Goal: Task Accomplishment & Management: Manage account settings

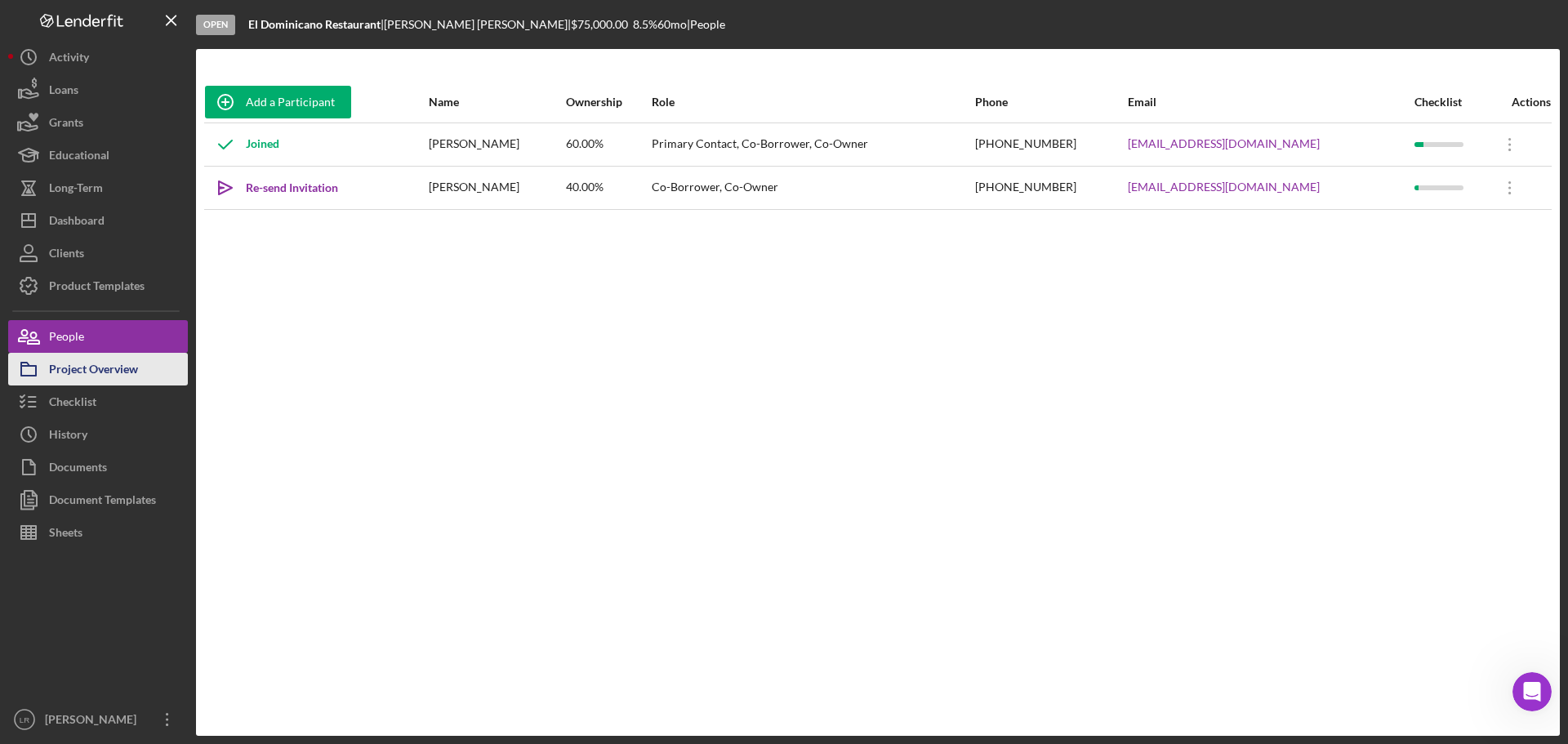
click at [127, 370] on div "Project Overview" at bounding box center [93, 372] width 89 height 37
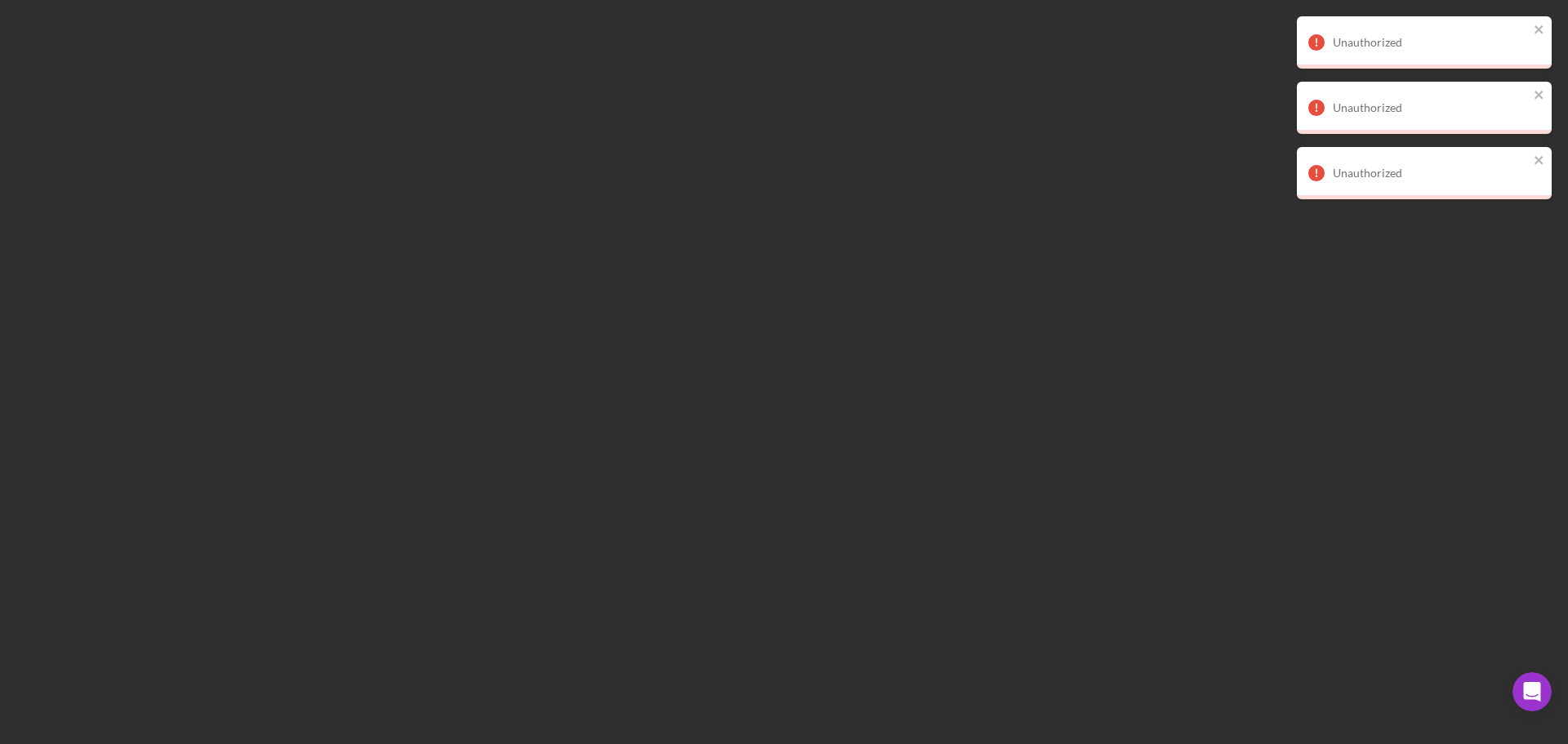
click at [112, 401] on div at bounding box center [784, 372] width 1568 height 744
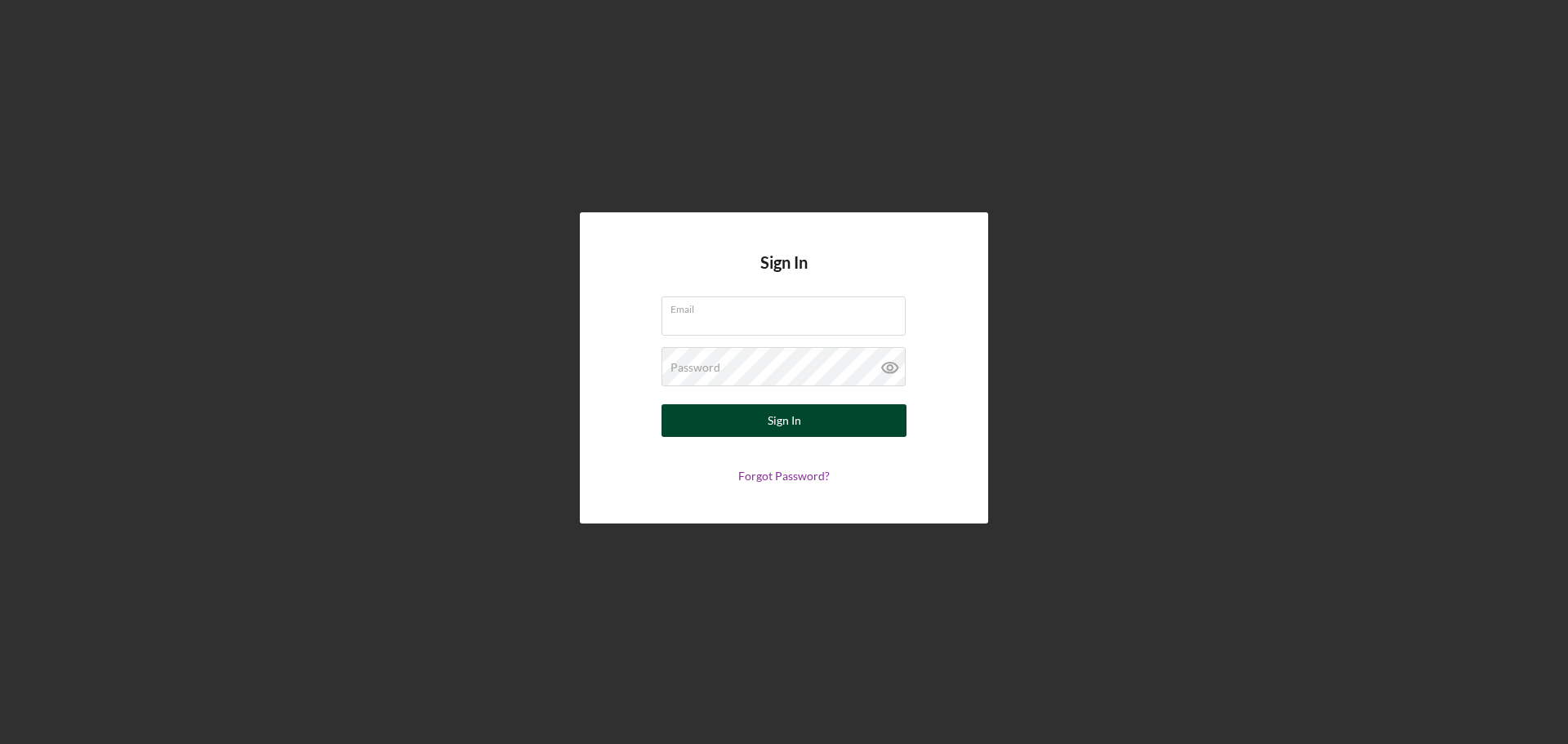
type input "[EMAIL_ADDRESS][DOMAIN_NAME]"
click at [773, 424] on div "Sign In" at bounding box center [784, 420] width 33 height 33
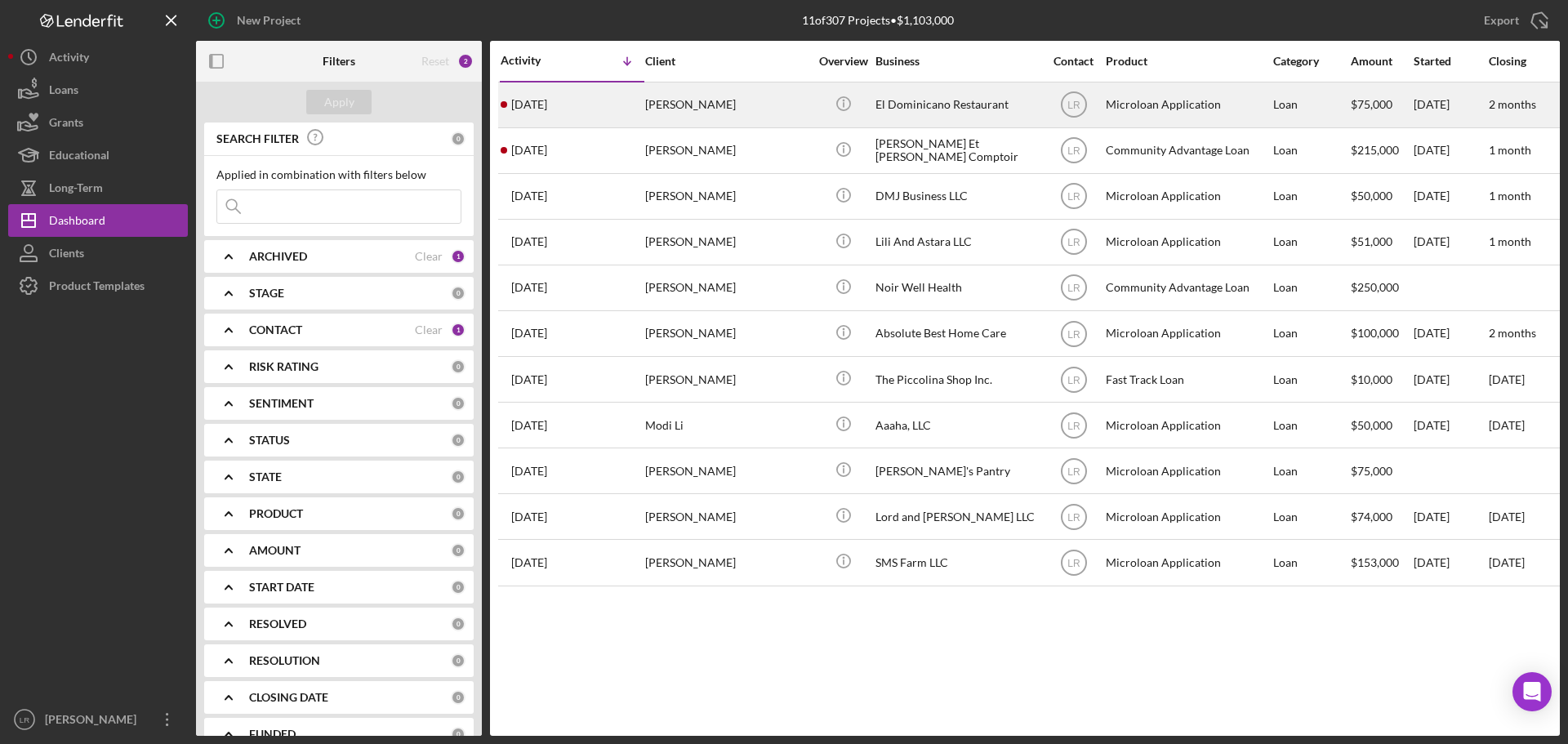
click at [729, 115] on div "[PERSON_NAME]" at bounding box center [727, 105] width 164 height 43
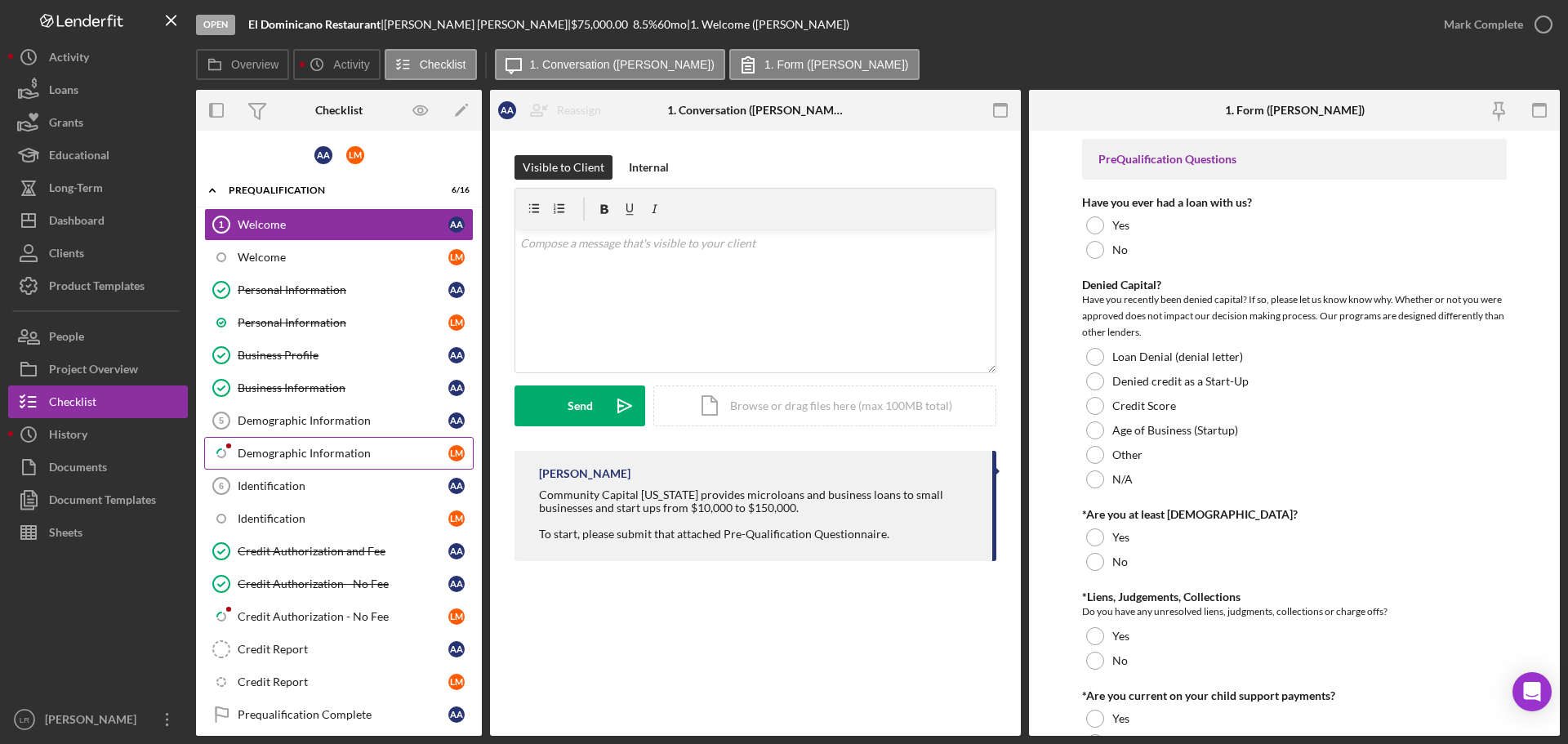
click at [327, 457] on div "Demographic Information" at bounding box center [342, 453] width 210 height 13
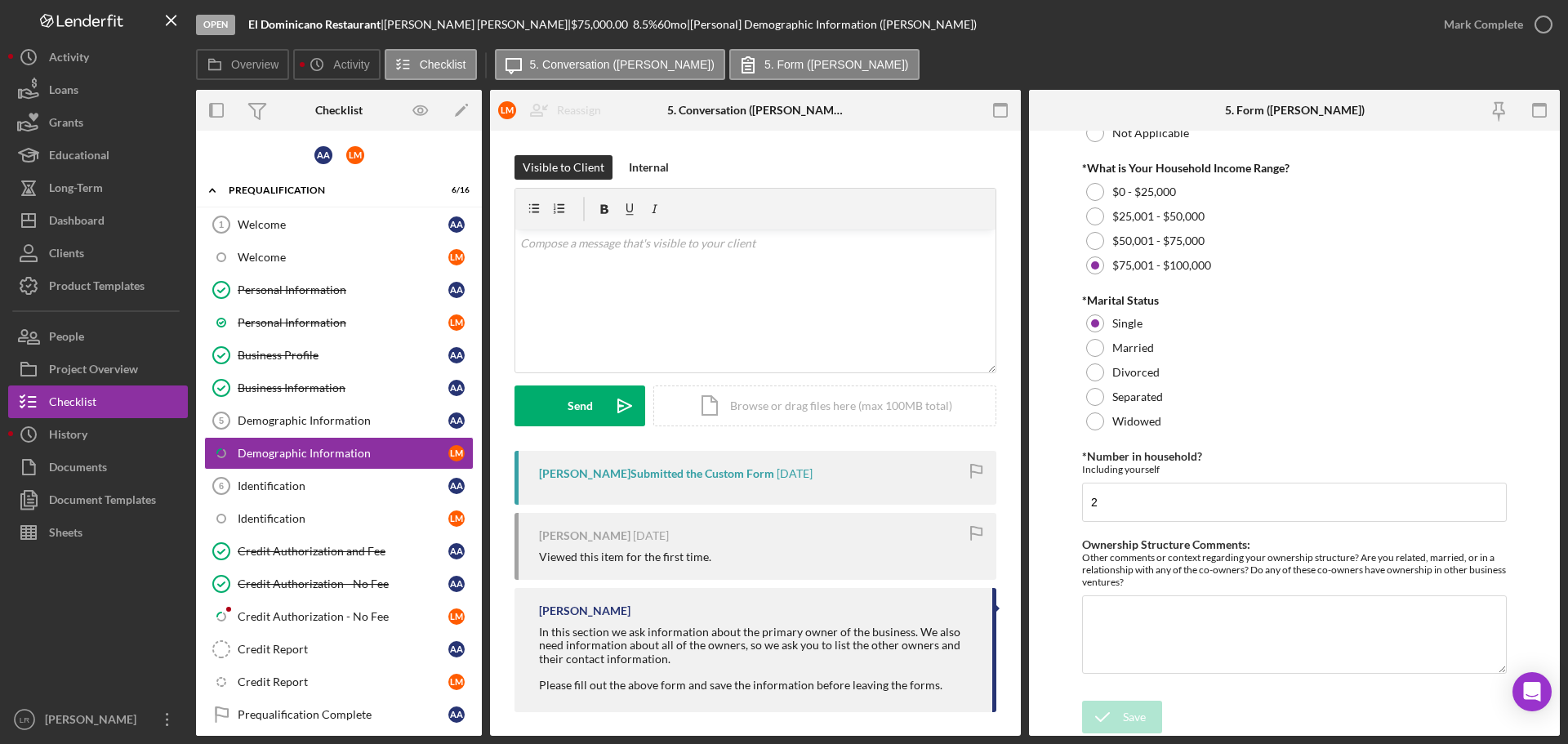
scroll to position [660, 0]
click at [1465, 20] on div "Mark Complete" at bounding box center [1483, 24] width 79 height 33
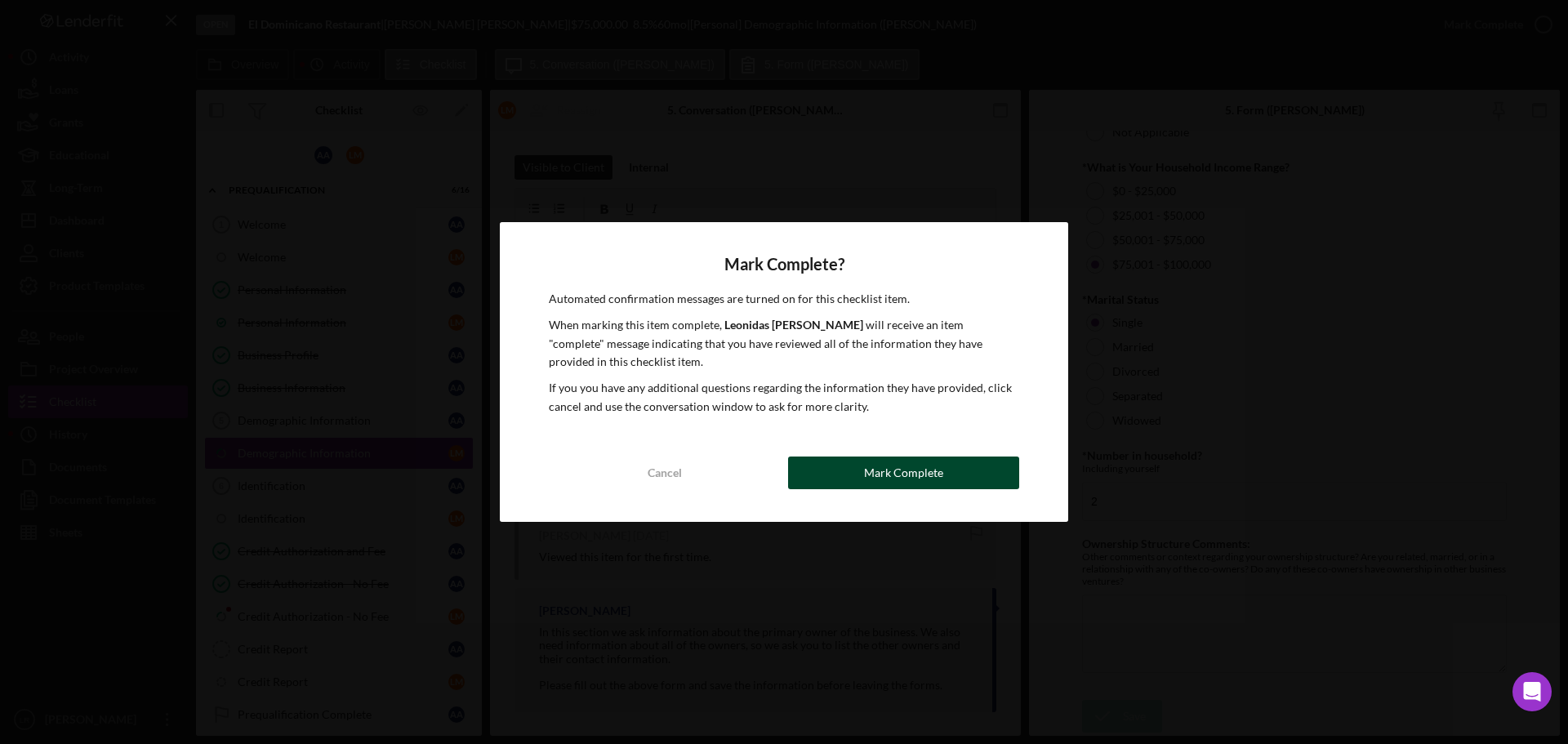
click at [887, 473] on div "Mark Complete" at bounding box center [904, 473] width 79 height 33
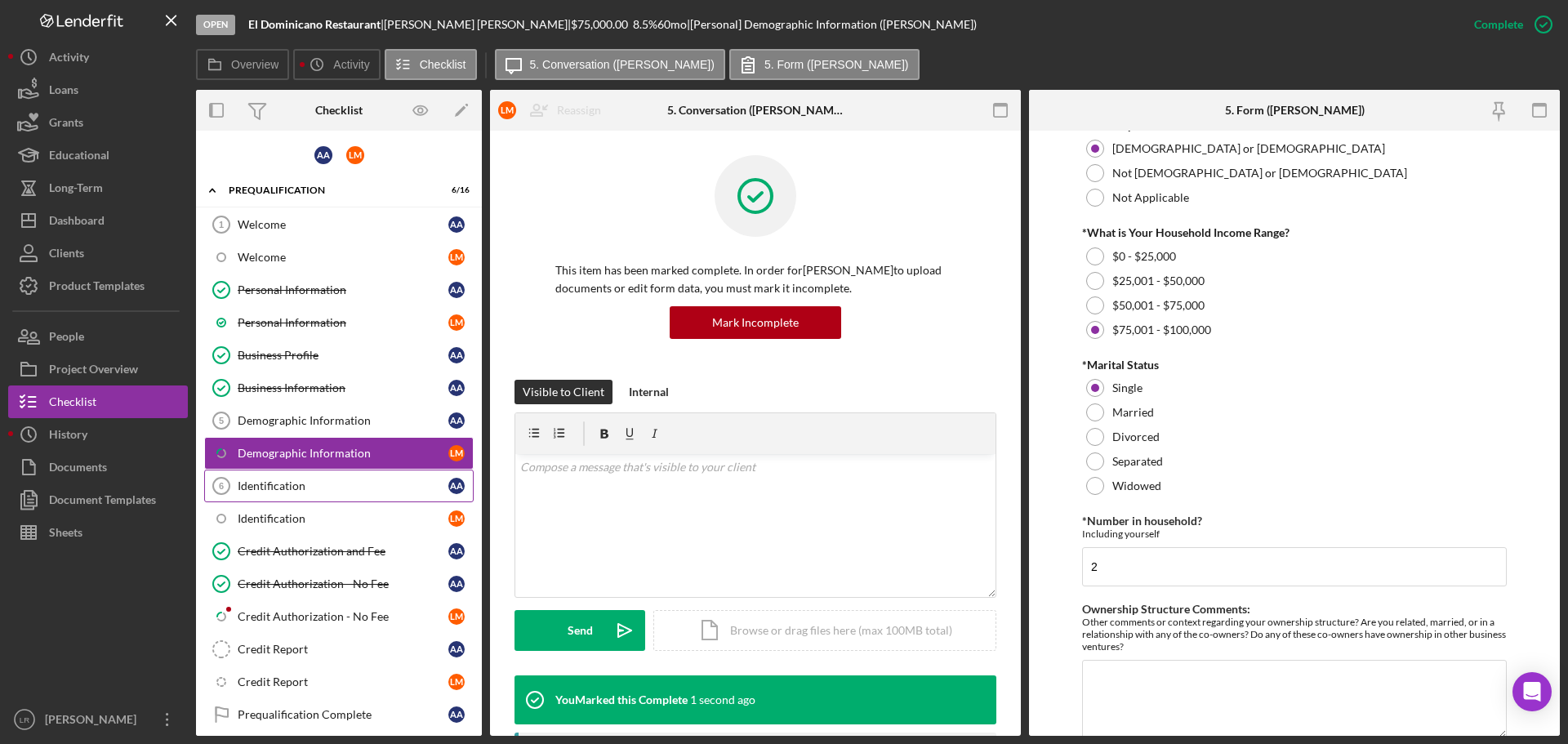
scroll to position [726, 0]
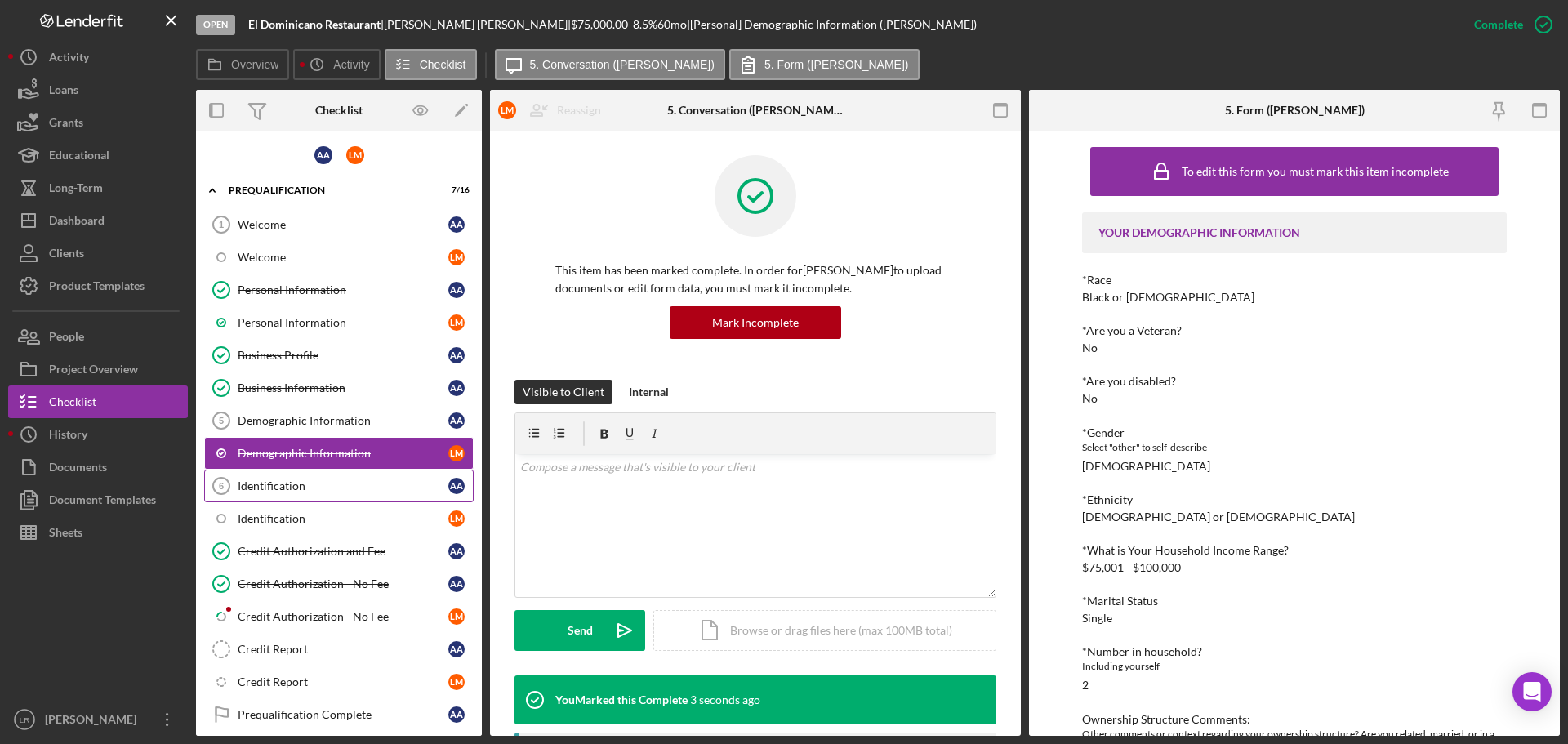
click at [364, 485] on div "Identification" at bounding box center [342, 486] width 210 height 13
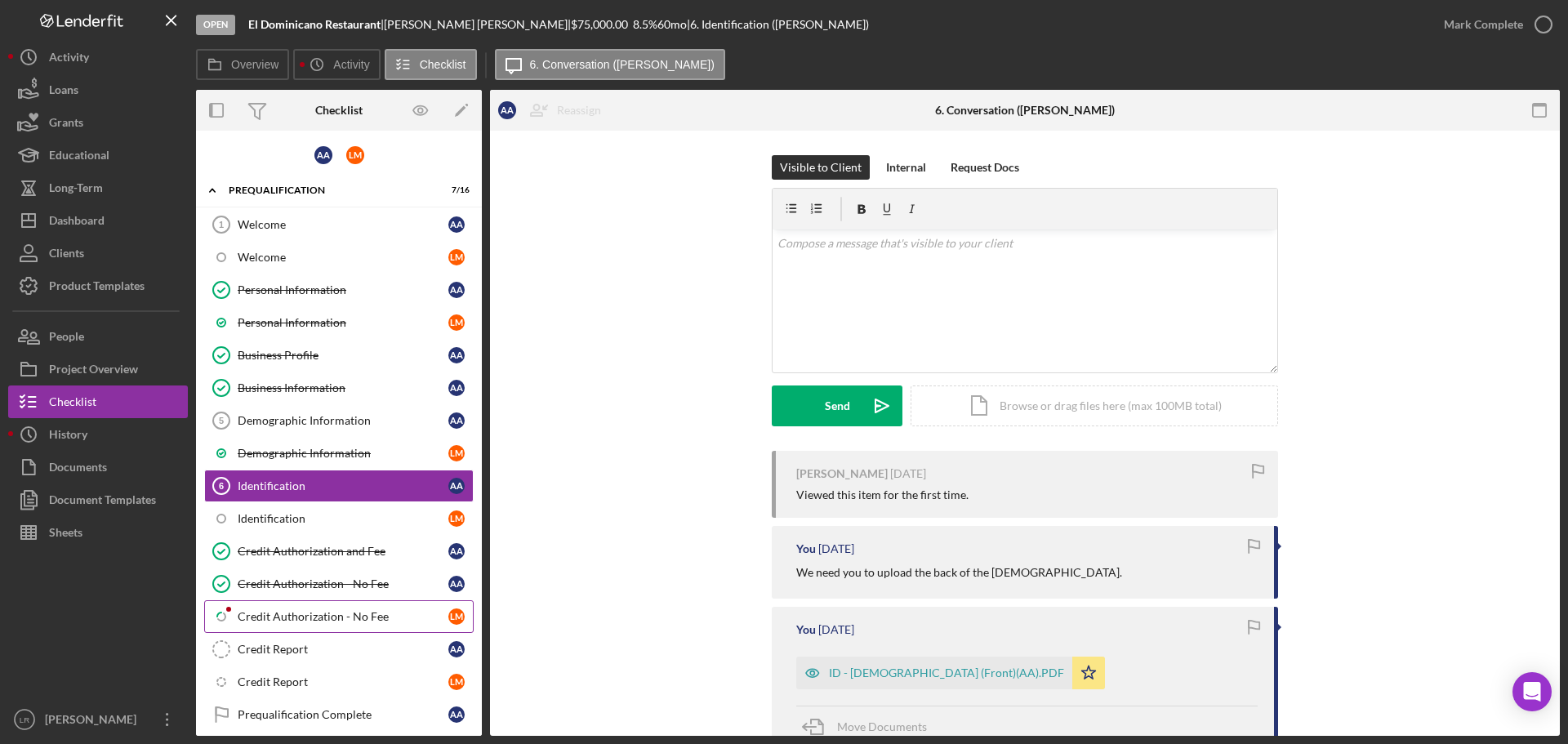
click at [341, 627] on link "Icon/Checklist Item Sub Partial Credit Authorization - No Fee [PERSON_NAME]" at bounding box center [339, 616] width 269 height 33
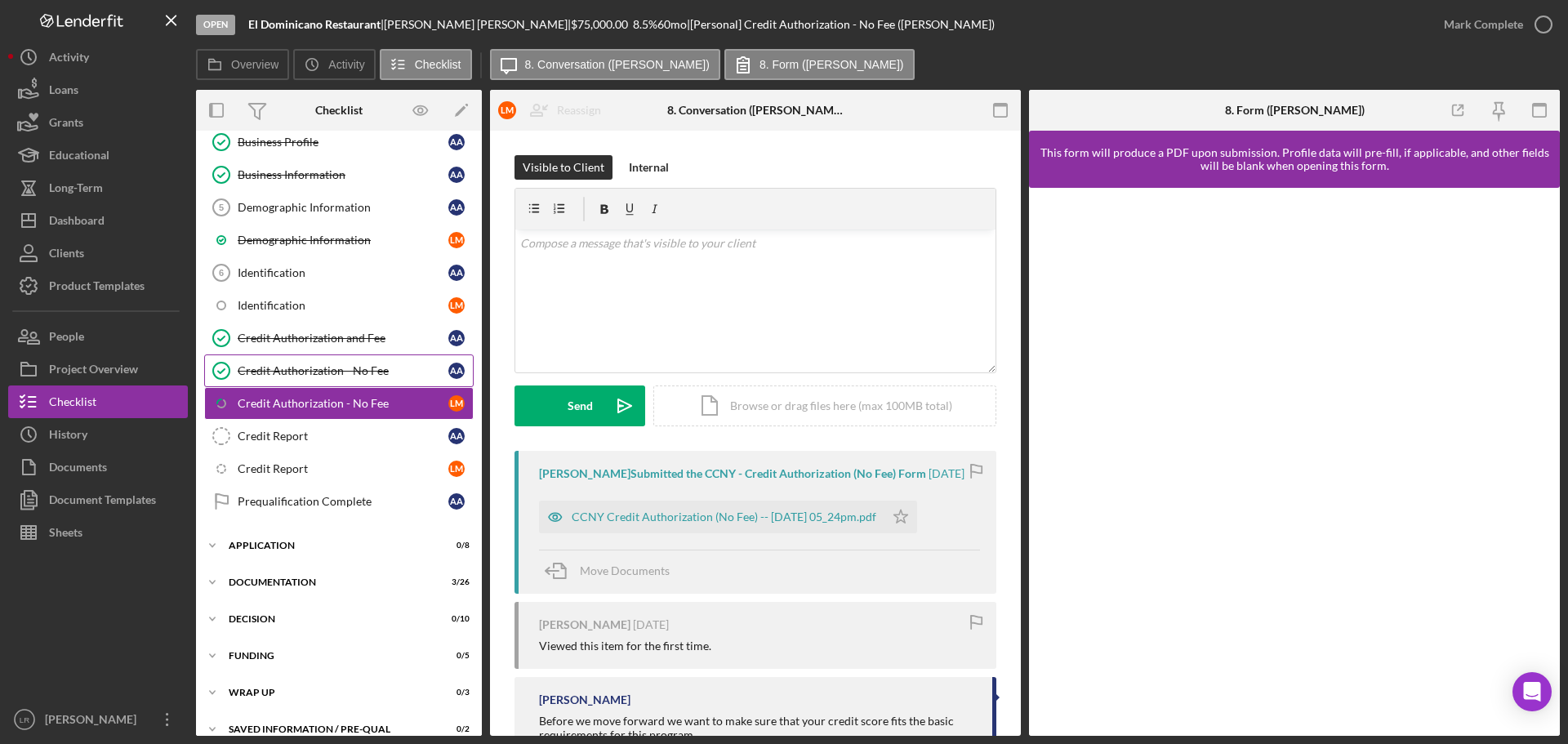
scroll to position [232, 0]
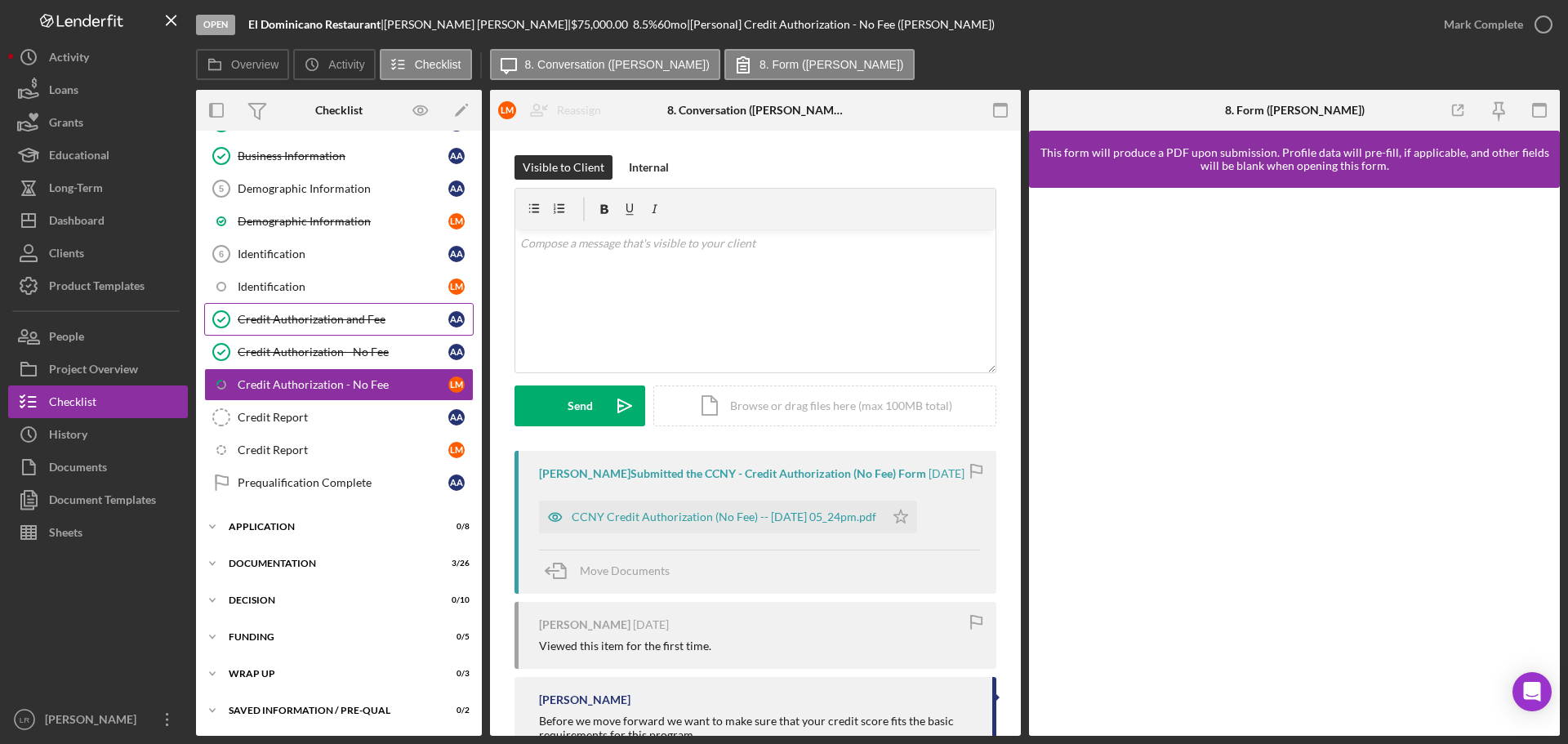
click at [362, 318] on div "Credit Authorization and Fee" at bounding box center [342, 319] width 210 height 13
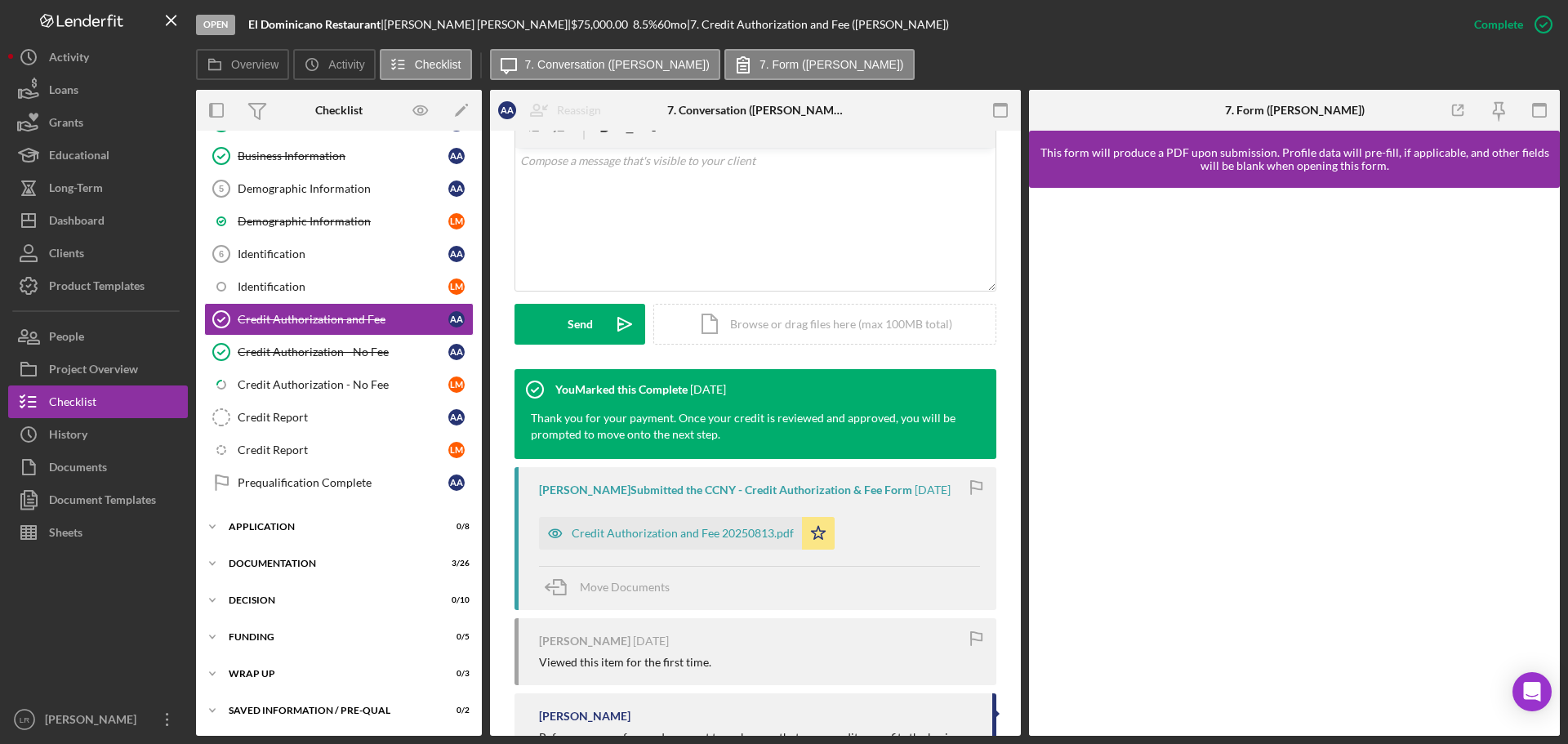
scroll to position [394, 0]
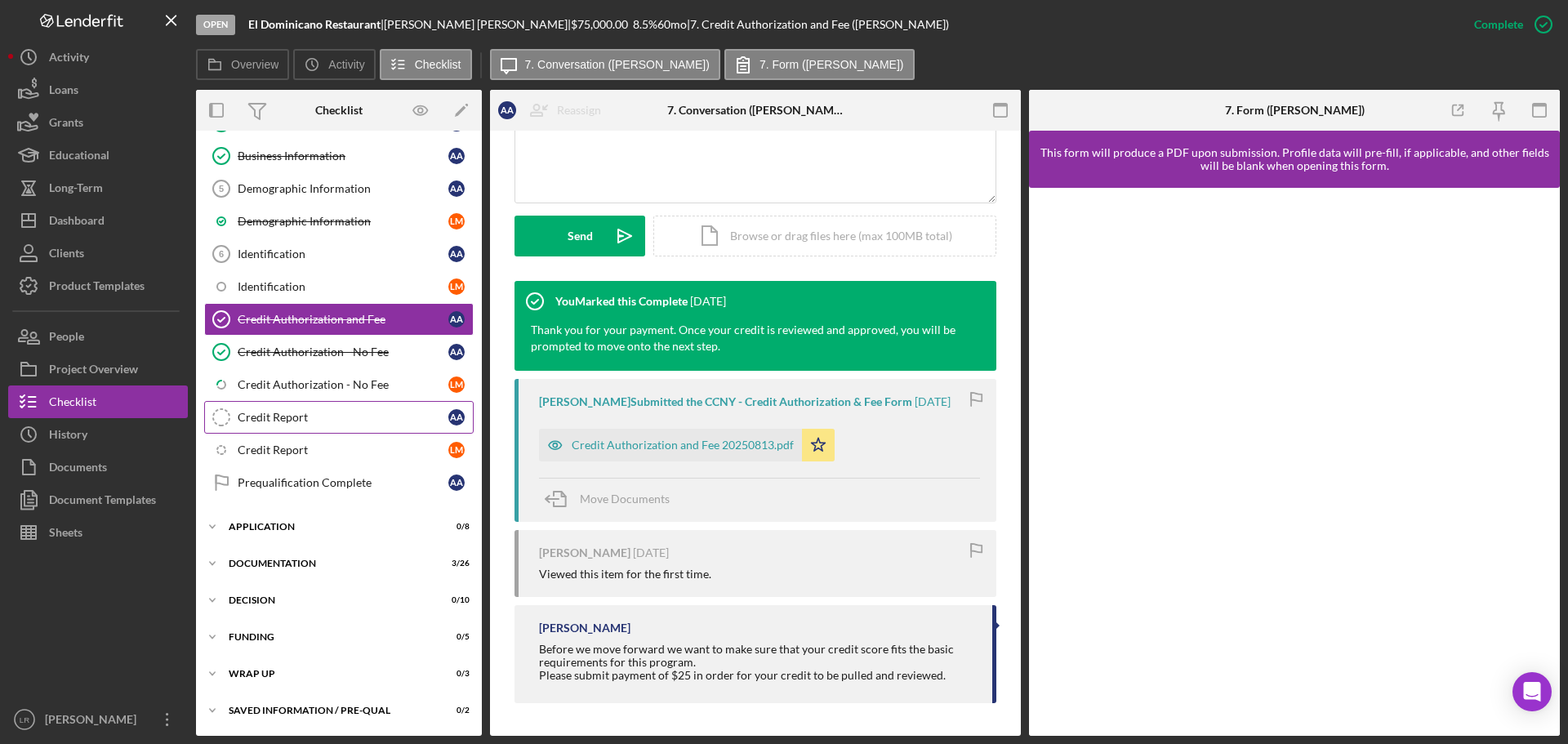
click at [300, 409] on link "Credit Report Credit Report A A" at bounding box center [339, 417] width 269 height 33
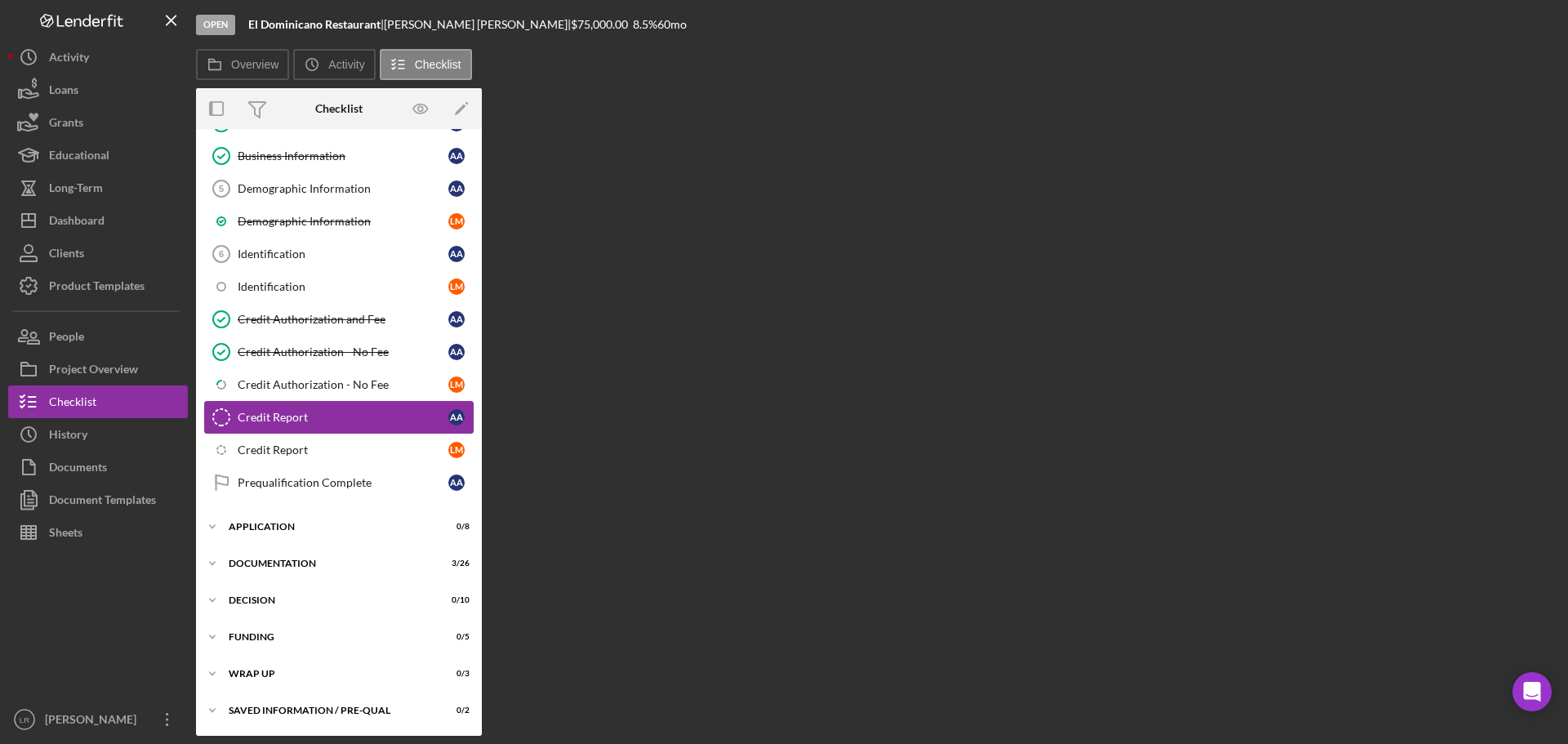
scroll to position [232, 0]
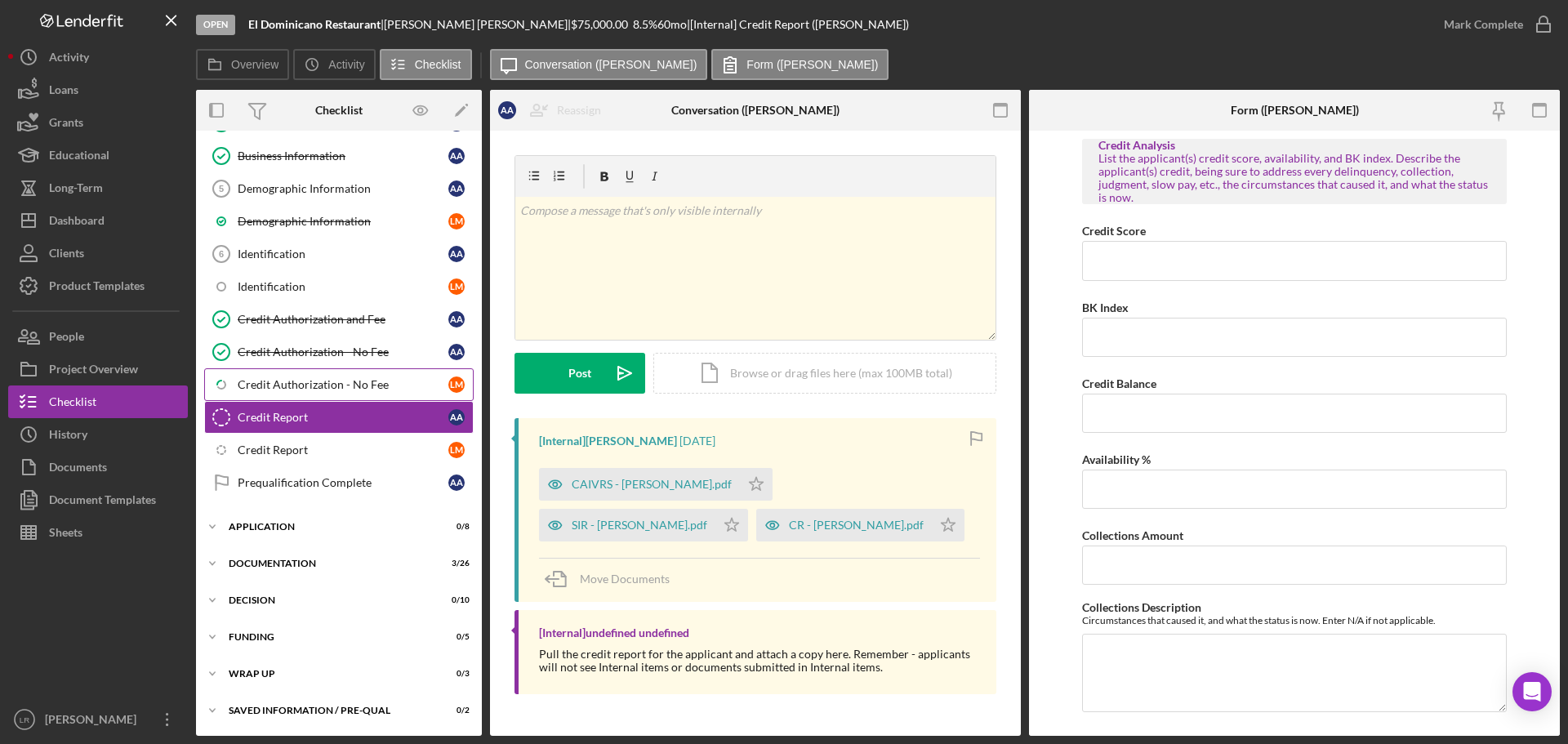
click at [368, 384] on div "Credit Authorization - No Fee" at bounding box center [342, 385] width 210 height 13
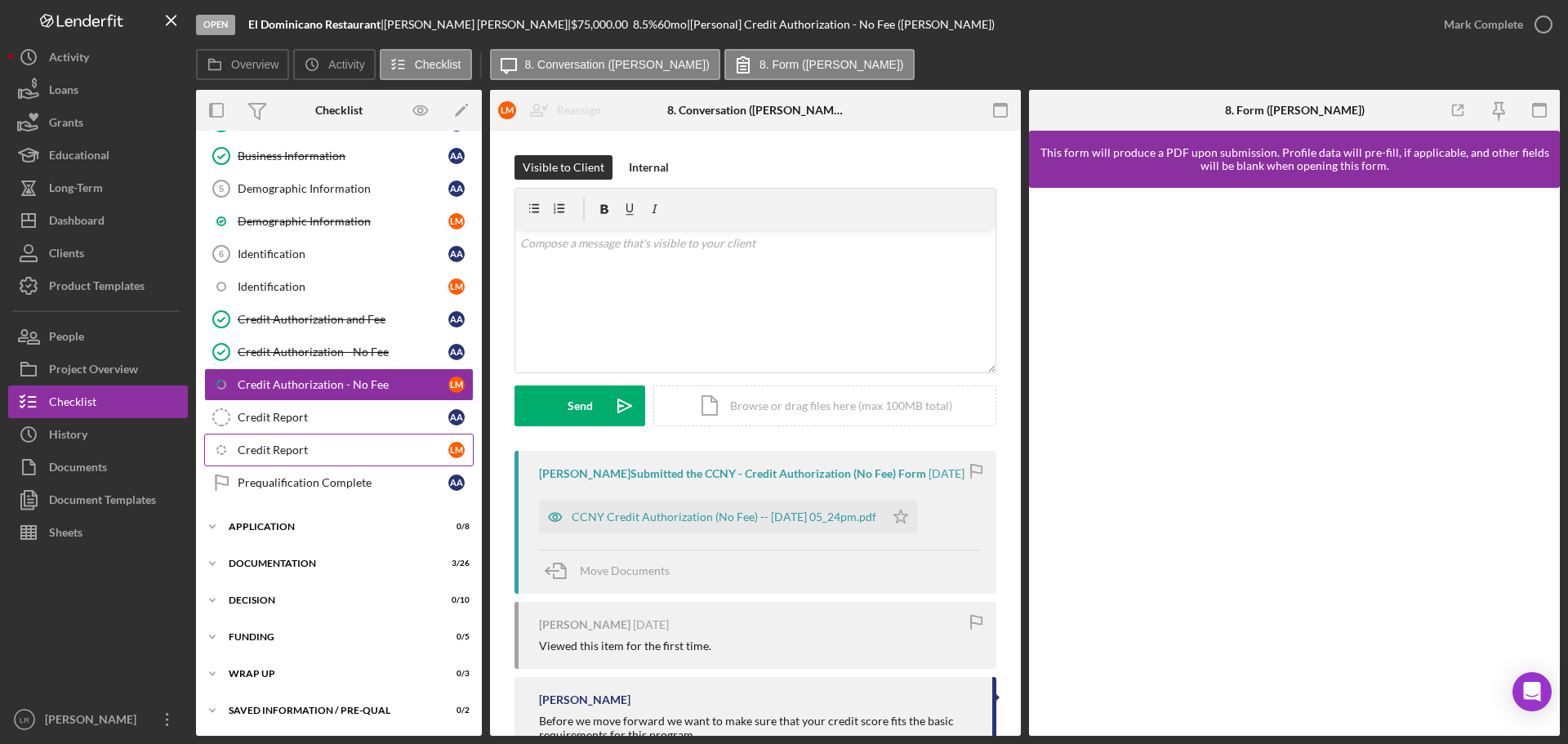
click at [312, 453] on div "Credit Report" at bounding box center [342, 450] width 210 height 13
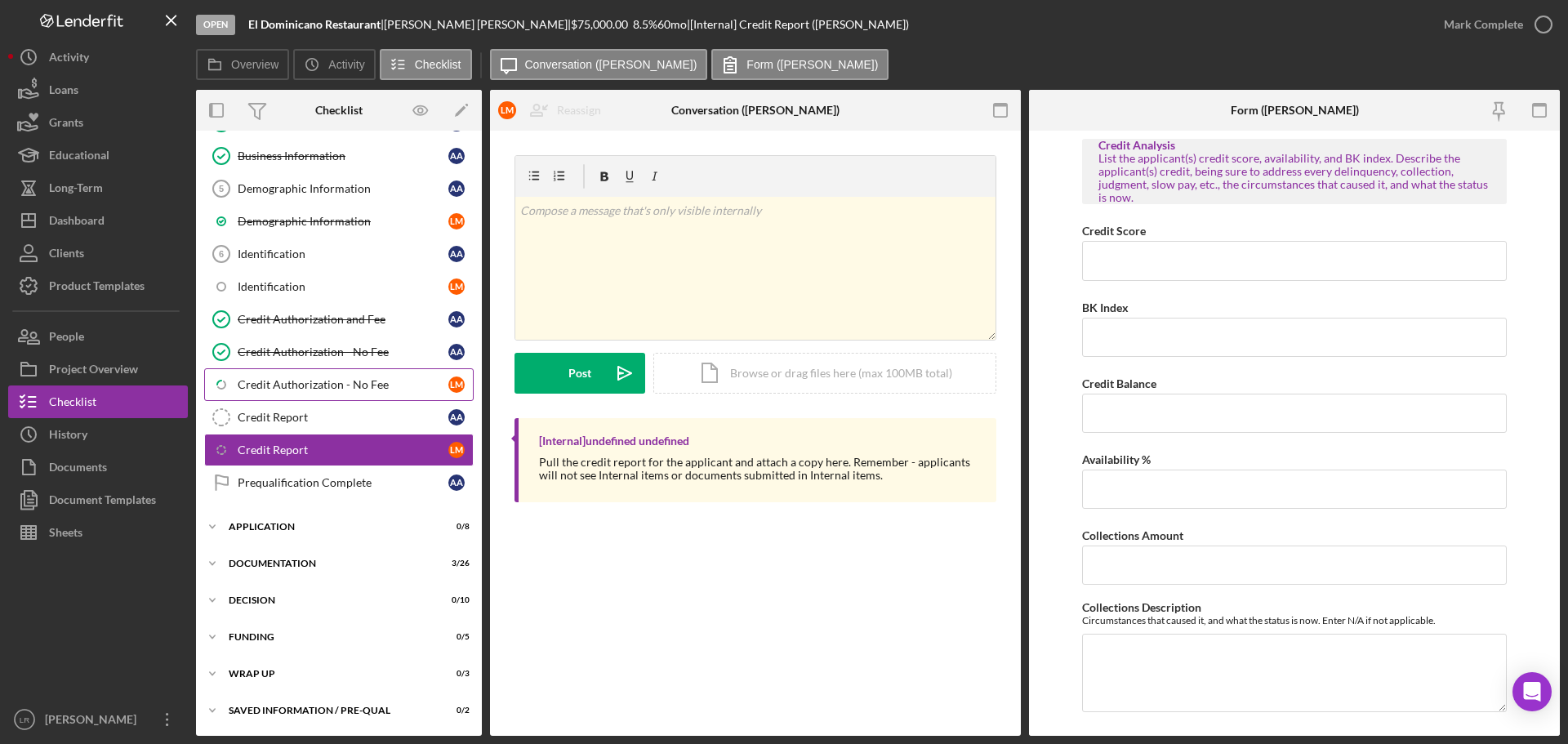
click at [320, 389] on div "Credit Authorization - No Fee" at bounding box center [342, 385] width 210 height 13
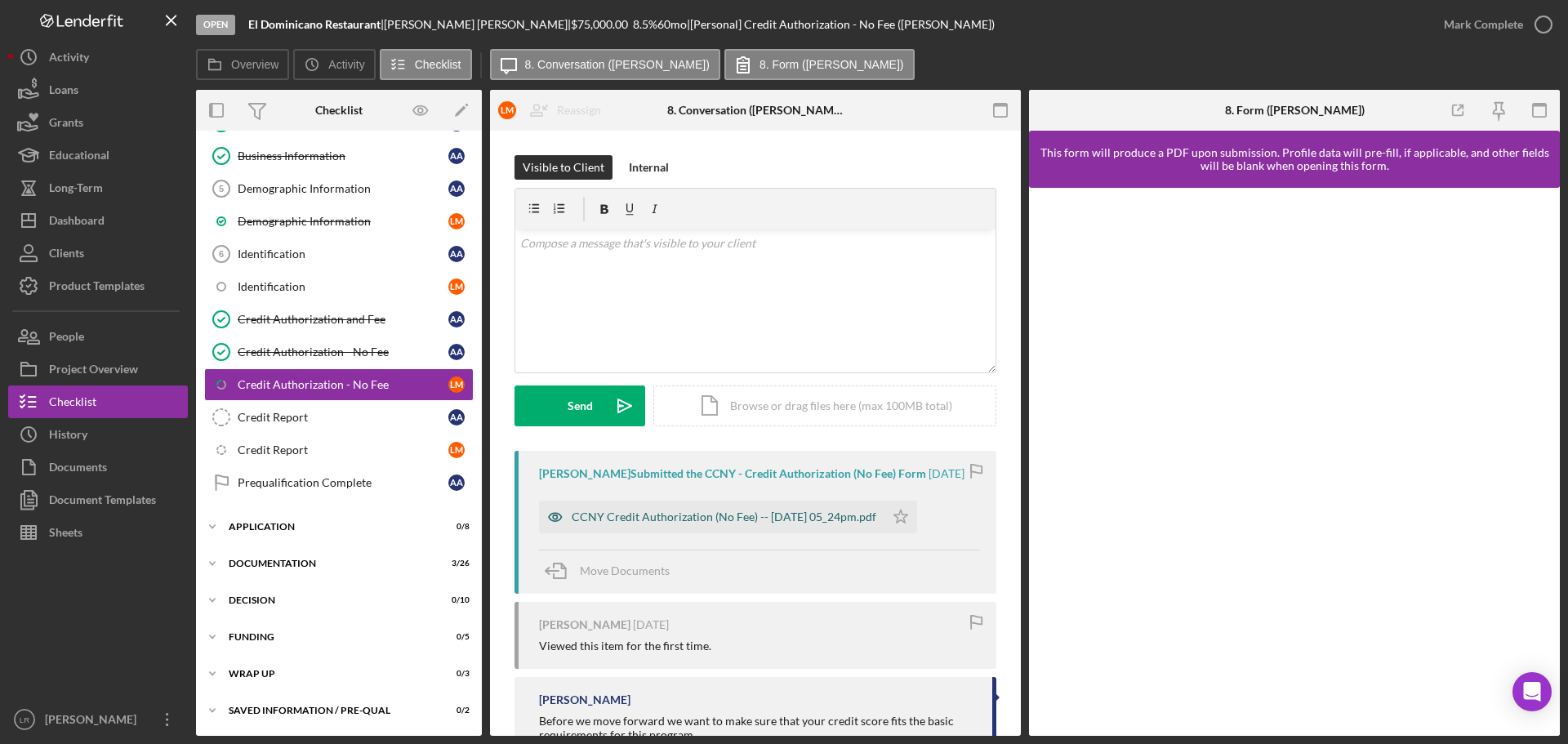
click at [798, 514] on div "CCNY Credit Authorization (No Fee) -- [DATE] 05_24pm.pdf" at bounding box center [724, 517] width 305 height 13
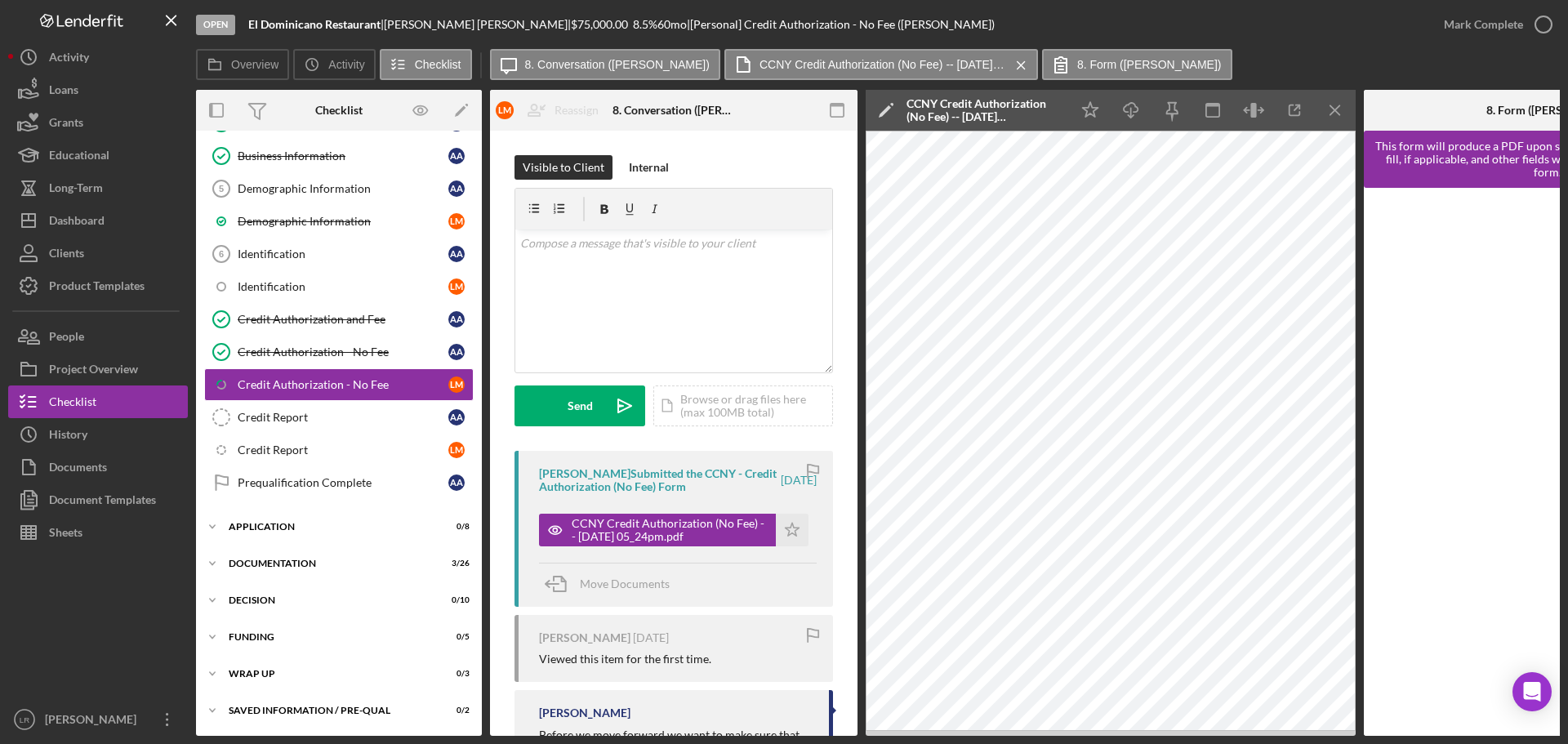
click at [887, 107] on icon "Icon/Edit" at bounding box center [886, 110] width 40 height 41
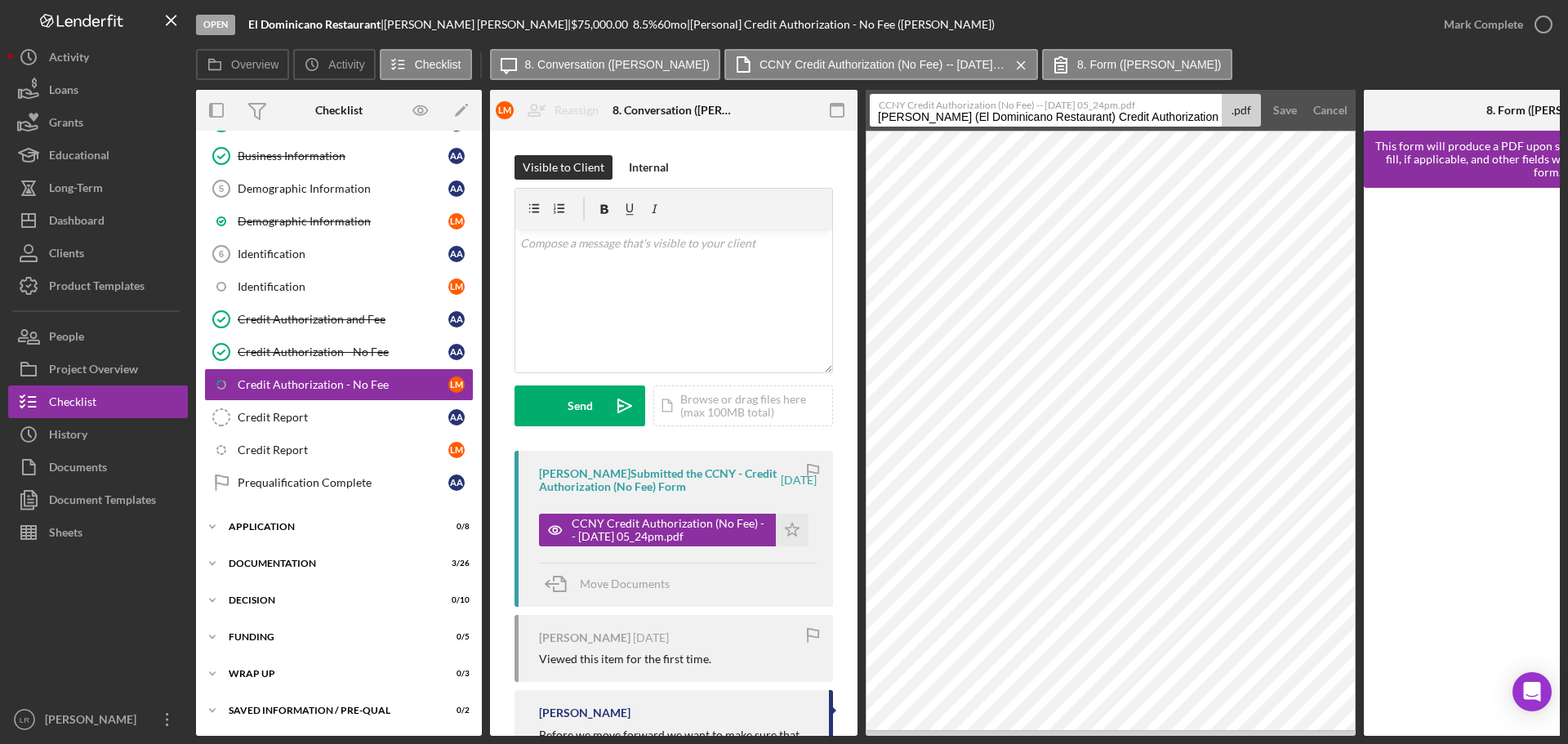
drag, startPoint x: 1108, startPoint y: 118, endPoint x: 4, endPoint y: 82, distance: 1104.6
click at [4, 82] on div "Open El Dominicano Restaurant | [PERSON_NAME] | $75,000.00 8.5 % 60 mo | [Perso…" at bounding box center [784, 372] width 1568 height 744
drag, startPoint x: 1271, startPoint y: 107, endPoint x: 1137, endPoint y: 118, distance: 134.5
click at [1137, 118] on form "CCNY Credit Authorization (No Fee) -- [DATE] 05_24pm.pdf Credit Authorization -…" at bounding box center [1110, 110] width 490 height 41
click at [1130, 116] on input "Credit Authorization - No Fee 20250816" at bounding box center [1046, 110] width 352 height 33
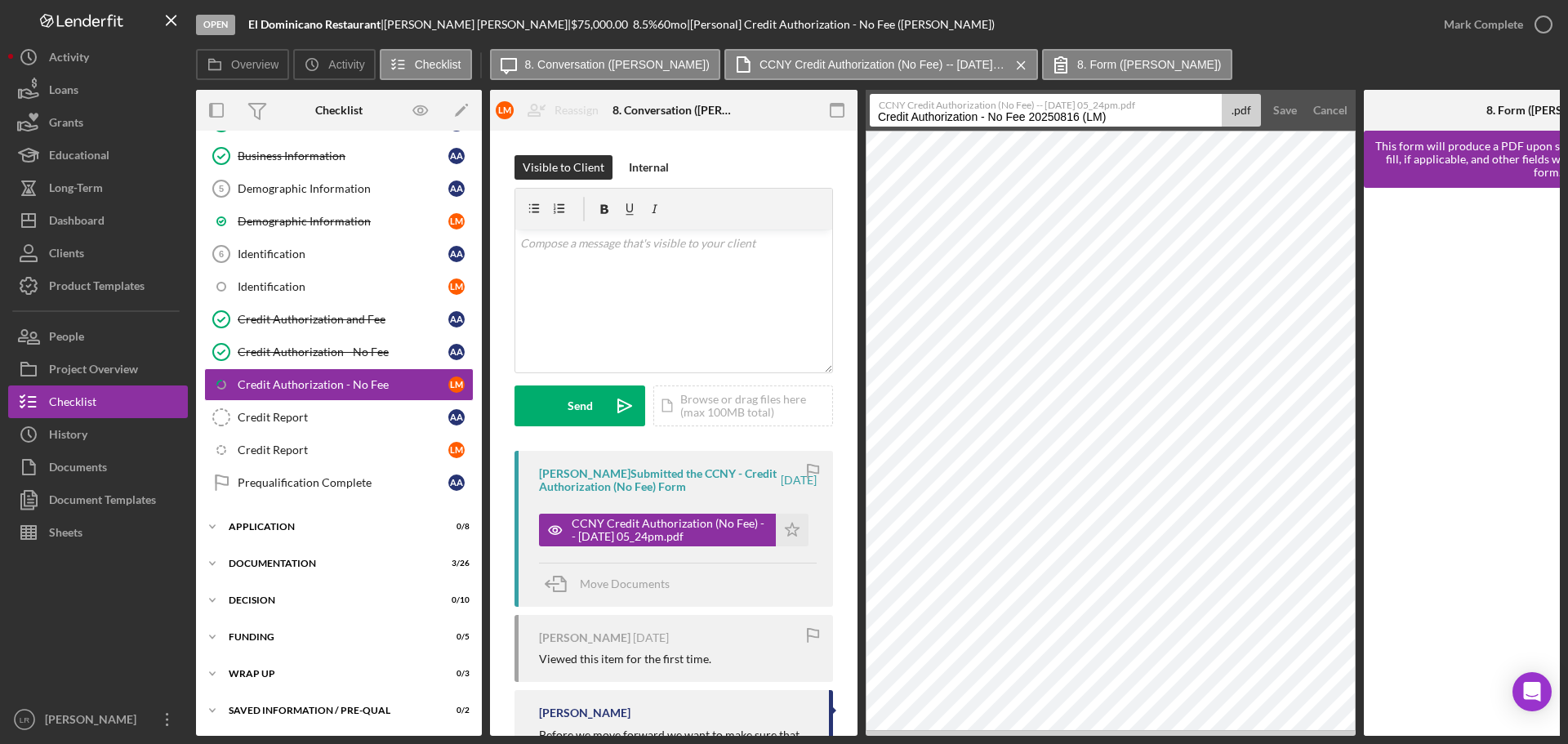
drag, startPoint x: 1023, startPoint y: 120, endPoint x: 977, endPoint y: 119, distance: 46.0
click at [977, 119] on input "Credit Authorization - No Fee 20250816 (LM)" at bounding box center [1046, 110] width 352 height 33
type input "Credit Authorization 20250816 (LM)"
click at [1291, 107] on div "Save" at bounding box center [1285, 110] width 24 height 33
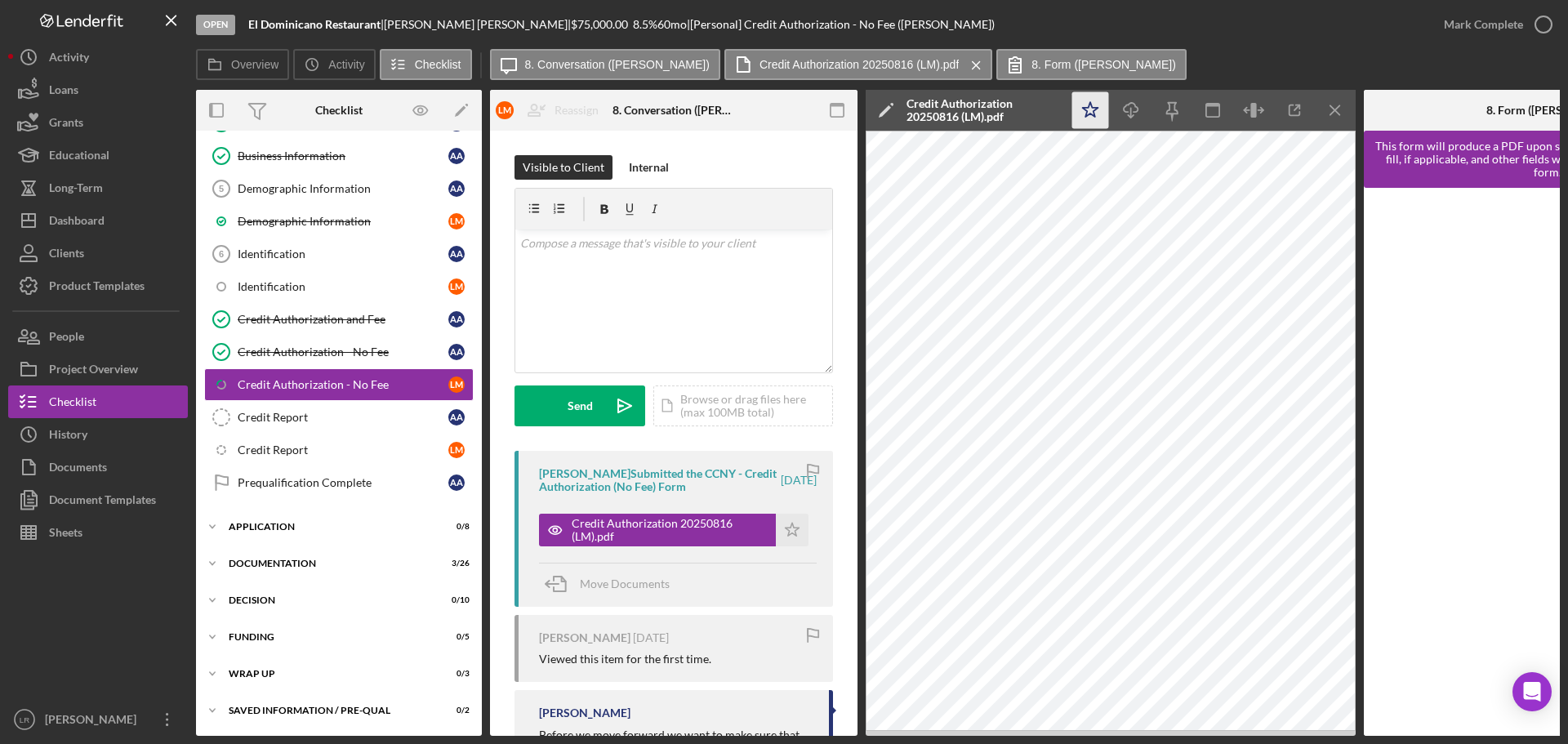
click at [1085, 109] on polygon "button" at bounding box center [1091, 109] width 16 height 15
click at [1133, 108] on icon "Icon/Download" at bounding box center [1131, 111] width 37 height 37
click at [1518, 28] on div "Mark Complete" at bounding box center [1483, 24] width 79 height 33
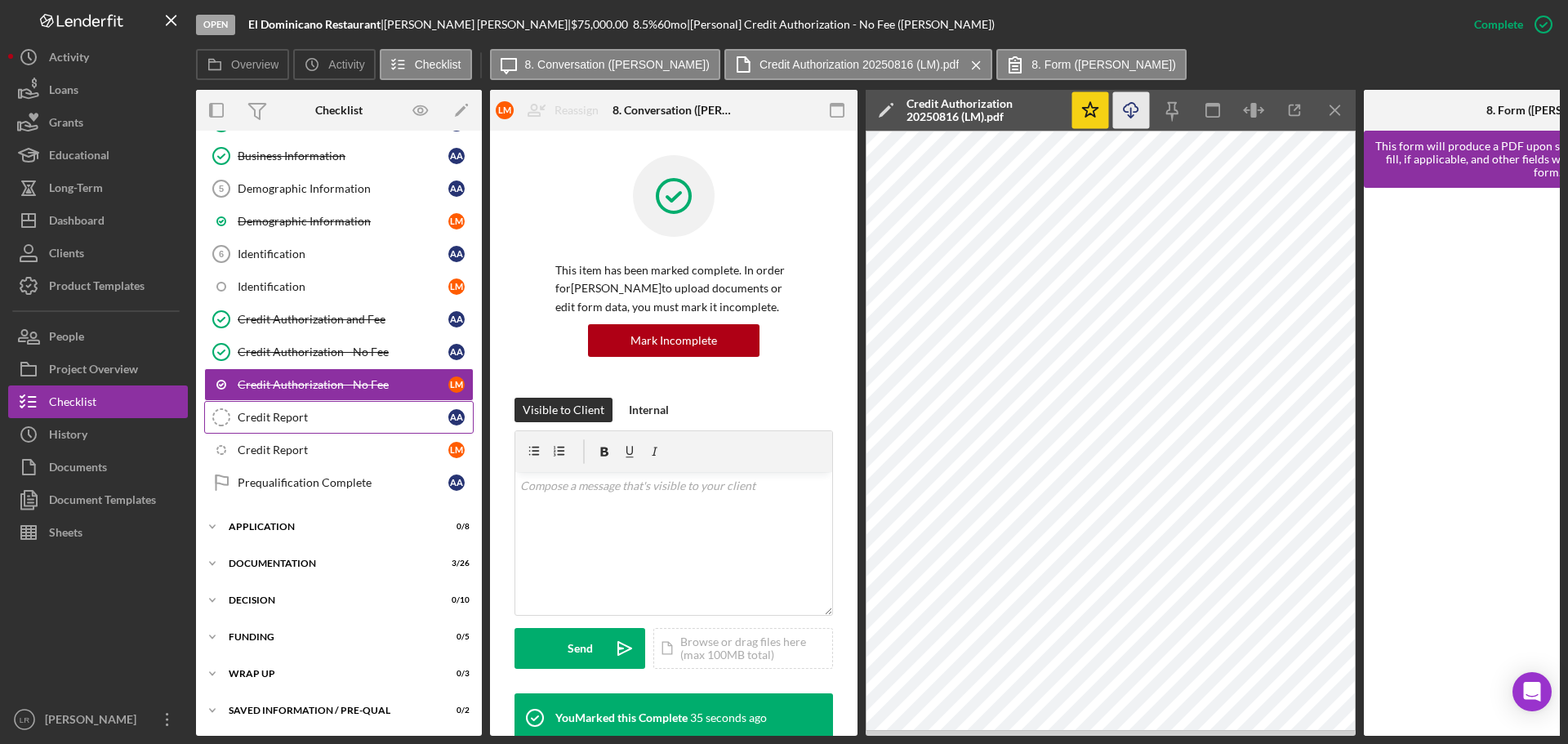
click at [320, 423] on div "Credit Report" at bounding box center [342, 417] width 210 height 13
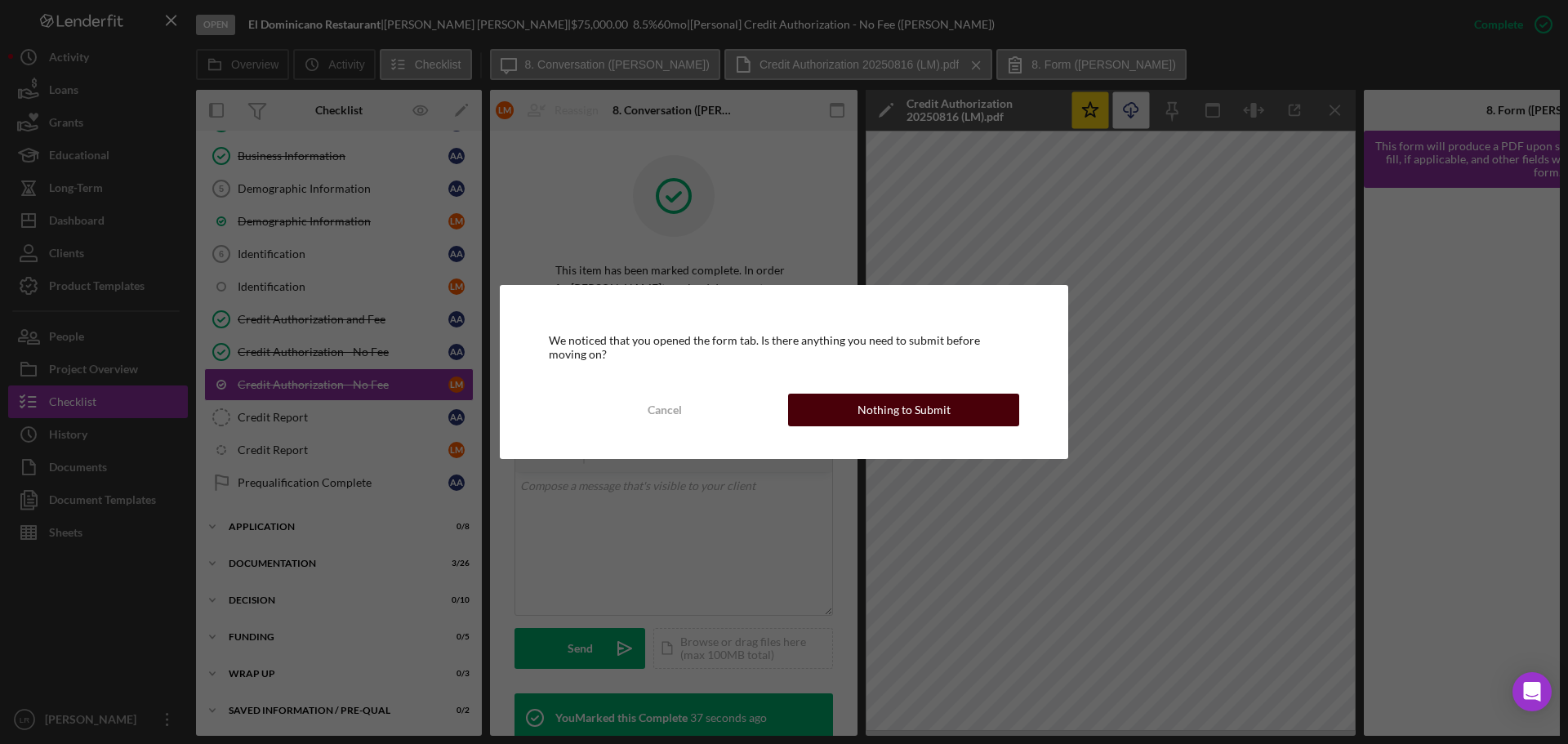
click at [937, 418] on div "Nothing to Submit" at bounding box center [904, 409] width 93 height 33
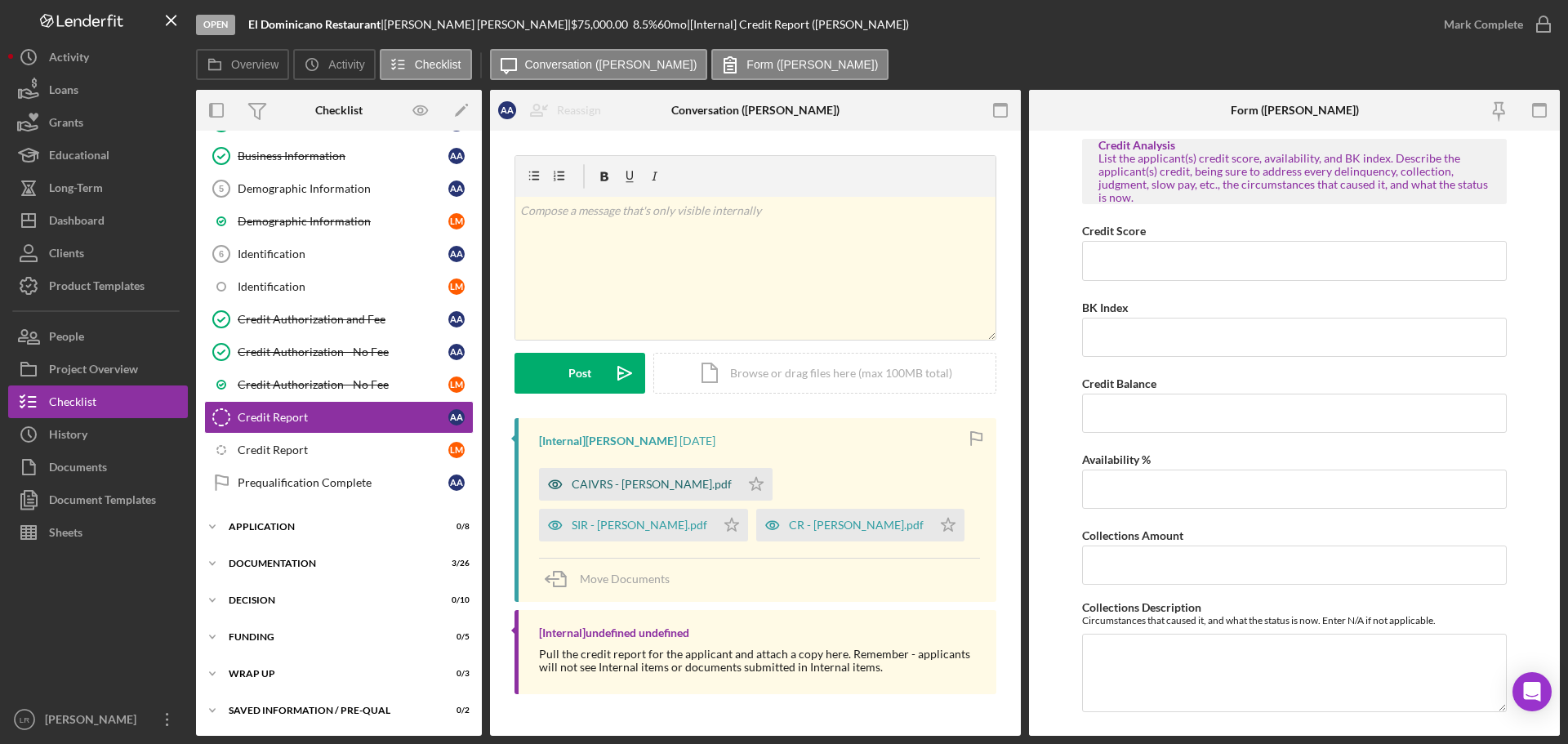
click at [638, 480] on div "CAIVRS - [PERSON_NAME].pdf" at bounding box center [651, 484] width 160 height 13
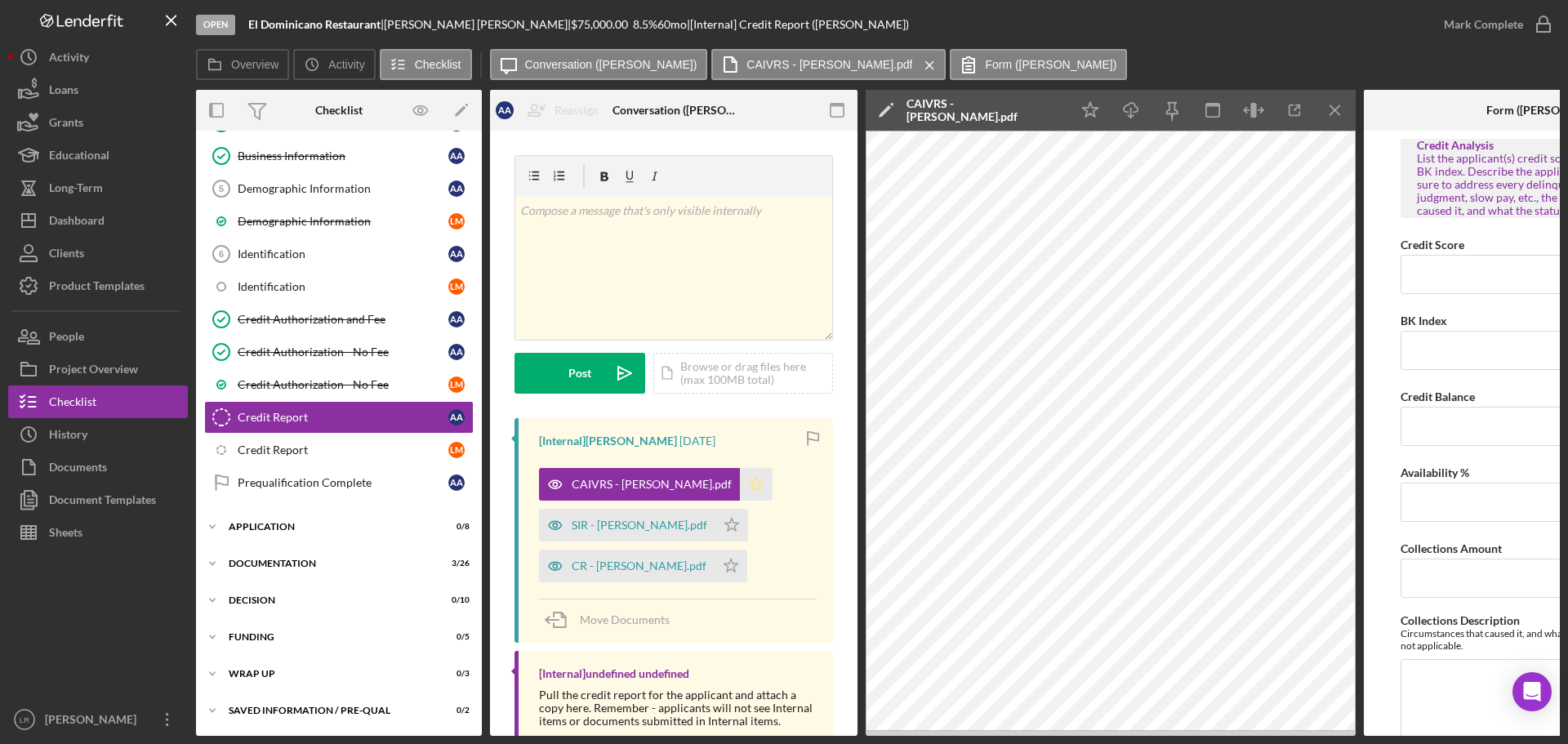
click at [753, 477] on icon "Icon/Star" at bounding box center [756, 484] width 33 height 33
click at [957, 103] on div "CAIVRS - [PERSON_NAME].pdf" at bounding box center [984, 110] width 155 height 26
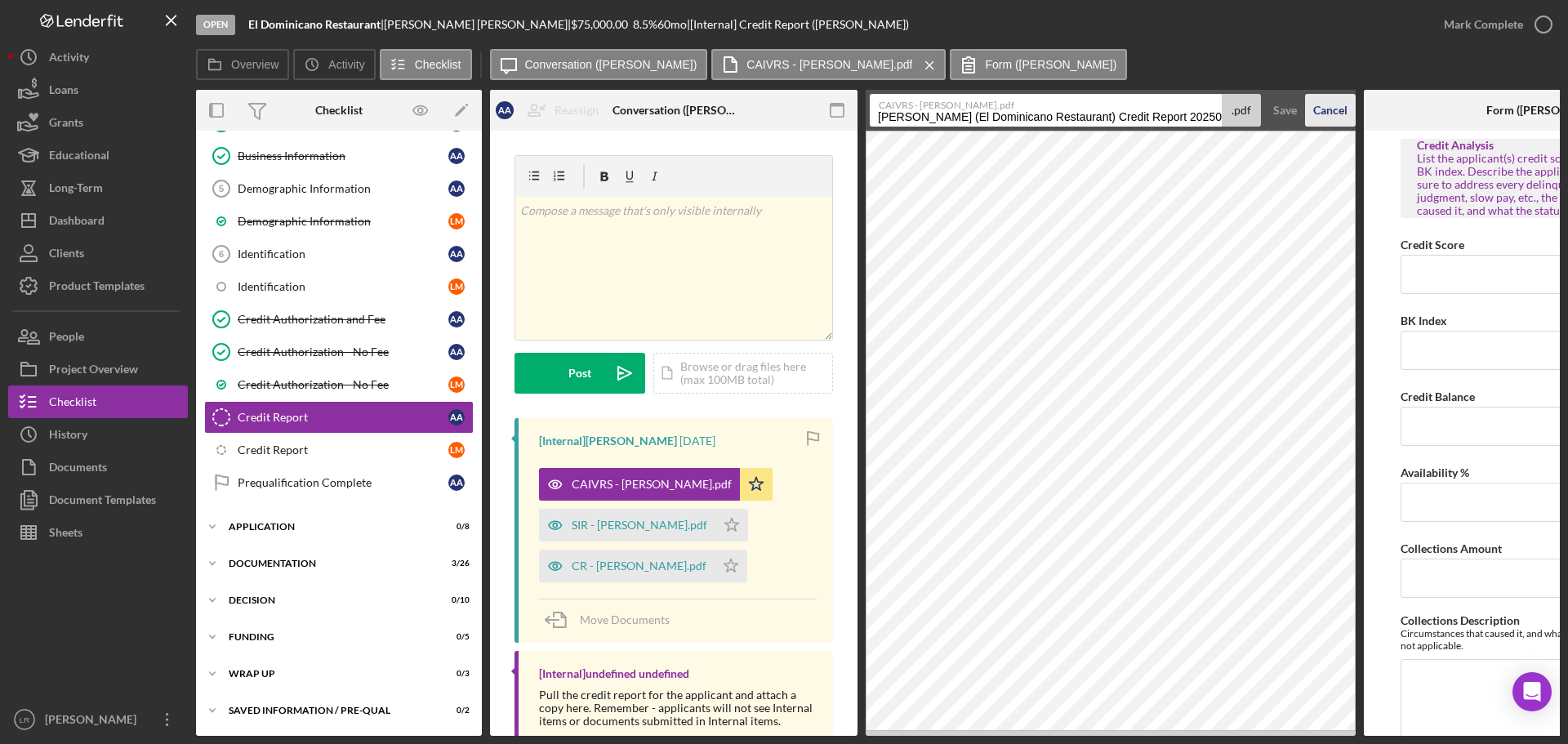
scroll to position [0, 11]
drag, startPoint x: 877, startPoint y: 119, endPoint x: 1340, endPoint y: 126, distance: 463.1
click at [1340, 126] on form "CAIVRS - [PERSON_NAME].pdf [PERSON_NAME] (El Dominicano Restaurant) Credit Repo…" at bounding box center [1110, 110] width 490 height 41
type input "CAIVRS (AA)"
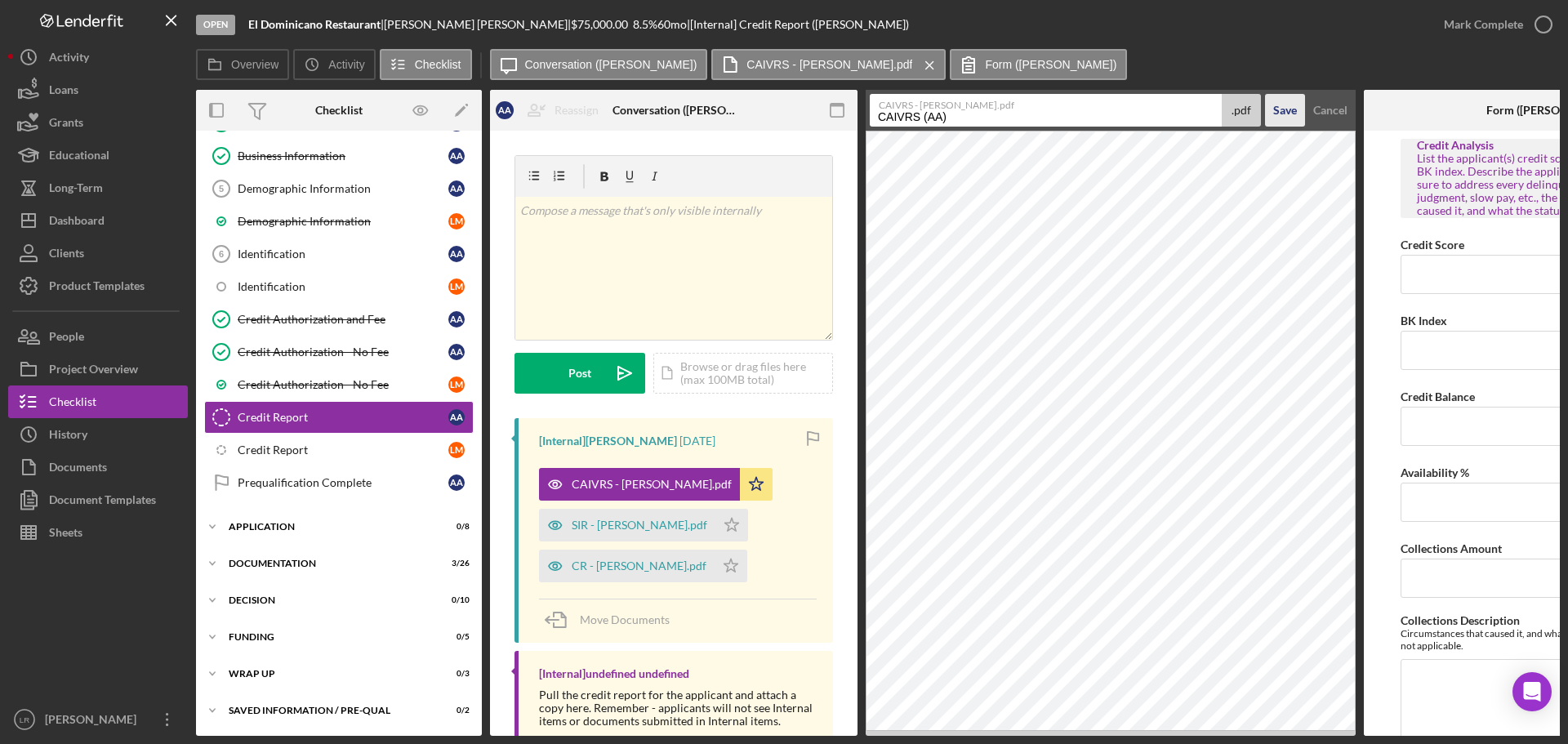
click at [1278, 111] on div "Save" at bounding box center [1285, 110] width 24 height 33
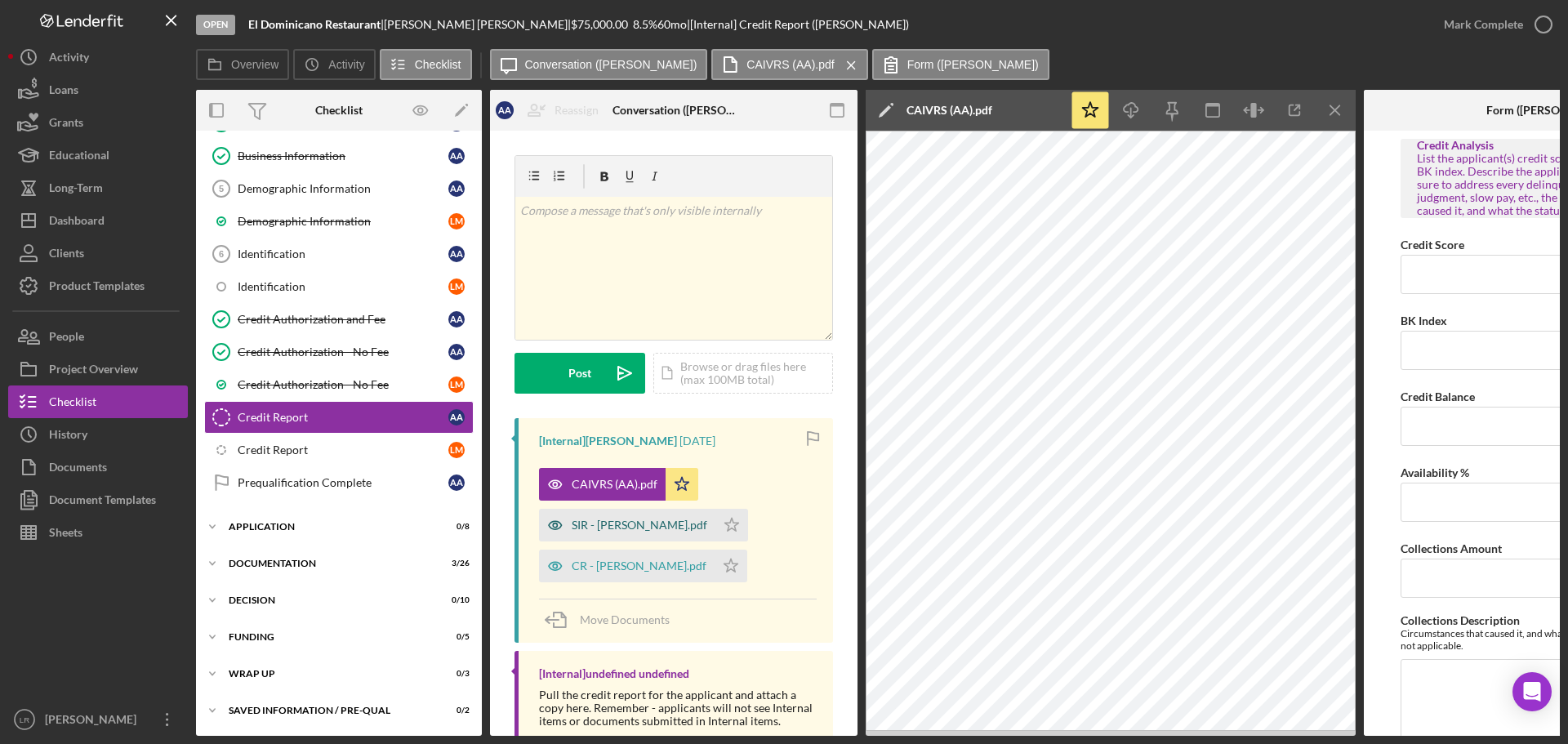
click at [629, 522] on div "SIR - [PERSON_NAME].pdf" at bounding box center [639, 525] width 136 height 13
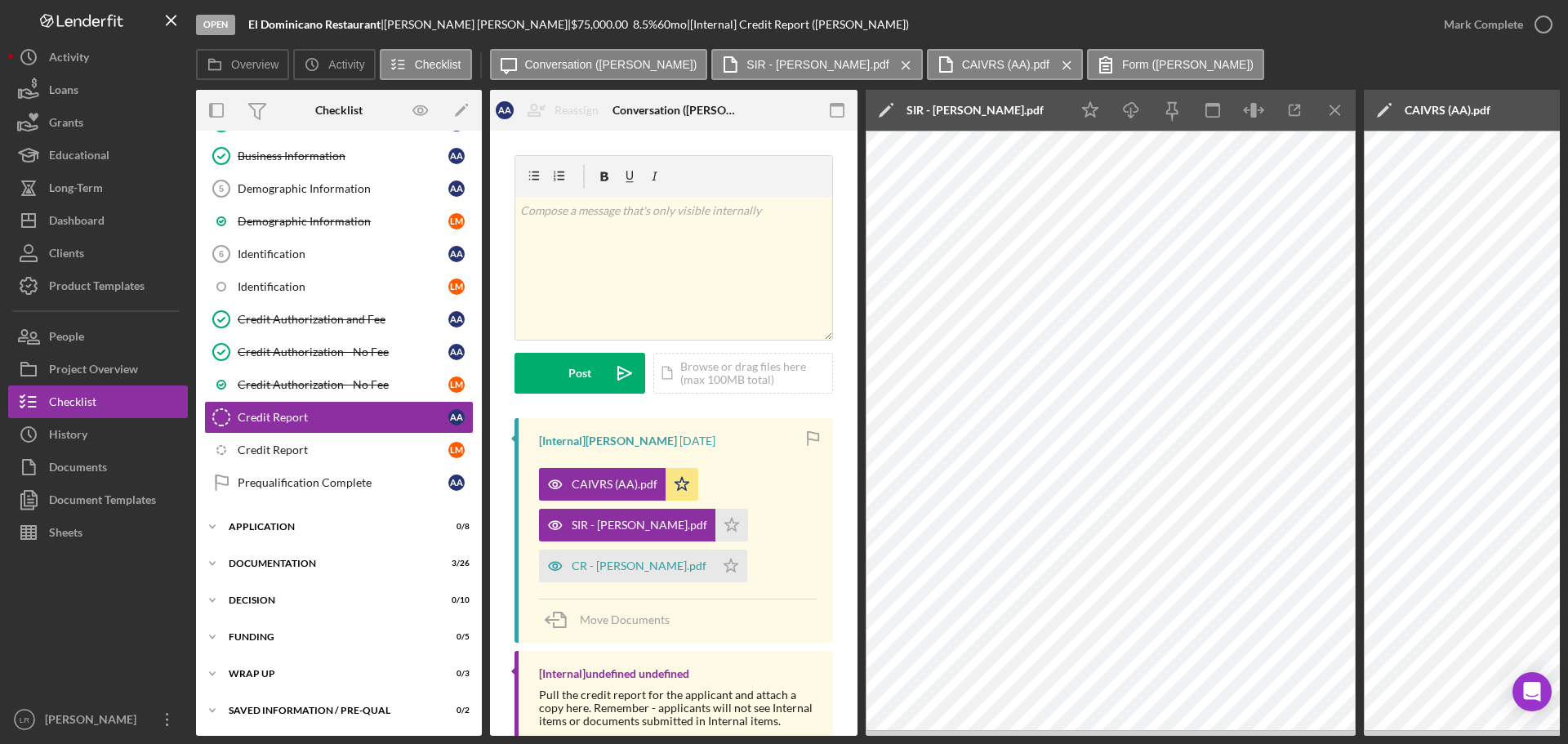
click at [875, 111] on icon "Icon/Edit" at bounding box center [886, 110] width 40 height 41
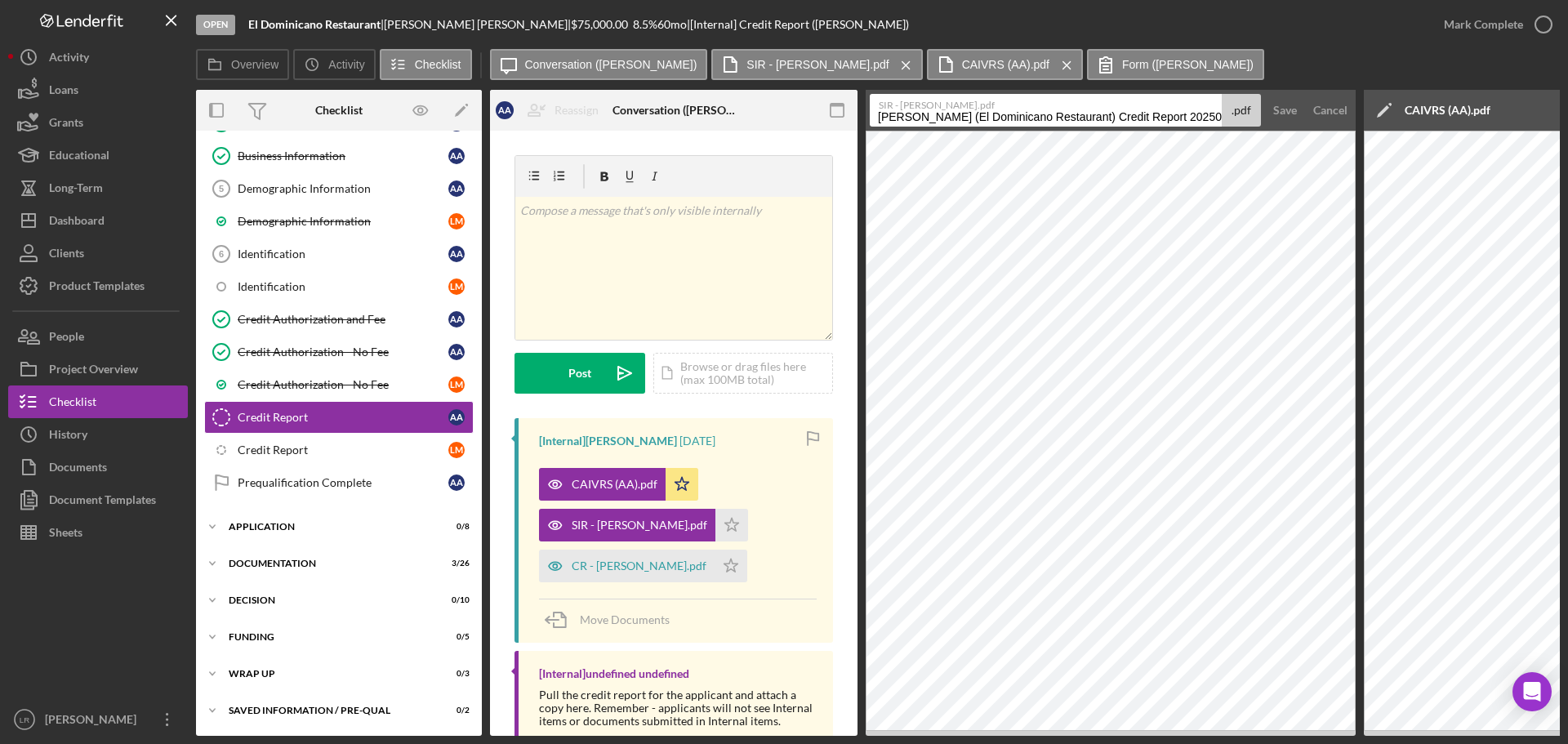
scroll to position [0, 11]
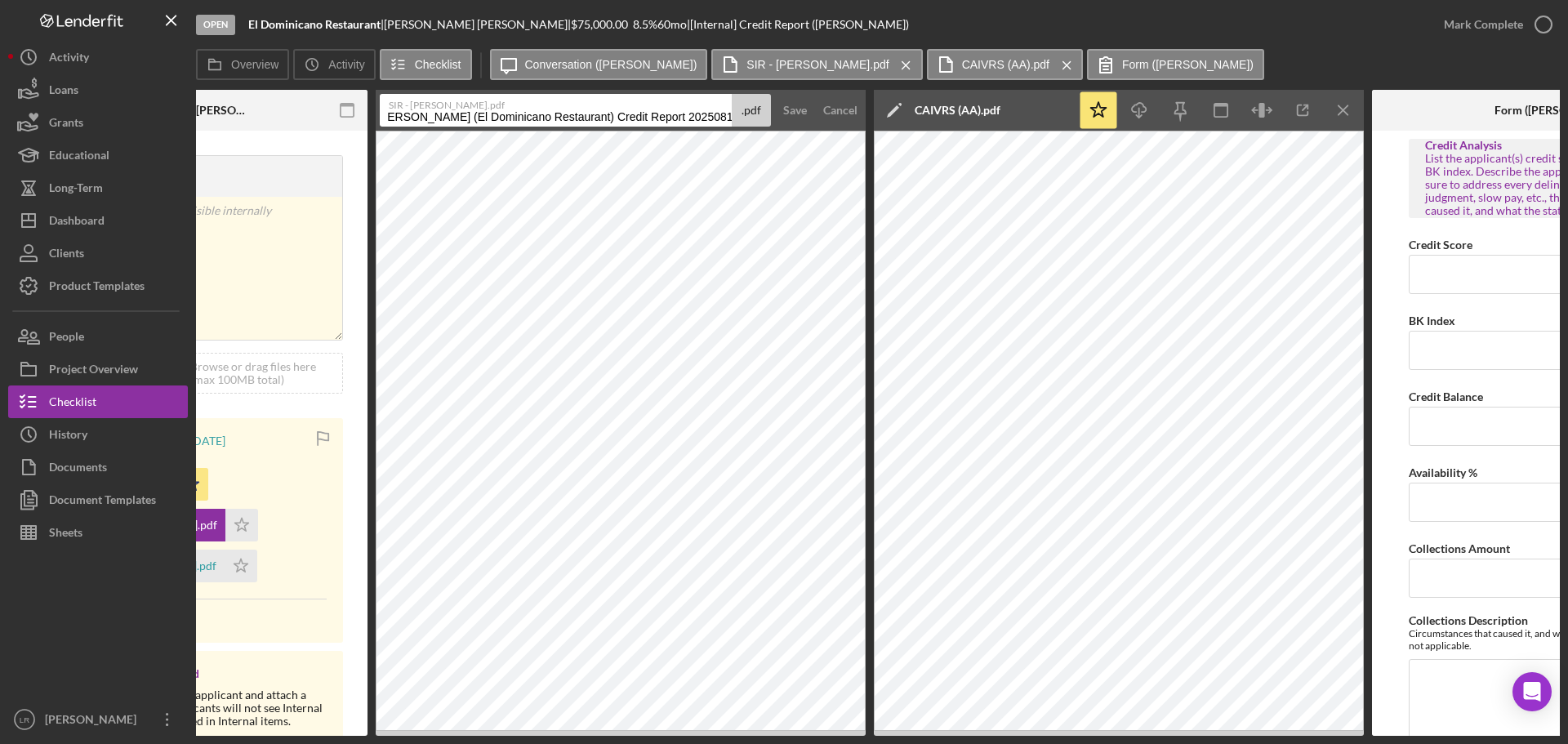
drag, startPoint x: 876, startPoint y: 117, endPoint x: 1567, endPoint y: 126, distance: 691.1
click at [1567, 126] on div "Open El Dominicano Restaurant | [PERSON_NAME] | $75,000.00 8.5 % 60 mo | [Inter…" at bounding box center [784, 372] width 1568 height 744
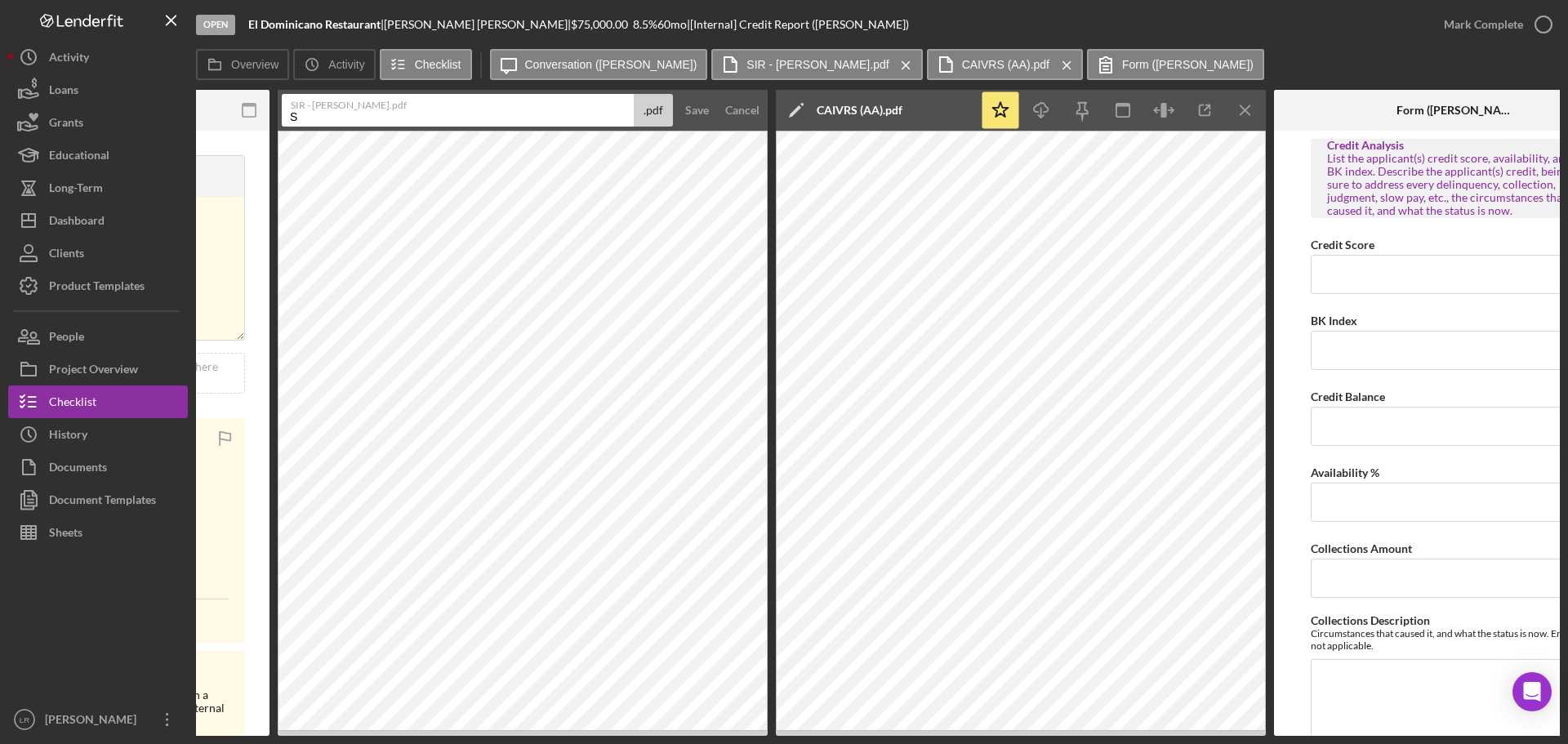
scroll to position [0, 0]
type input "SIR Report (AA)"
click at [696, 111] on div "Save" at bounding box center [696, 110] width 24 height 33
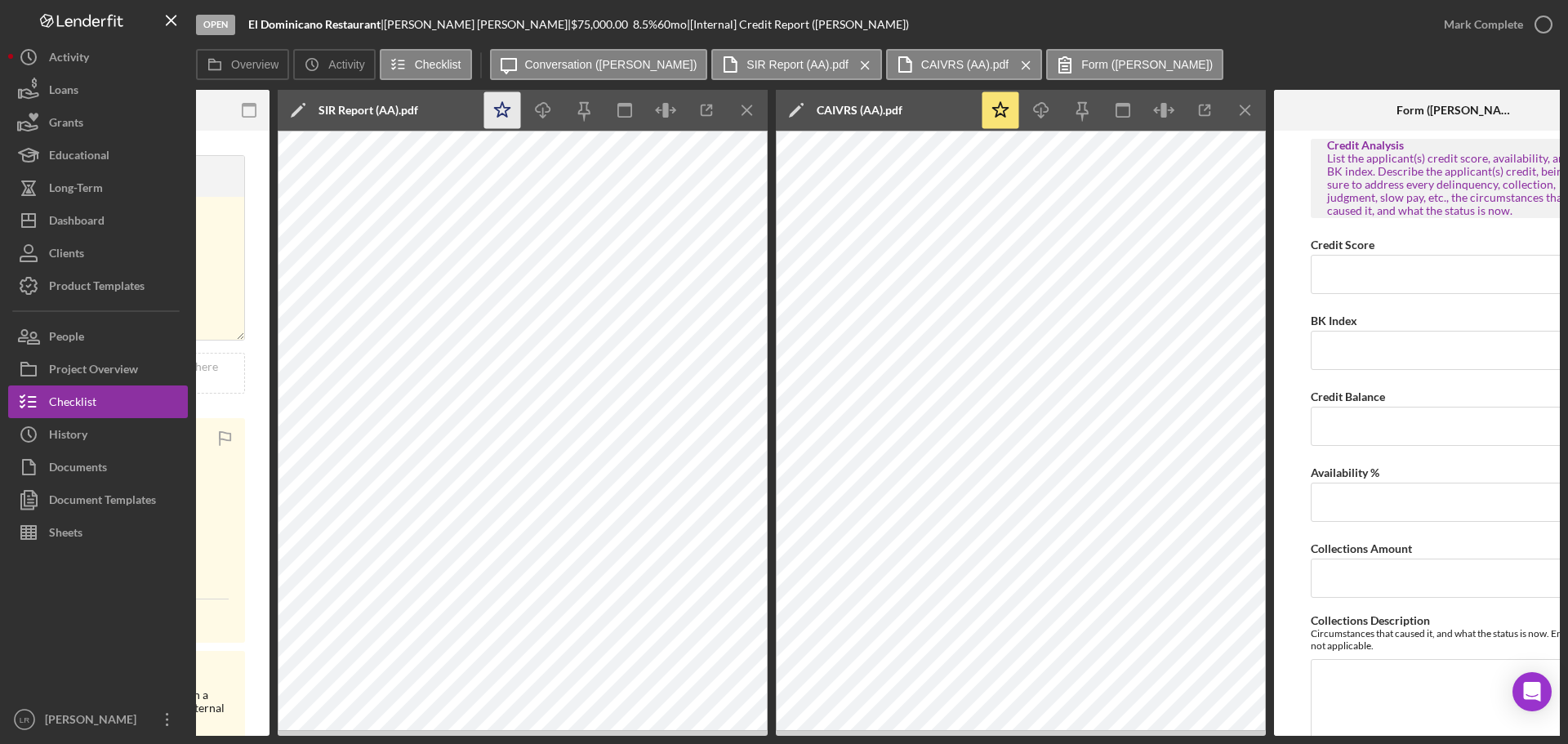
click at [501, 109] on icon "Icon/Star" at bounding box center [503, 111] width 37 height 37
click at [545, 107] on icon "Icon/Download" at bounding box center [544, 111] width 37 height 37
click at [1042, 107] on icon "Icon/Download" at bounding box center [1042, 111] width 37 height 37
click at [751, 107] on line "button" at bounding box center [747, 110] width 9 height 9
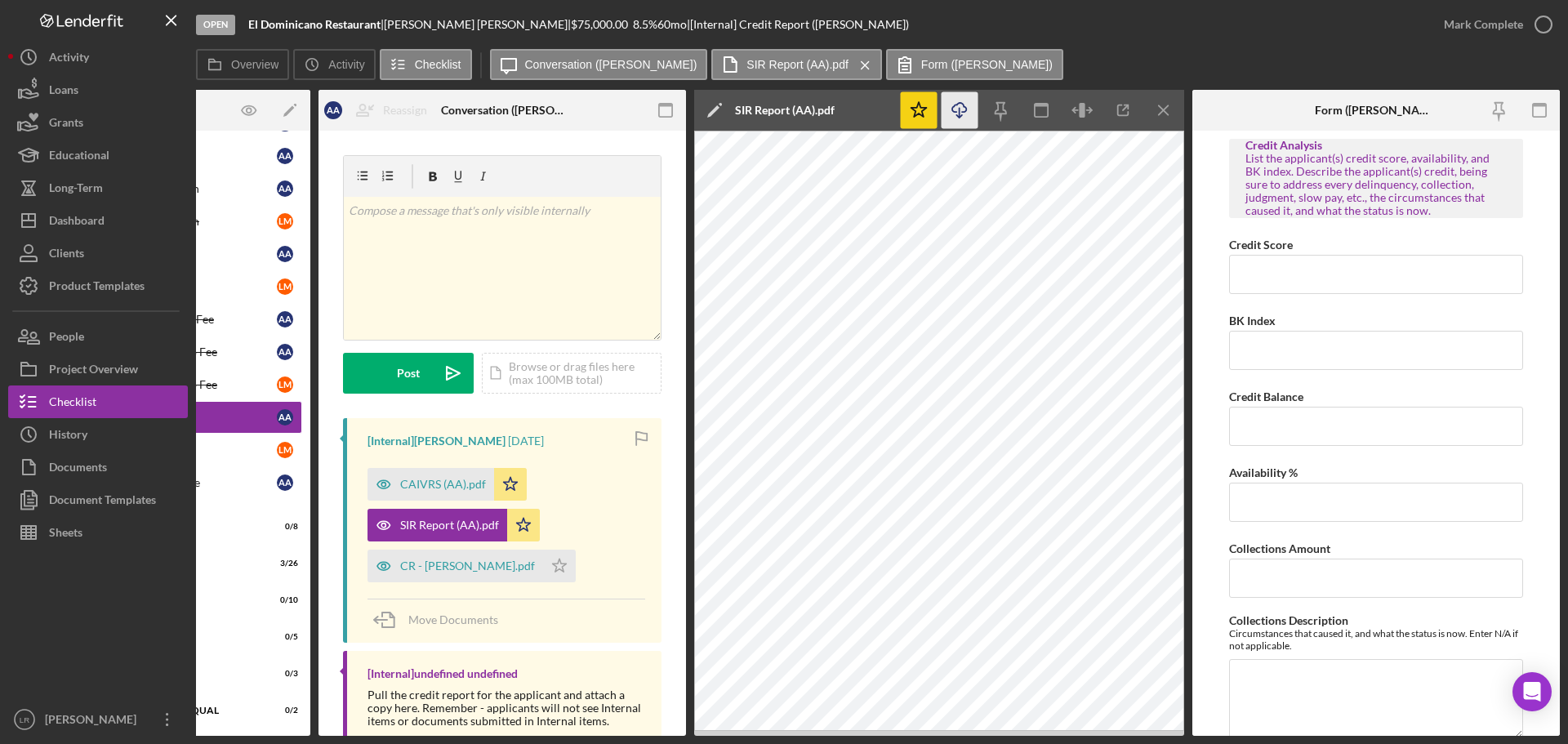
scroll to position [0, 172]
drag, startPoint x: 1167, startPoint y: 114, endPoint x: 1057, endPoint y: 199, distance: 139.0
click at [1169, 114] on icon "Icon/Menu Close" at bounding box center [1165, 111] width 37 height 37
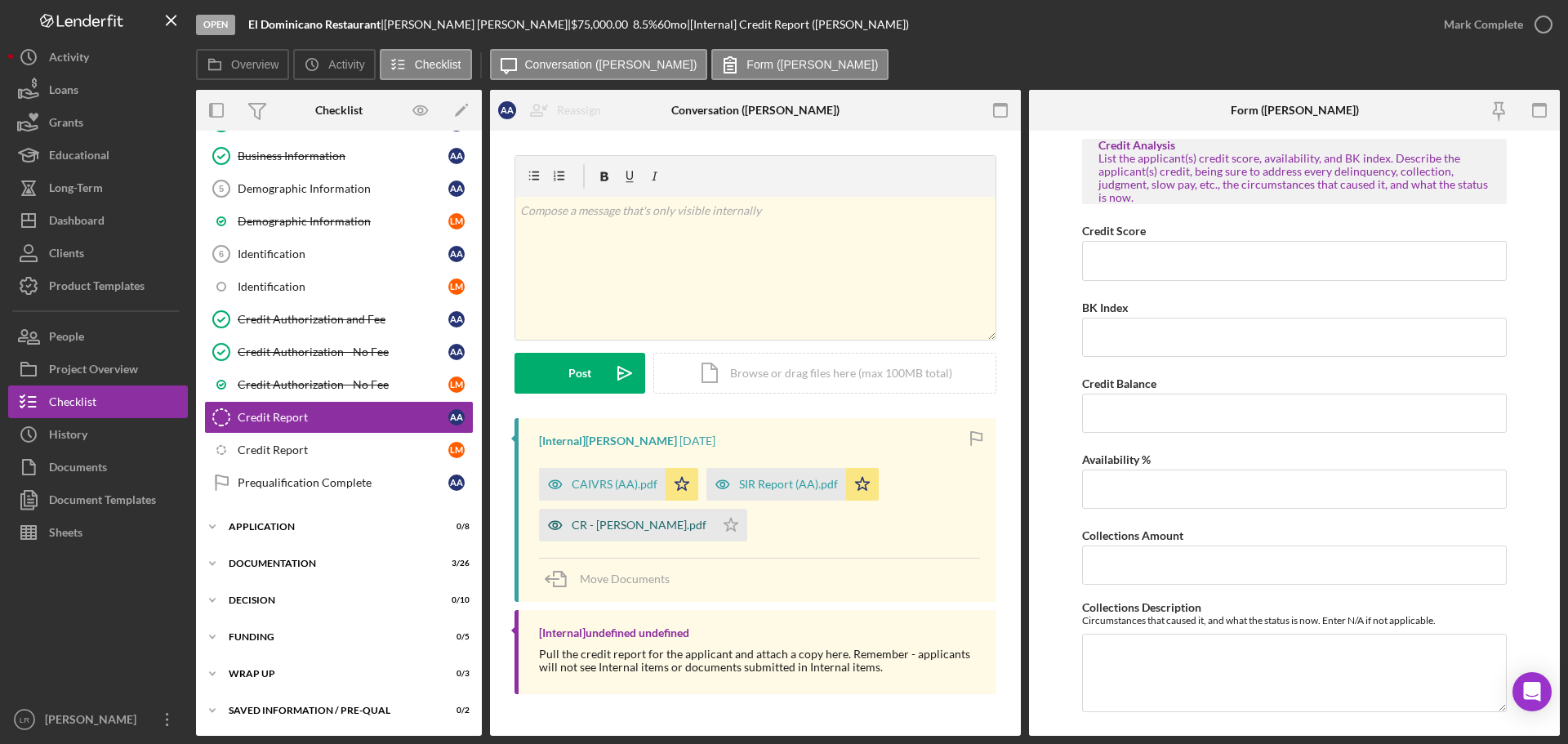
click at [624, 526] on div "CR - [PERSON_NAME].pdf" at bounding box center [638, 525] width 135 height 13
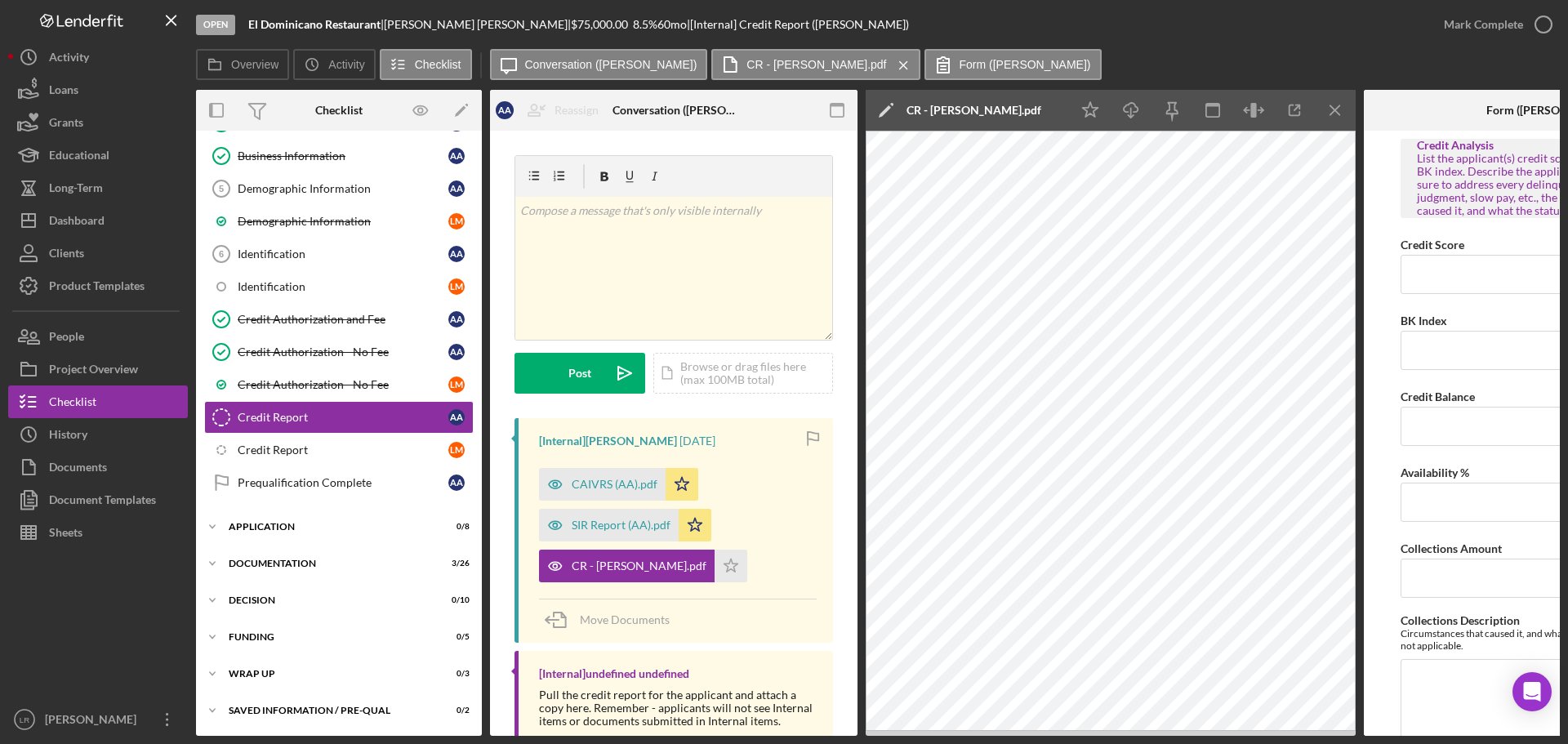
click at [885, 111] on polygon at bounding box center [885, 112] width 12 height 12
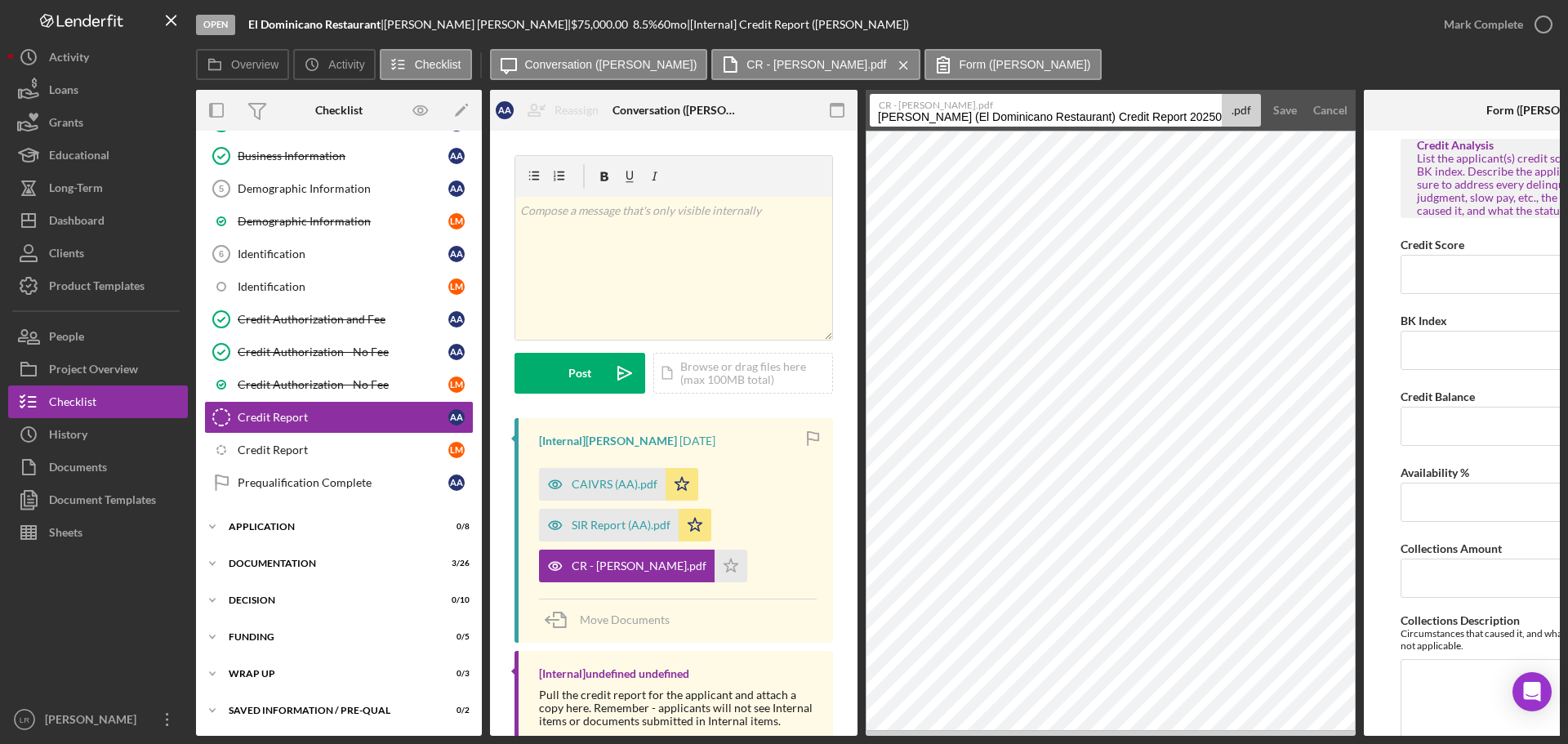
drag, startPoint x: 1113, startPoint y: 119, endPoint x: -70, endPoint y: 136, distance: 1183.1
click at [0, 136] on html "Open El Dominicano Restaurant | [PERSON_NAME] | $75,000.00 8.5 % 60 mo | [Inter…" at bounding box center [784, 372] width 1568 height 744
drag, startPoint x: 946, startPoint y: 117, endPoint x: 1240, endPoint y: 103, distance: 294.3
click at [1240, 103] on div "CR - [PERSON_NAME].pdf Credit Report 20250814 .pdf" at bounding box center [1065, 110] width 391 height 33
type input "Credit Report (AA)"
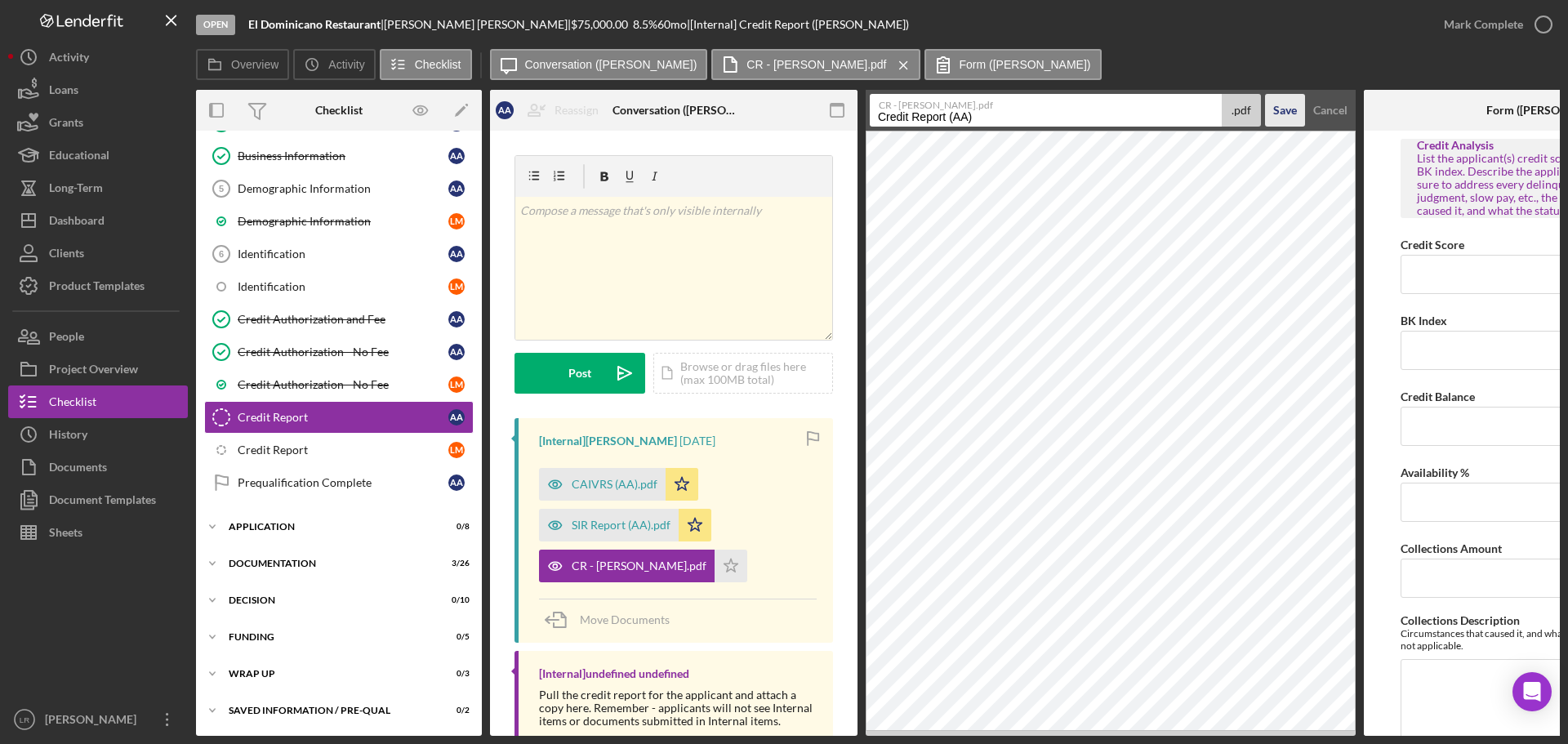
click at [1287, 107] on div "Save" at bounding box center [1285, 110] width 24 height 33
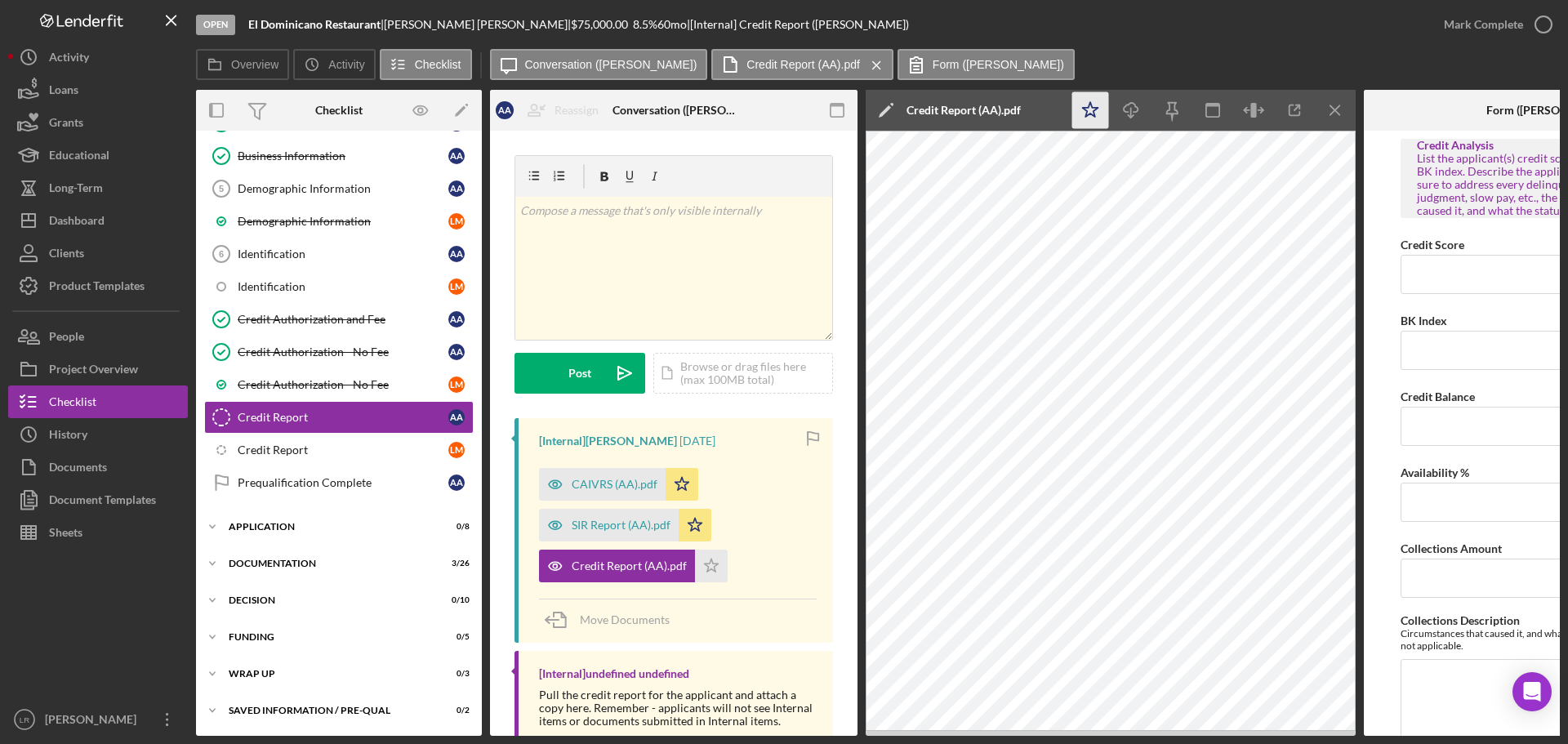
click at [1088, 106] on icon "Icon/Star" at bounding box center [1091, 111] width 37 height 37
click at [1130, 107] on icon "Icon/Download" at bounding box center [1131, 111] width 37 height 37
click at [1463, 24] on div "Mark Complete" at bounding box center [1483, 24] width 79 height 33
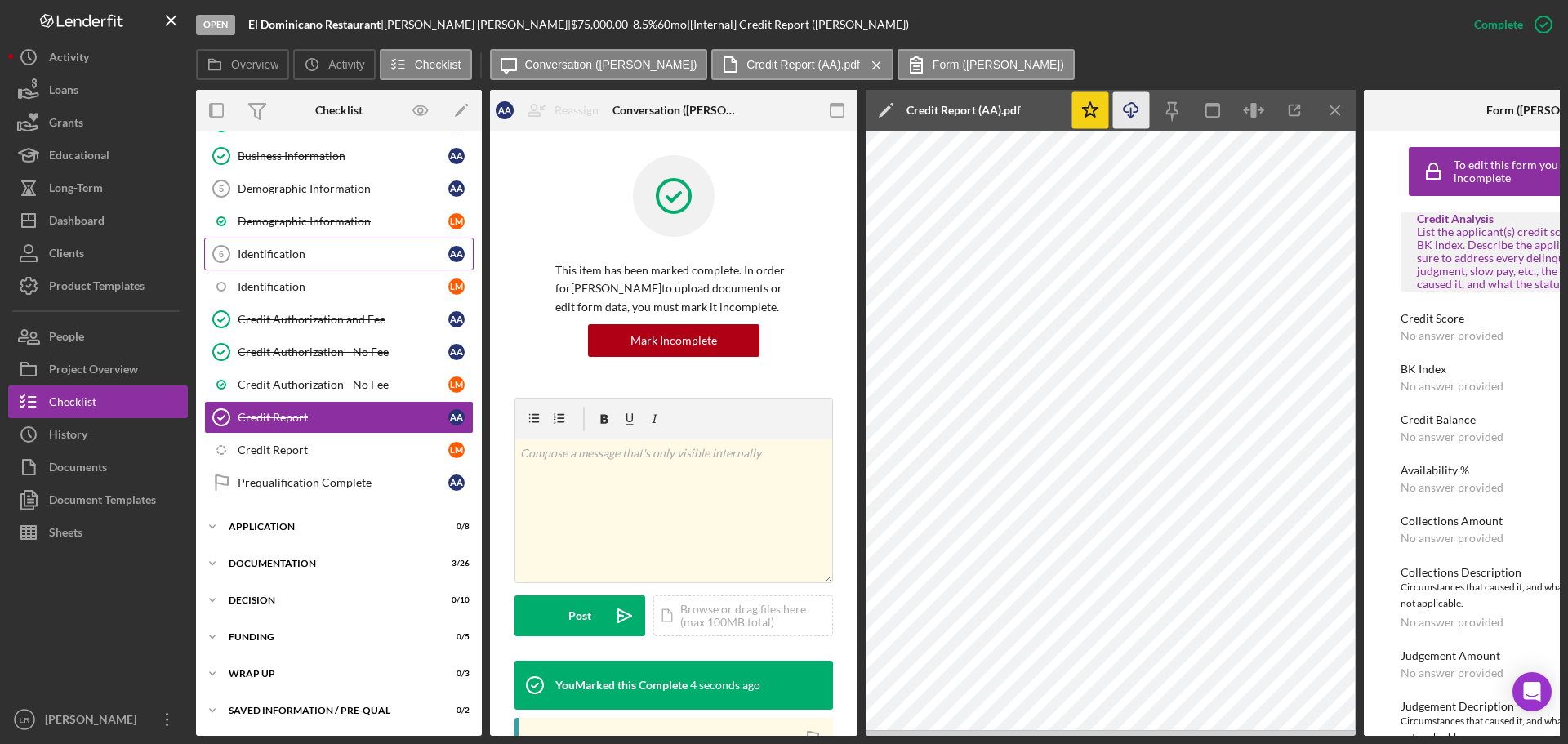
click at [272, 247] on div "Identification" at bounding box center [342, 254] width 210 height 13
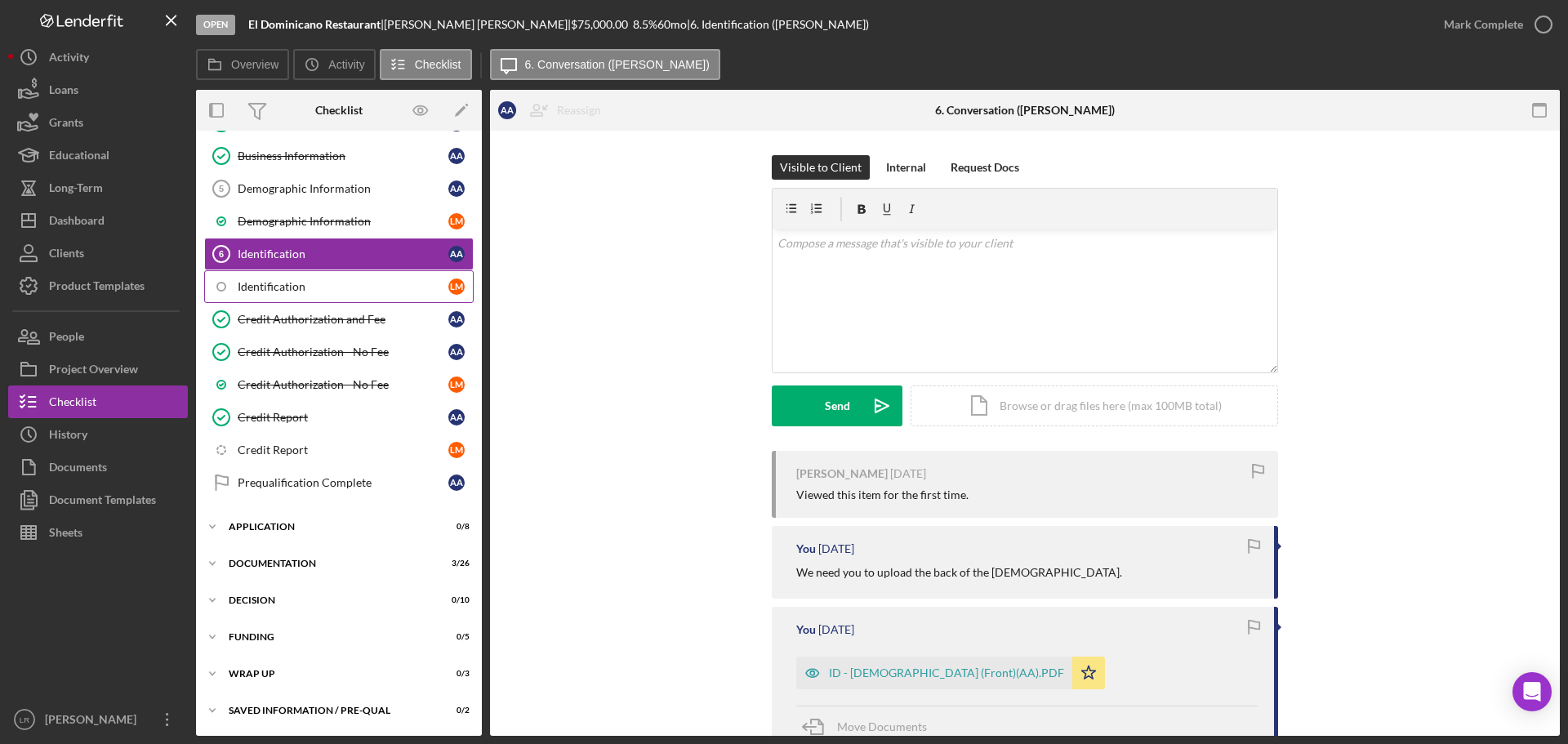
click at [276, 276] on link "Identification [PERSON_NAME]" at bounding box center [339, 286] width 269 height 33
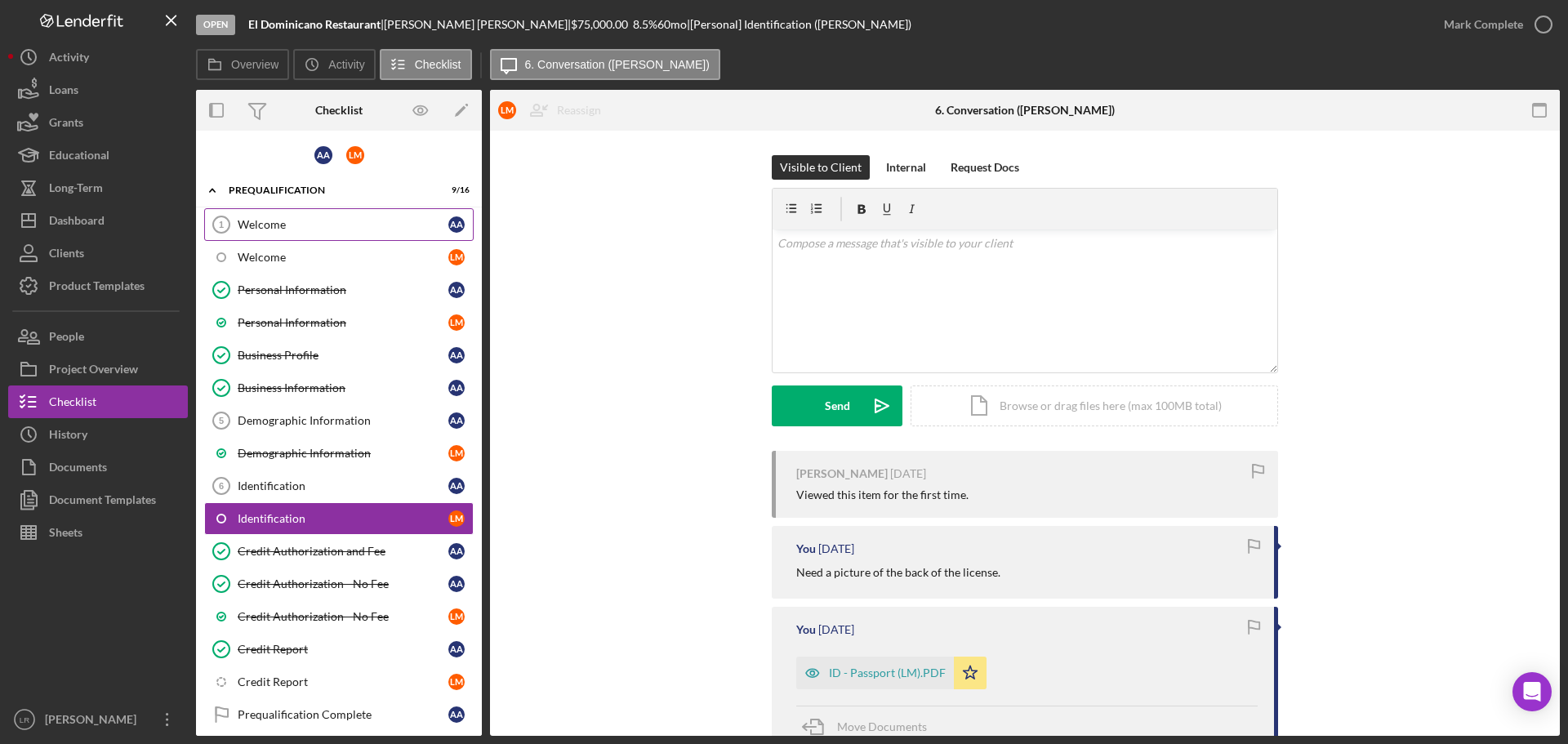
click at [286, 225] on div "Welcome" at bounding box center [342, 225] width 210 height 13
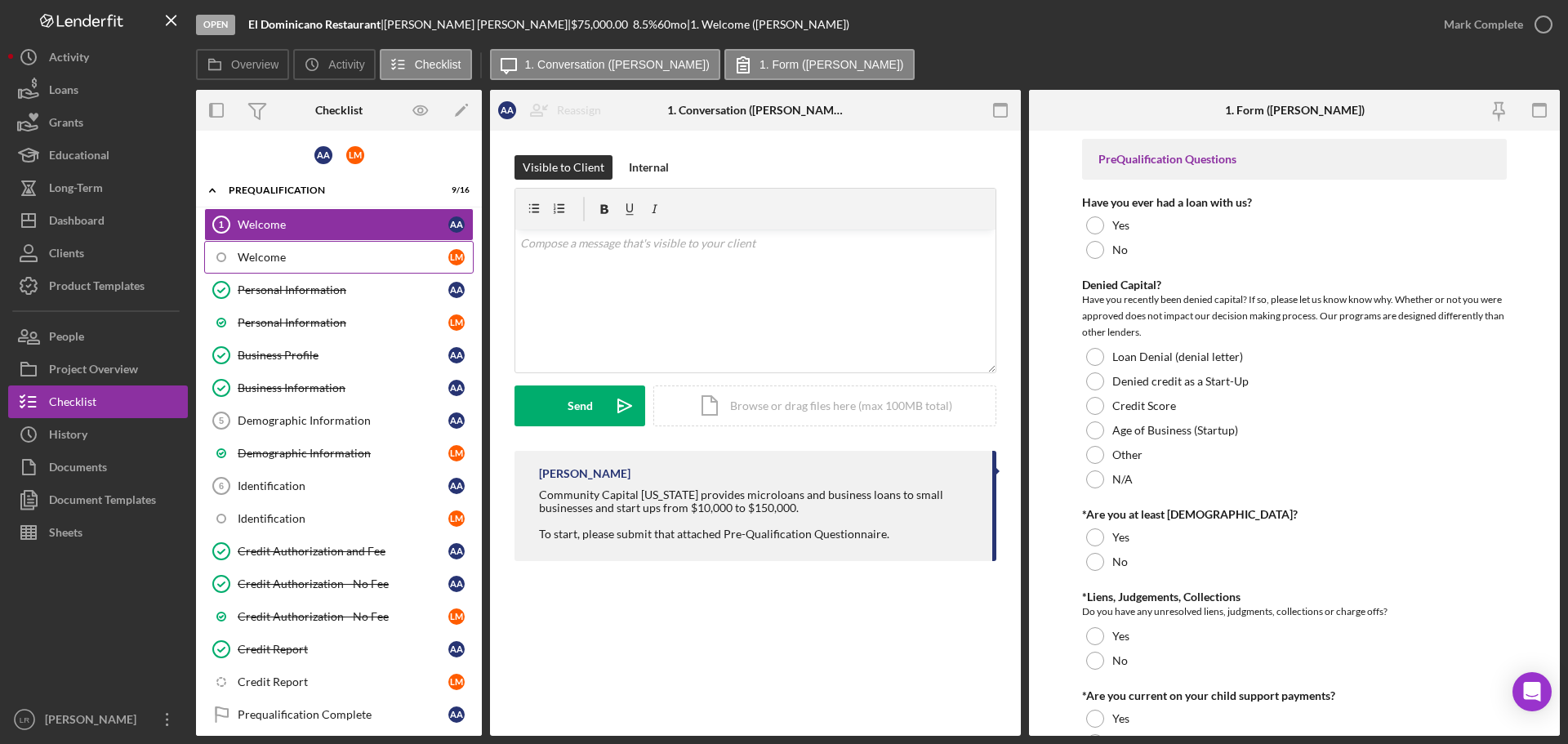
click at [287, 259] on div "Welcome" at bounding box center [342, 257] width 210 height 13
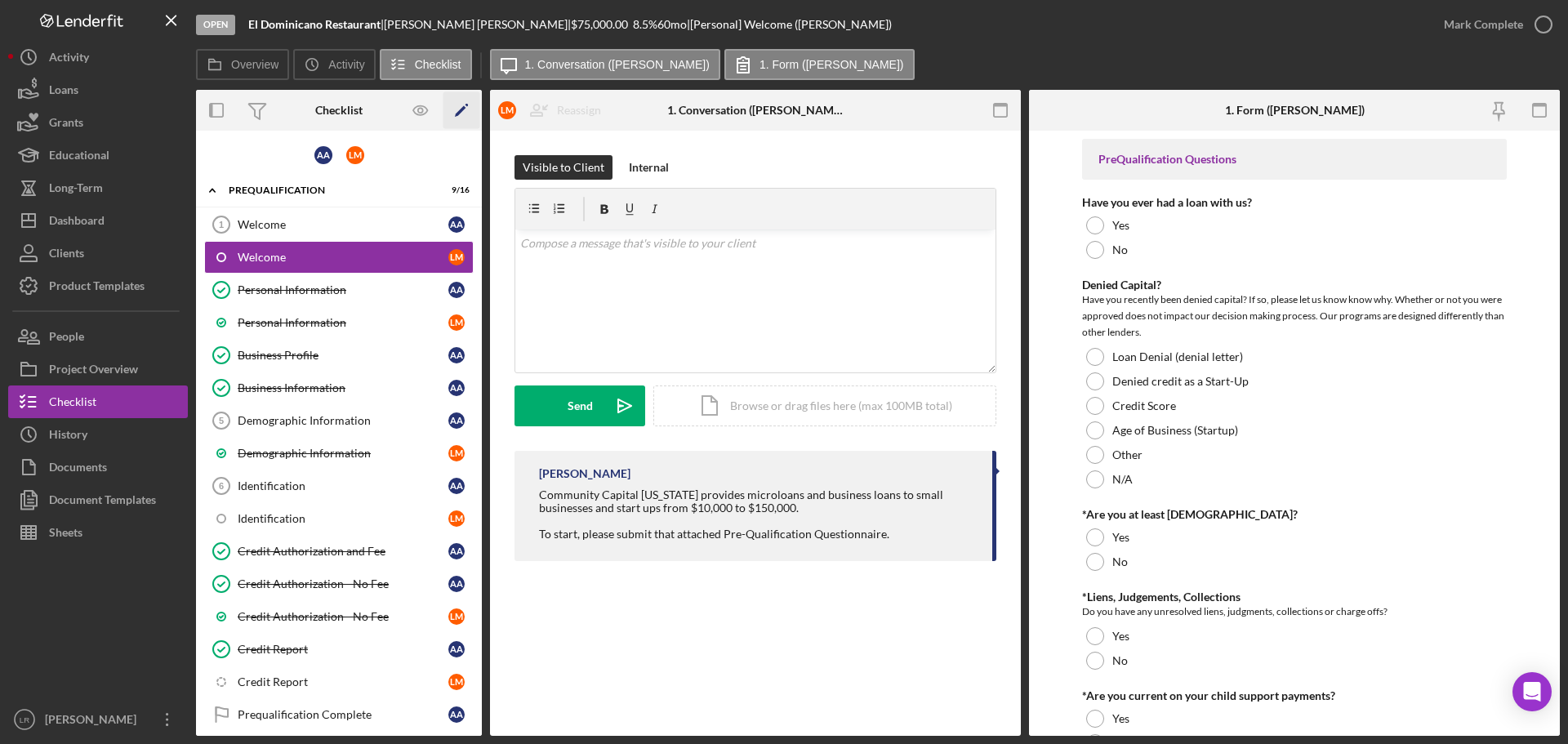
click at [468, 104] on icon "Icon/Edit" at bounding box center [462, 111] width 37 height 37
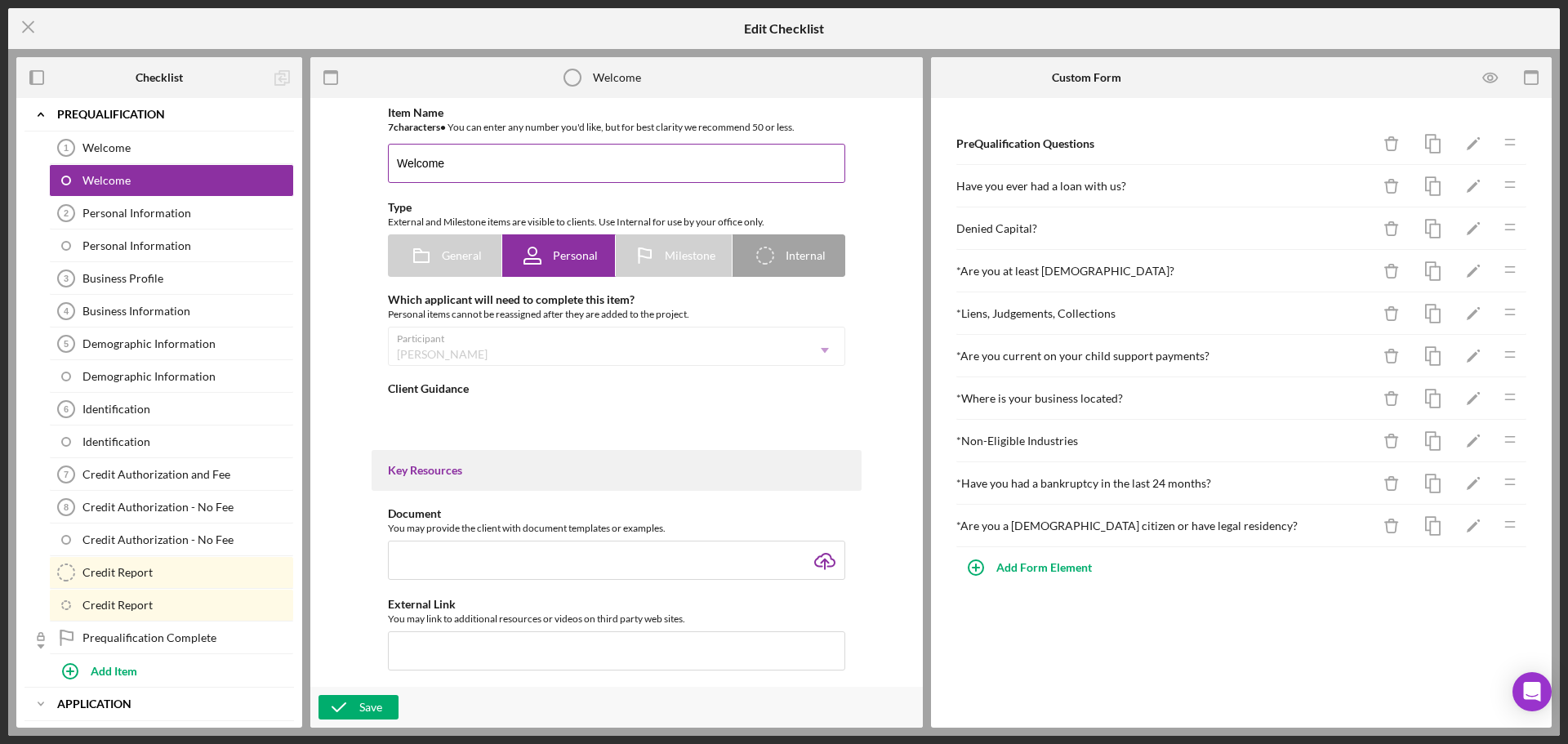
type textarea "<div>Community Capital [US_STATE] provides microloans and business loans to sma…"
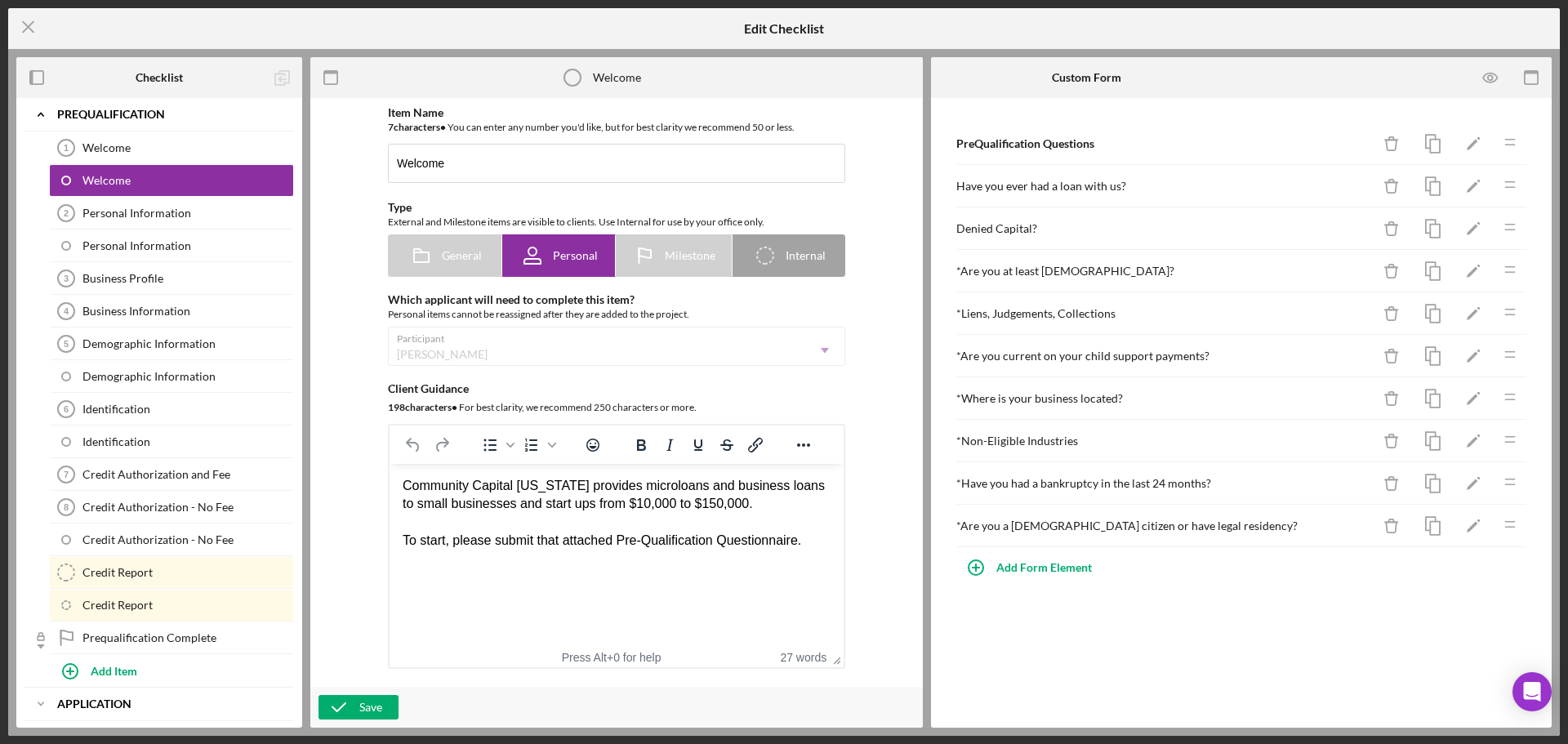
click at [689, 503] on div "Community Capital [US_STATE] provides microloans and business loans to small bu…" at bounding box center [616, 513] width 428 height 73
click at [339, 700] on icon "button" at bounding box center [339, 707] width 40 height 41
click at [34, 28] on icon "Icon/Menu Close" at bounding box center [28, 26] width 40 height 41
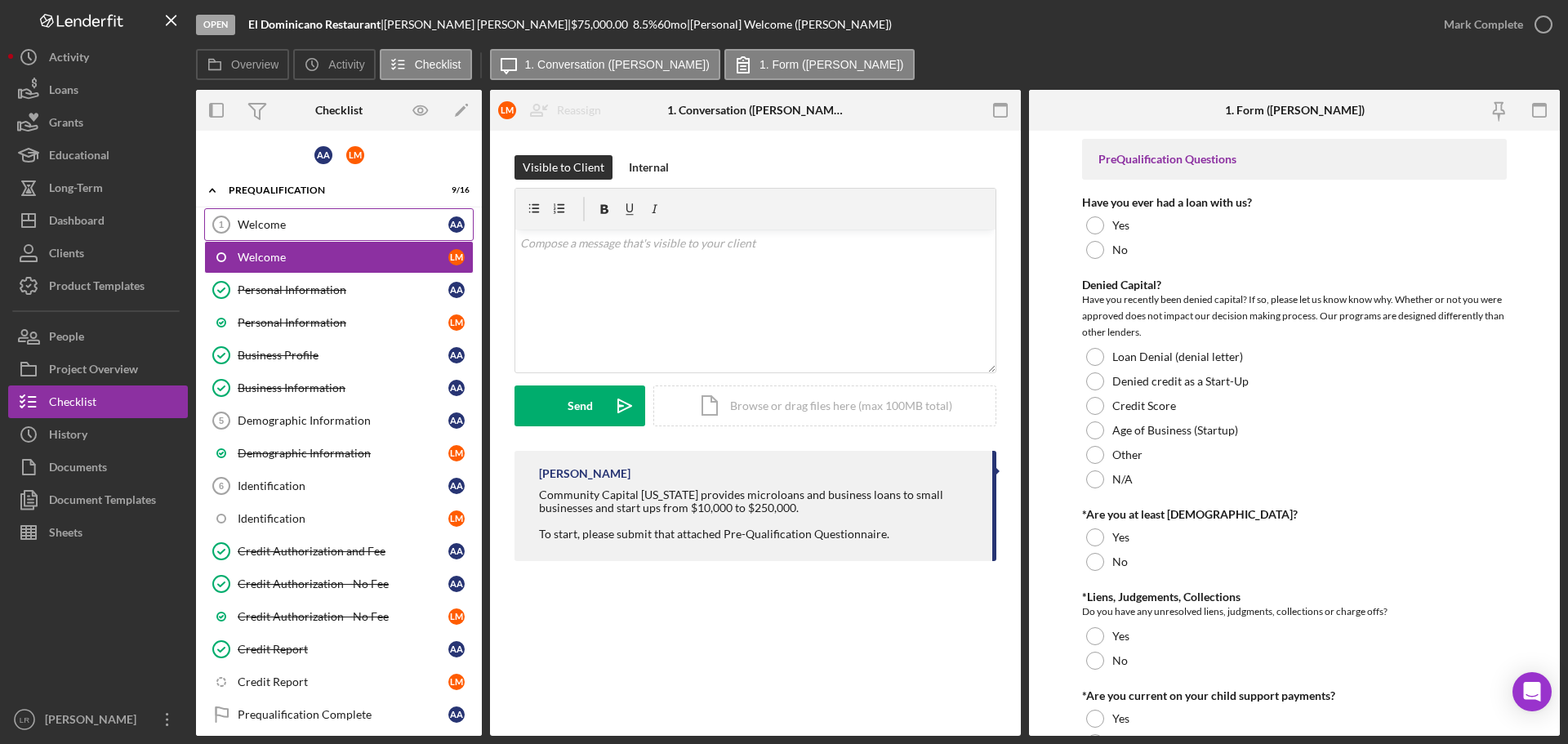
click at [275, 222] on div "Welcome" at bounding box center [342, 225] width 210 height 13
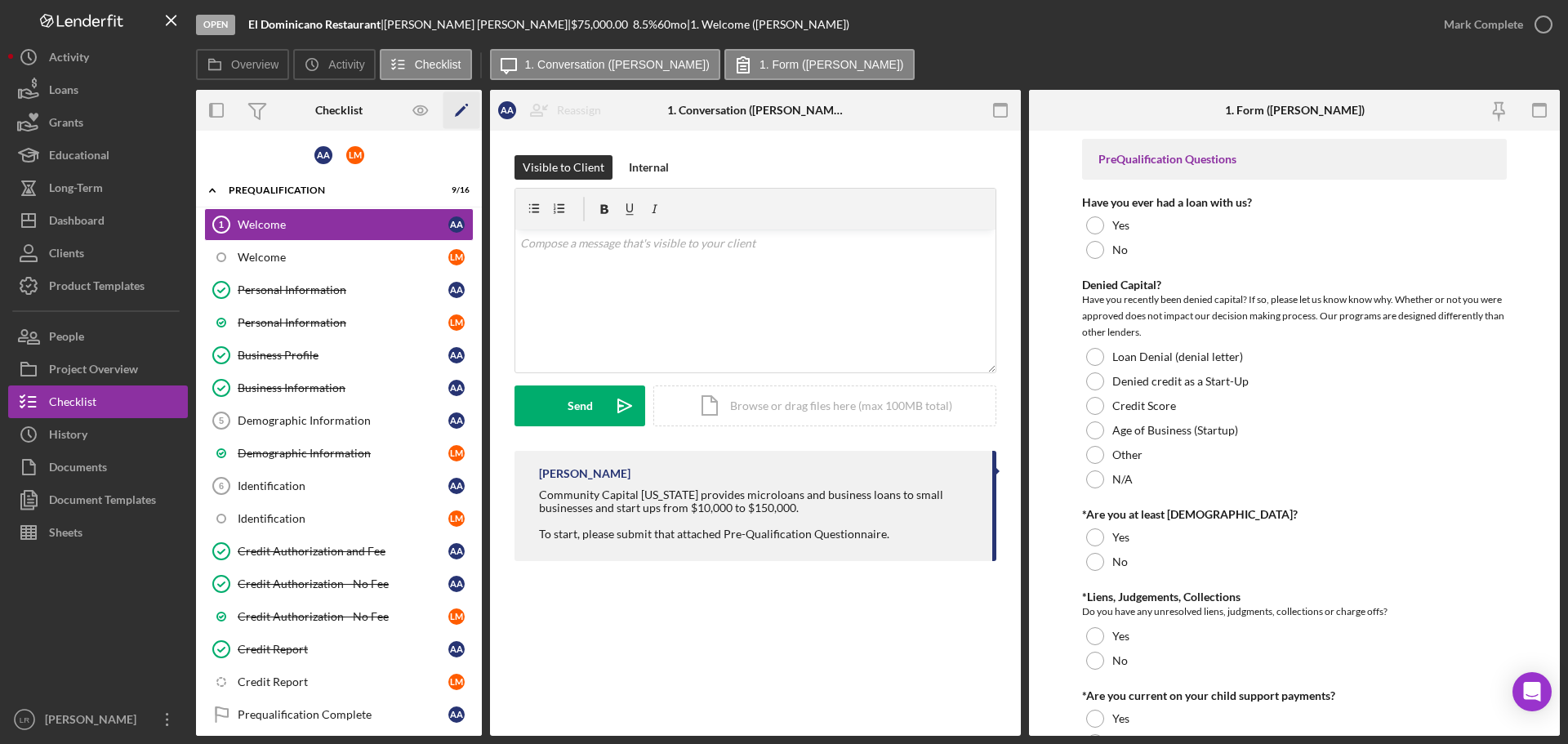
click at [459, 111] on polygon "button" at bounding box center [460, 112] width 11 height 11
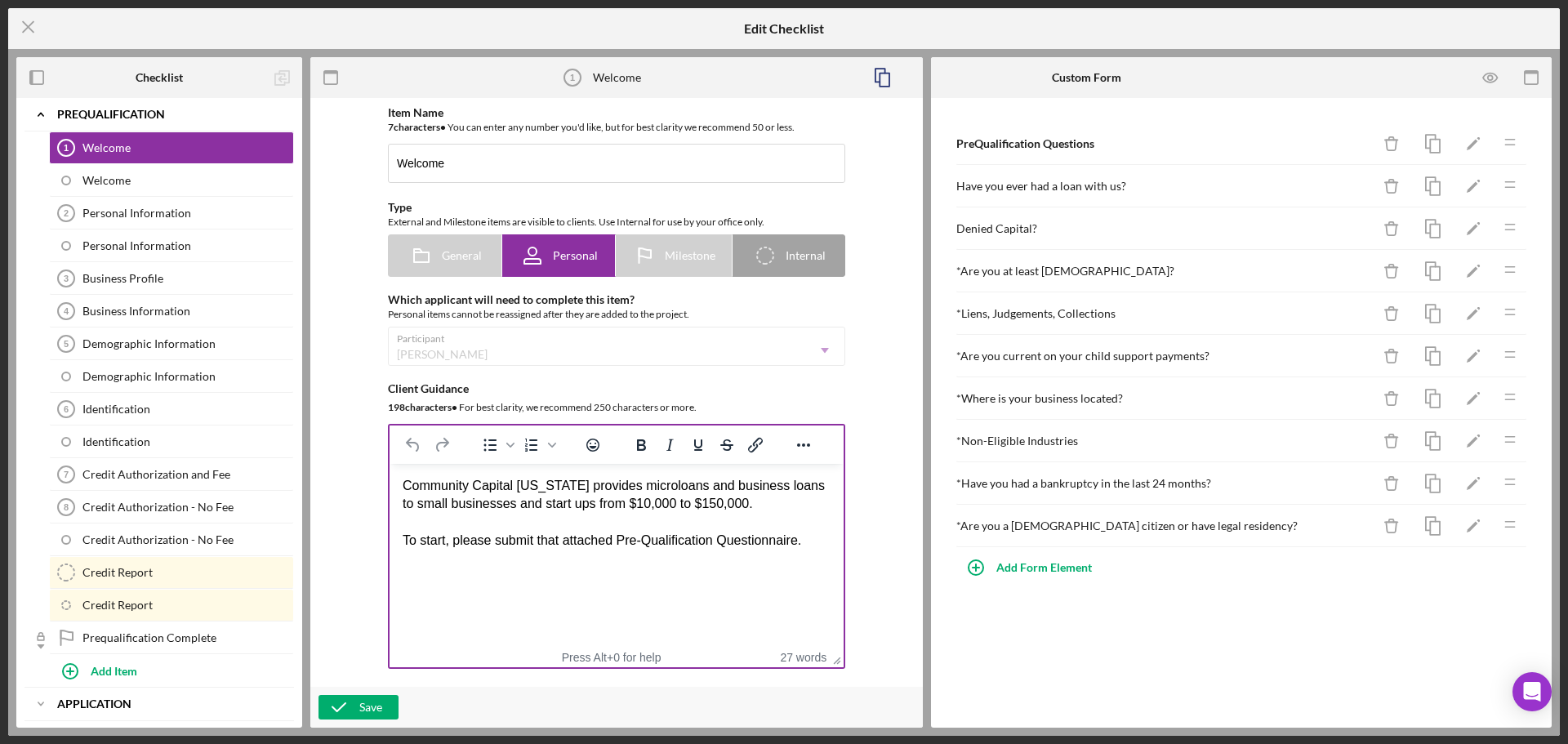
drag, startPoint x: 688, startPoint y: 505, endPoint x: 713, endPoint y: 563, distance: 63.2
click at [688, 505] on div "Community Capital [US_STATE] provides microloans and business loans to small bu…" at bounding box center [616, 513] width 428 height 73
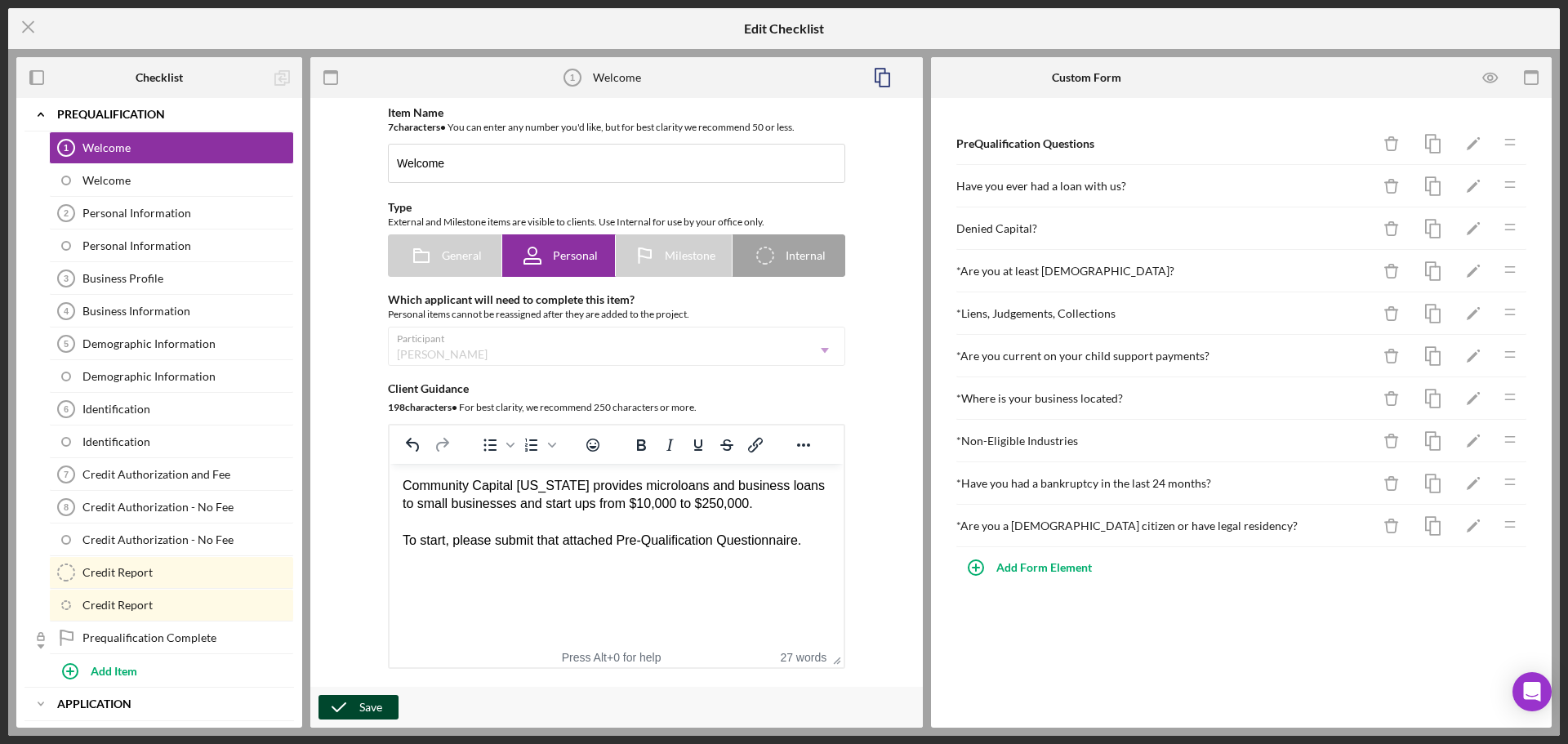
click at [365, 701] on div "Save" at bounding box center [371, 707] width 23 height 25
click at [33, 25] on icon "Icon/Menu Close" at bounding box center [28, 26] width 40 height 41
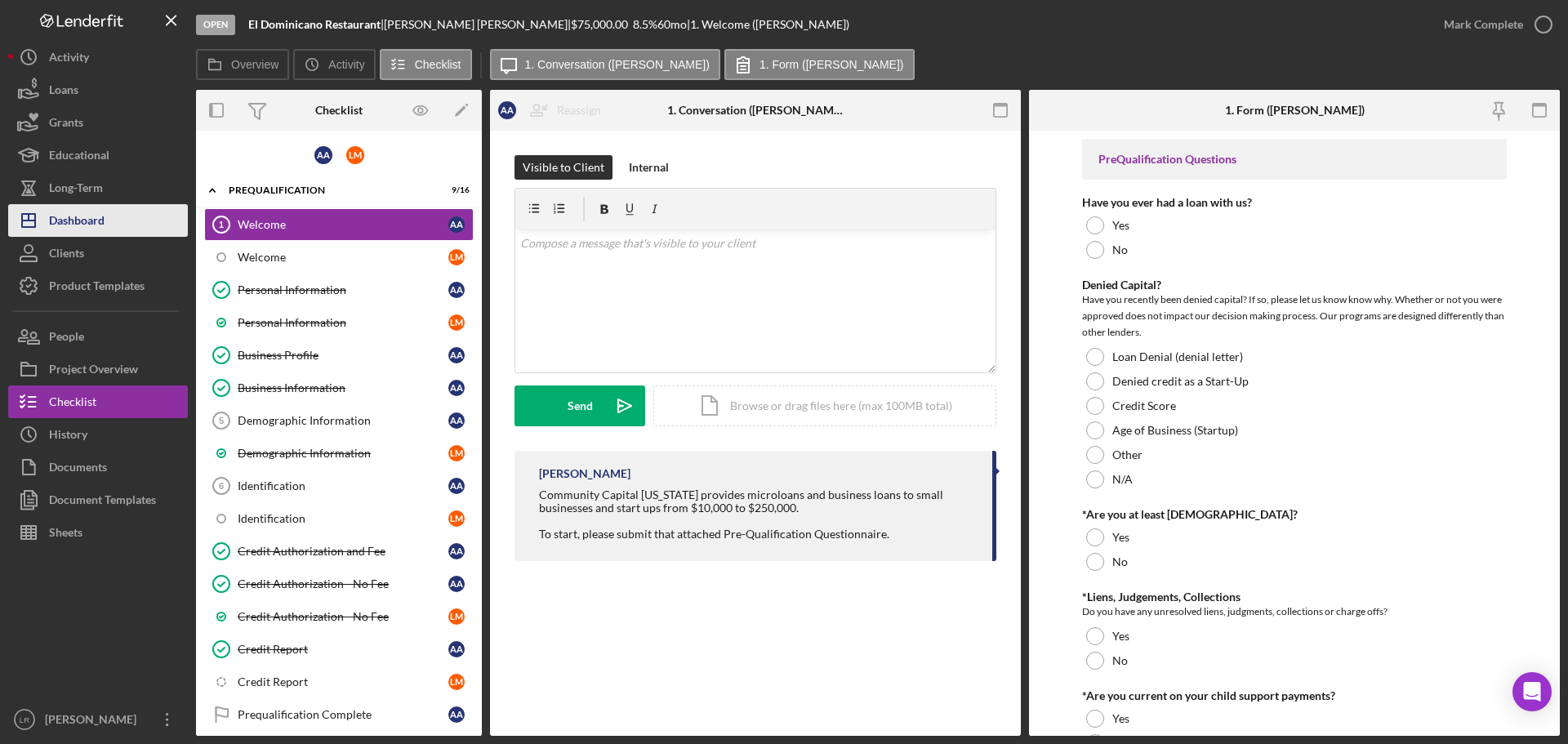
click at [104, 225] on div "Dashboard" at bounding box center [77, 223] width 55 height 37
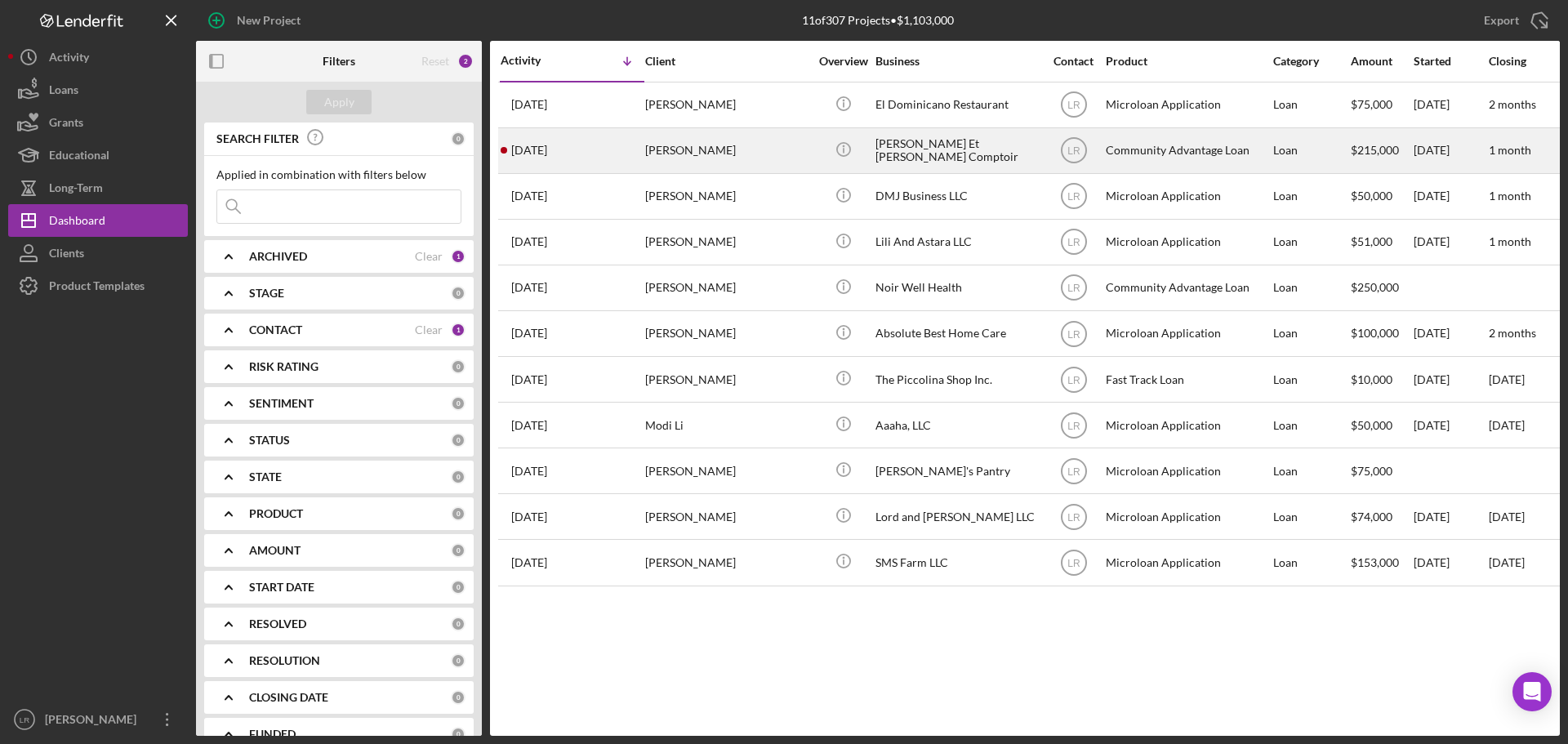
click at [679, 146] on div "[PERSON_NAME]" at bounding box center [727, 151] width 164 height 43
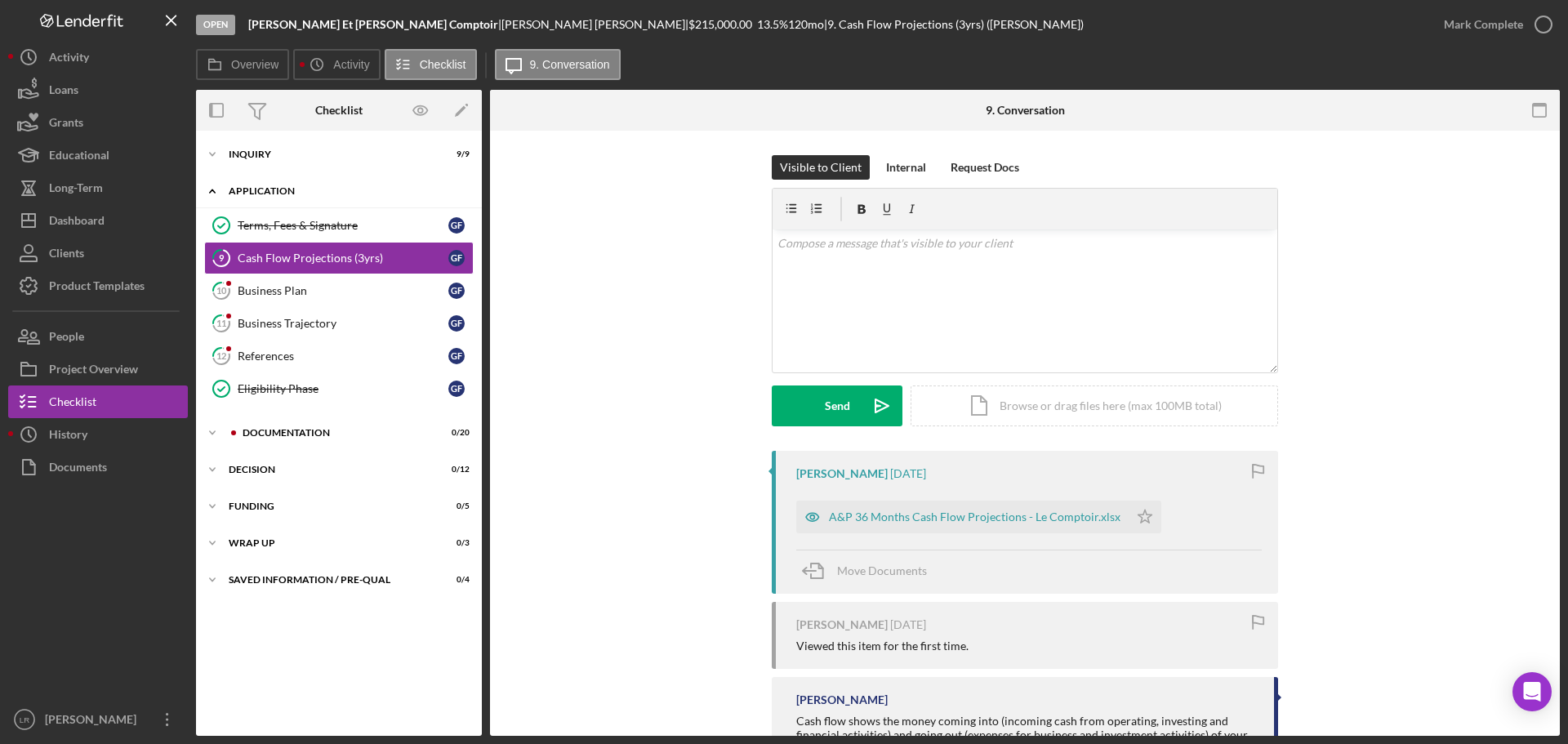
click at [305, 184] on div "Icon/Expander Application 2 / 6" at bounding box center [339, 192] width 286 height 33
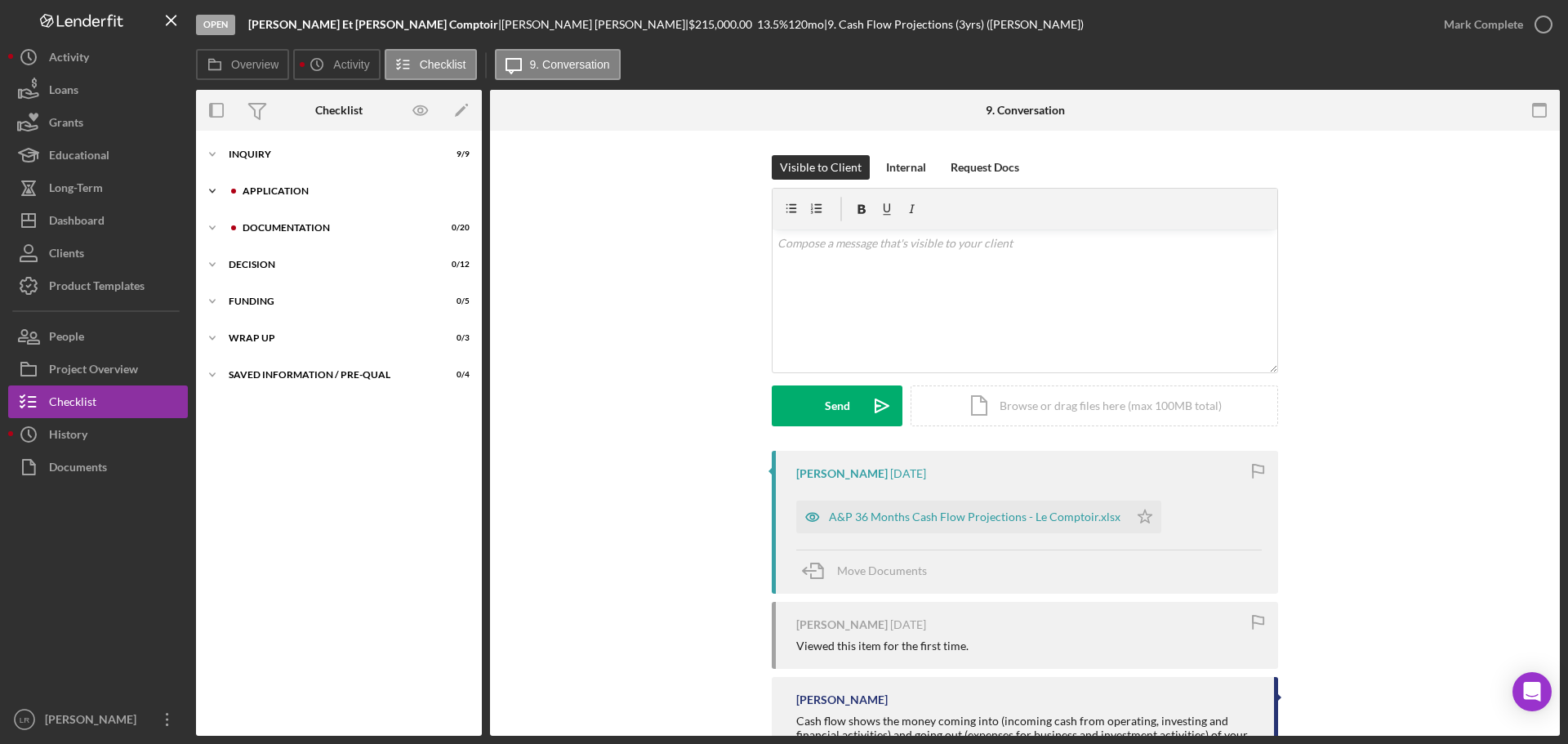
click at [200, 188] on icon "Icon/Expander" at bounding box center [212, 191] width 33 height 33
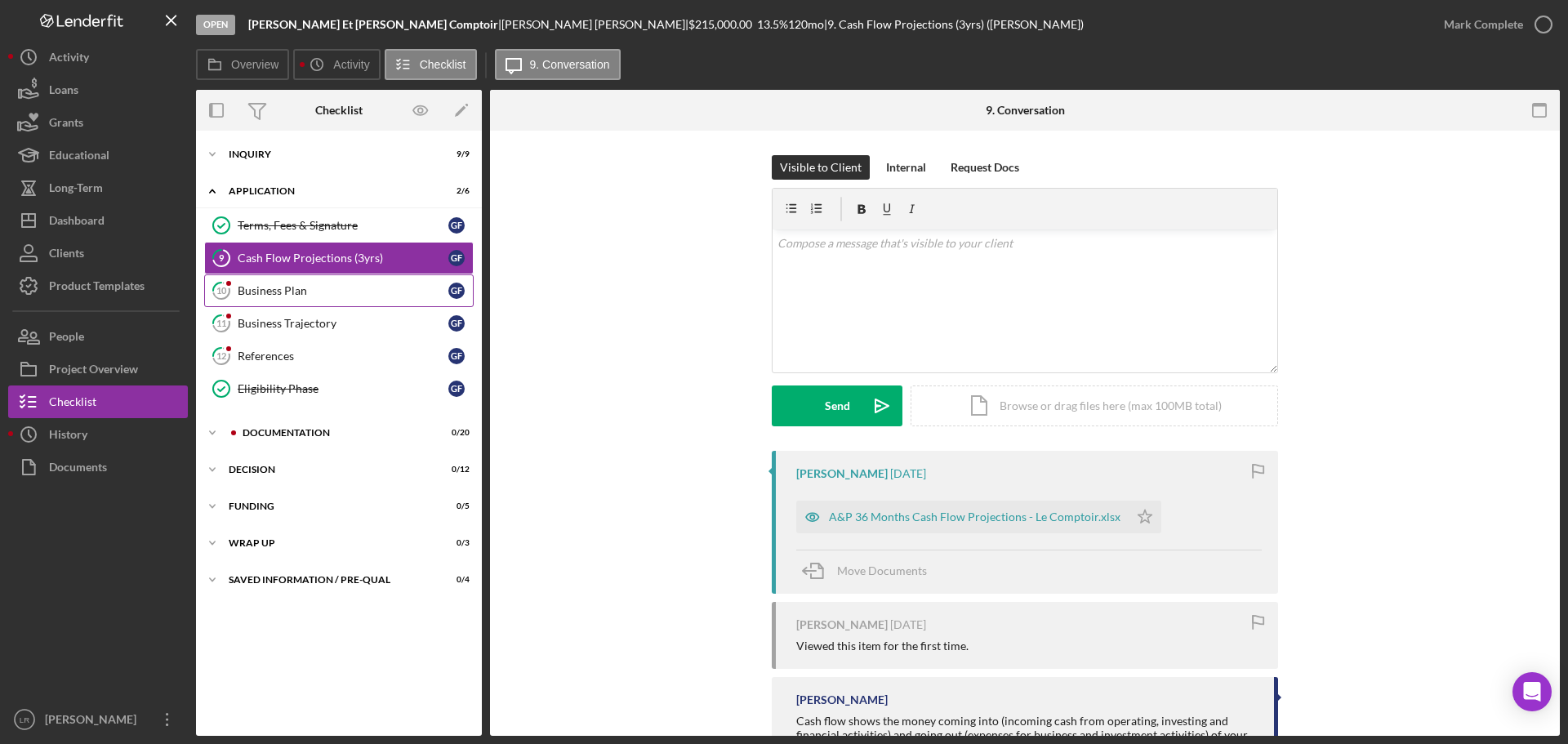
click at [266, 297] on div "Business Plan" at bounding box center [342, 291] width 210 height 13
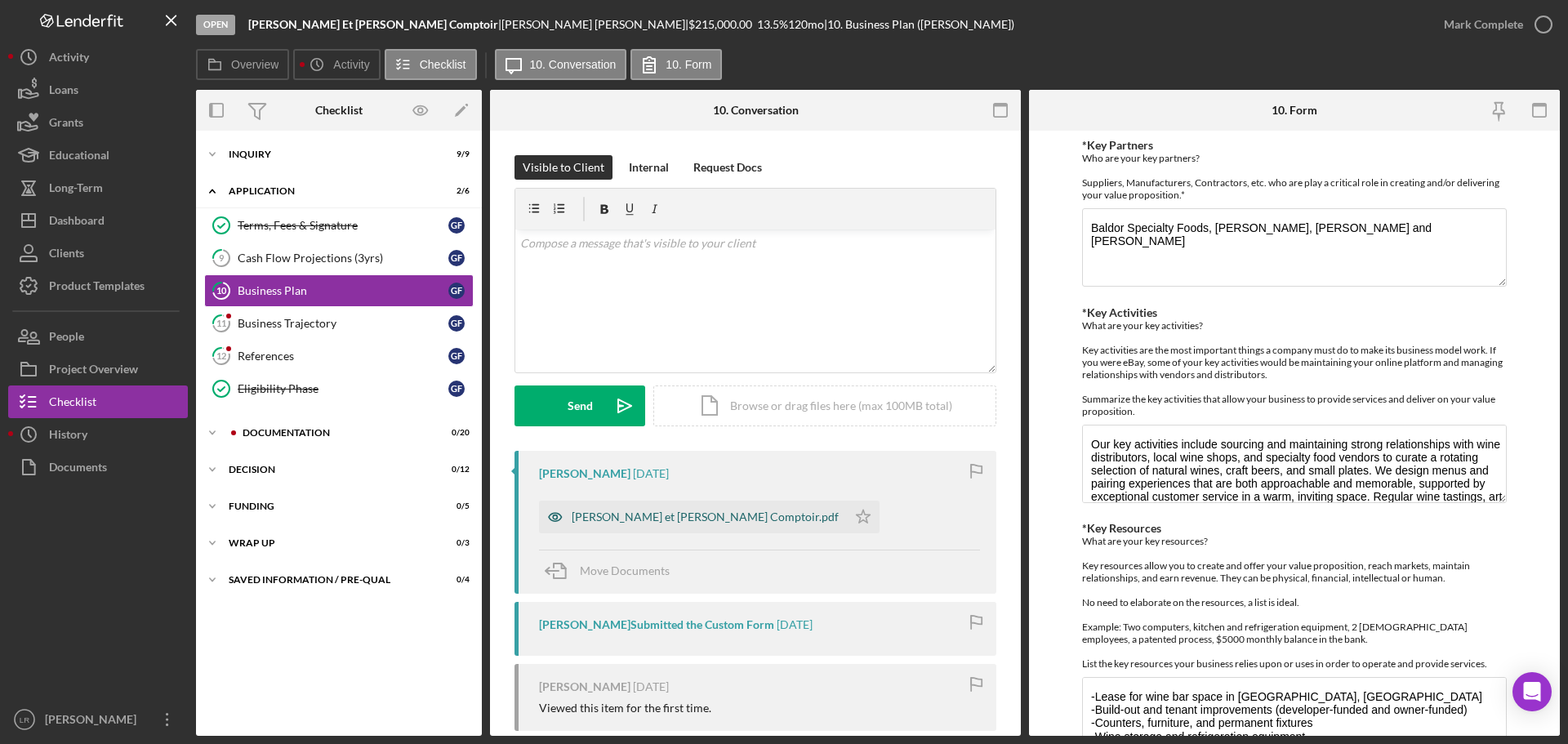
click at [675, 513] on div "[PERSON_NAME] et [PERSON_NAME] Comptoir.pdf" at bounding box center [704, 517] width 267 height 13
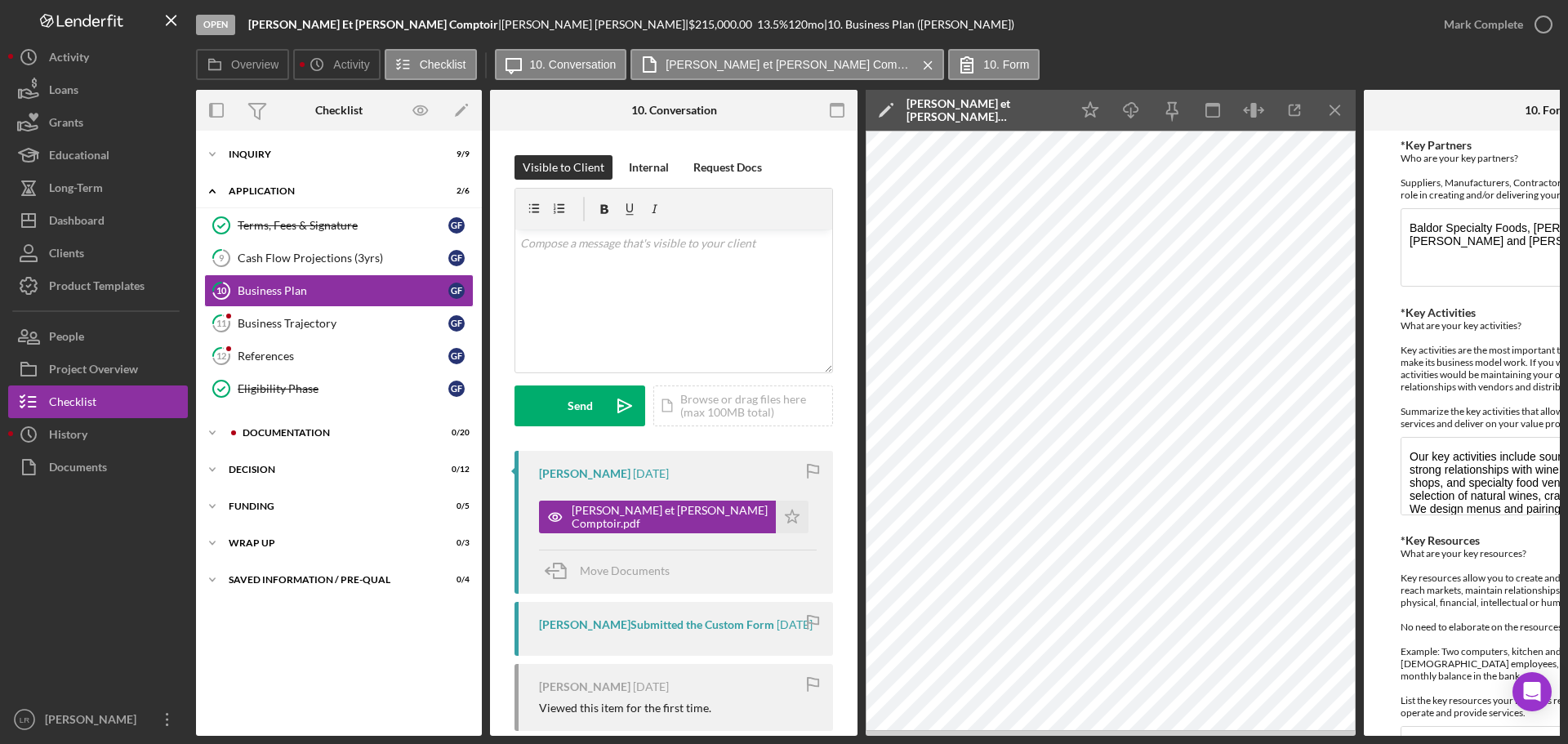
click at [887, 107] on icon "Icon/Edit" at bounding box center [886, 110] width 40 height 41
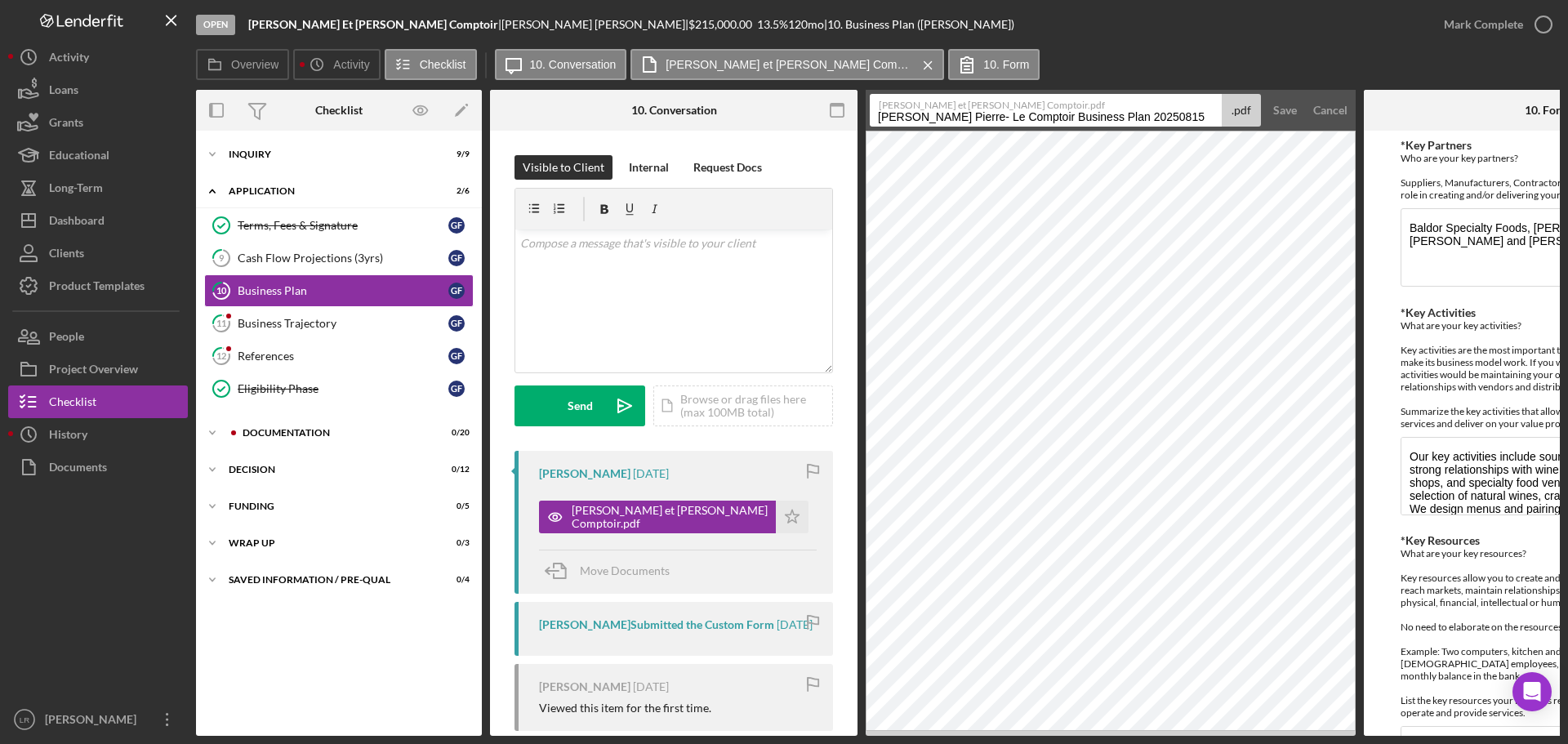
drag, startPoint x: 1024, startPoint y: 116, endPoint x: 442, endPoint y: 111, distance: 582.0
click at [442, 111] on div "Overview Internal Workflow Stage Open Icon/Dropdown Arrow Archive (can unarchiv…" at bounding box center [878, 413] width 1364 height 646
drag, startPoint x: 950, startPoint y: 119, endPoint x: 1224, endPoint y: 125, distance: 274.1
click at [1224, 125] on div "[PERSON_NAME] et [PERSON_NAME] Comptoir.pdf Business Plan 20250815 .pdf" at bounding box center [1065, 110] width 391 height 33
type input "Business Plan - Le Comptoir"
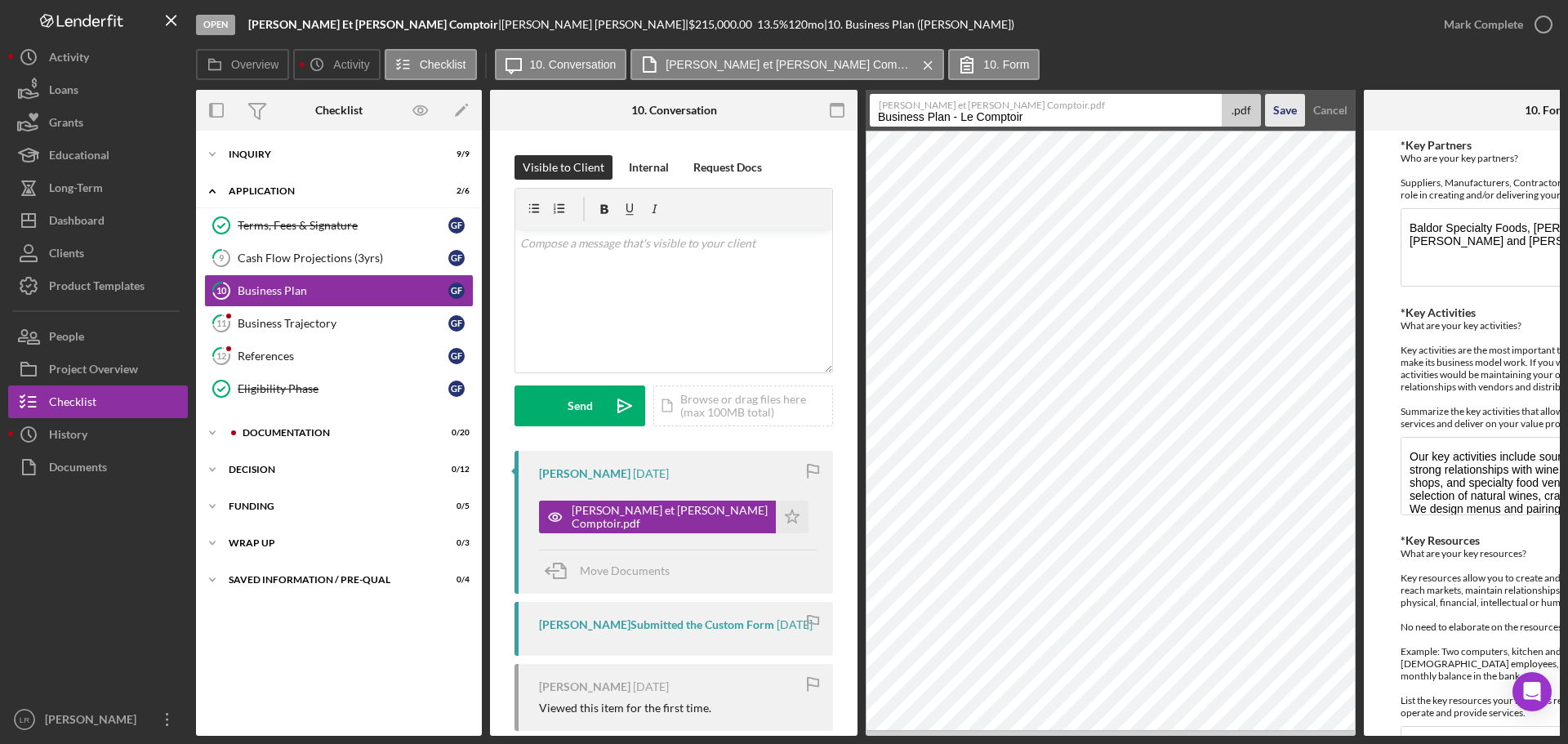
click at [1293, 104] on div "Save" at bounding box center [1285, 110] width 24 height 33
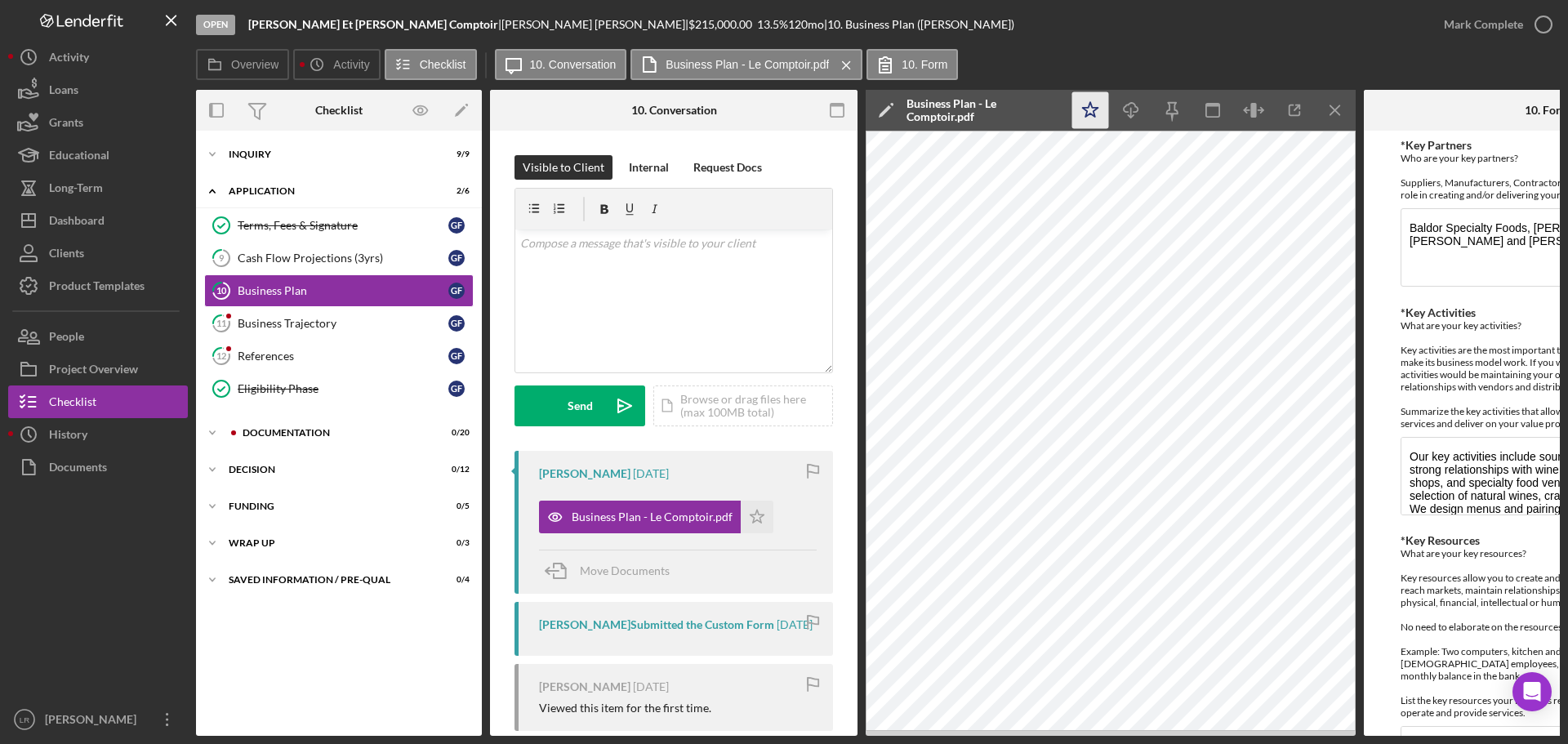
click at [1089, 107] on polygon "button" at bounding box center [1091, 109] width 16 height 15
click at [1135, 109] on icon "Icon/Download" at bounding box center [1131, 111] width 37 height 37
click at [1476, 28] on div "Mark Complete" at bounding box center [1483, 24] width 79 height 33
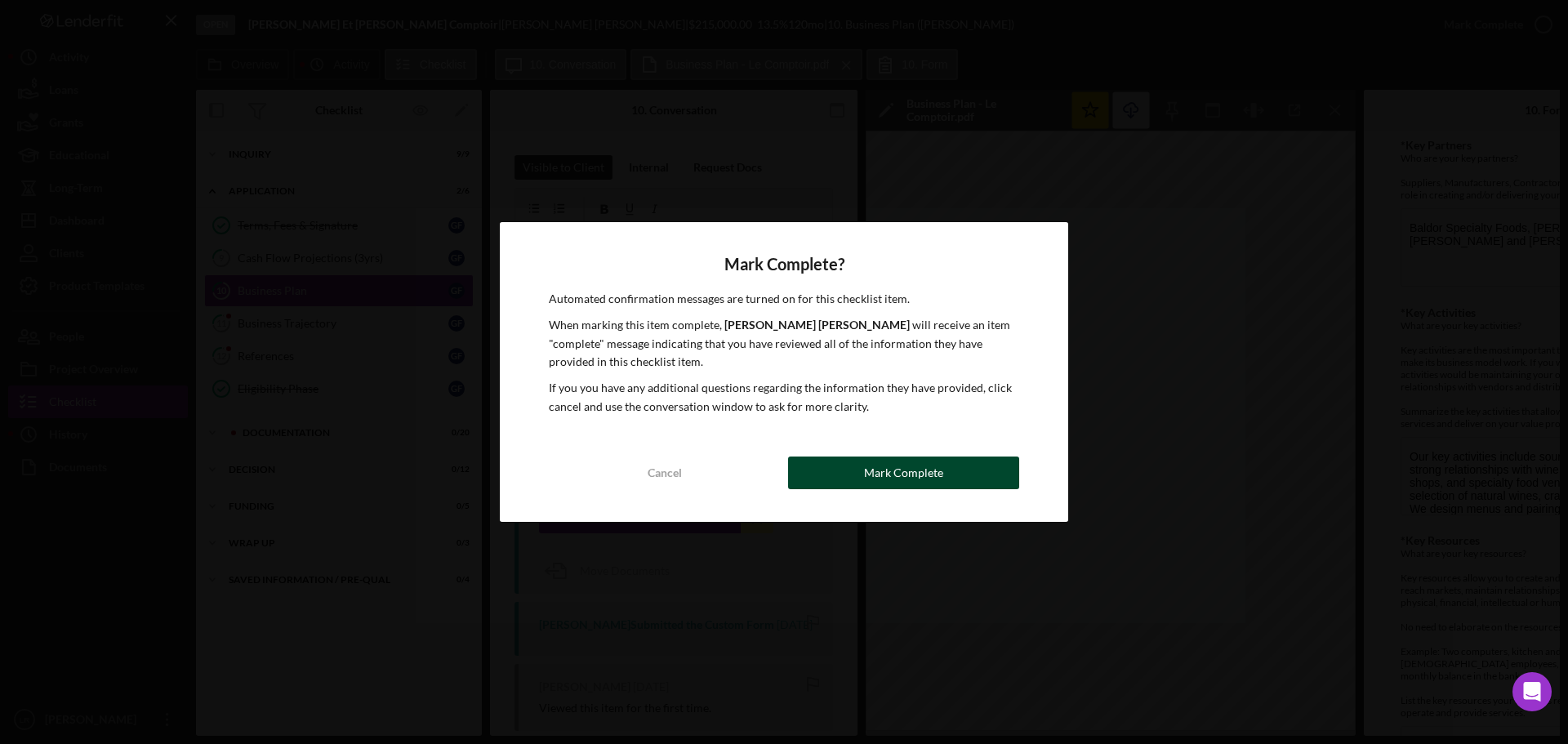
click at [933, 474] on div "Mark Complete" at bounding box center [904, 473] width 79 height 33
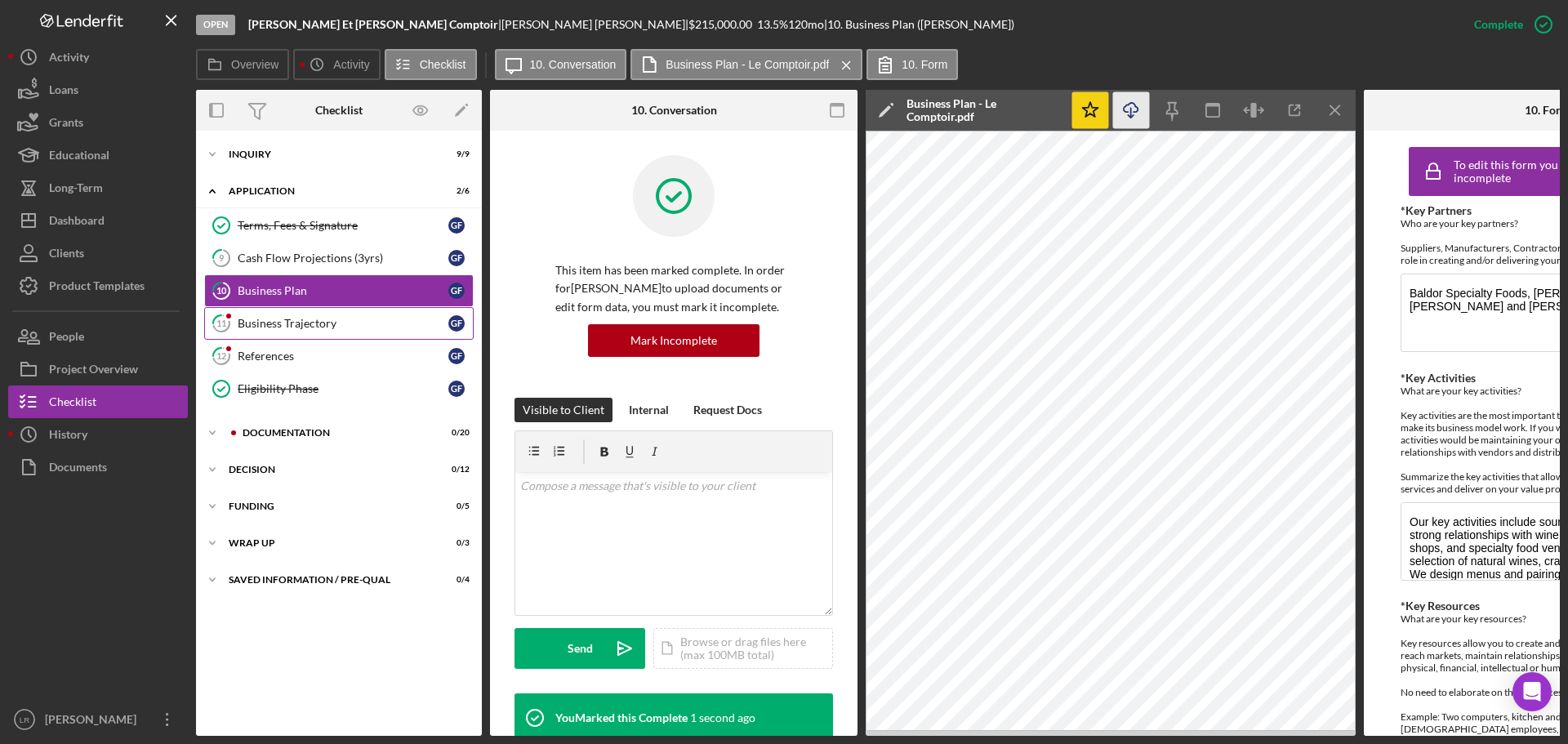
click at [350, 311] on link "11 Business Trajectory G F" at bounding box center [339, 323] width 269 height 33
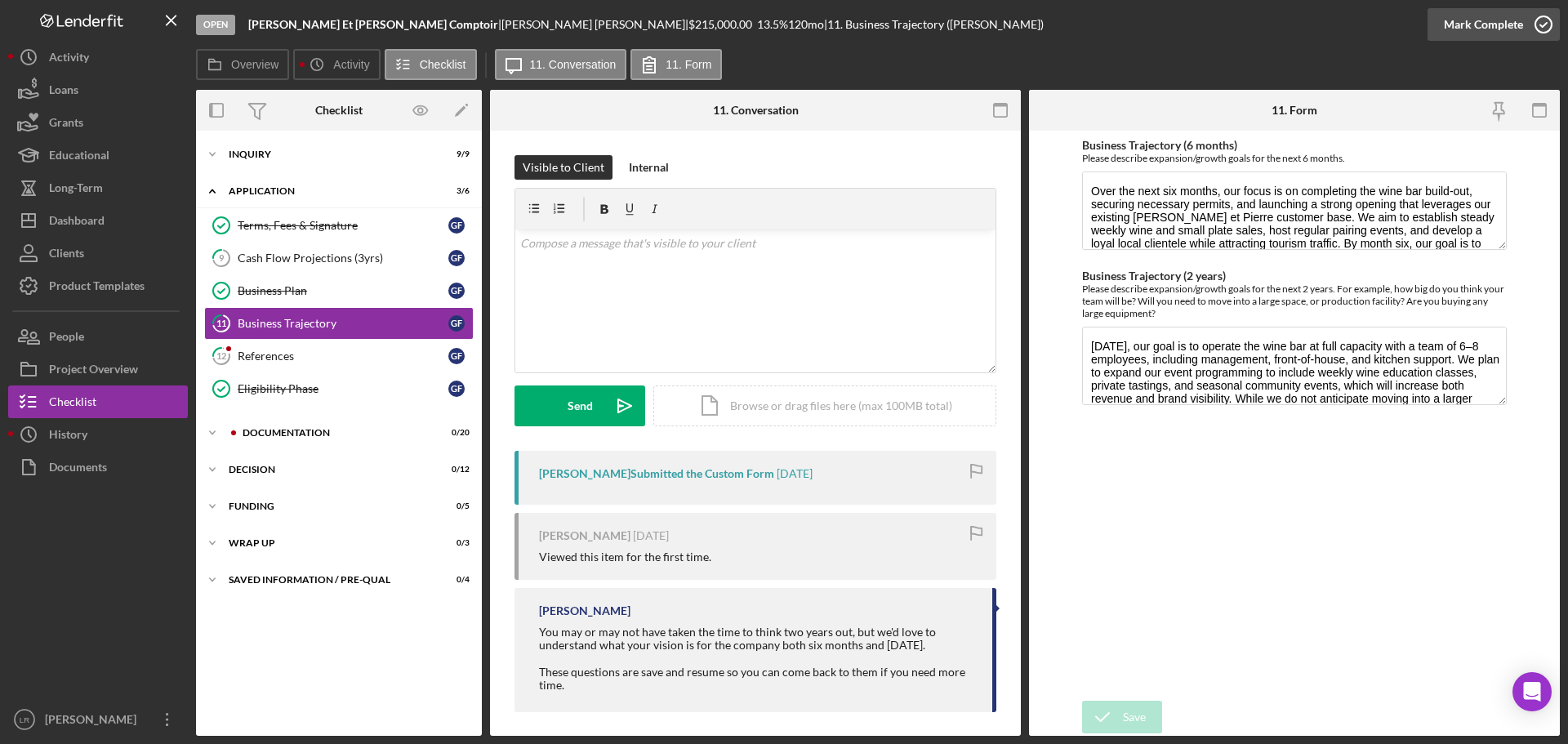
click at [1484, 26] on div "Mark Complete" at bounding box center [1483, 24] width 79 height 33
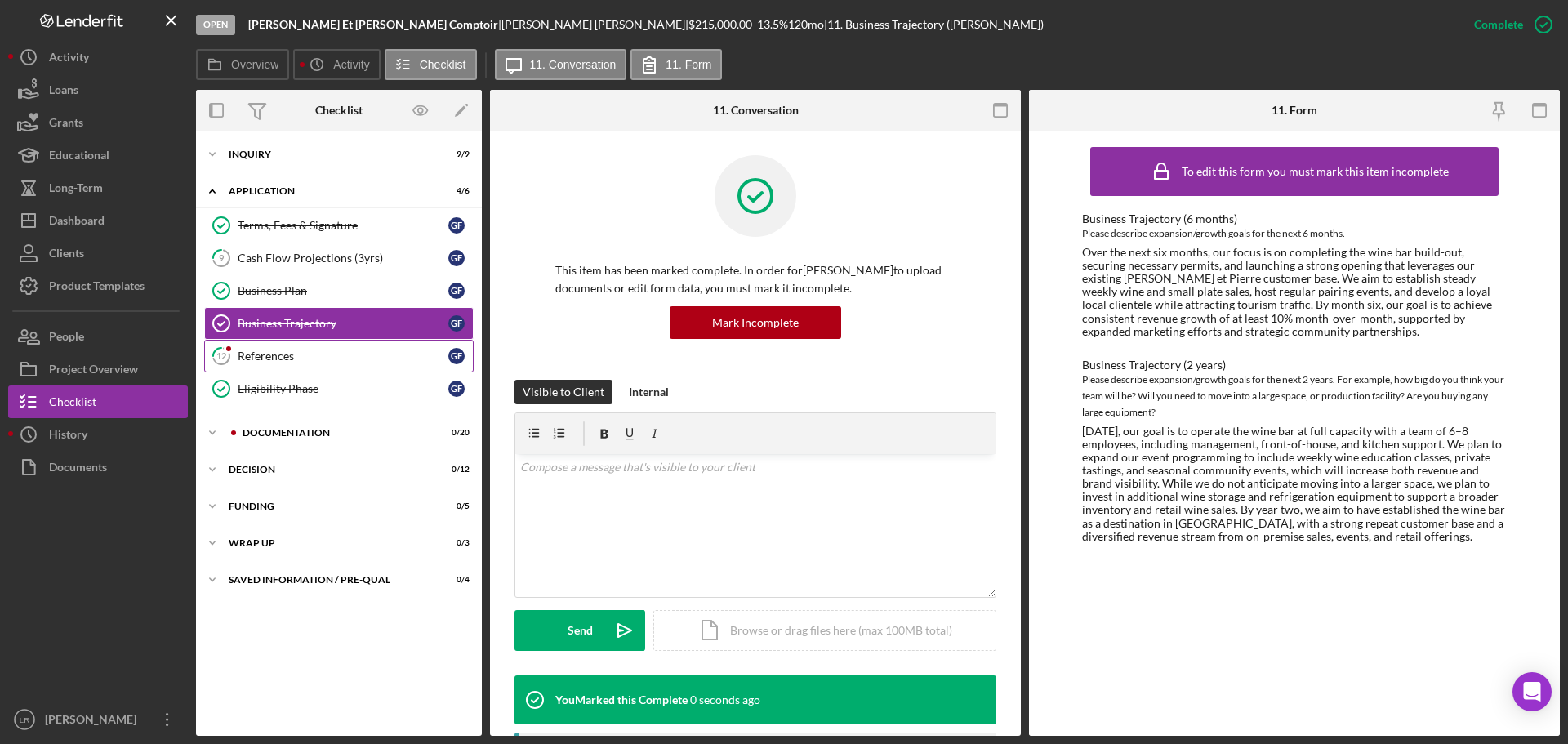
drag, startPoint x: 248, startPoint y: 359, endPoint x: 313, endPoint y: 357, distance: 65.0
click at [249, 359] on div "References" at bounding box center [342, 356] width 210 height 13
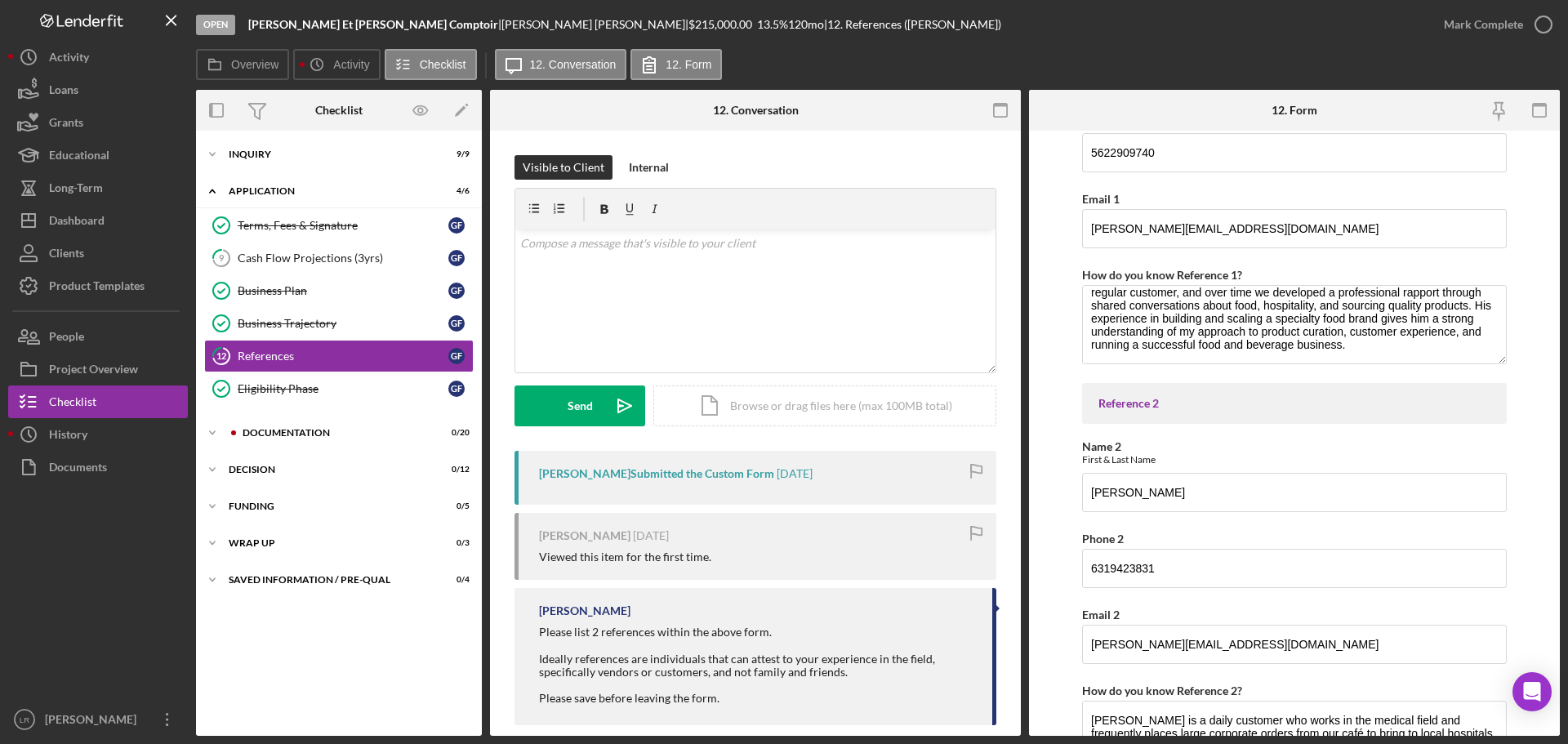
scroll to position [335, 0]
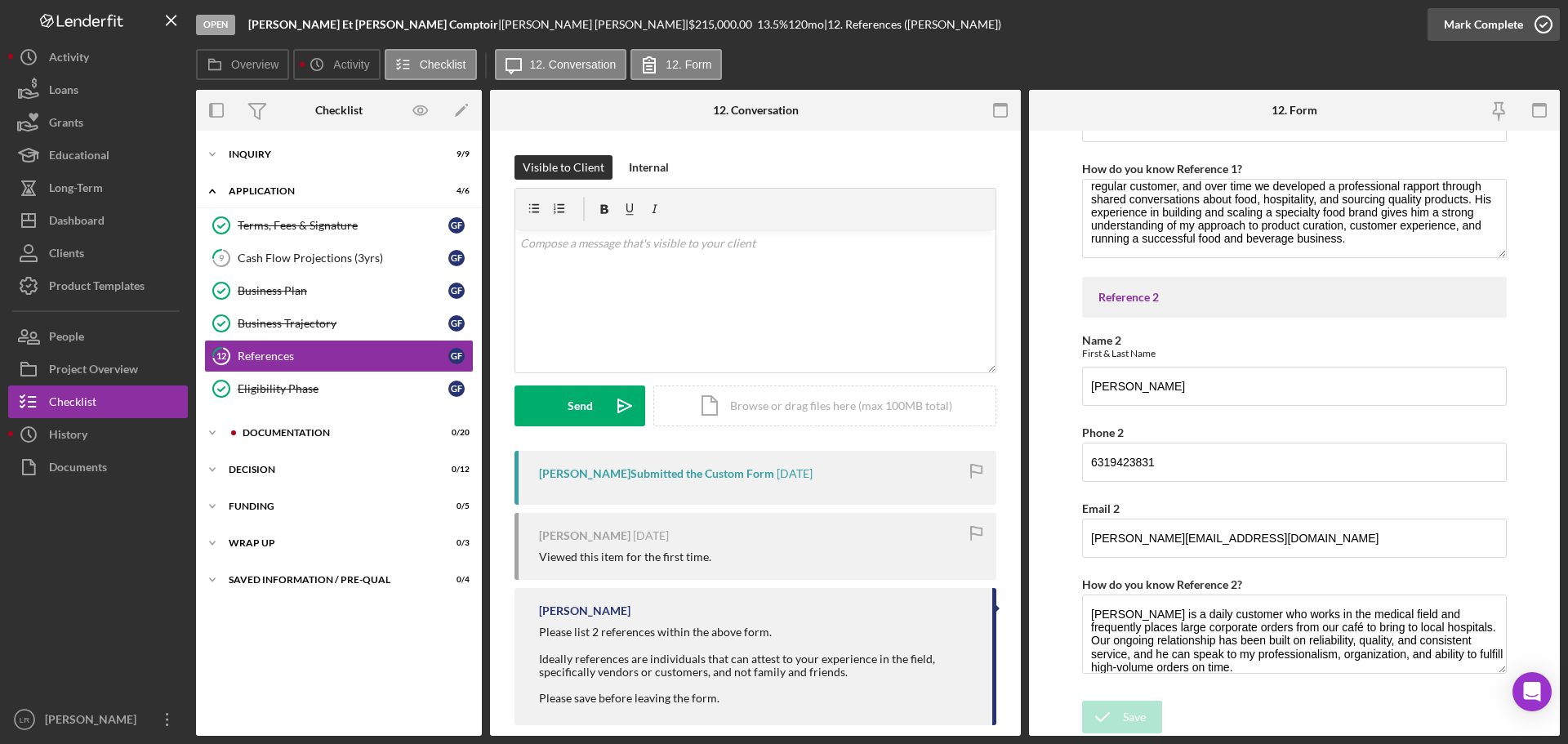
click at [1476, 21] on div "Mark Complete" at bounding box center [1483, 24] width 79 height 33
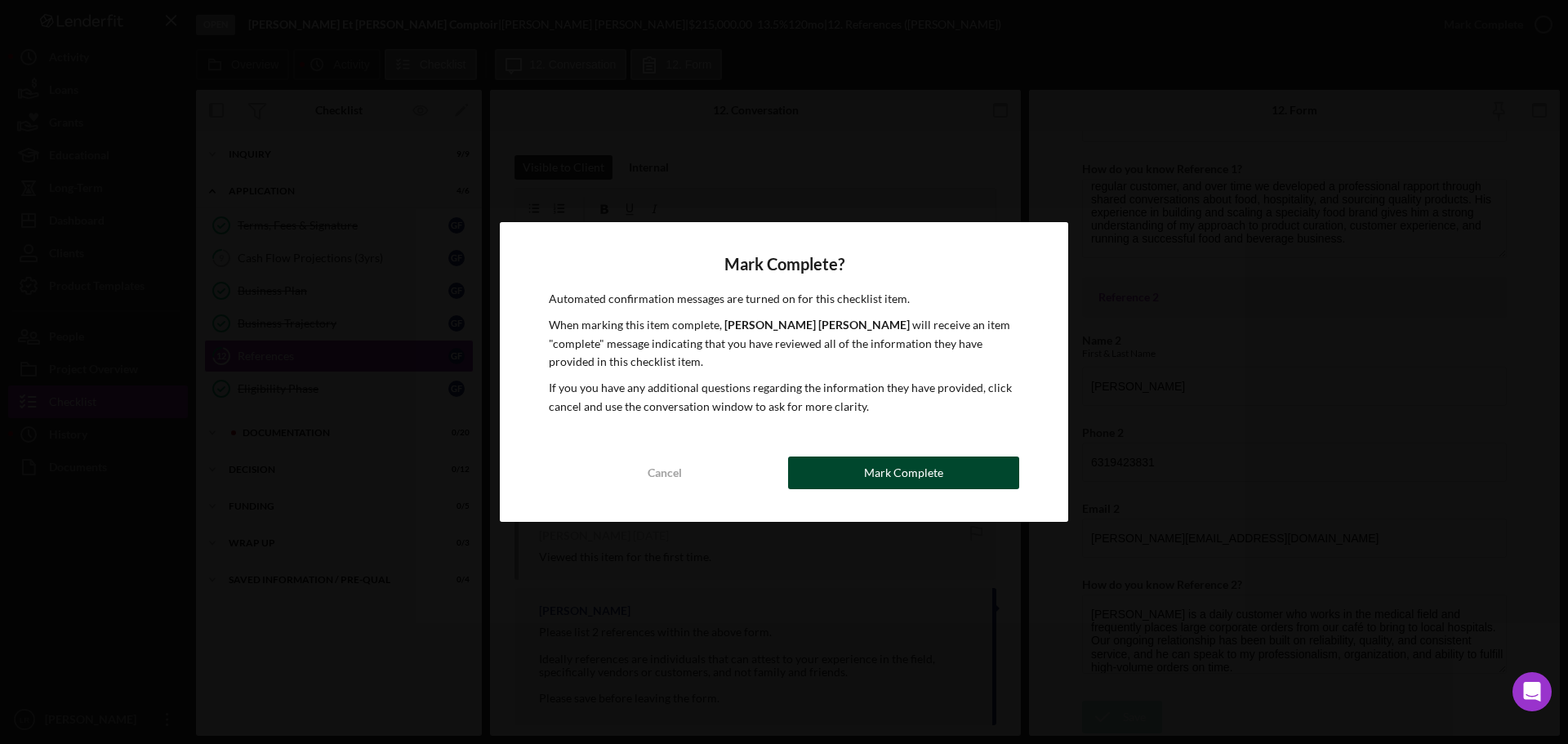
click at [909, 463] on div "Mark Complete" at bounding box center [904, 473] width 79 height 33
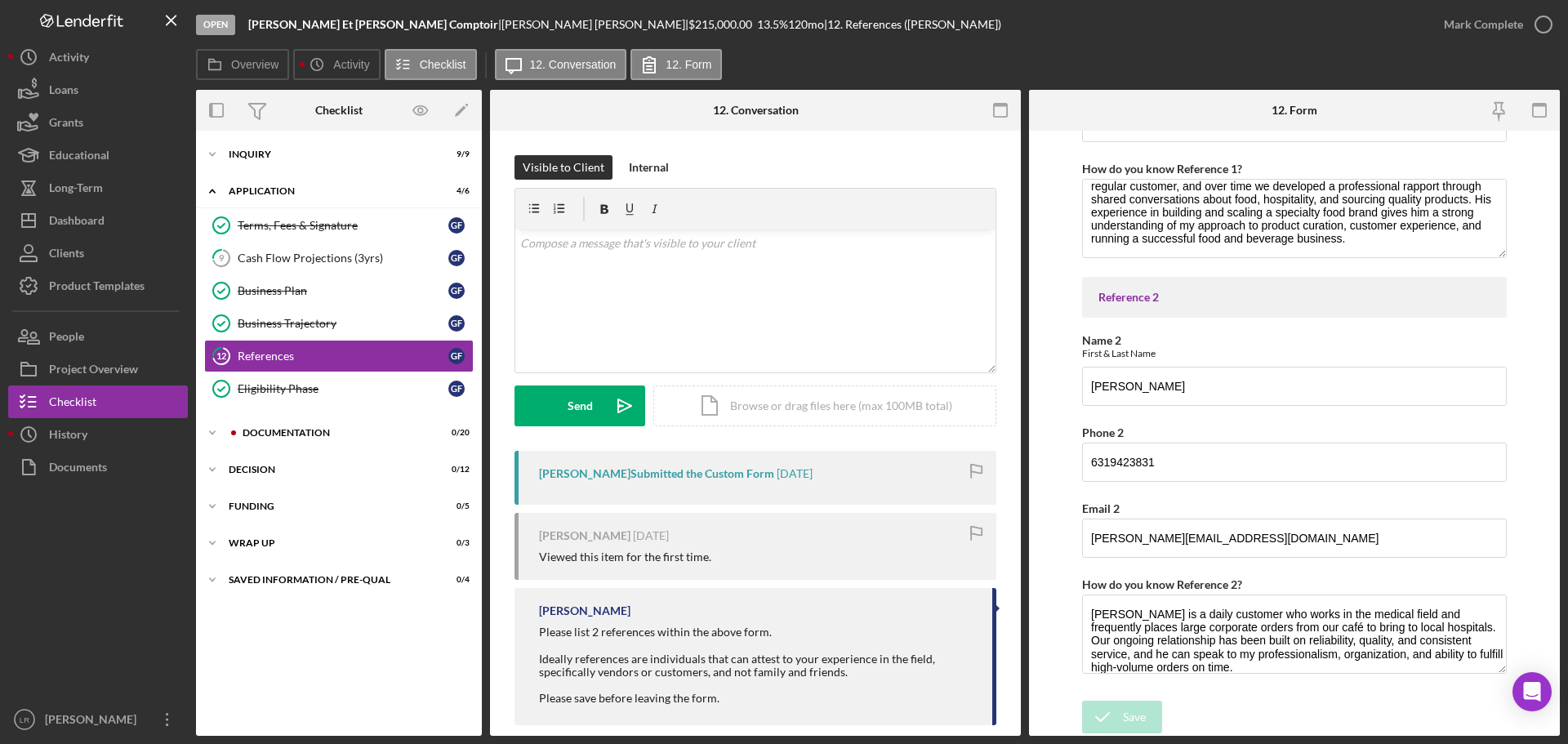
scroll to position [401, 0]
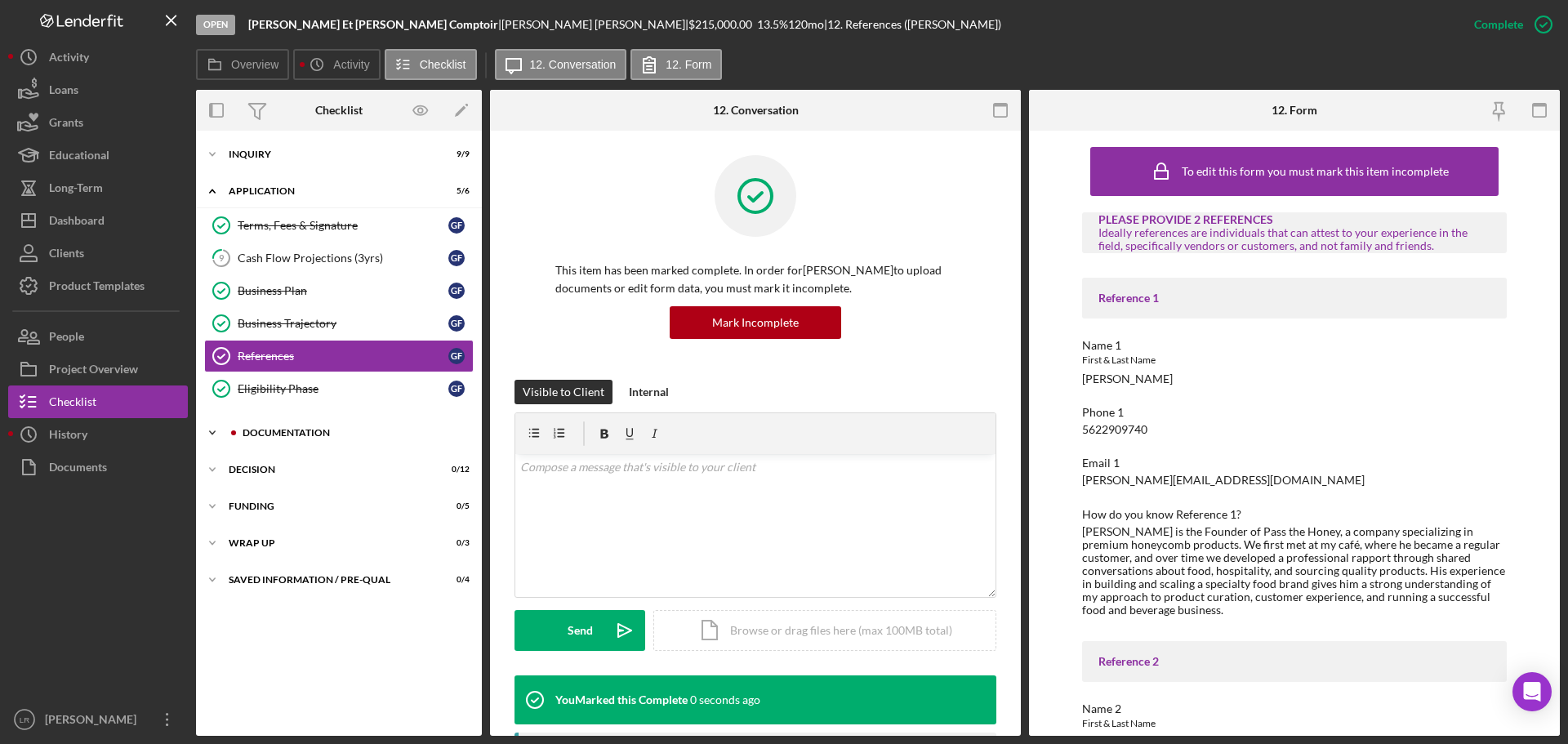
click at [260, 427] on div "Icon/Expander Documentation 0 / 20" at bounding box center [339, 432] width 286 height 33
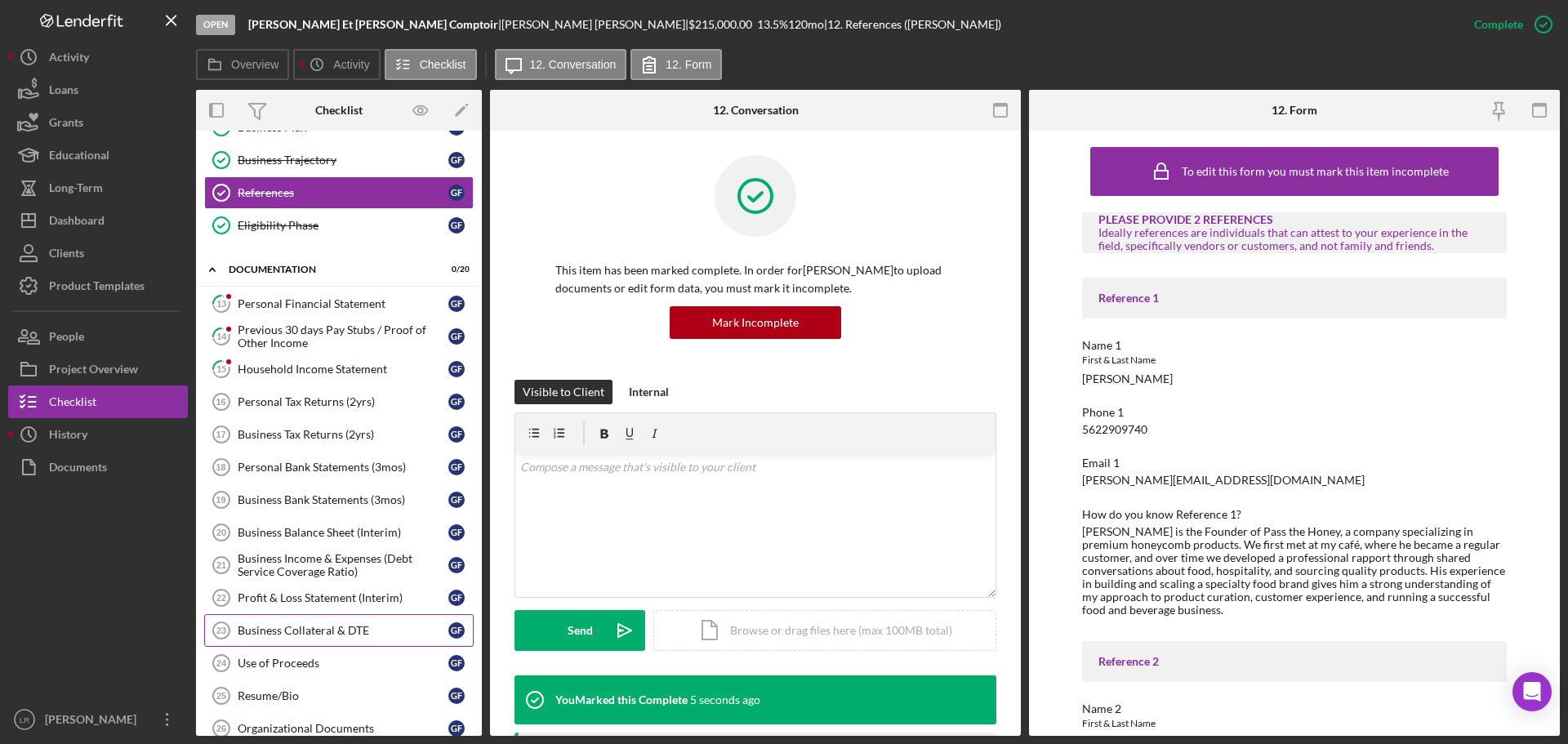
scroll to position [327, 0]
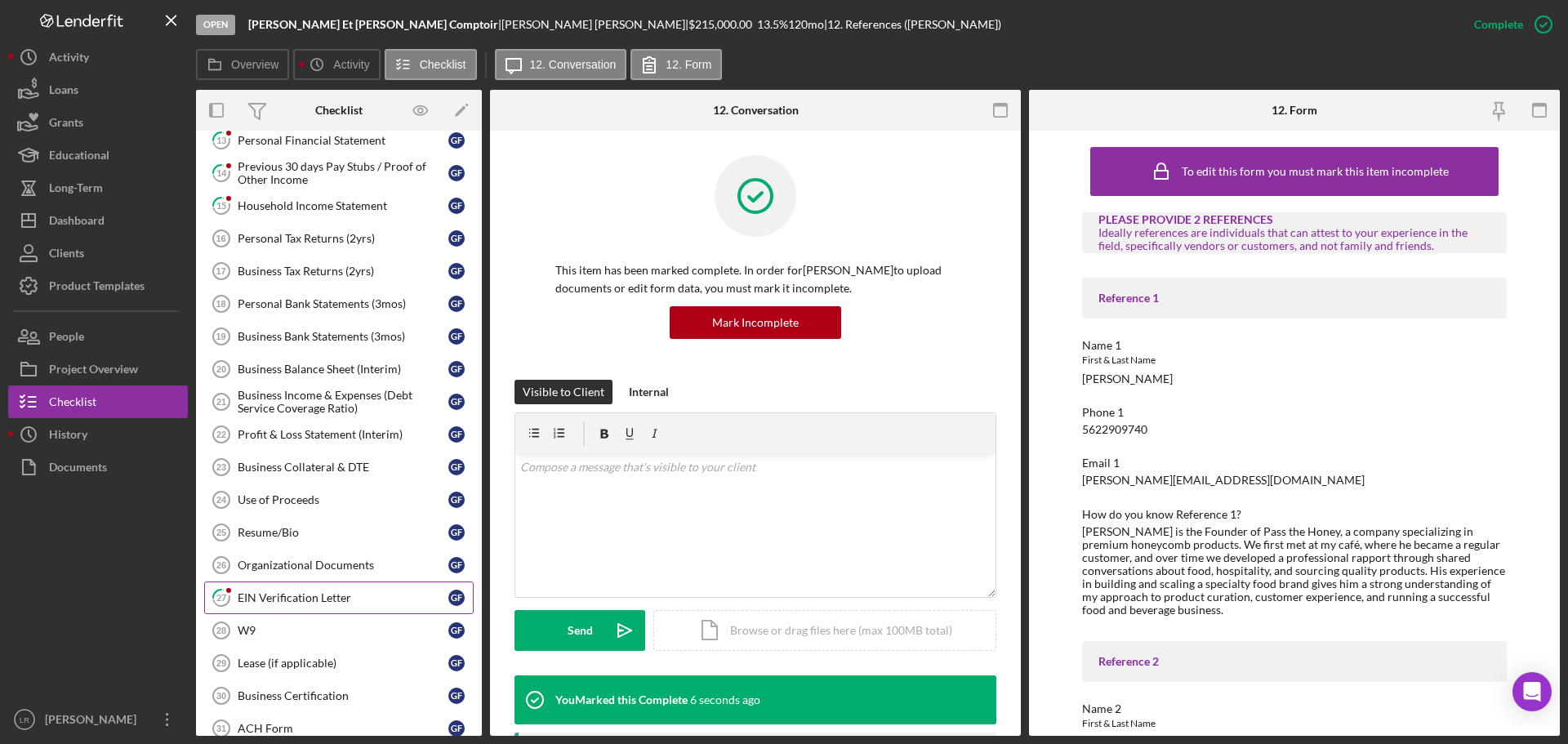
click at [319, 601] on div "EIN Verification Letter" at bounding box center [342, 598] width 210 height 13
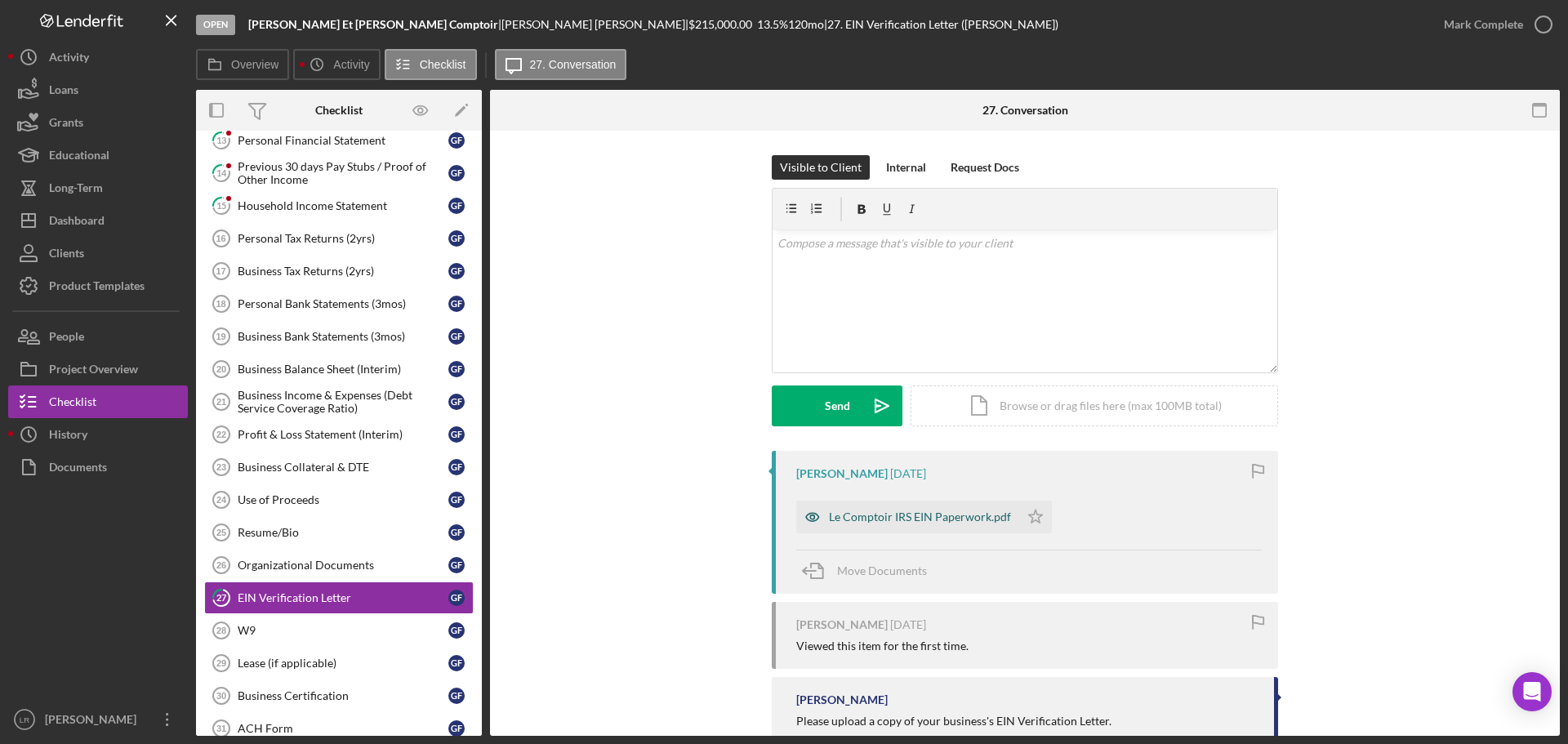
click at [910, 518] on div "Le Comptoir IRS EIN Paperwork.pdf" at bounding box center [920, 517] width 182 height 13
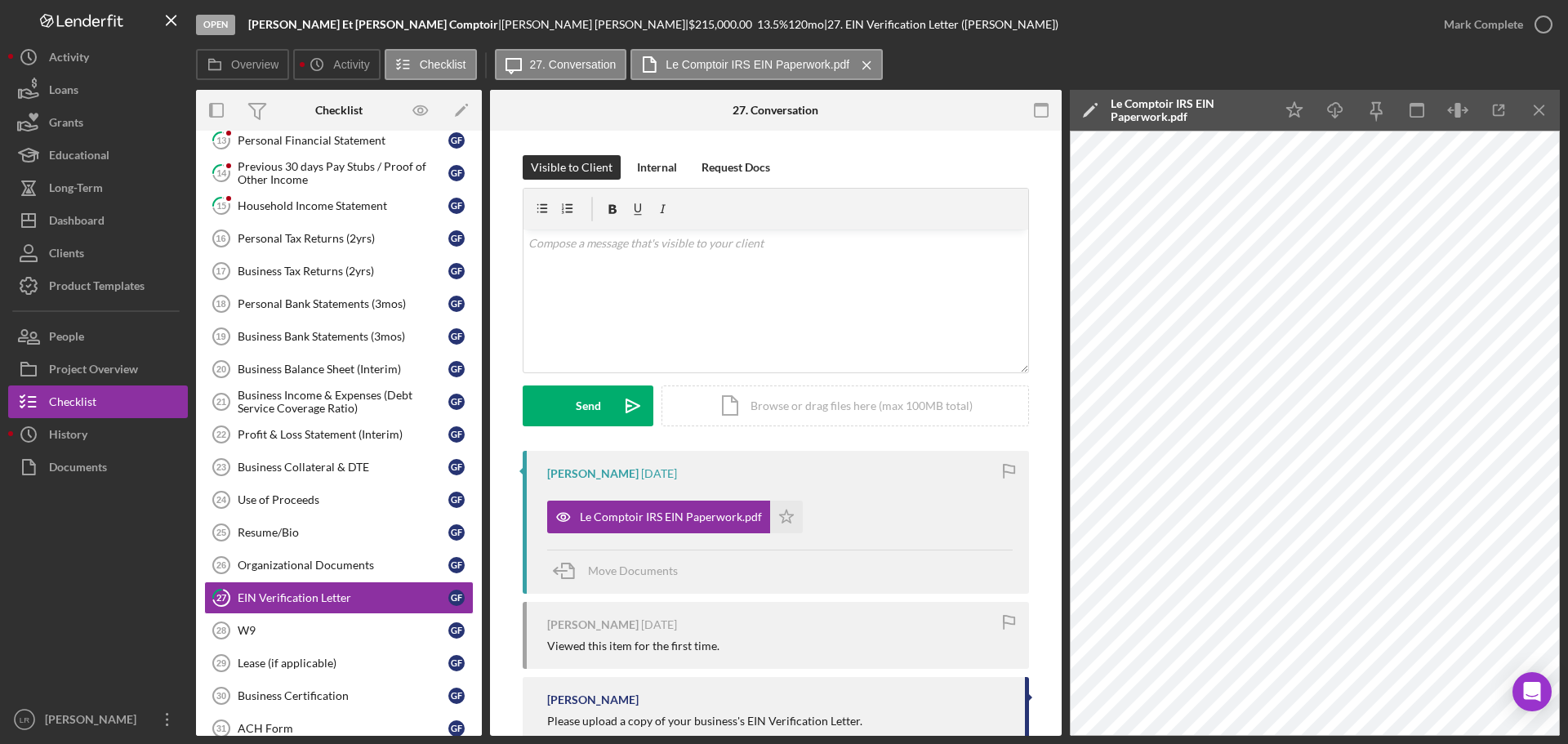
click at [1087, 102] on icon "Icon/Edit" at bounding box center [1090, 110] width 40 height 41
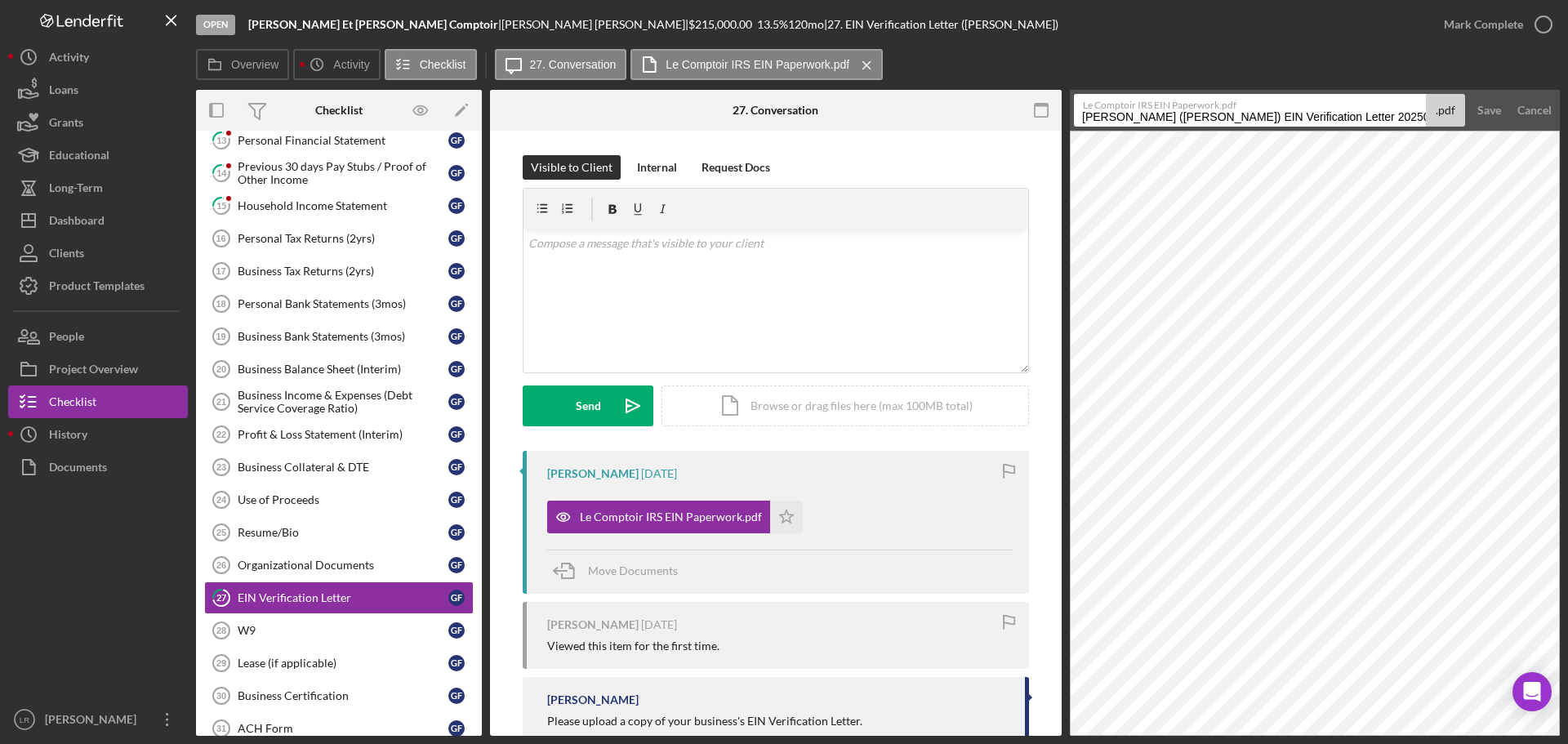
drag, startPoint x: 1325, startPoint y: 118, endPoint x: 540, endPoint y: 135, distance: 785.2
click at [540, 135] on div "Overview Internal Workflow Stage Open Icon/Dropdown Arrow Archive (can unarchiv…" at bounding box center [878, 413] width 1364 height 646
drag, startPoint x: 1104, startPoint y: 118, endPoint x: 1419, endPoint y: 129, distance: 315.2
click at [1419, 129] on form "Le Comptoir IRS EIN Paperwork.pdf EIN Verification Letter 20250815 .pdf Save Ca…" at bounding box center [1314, 110] width 490 height 41
type input "EIN Letter"
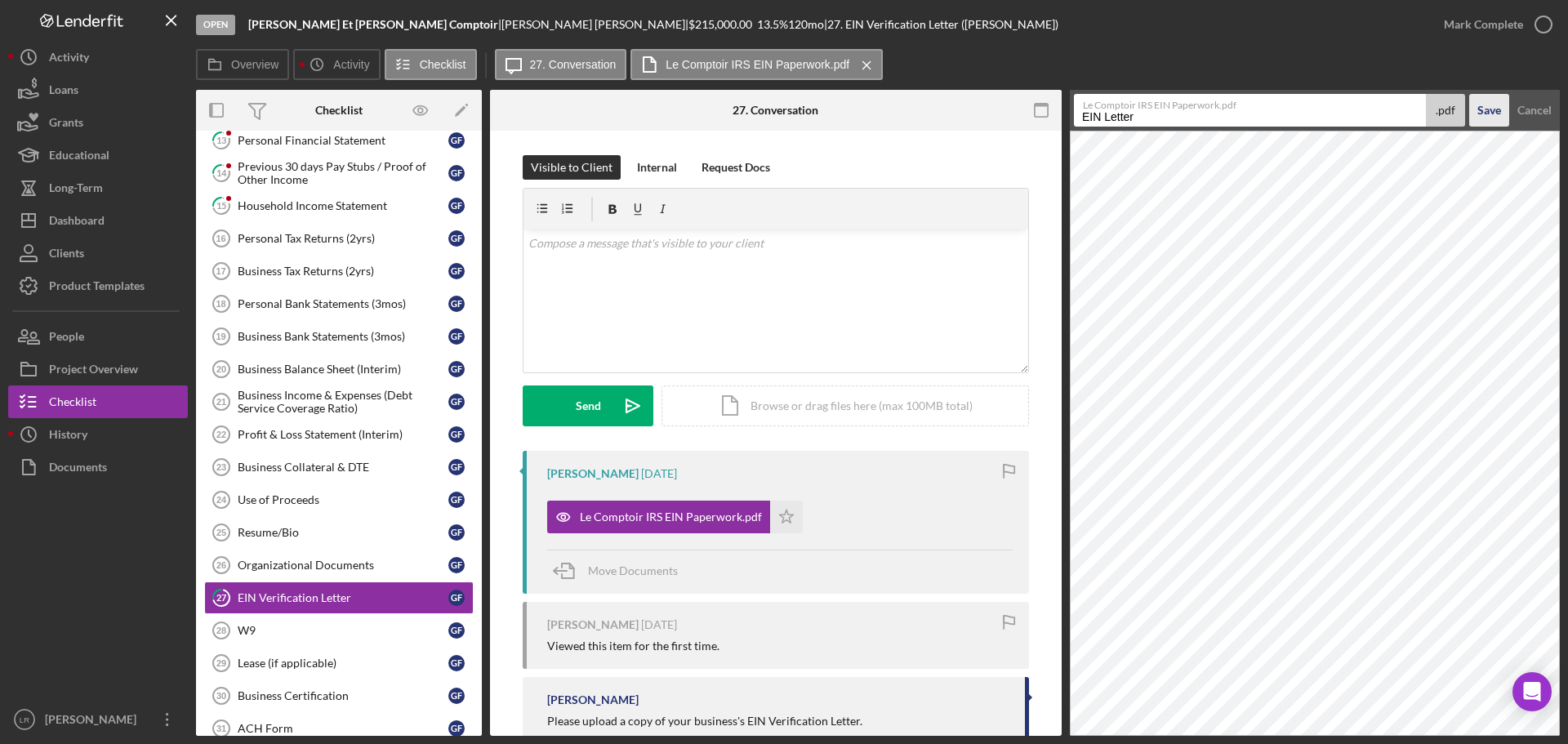
click at [1497, 117] on div "Save" at bounding box center [1489, 110] width 24 height 33
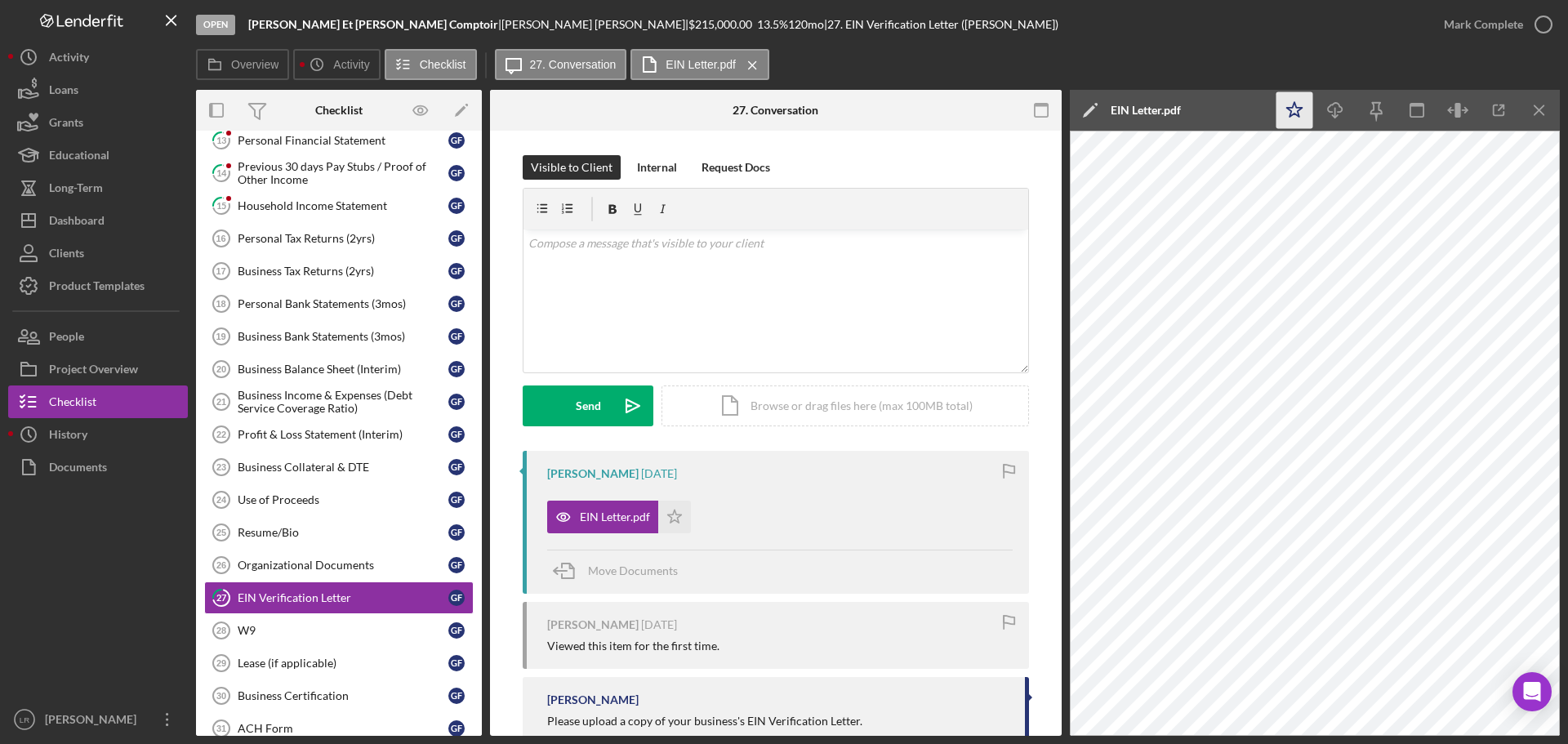
click at [1289, 112] on icon "Icon/Star" at bounding box center [1295, 111] width 37 height 37
click at [1343, 109] on icon "Icon/Download" at bounding box center [1336, 111] width 37 height 37
click at [1484, 21] on div "Mark Complete" at bounding box center [1483, 24] width 79 height 33
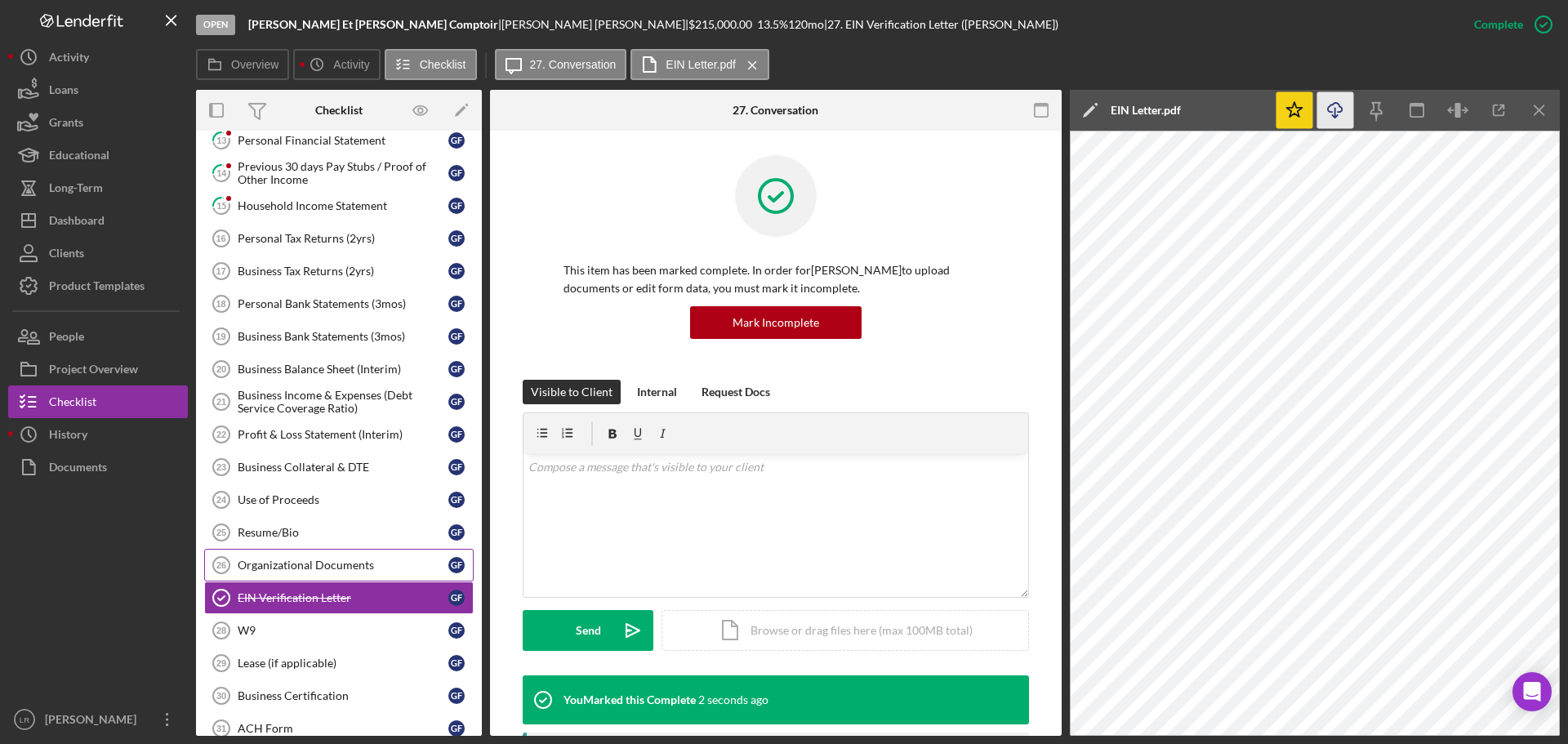
click at [319, 564] on div "Organizational Documents" at bounding box center [342, 565] width 210 height 13
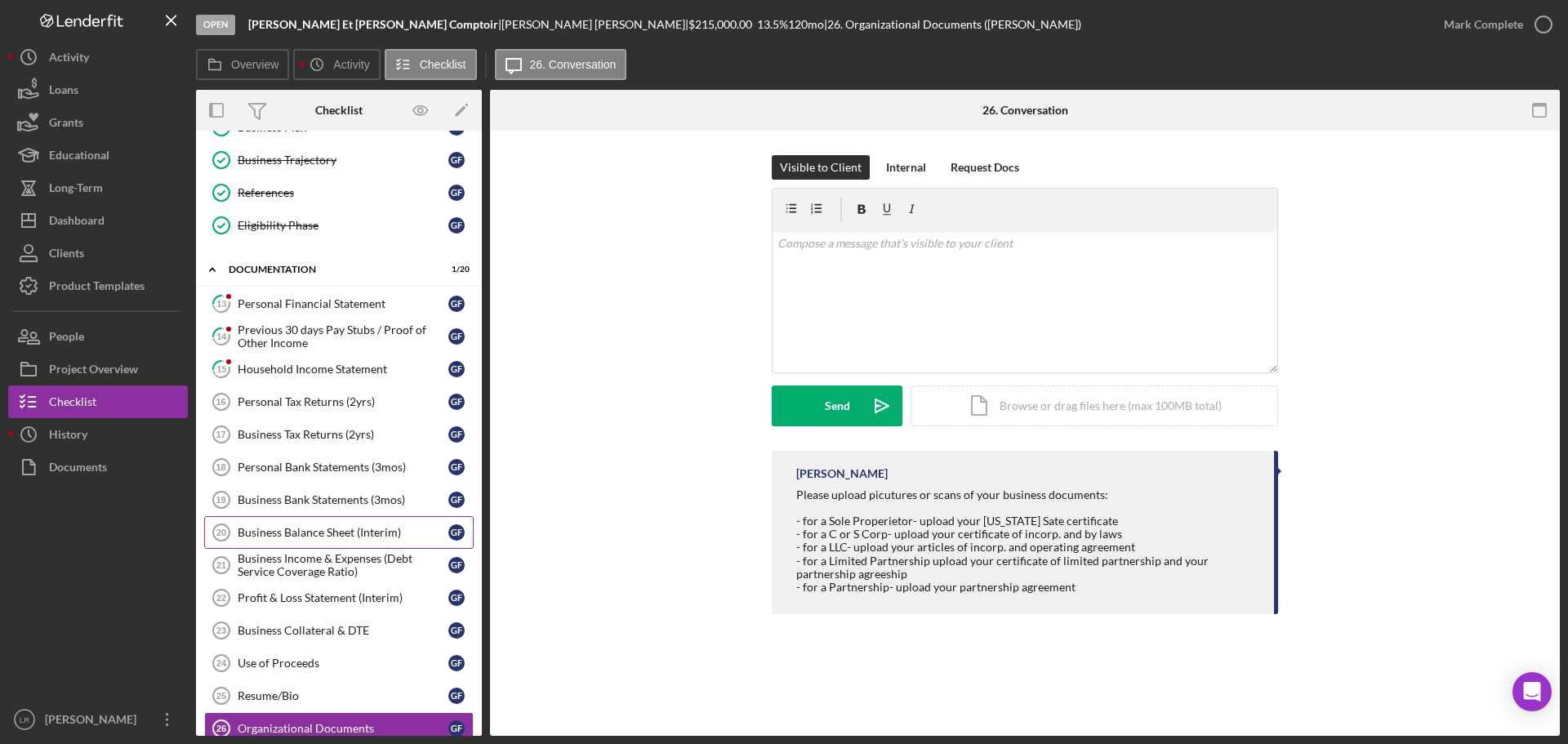
scroll to position [82, 0]
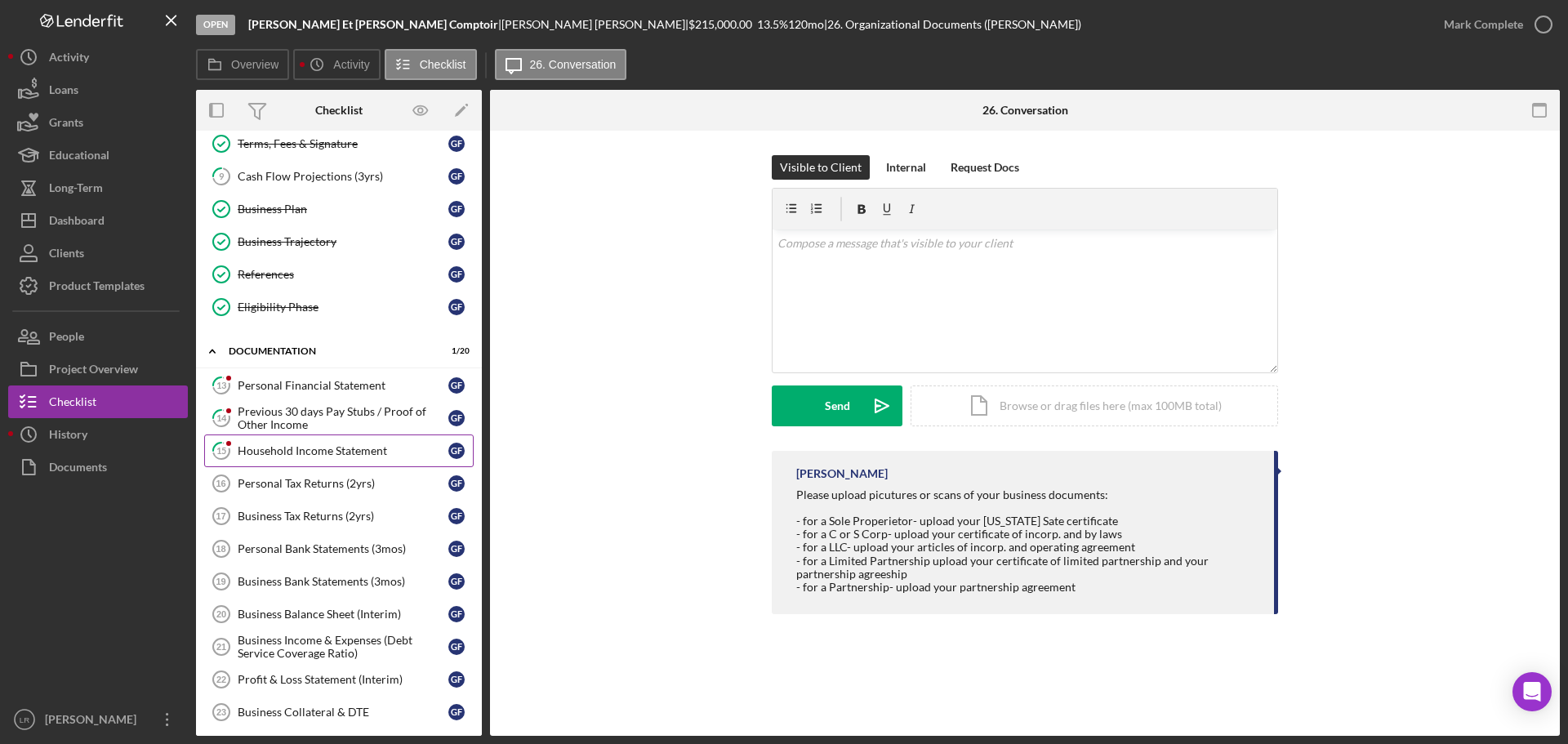
click at [311, 448] on div "Household Income Statement" at bounding box center [342, 451] width 210 height 13
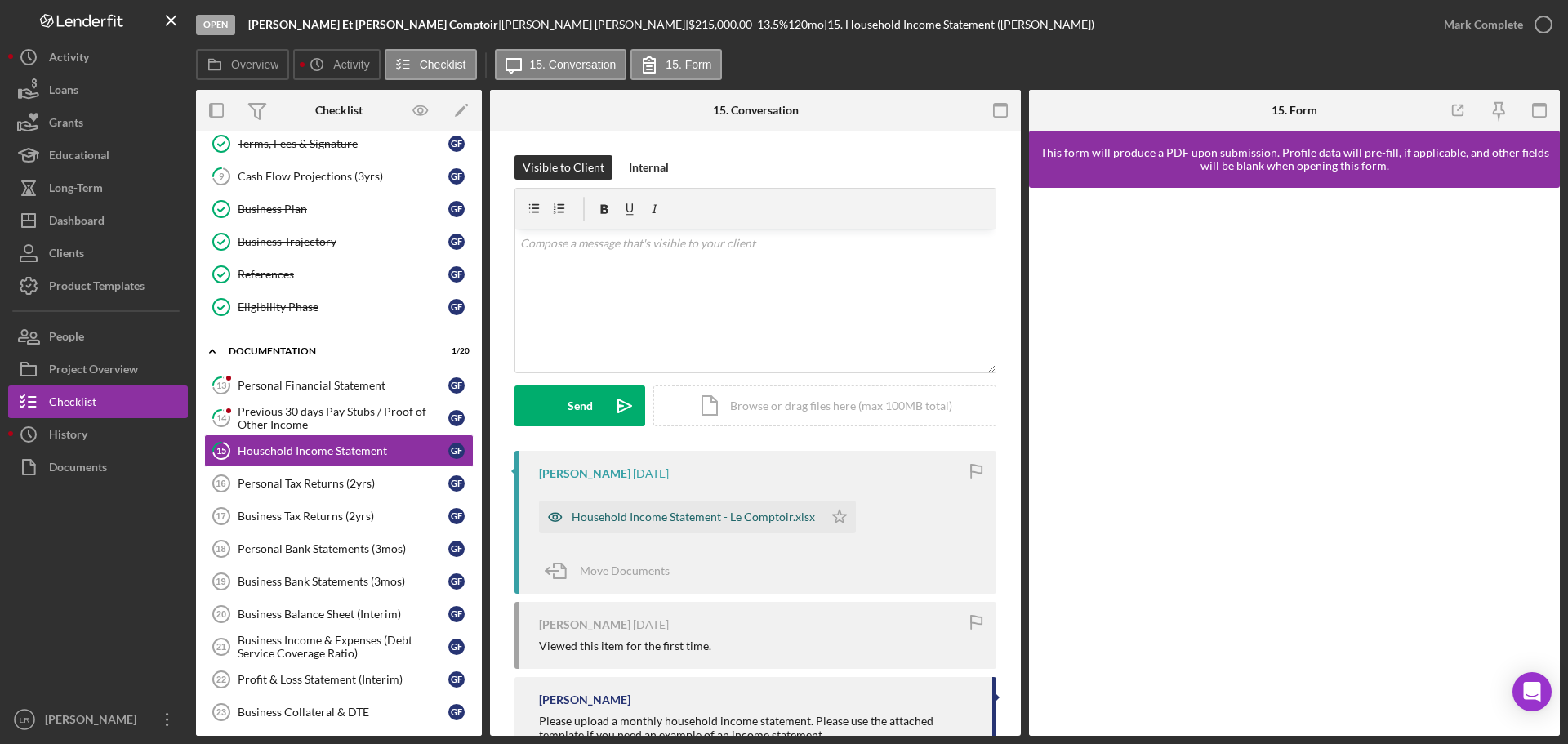
click at [665, 512] on div "Household Income Statement - Le Comptoir.xlsx" at bounding box center [693, 517] width 243 height 13
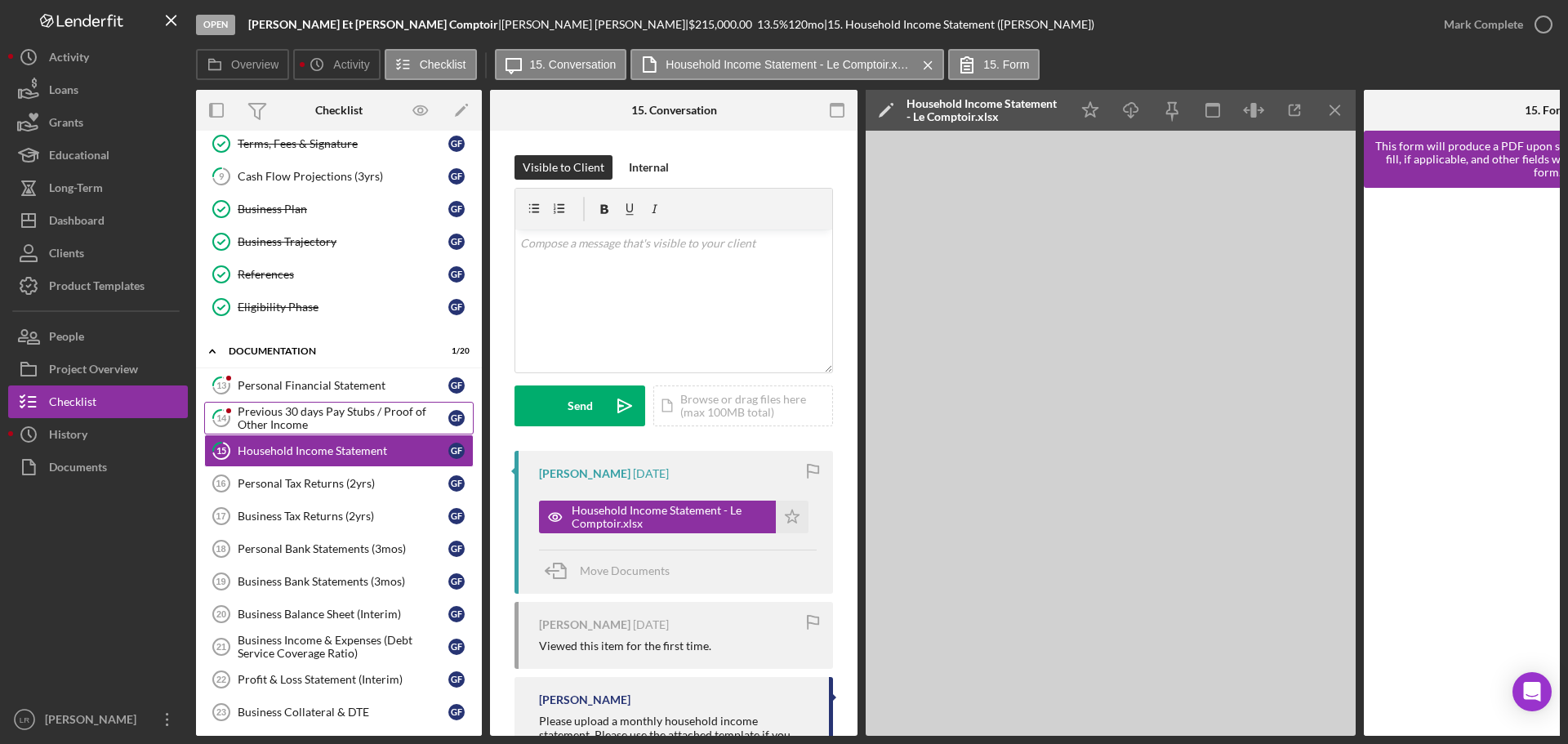
click at [357, 410] on div "Previous 30 days Pay Stubs / Proof of Other Income" at bounding box center [342, 418] width 210 height 26
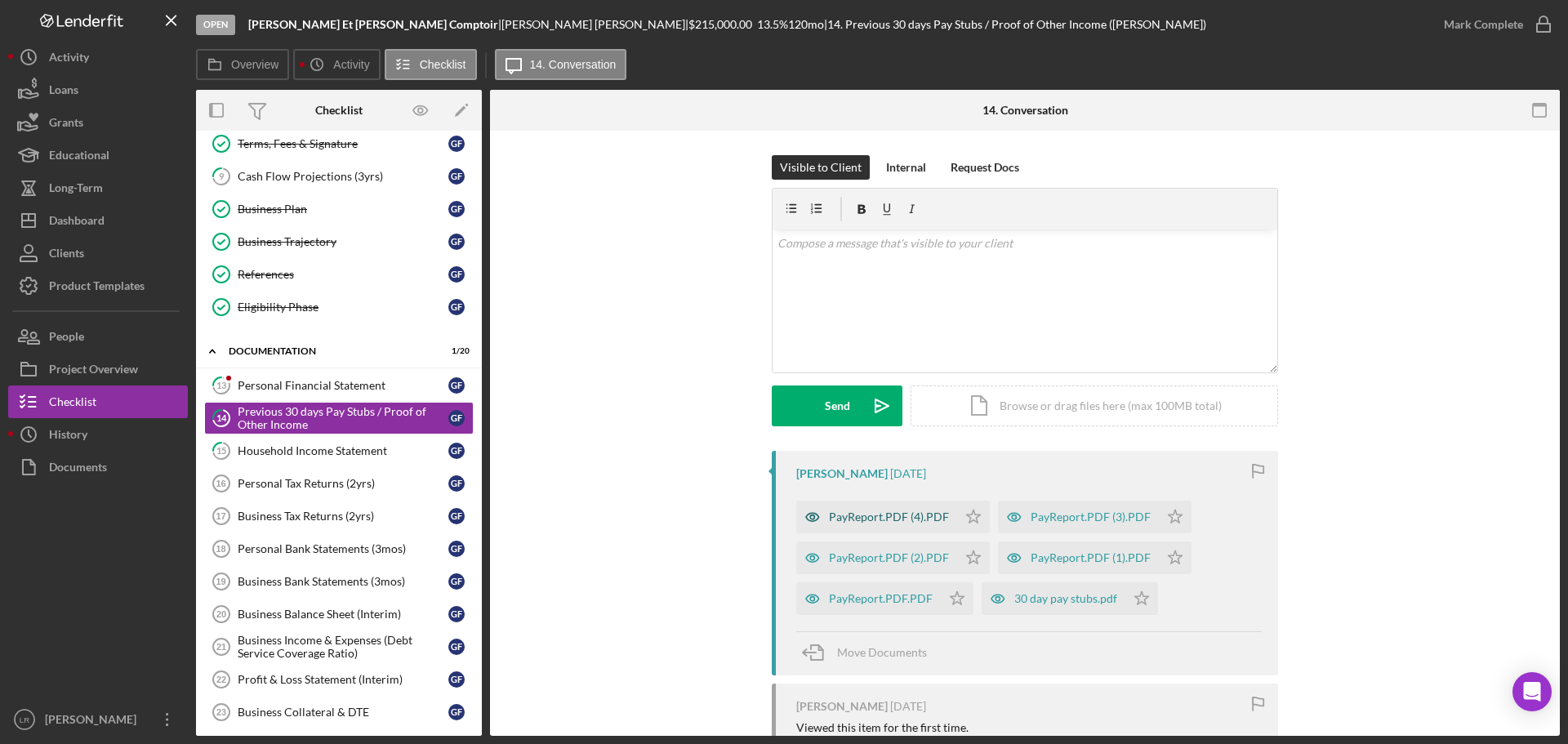
click at [862, 510] on div "PayReport.PDF (4).PDF" at bounding box center [877, 517] width 161 height 33
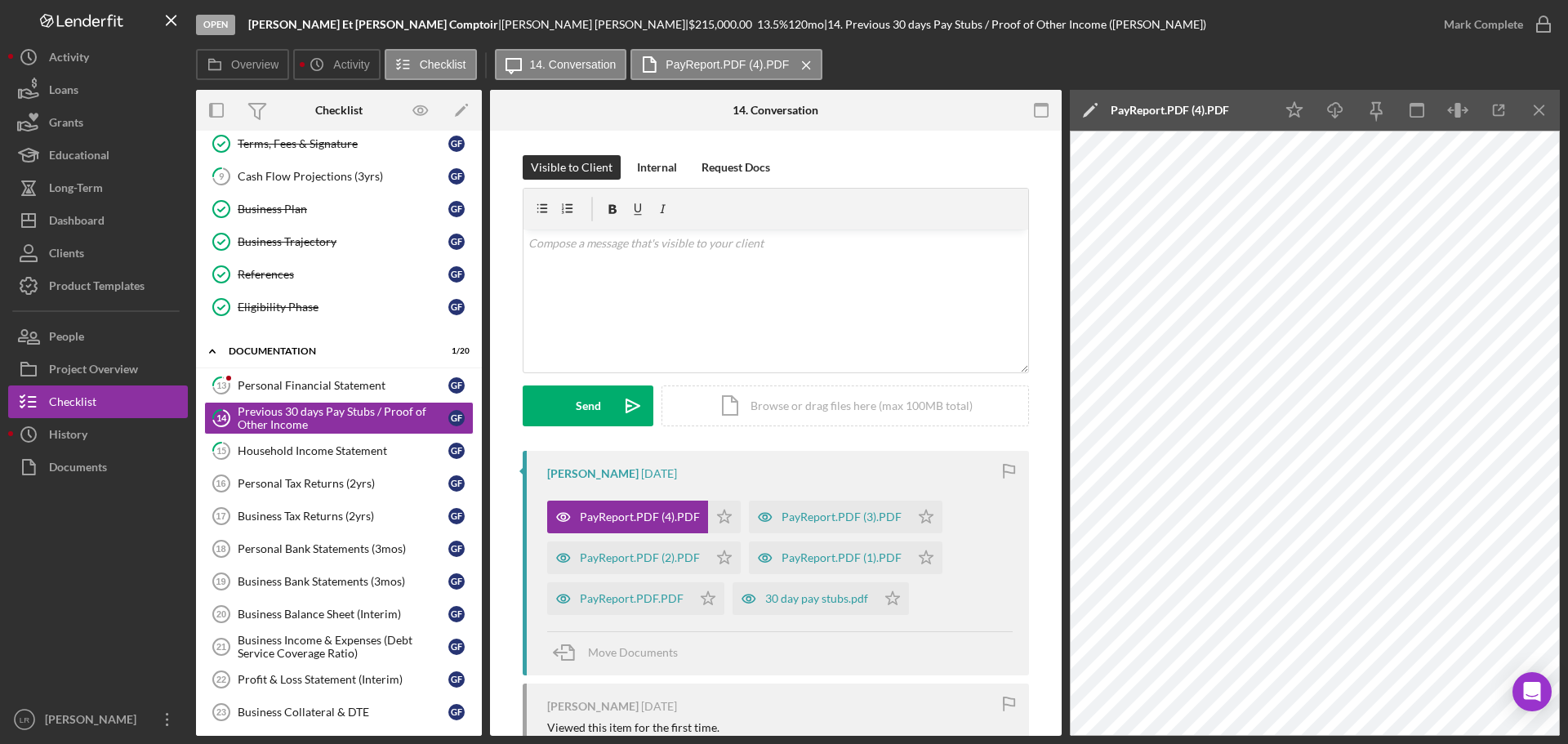
click at [1086, 111] on icon "Icon/Edit" at bounding box center [1090, 110] width 40 height 41
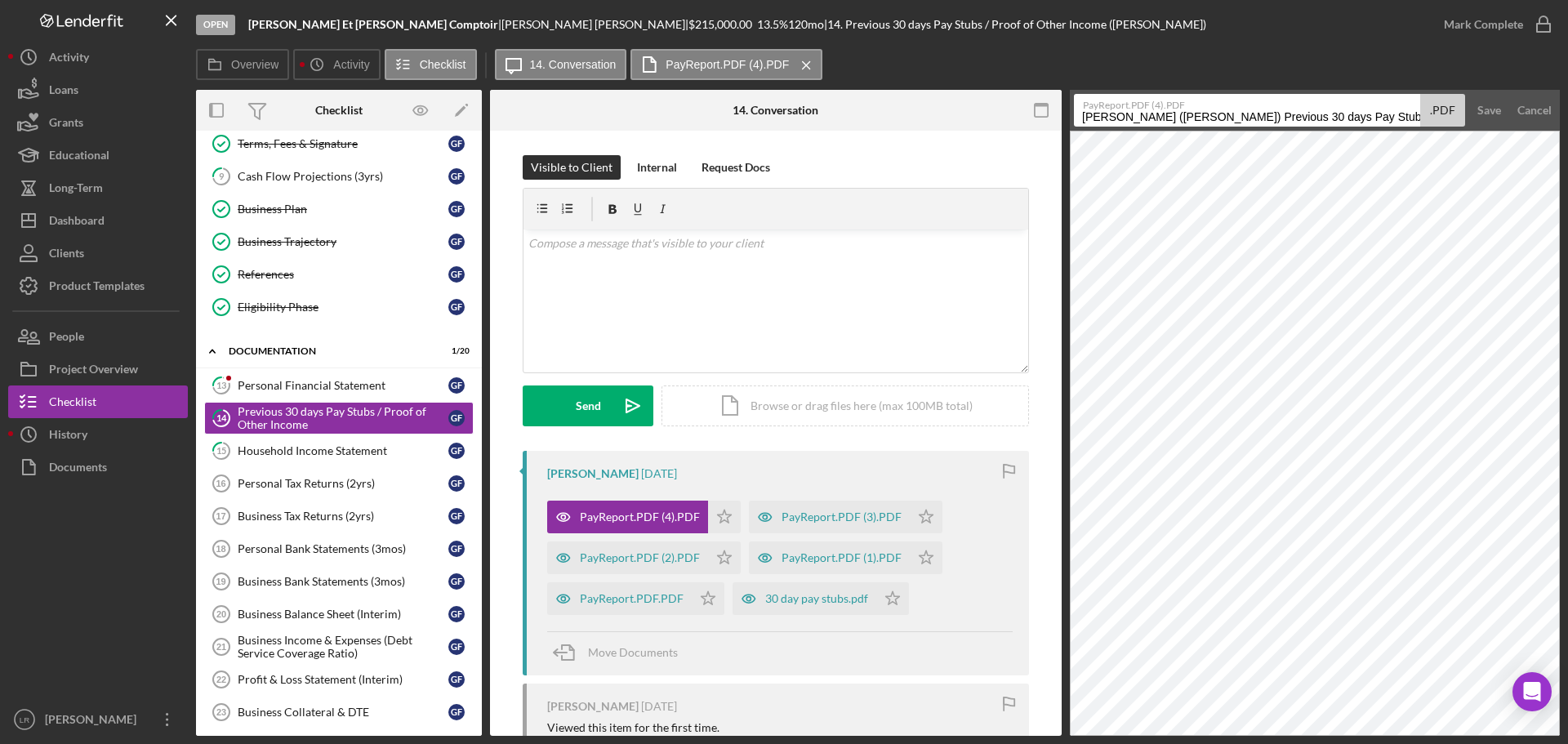
drag, startPoint x: 1415, startPoint y: 116, endPoint x: 725, endPoint y: 151, distance: 690.9
click at [725, 151] on div "Overview Internal Workflow Stage Open Icon/Dropdown Arrow Archive (can unarchiv…" at bounding box center [878, 413] width 1364 height 646
drag, startPoint x: 1130, startPoint y: 113, endPoint x: 1535, endPoint y: 103, distance: 405.1
click at [1535, 103] on form "PayReport.PDF (4).PDF Pay Stubs / Proof of Other Income 20250815 .PDF Save Canc…" at bounding box center [1314, 110] width 490 height 41
type input "Pay Stub [DATE]"
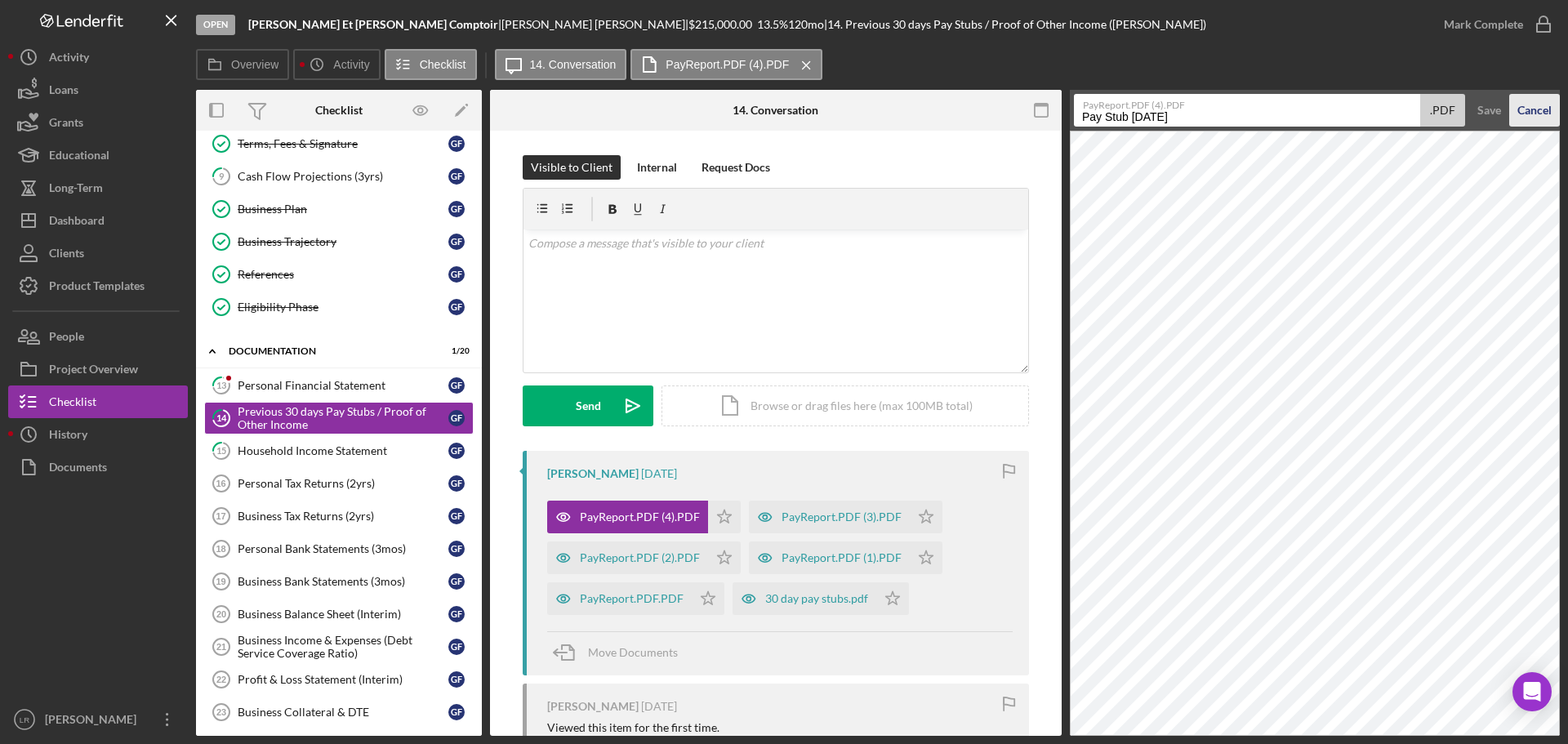
click at [1469, 94] on button "Save" at bounding box center [1489, 110] width 40 height 33
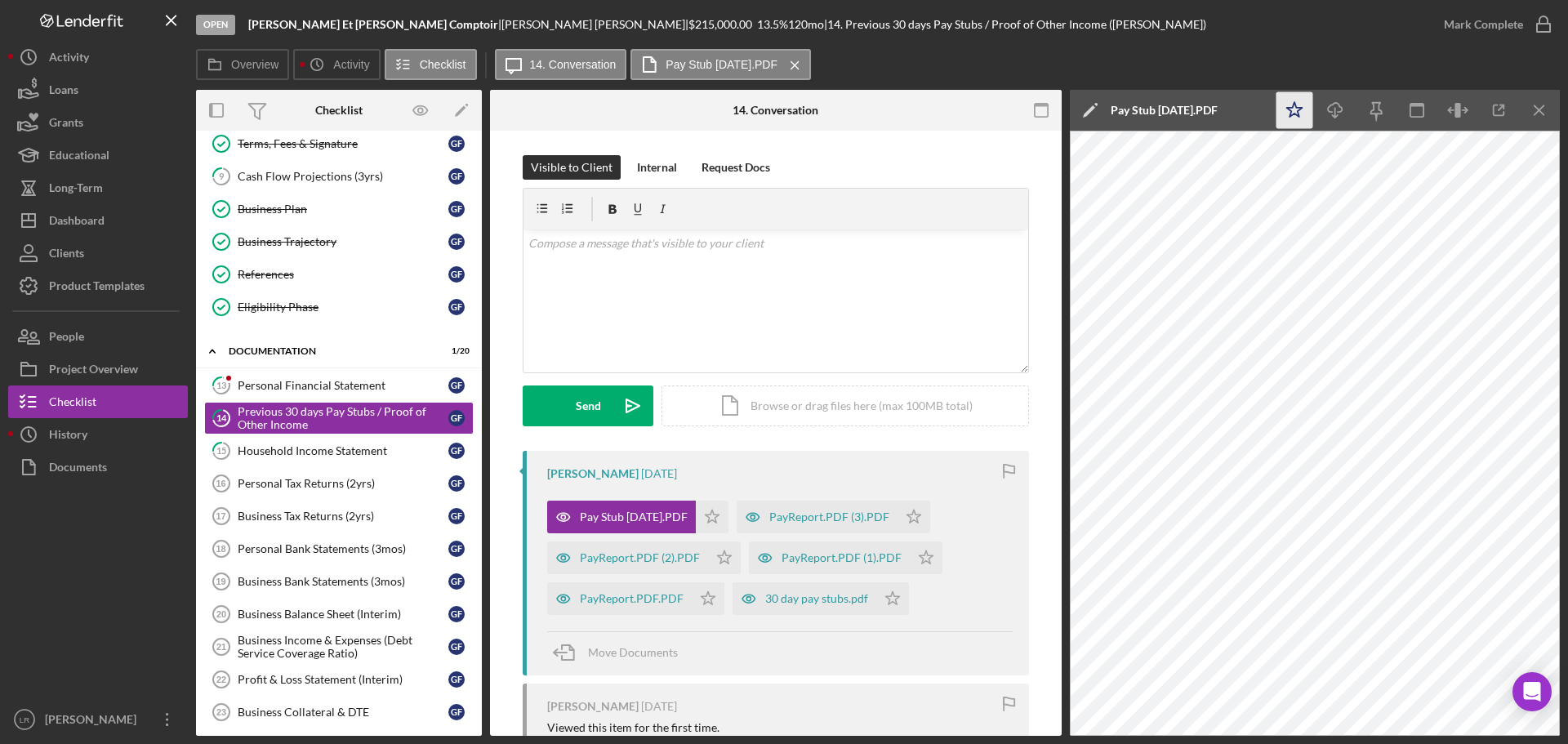
click at [1287, 117] on icon "Icon/Star" at bounding box center [1295, 111] width 37 height 37
click at [1343, 107] on icon "Icon/Download" at bounding box center [1336, 111] width 37 height 37
click at [823, 512] on div "PayReport.PDF (3).PDF" at bounding box center [829, 517] width 120 height 13
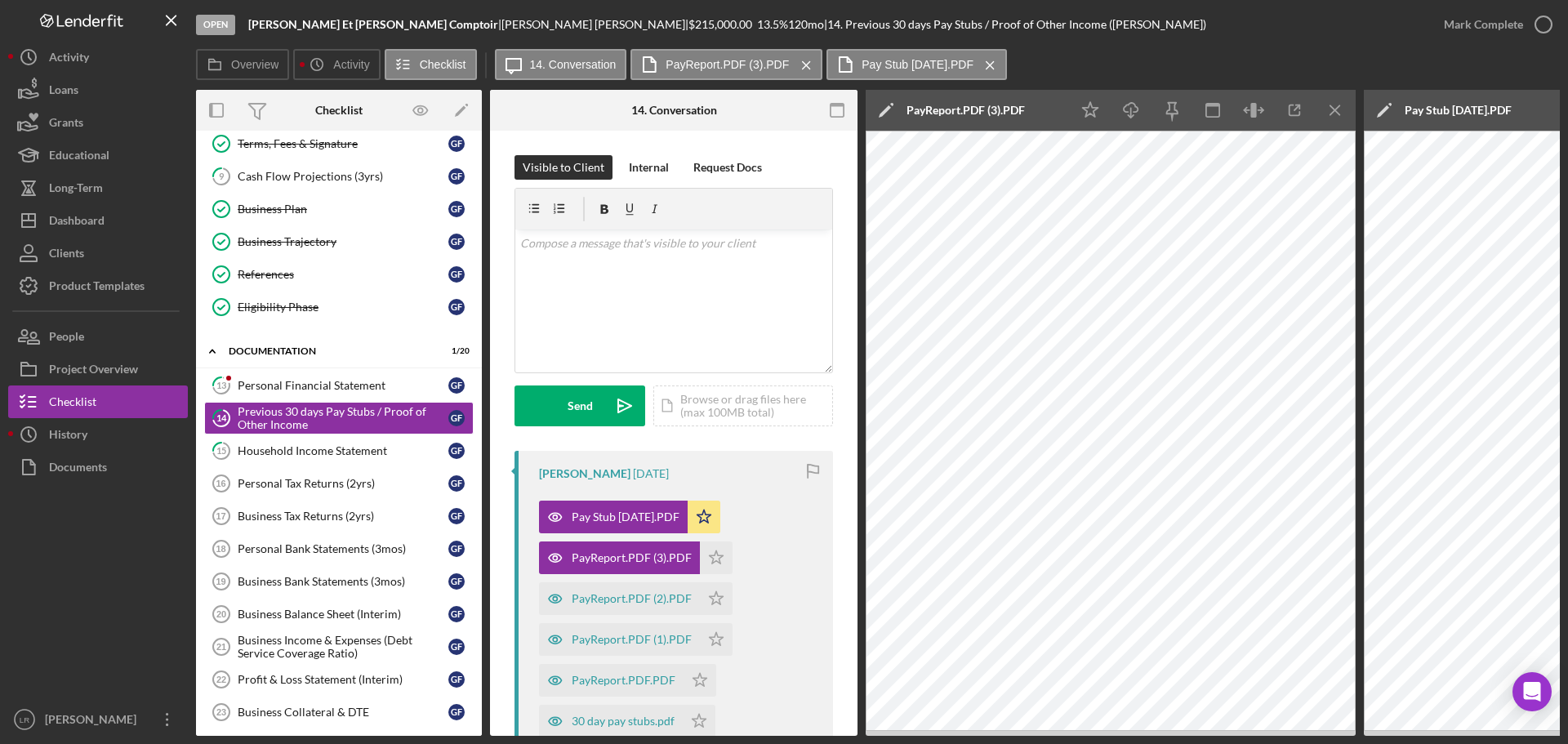
click at [882, 107] on icon "Icon/Edit" at bounding box center [886, 110] width 40 height 41
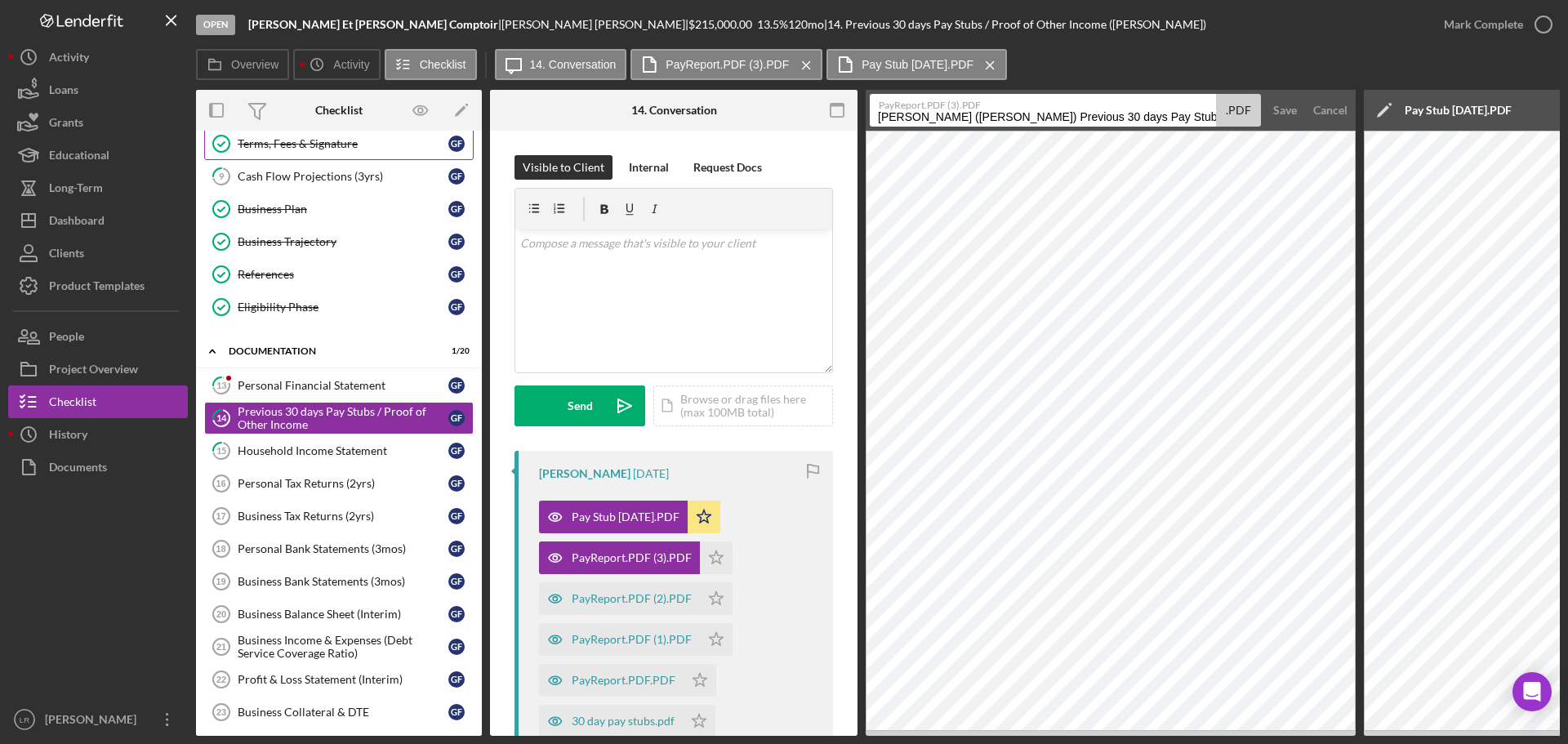
drag, startPoint x: 1212, startPoint y: 114, endPoint x: 285, endPoint y: 152, distance: 927.8
click at [285, 152] on div "Overview Internal Workflow Stage Open Icon/Dropdown Arrow Archive (can unarchiv…" at bounding box center [878, 413] width 1364 height 646
drag, startPoint x: 926, startPoint y: 117, endPoint x: 1366, endPoint y: 108, distance: 440.1
click at [1366, 108] on div "Overview Internal Workflow Stage Open Icon/Dropdown Arrow Archive (can unarchiv…" at bounding box center [878, 413] width 1364 height 646
type input "Pay Stub [DATE]"
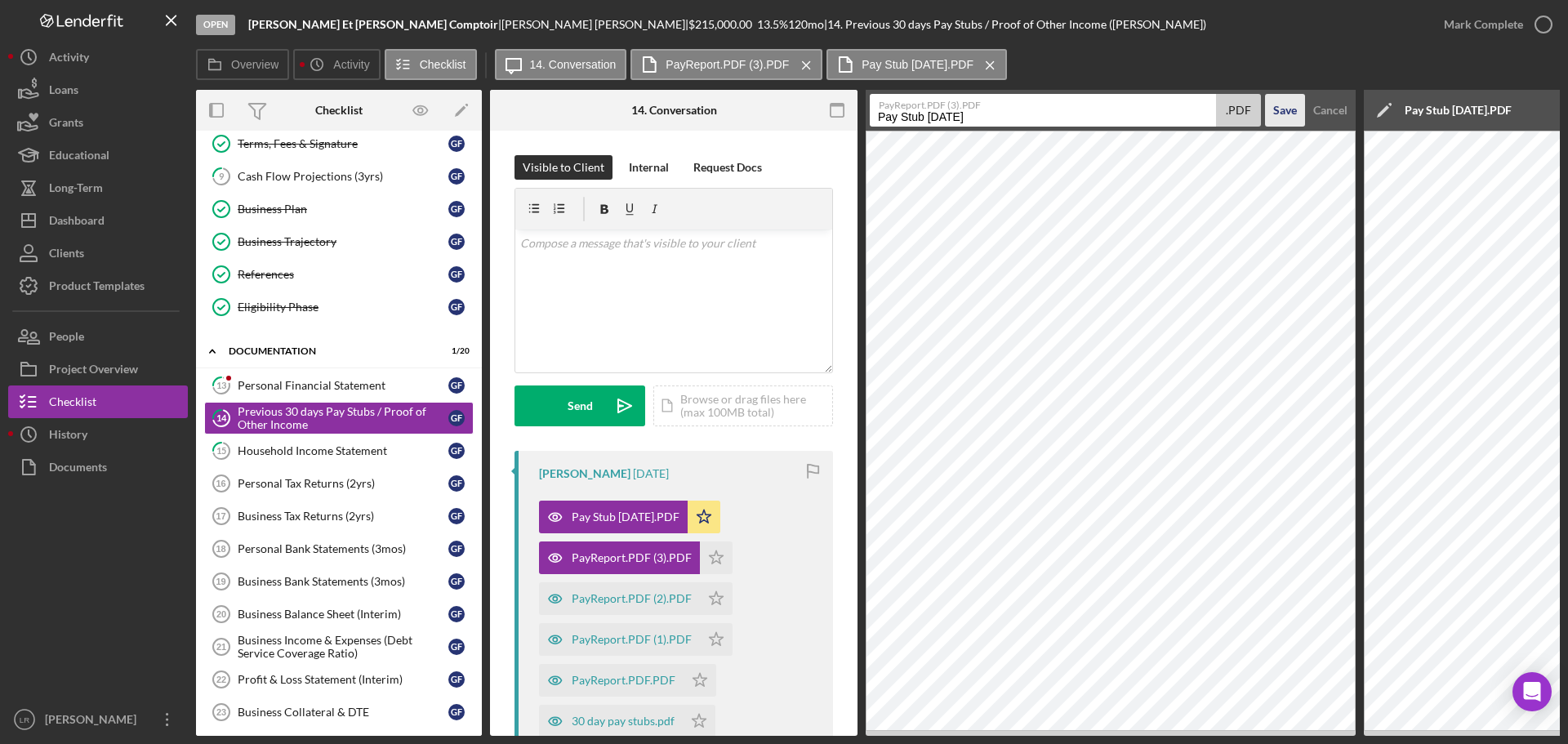
click at [1277, 107] on div "Save" at bounding box center [1285, 110] width 24 height 33
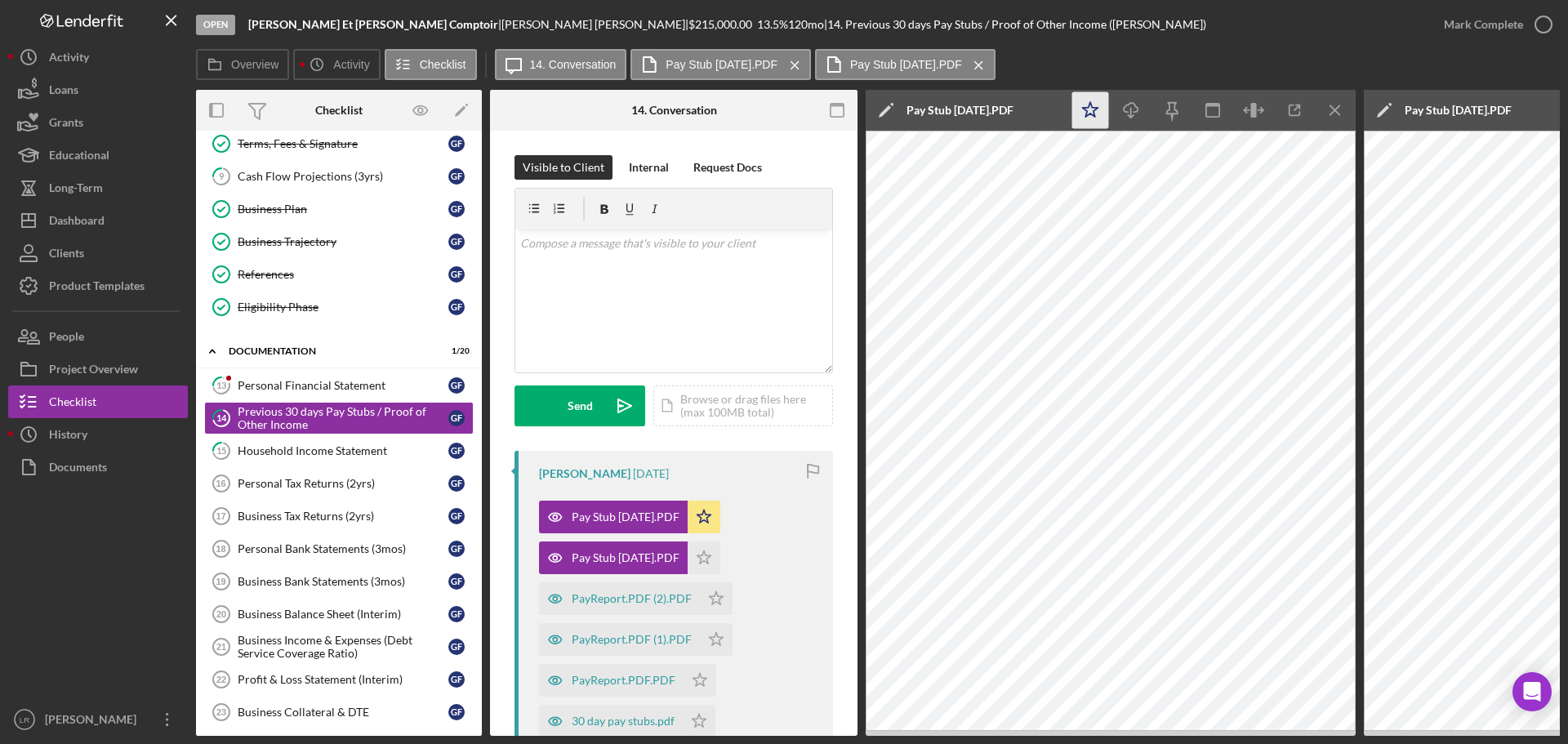
click at [1093, 111] on icon "Icon/Star" at bounding box center [1091, 111] width 37 height 37
click at [1133, 111] on icon "Icon/Download" at bounding box center [1131, 111] width 37 height 37
click at [873, 110] on icon "Icon/Edit" at bounding box center [886, 110] width 40 height 41
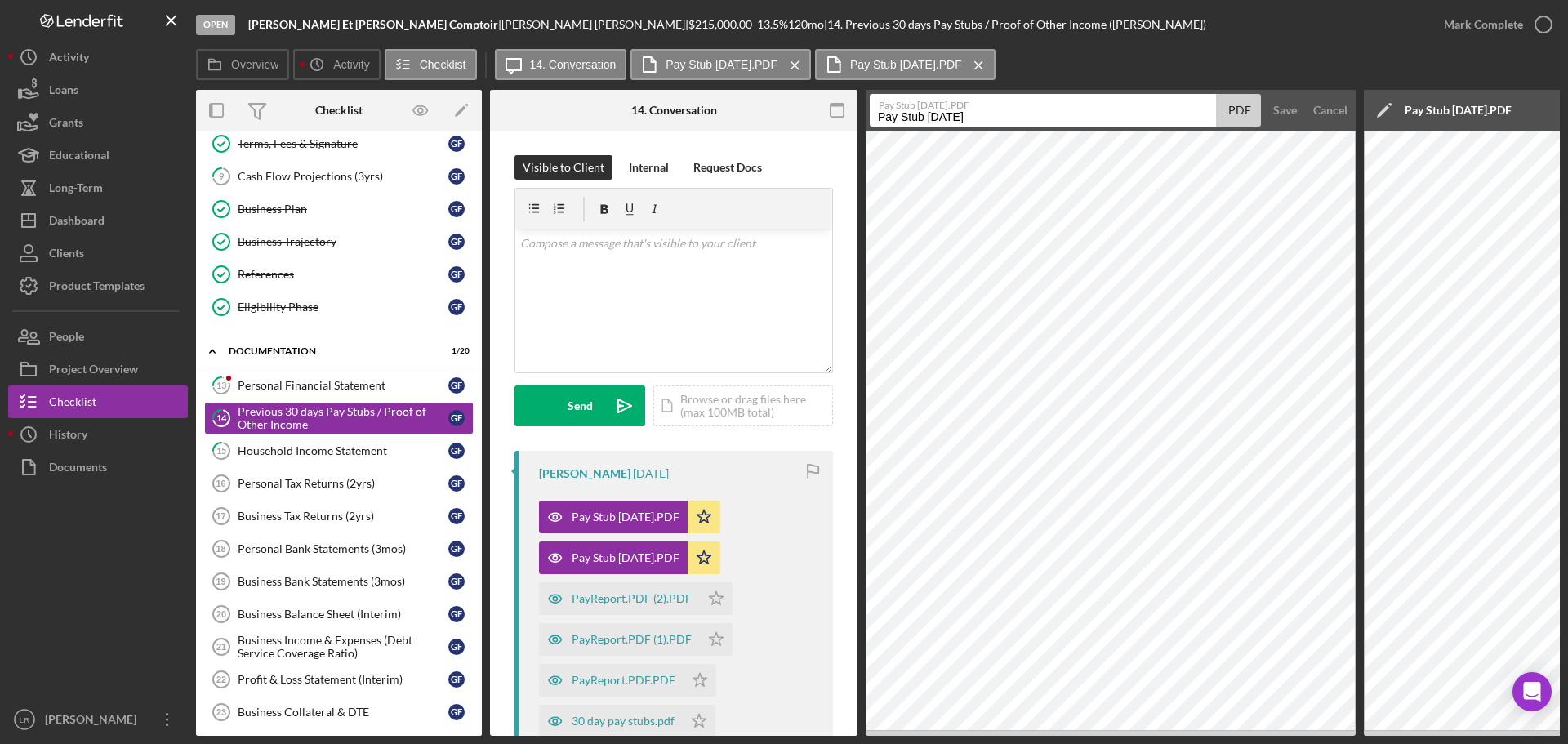
click at [1339, 63] on div "Overview Icon/History Activity Checklist Icon/Message 14. Conversation Pay Stub…" at bounding box center [878, 65] width 1364 height 33
click at [1237, 112] on div ".PDF" at bounding box center [1238, 110] width 45 height 33
click at [1328, 105] on div "Cancel" at bounding box center [1330, 110] width 34 height 33
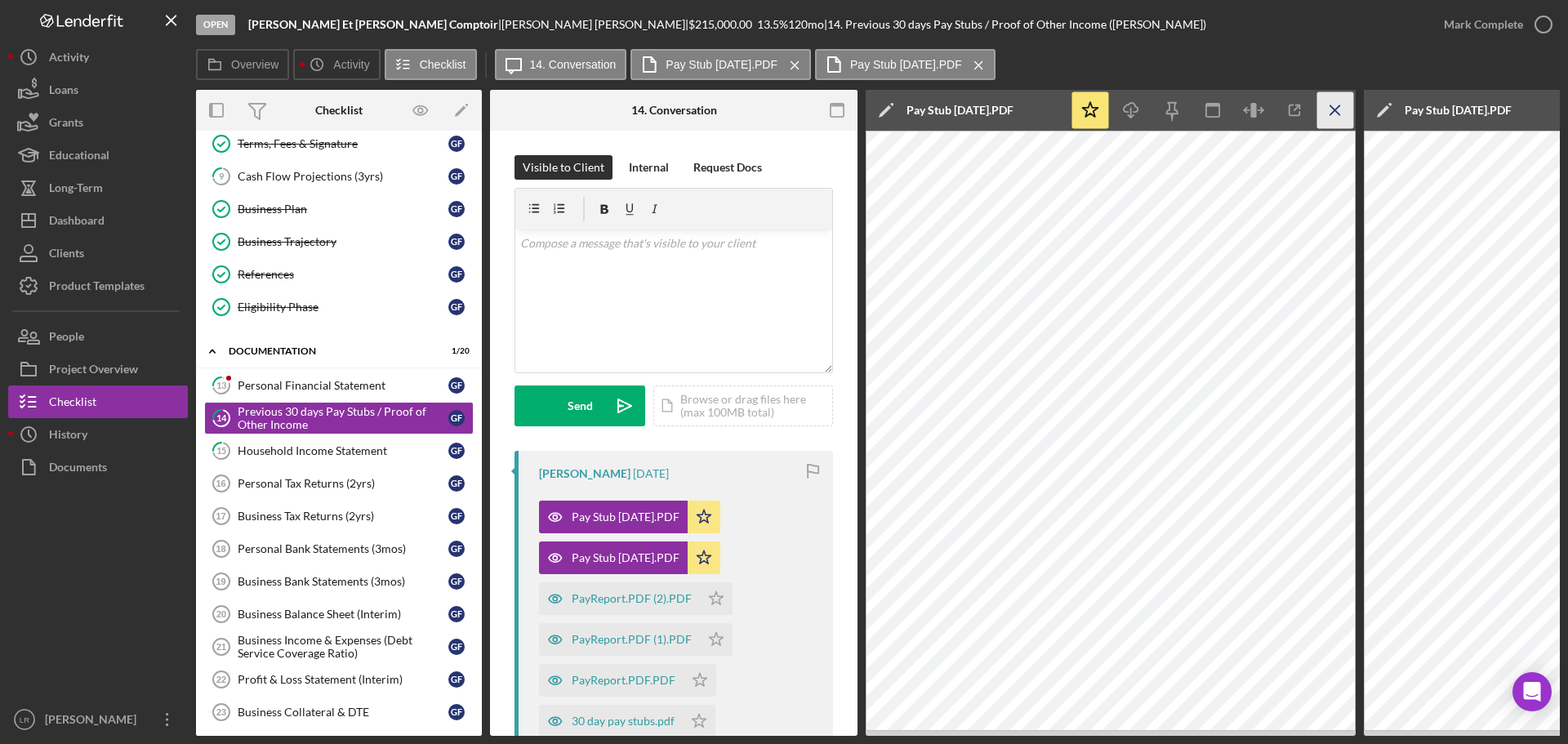
click at [1332, 99] on icon "Icon/Menu Close" at bounding box center [1336, 111] width 37 height 37
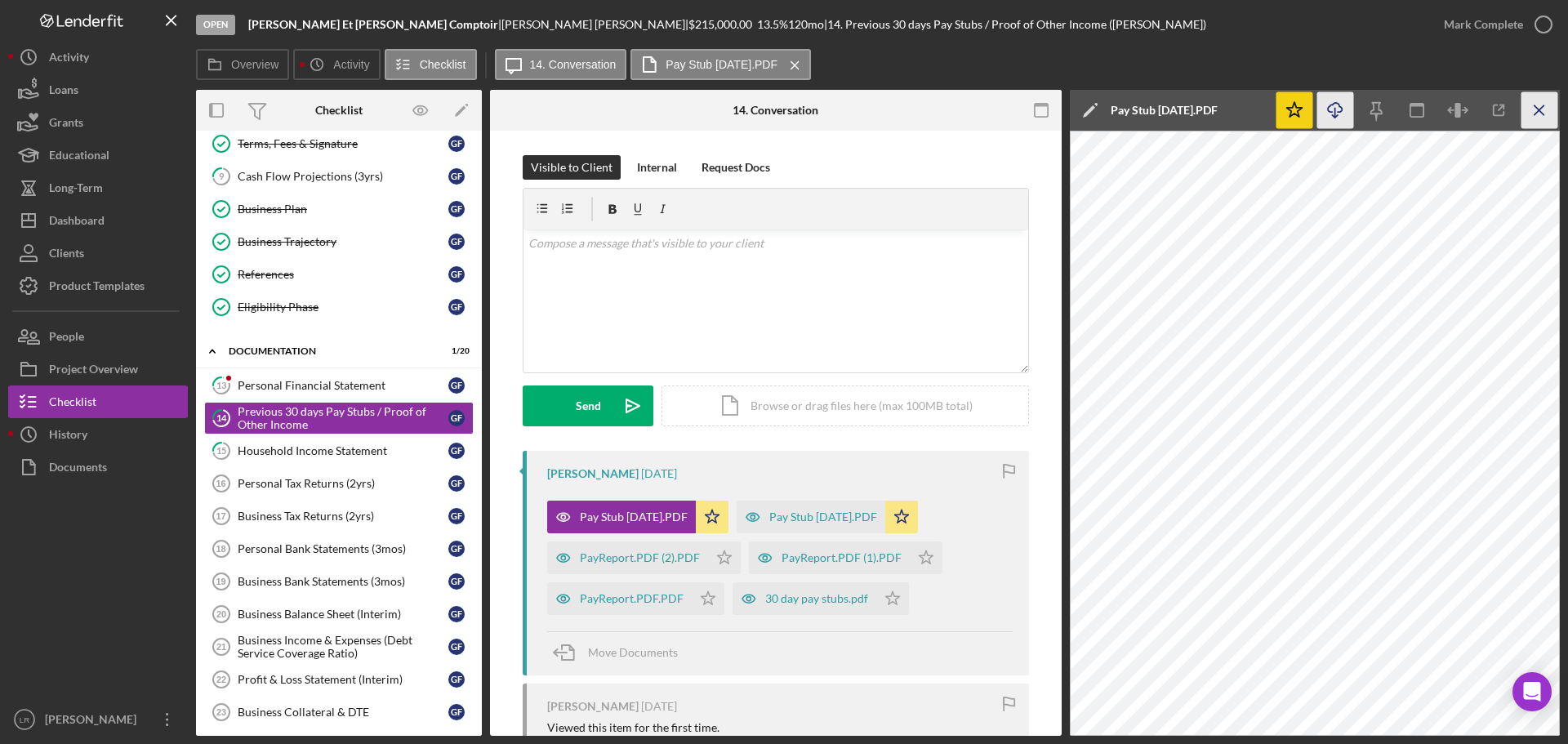
click at [1537, 105] on icon "Icon/Menu Close" at bounding box center [1540, 111] width 37 height 37
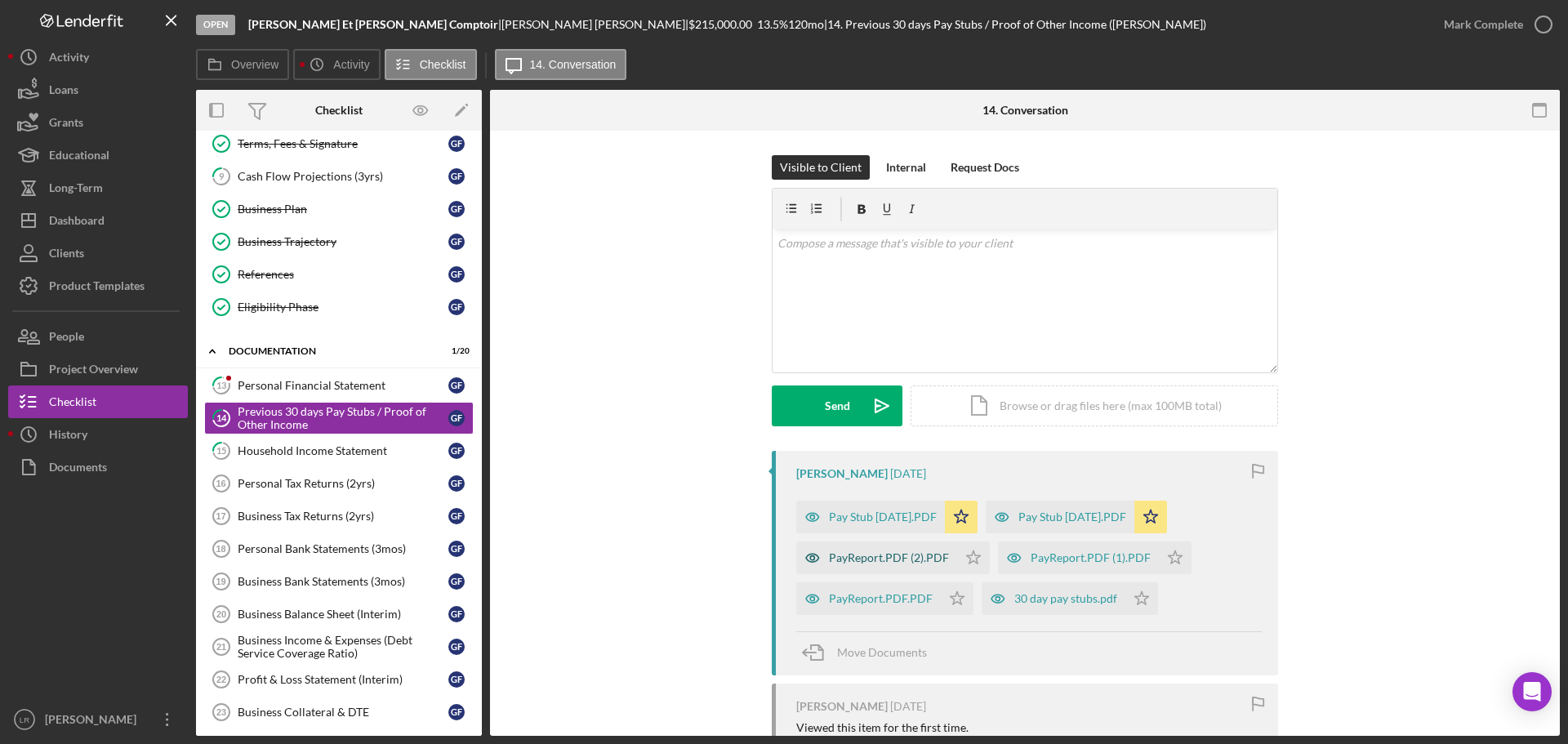
click at [895, 552] on div "PayReport.PDF (2).PDF" at bounding box center [889, 557] width 120 height 13
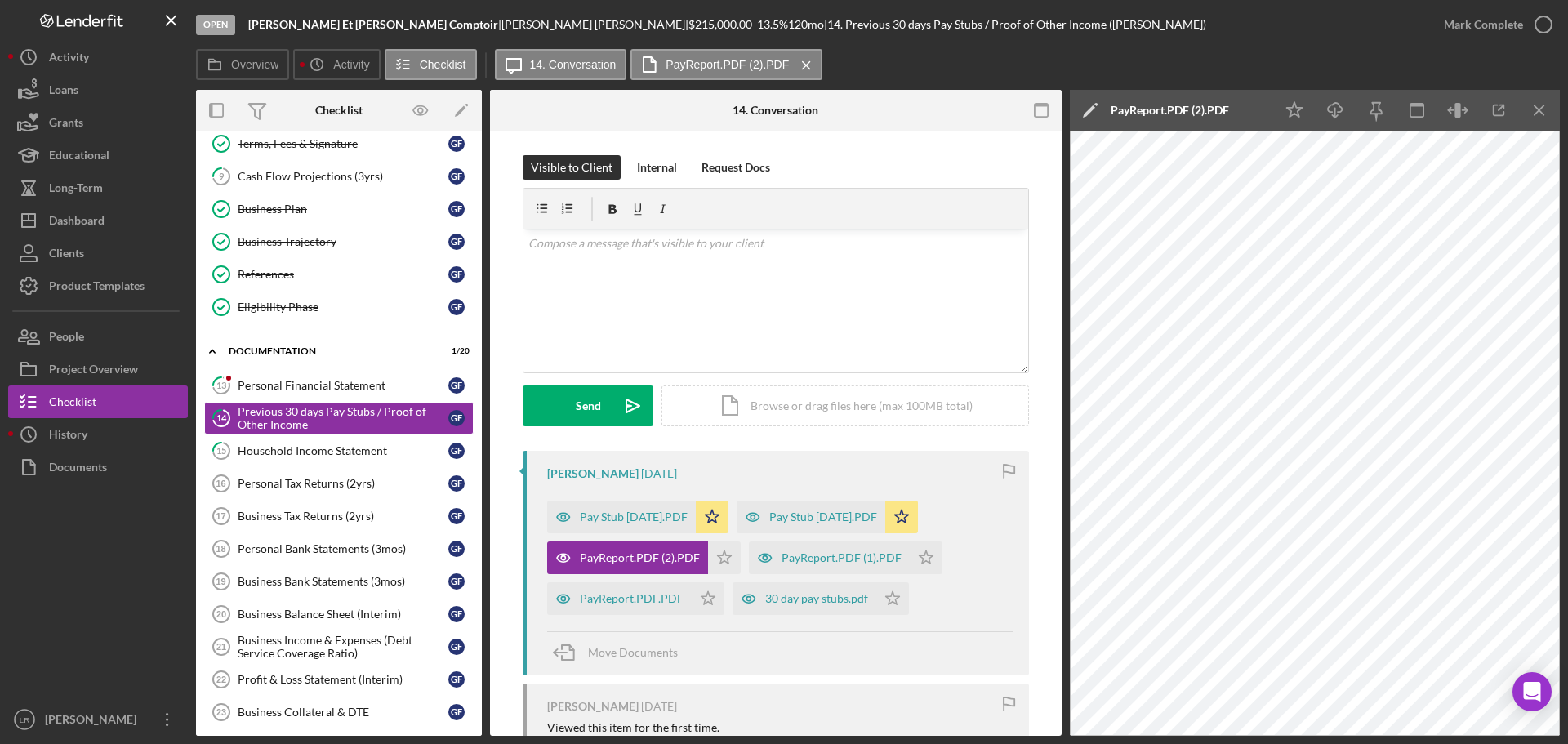
click at [1082, 106] on icon "Icon/Edit" at bounding box center [1090, 110] width 40 height 41
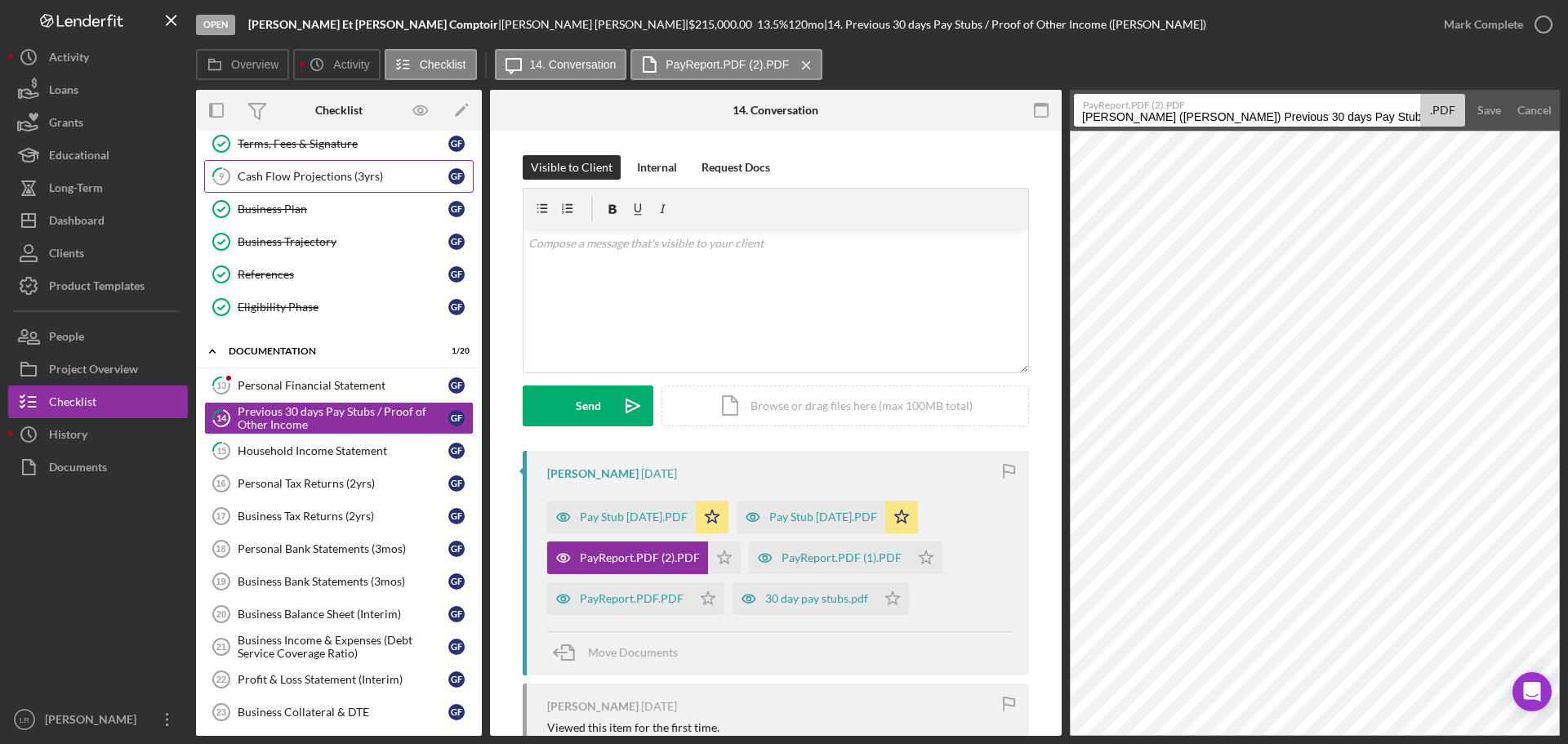
drag, startPoint x: 1416, startPoint y: 115, endPoint x: 285, endPoint y: 163, distance: 1132.0
click at [285, 163] on div "Overview Internal Workflow Stage Open Icon/Dropdown Arrow Archive (can unarchiv…" at bounding box center [878, 413] width 1364 height 646
drag, startPoint x: 1131, startPoint y: 117, endPoint x: 1567, endPoint y: 103, distance: 436.2
click at [1567, 103] on div "Open [PERSON_NAME] | [PERSON_NAME] | $215,000.00 13.5 % 120 mo | 14. Previous 3…" at bounding box center [784, 372] width 1568 height 744
type input "Pay Stub [DATE]"
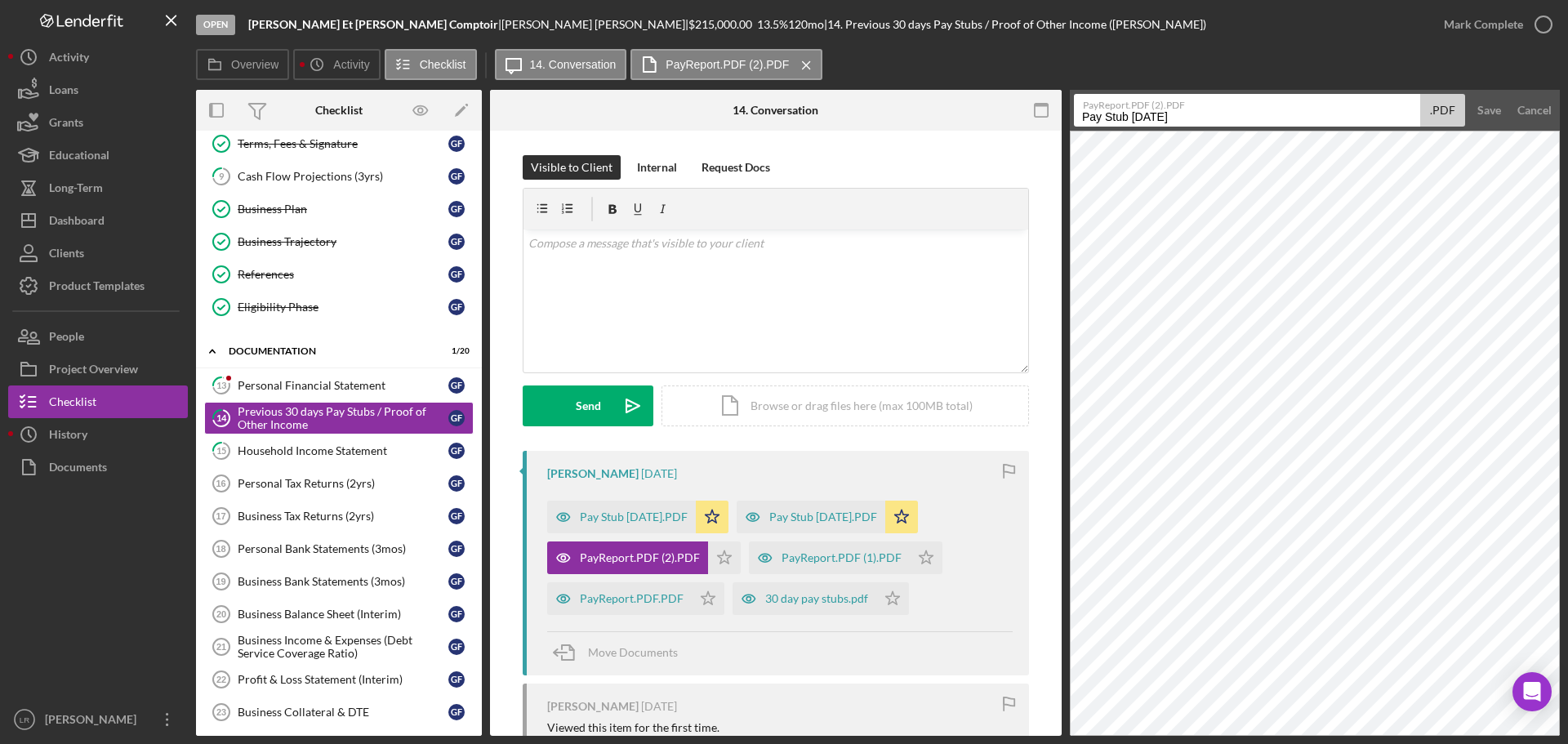
click at [1469, 94] on button "Save" at bounding box center [1489, 110] width 40 height 33
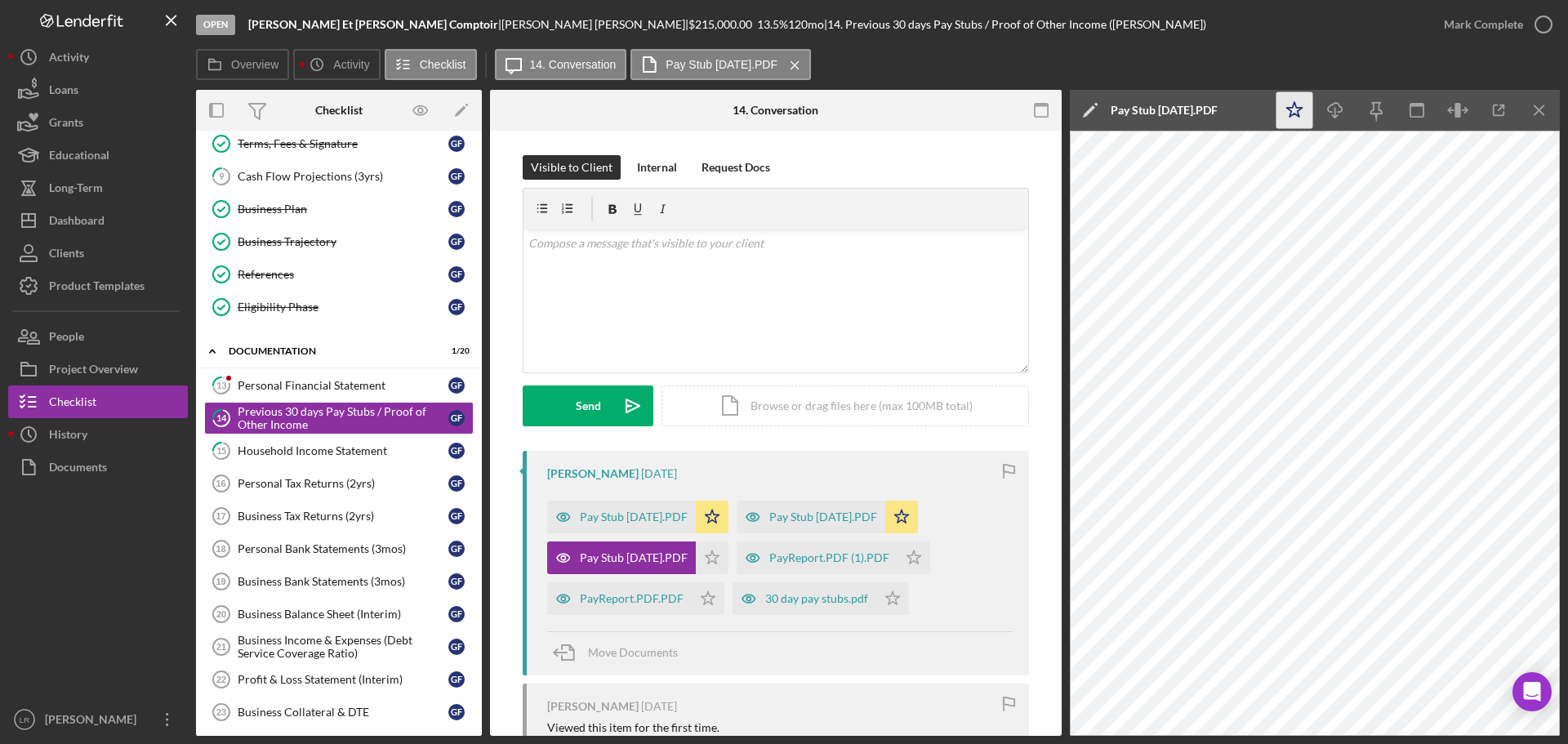
click at [1296, 108] on icon "Icon/Star" at bounding box center [1295, 111] width 37 height 37
click at [1335, 107] on icon "Icon/Download" at bounding box center [1336, 111] width 37 height 37
click at [808, 556] on div "PayReport.PDF (1).PDF" at bounding box center [829, 557] width 120 height 13
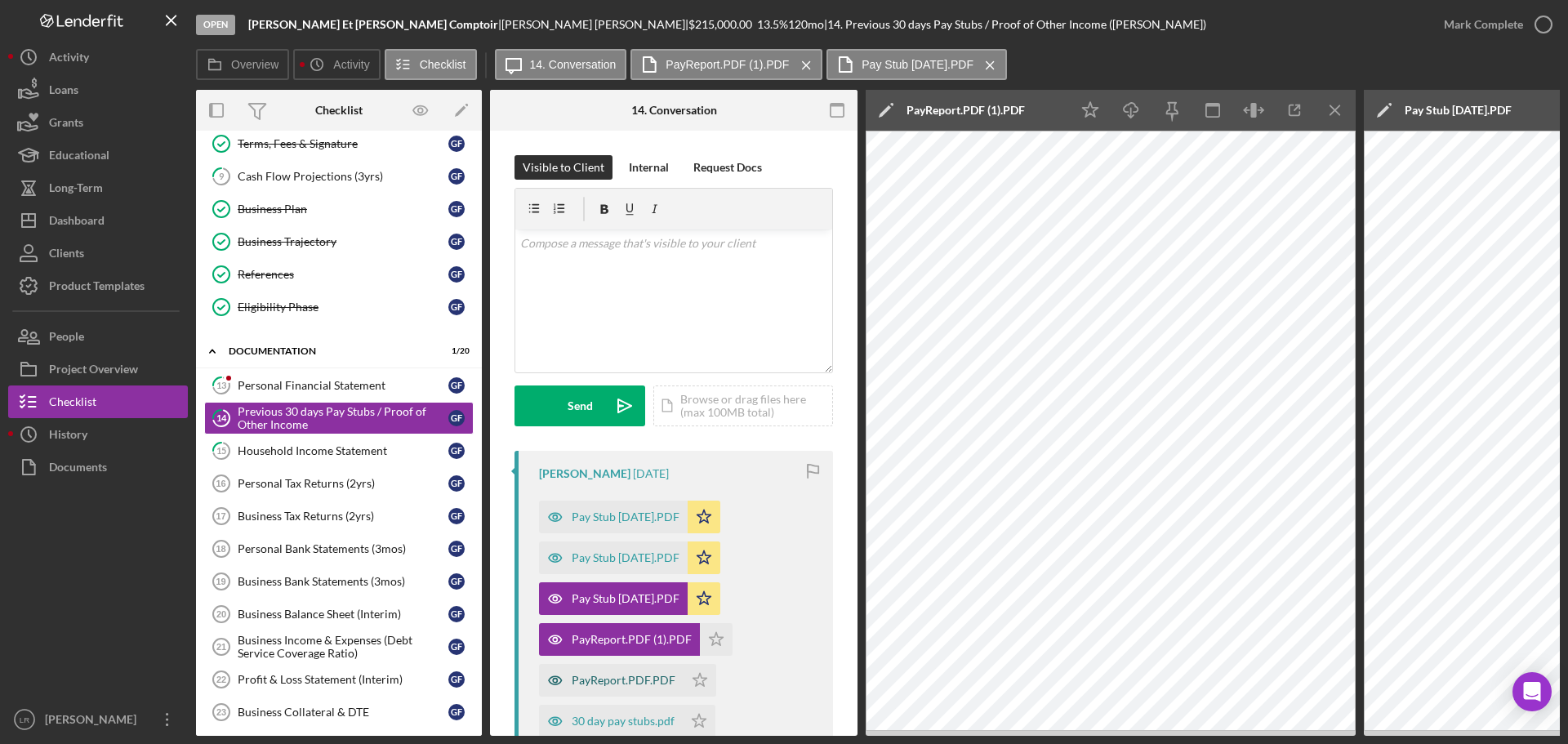
click at [650, 669] on div "PayReport.PDF.PDF" at bounding box center [611, 680] width 144 height 33
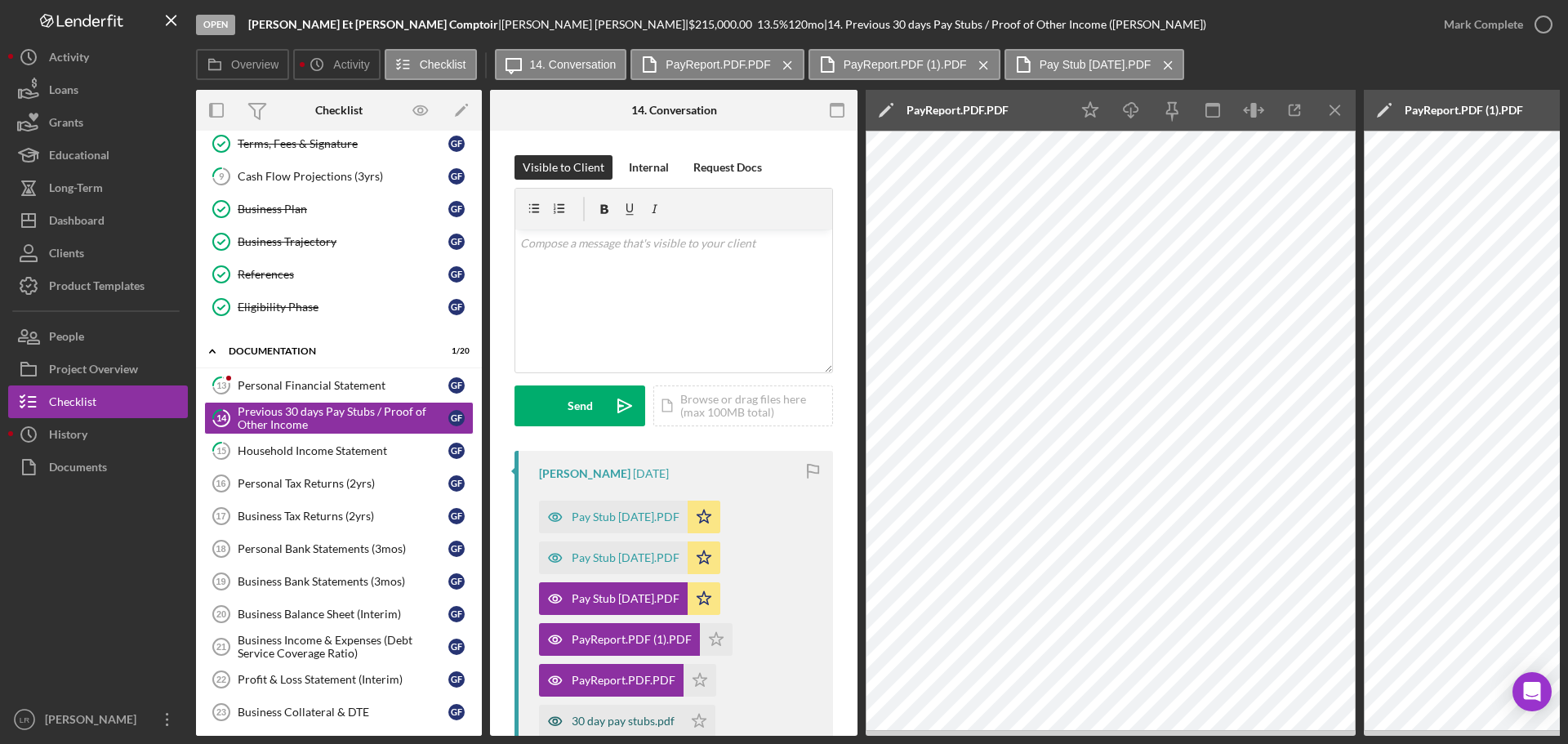
click at [618, 718] on div "30 day pay stubs.pdf" at bounding box center [622, 721] width 103 height 13
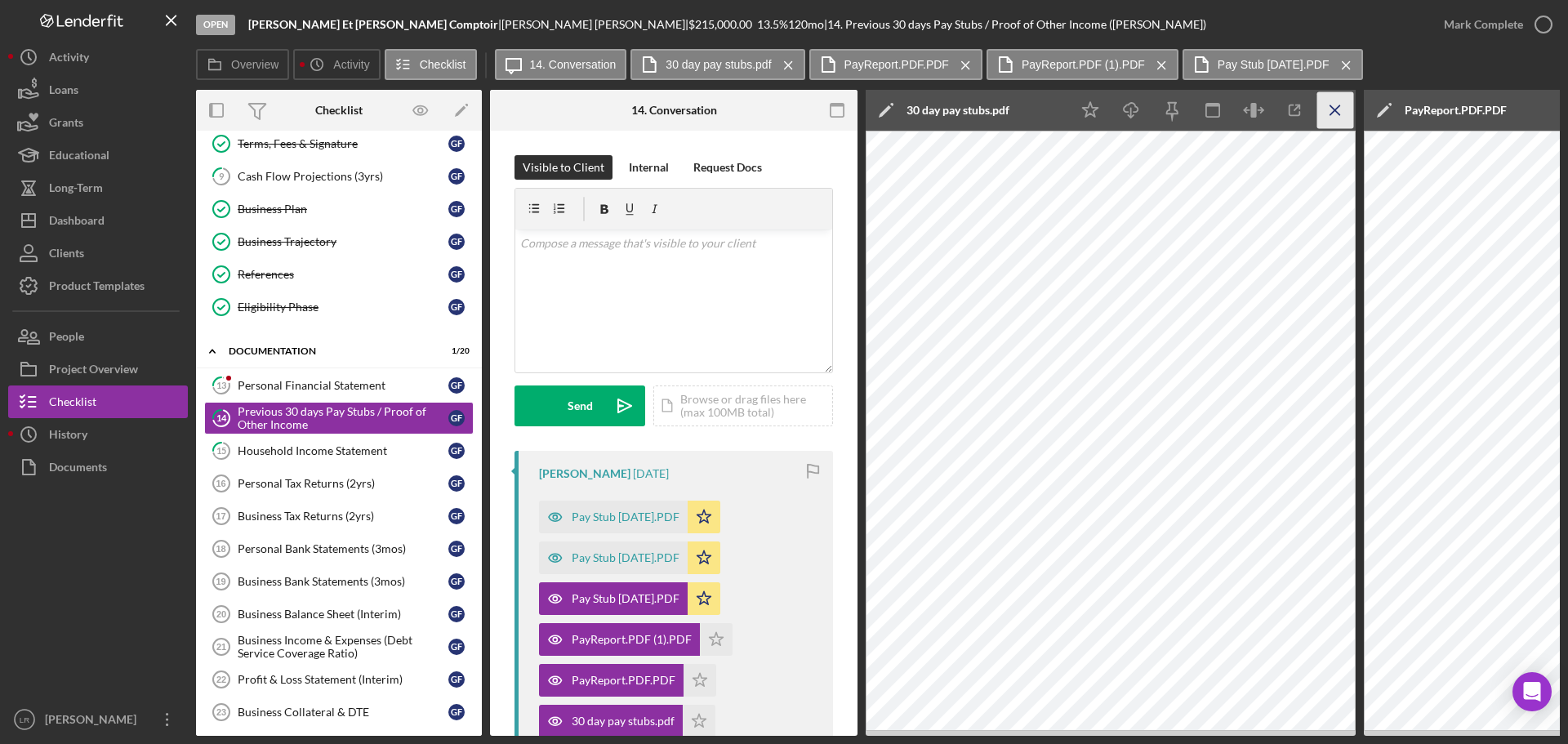
click at [1338, 104] on icon "Icon/Menu Close" at bounding box center [1336, 111] width 37 height 37
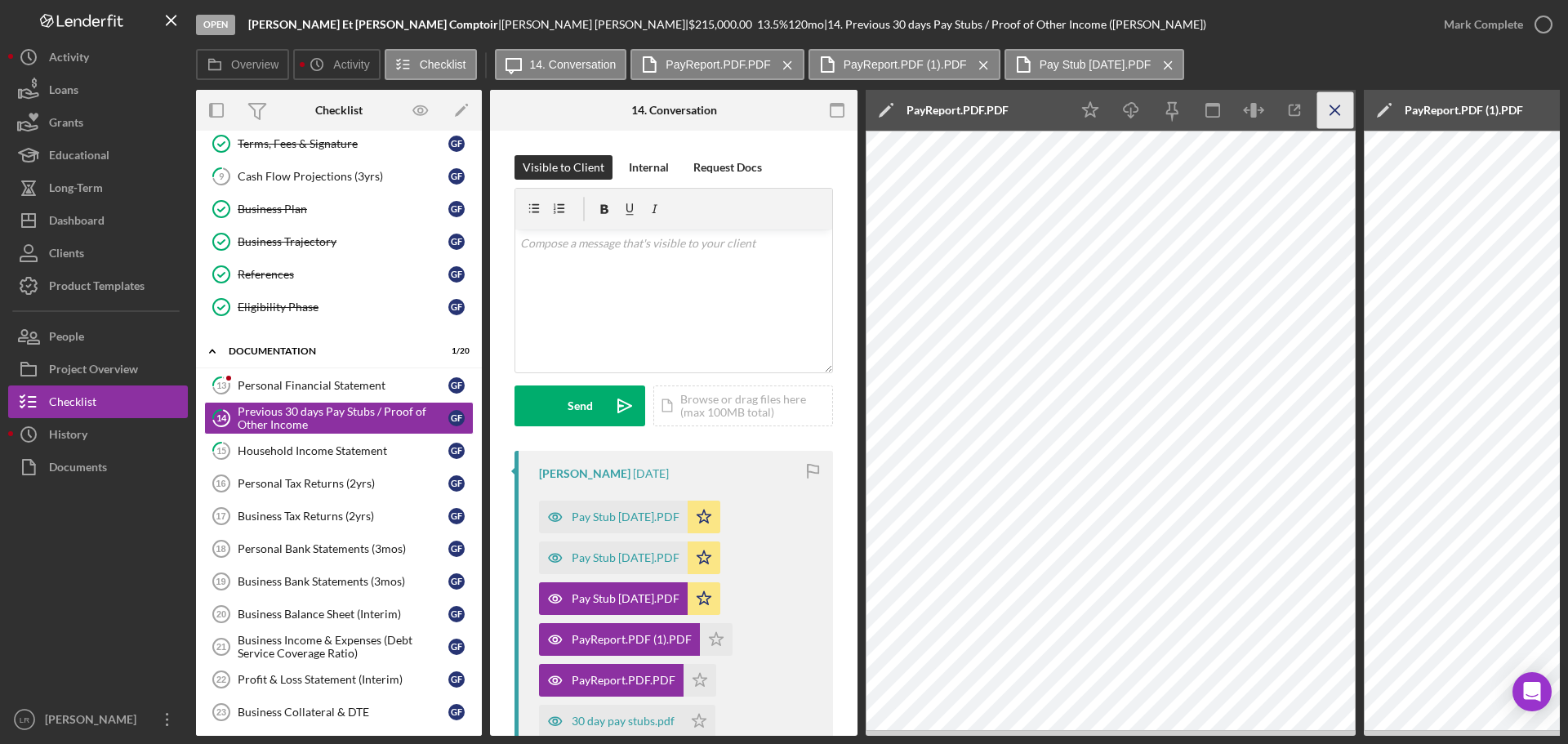
click at [1338, 104] on icon "Icon/Menu Close" at bounding box center [1336, 111] width 37 height 37
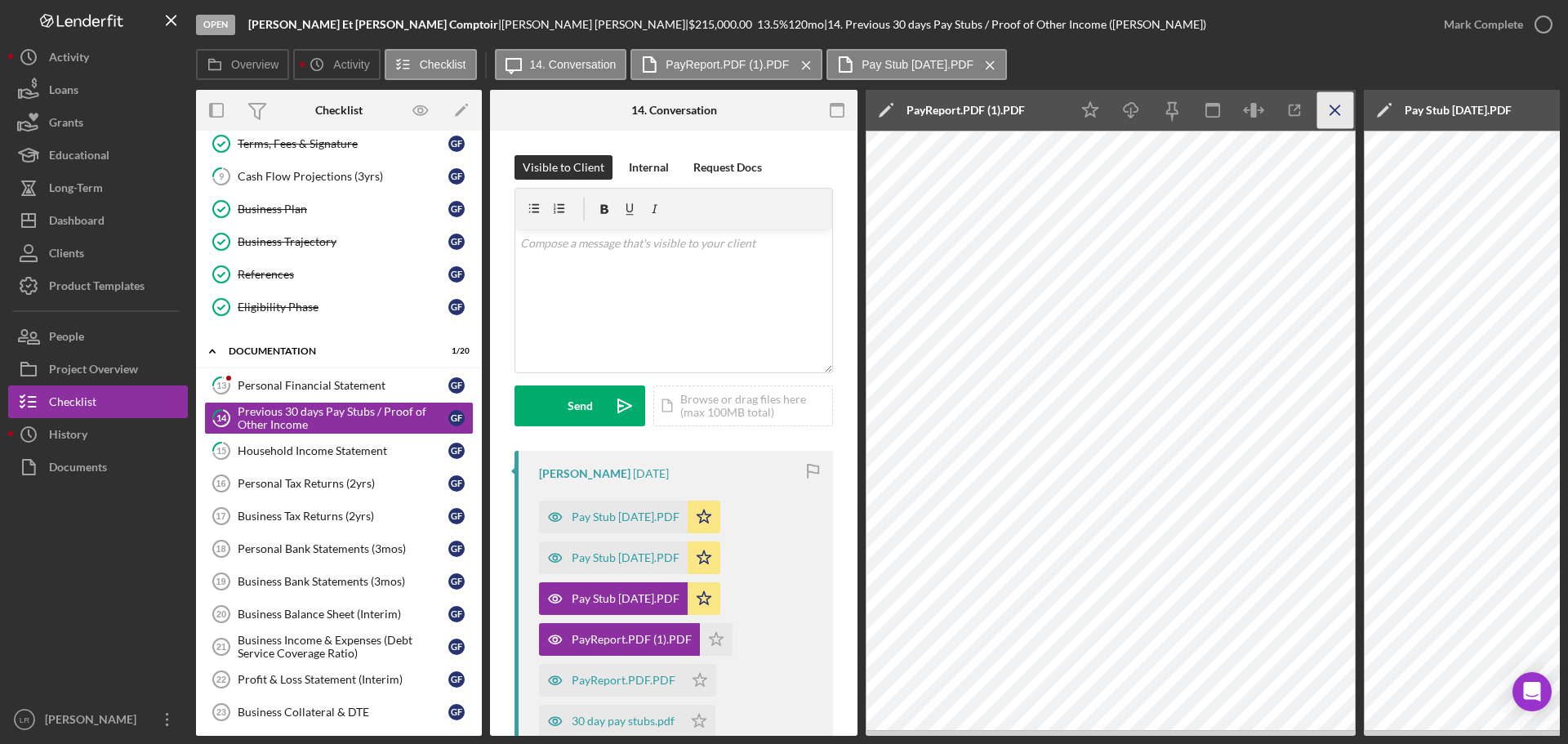
click at [1338, 103] on icon "Icon/Menu Close" at bounding box center [1336, 111] width 37 height 37
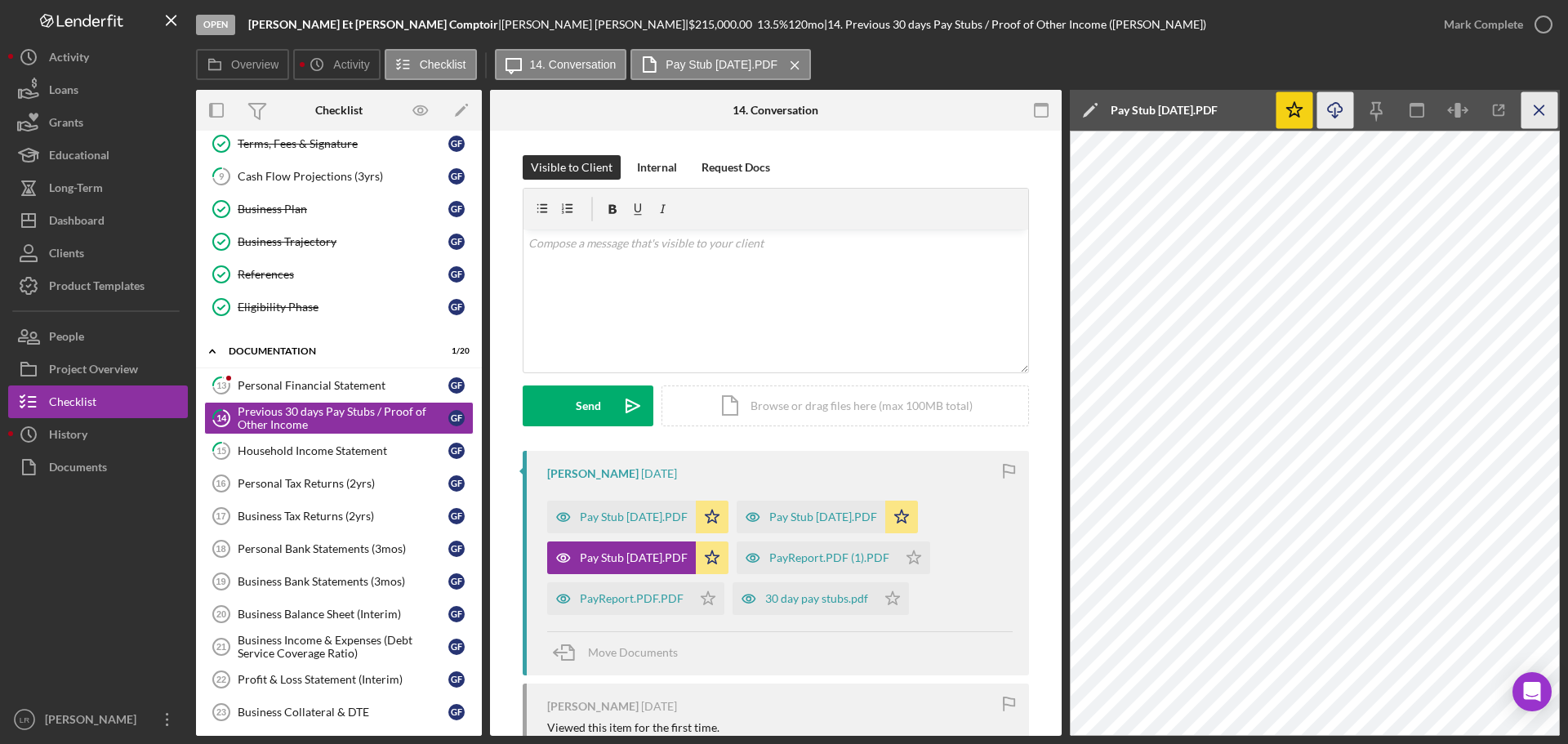
click at [1531, 108] on icon "Icon/Menu Close" at bounding box center [1540, 111] width 37 height 37
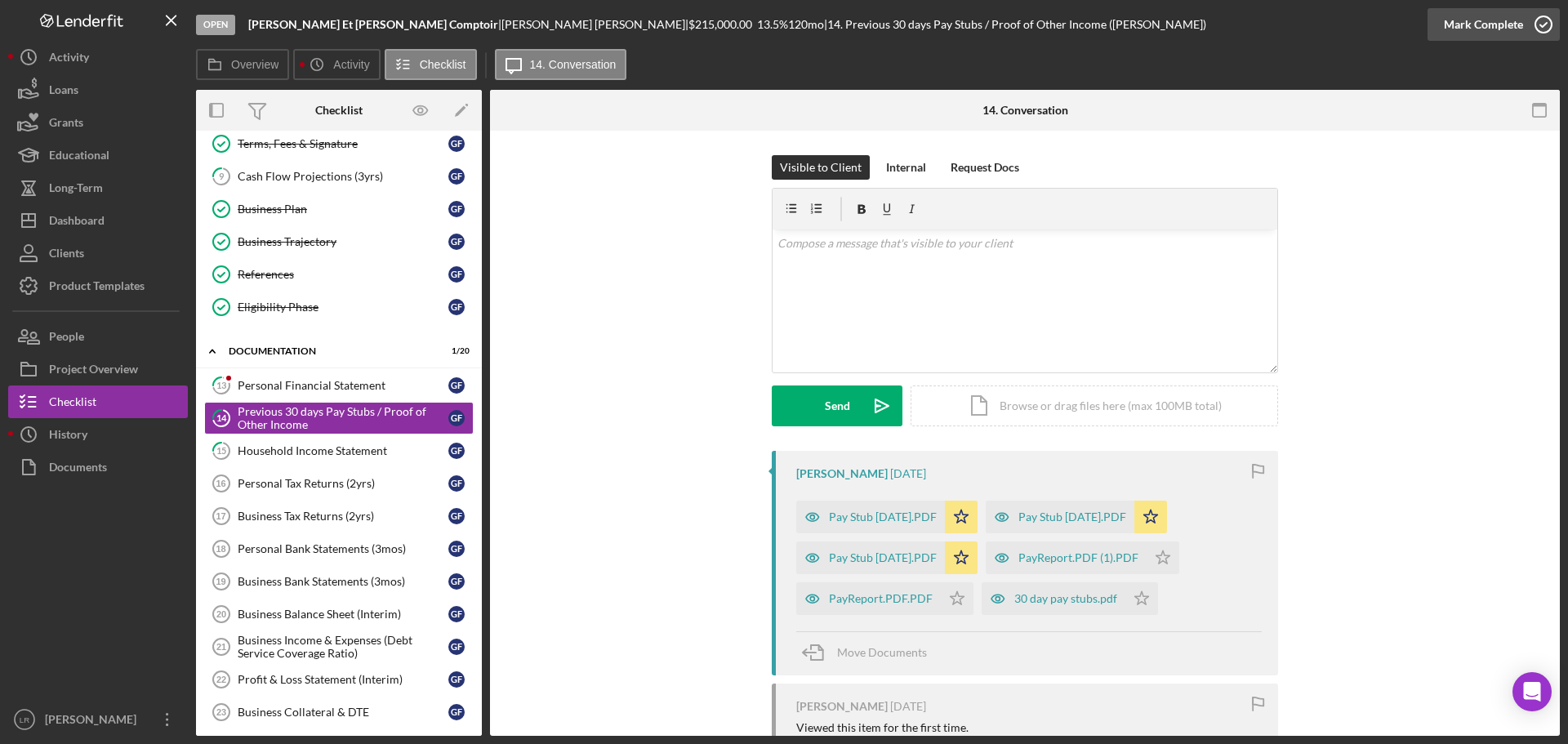
click at [1478, 21] on div "Mark Complete" at bounding box center [1483, 24] width 79 height 33
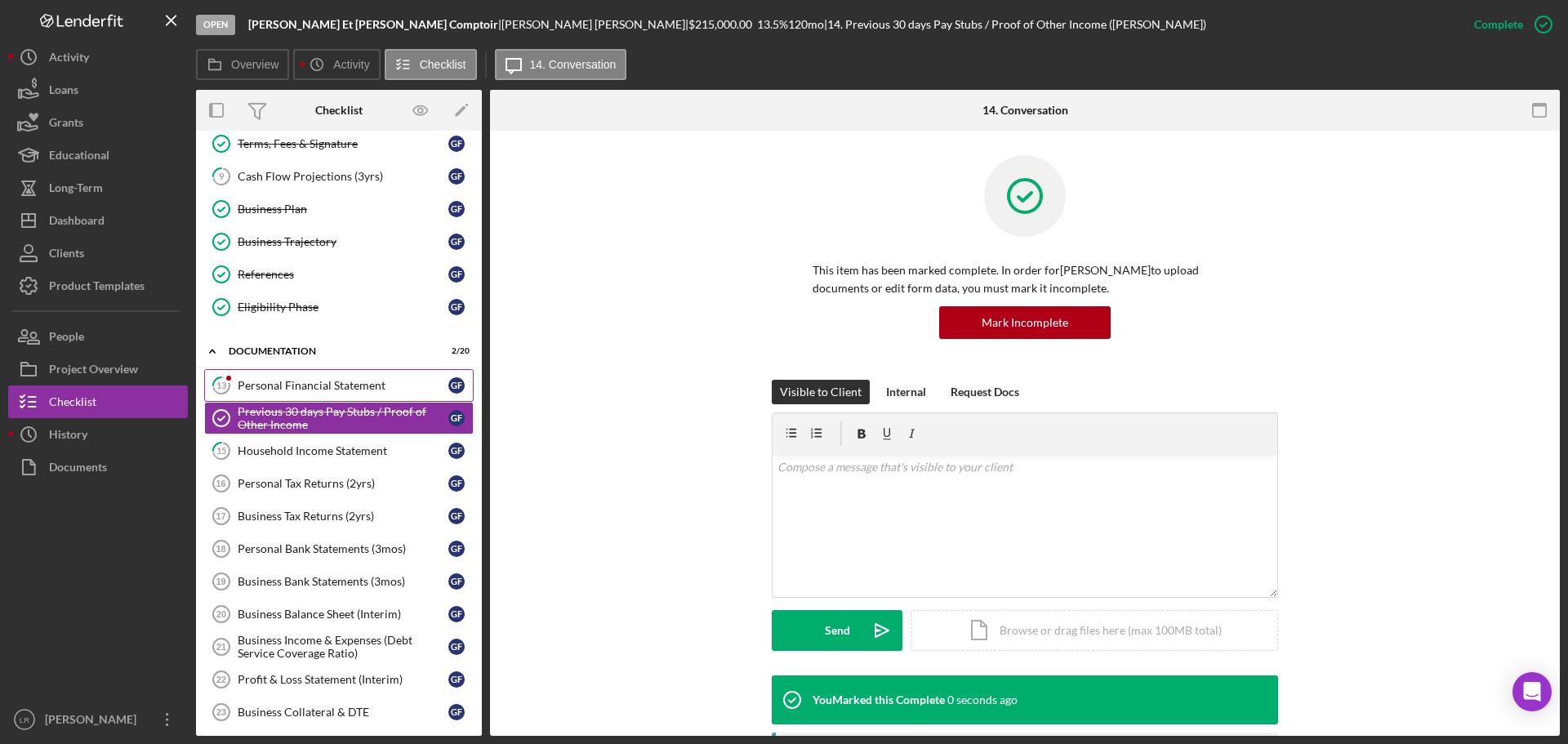
click at [272, 375] on link "13 Personal Financial Statement G F" at bounding box center [339, 385] width 269 height 33
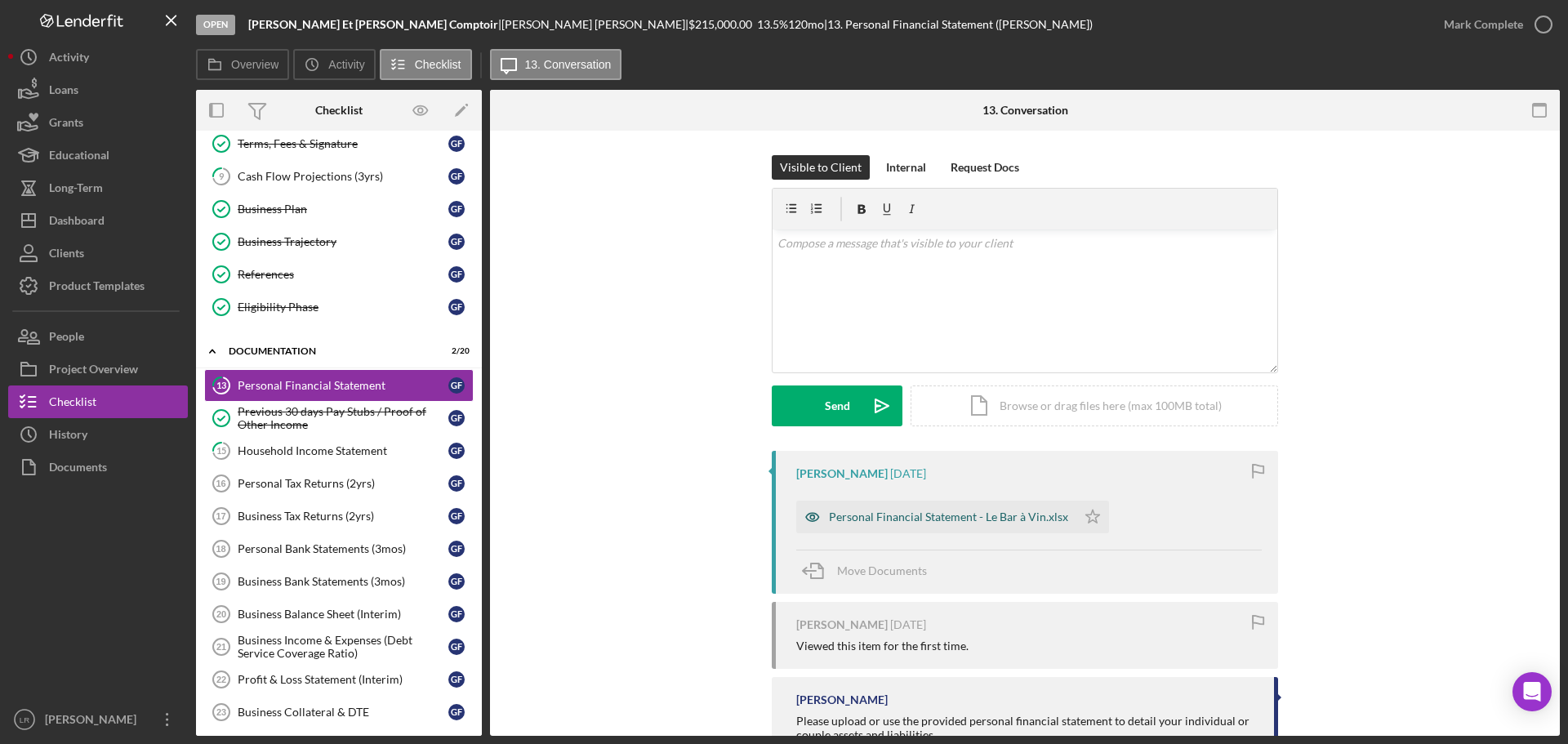
click at [892, 517] on div "Personal Financial Statement - Le Bar à Vin.xlsx" at bounding box center [949, 517] width 239 height 13
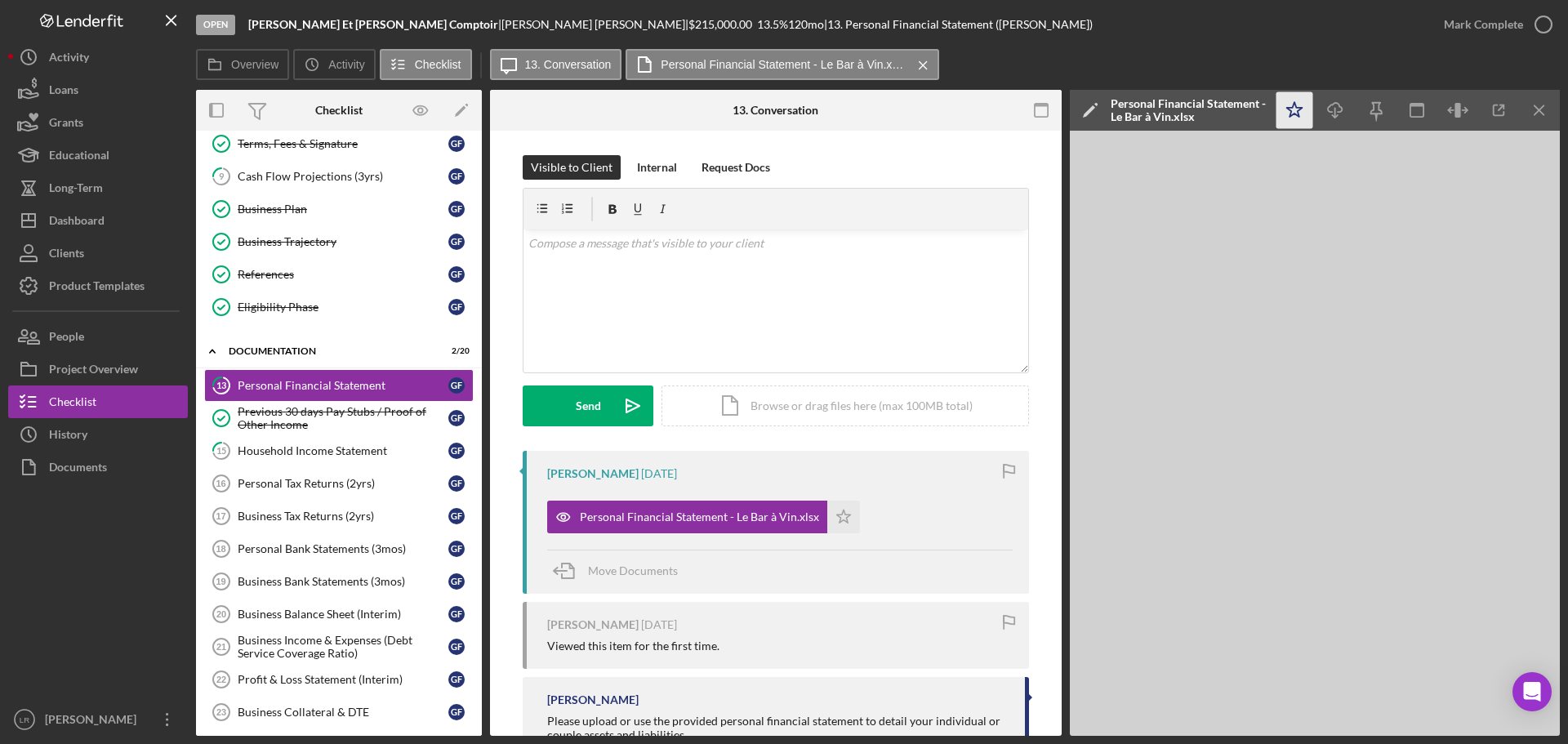
click at [1293, 121] on icon "Icon/Star" at bounding box center [1295, 111] width 37 height 37
click at [1070, 107] on icon "Icon/Edit" at bounding box center [1090, 110] width 40 height 41
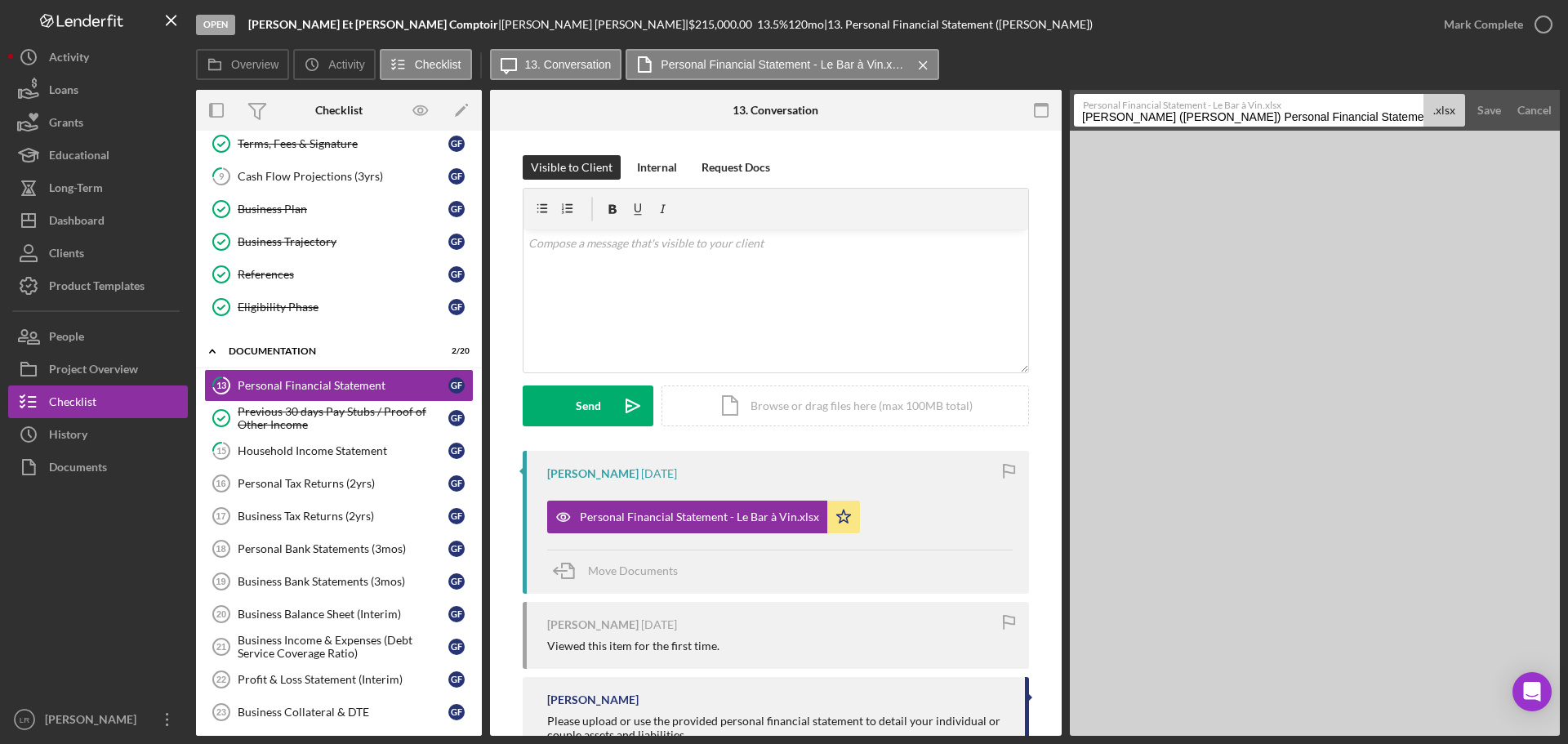
drag, startPoint x: 1327, startPoint y: 117, endPoint x: 440, endPoint y: 113, distance: 887.0
click at [440, 113] on div "Overview Internal Workflow Stage Open Icon/Dropdown Arrow Archive (can unarchiv…" at bounding box center [878, 413] width 1364 height 646
click at [1229, 117] on input "Personal Financial Statement 20250815" at bounding box center [1248, 110] width 350 height 33
drag, startPoint x: 1231, startPoint y: 116, endPoint x: 1452, endPoint y: 120, distance: 221.0
click at [1452, 120] on div "Personal Financial Statement - Le Bar à Vin.xlsx Personal Financial Statement …" at bounding box center [1270, 110] width 391 height 33
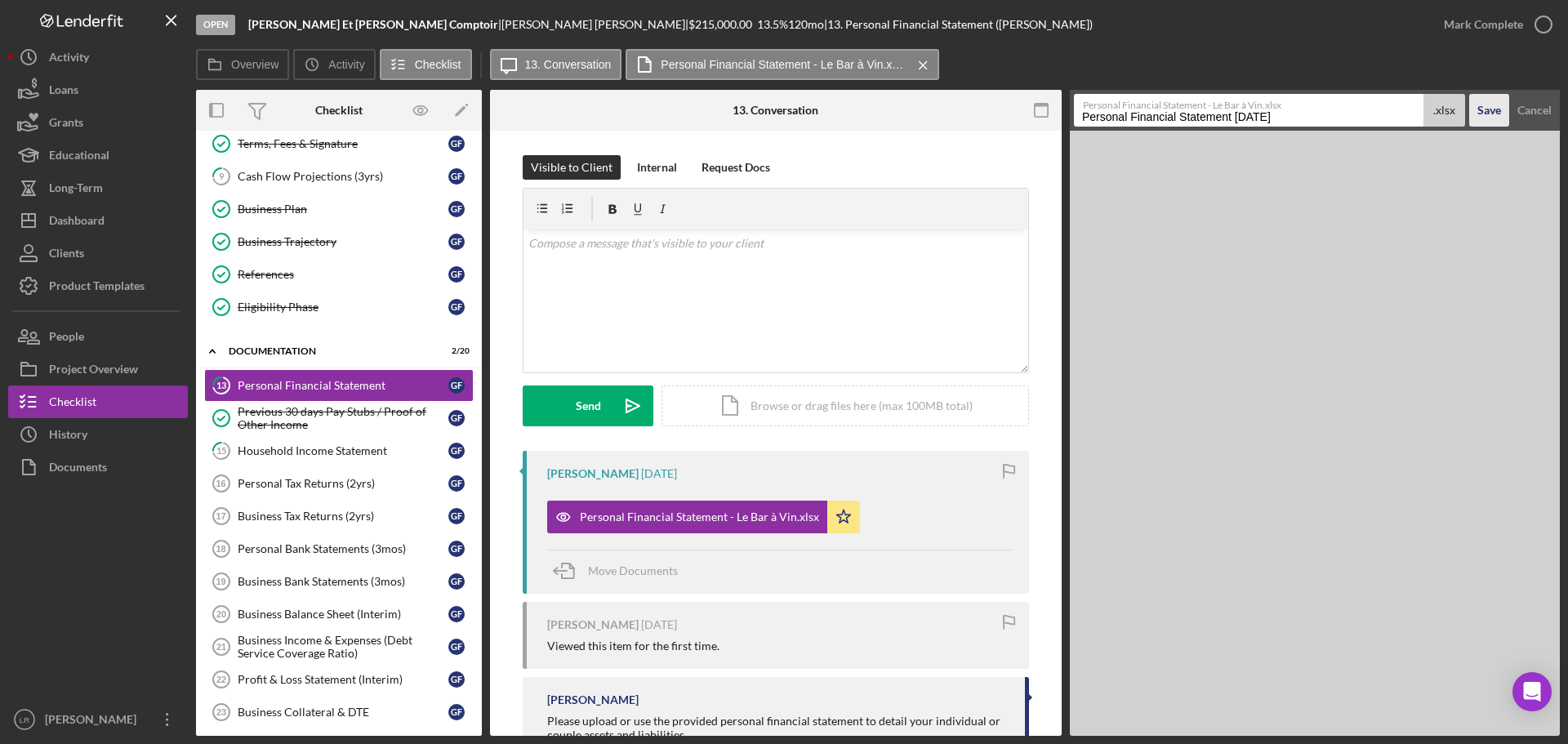
type input "Personal Financial Statement [DATE]"
click at [1480, 108] on div "Save" at bounding box center [1489, 110] width 24 height 33
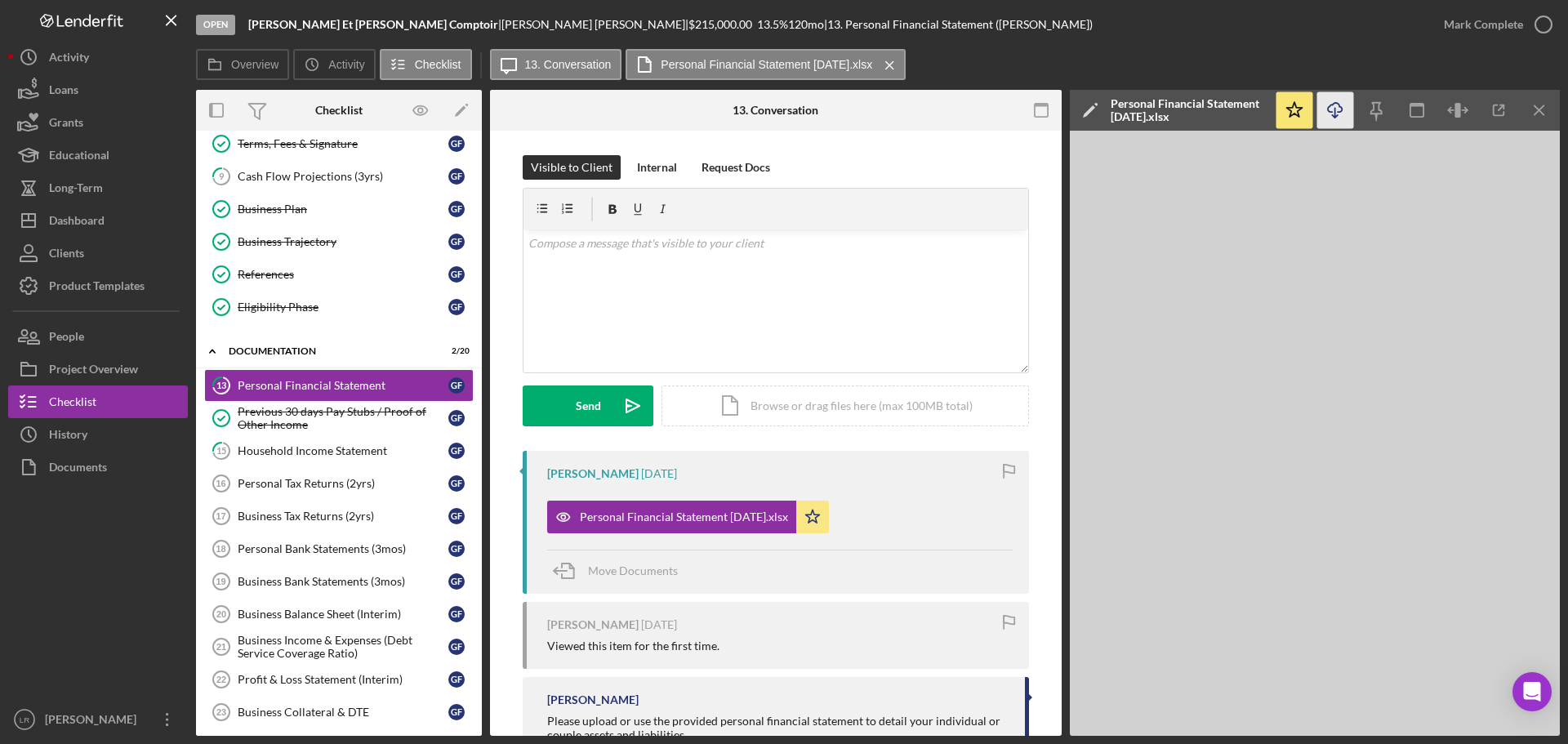
click at [1339, 112] on icon "button" at bounding box center [1335, 107] width 14 height 9
click at [1519, 22] on div "Mark Complete" at bounding box center [1483, 24] width 79 height 33
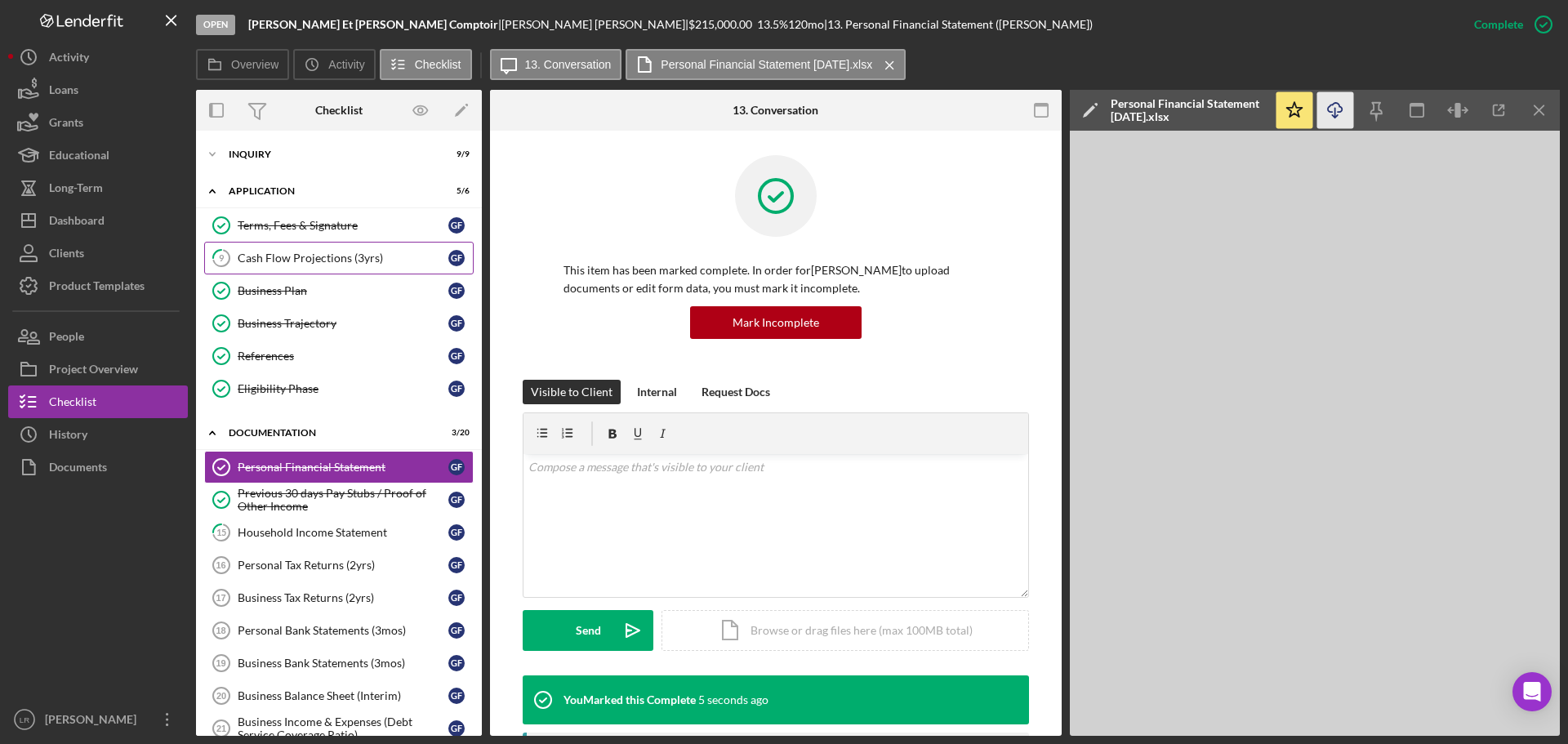
click at [367, 252] on div "Cash Flow Projections (3yrs)" at bounding box center [342, 258] width 210 height 13
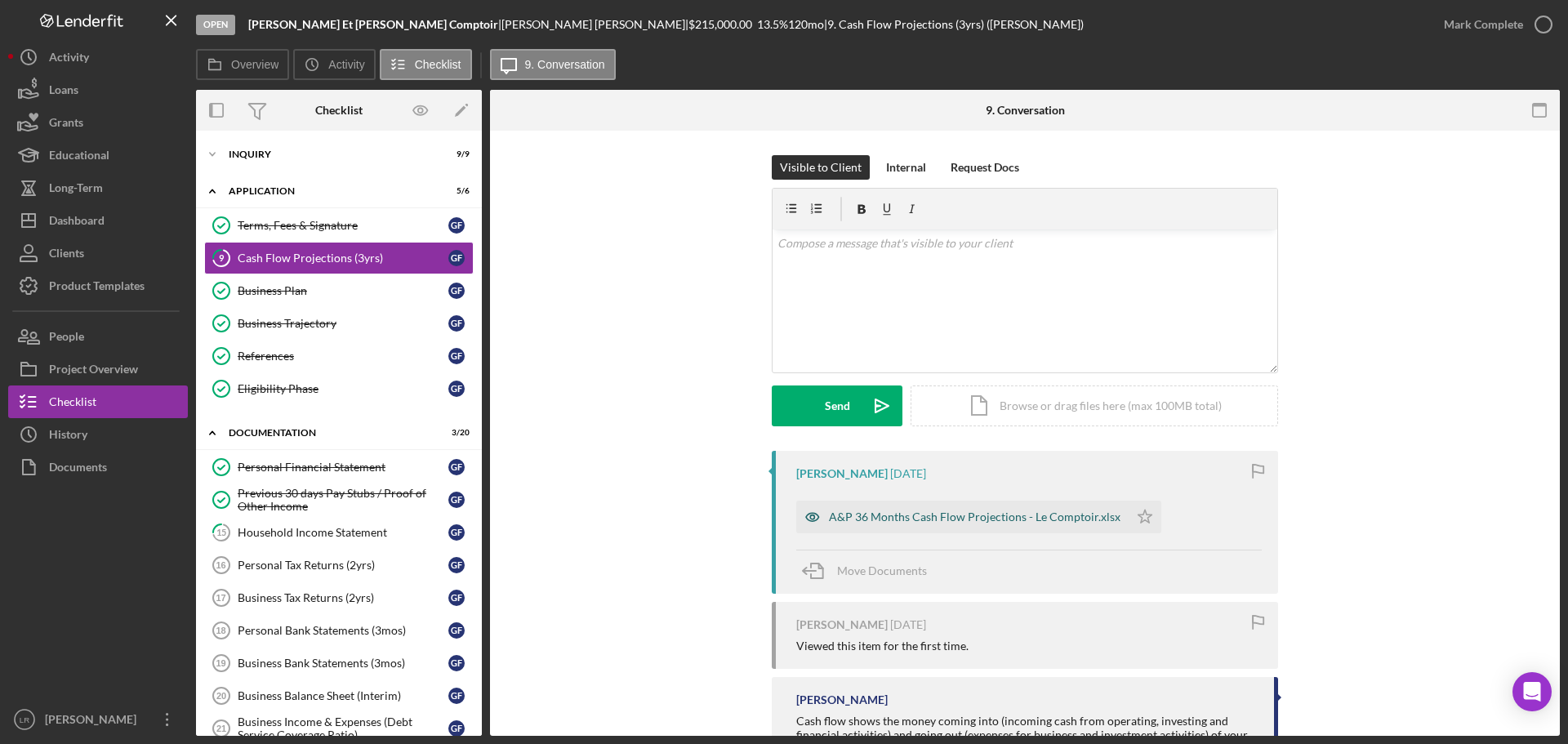
click at [992, 512] on div "A&P 36 Months Cash Flow Projections - Le Comptoir.xlsx" at bounding box center [975, 517] width 291 height 13
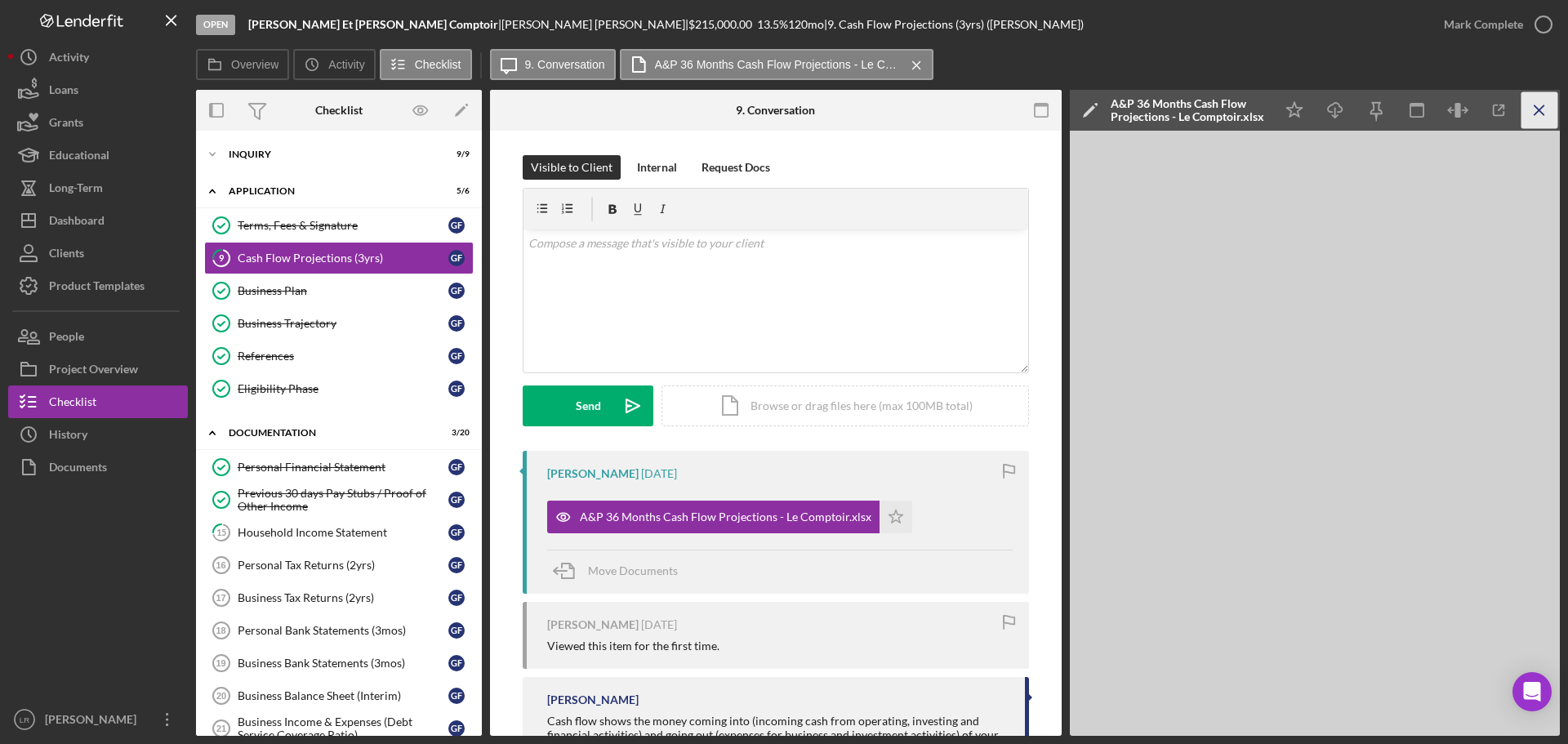
click at [1549, 115] on icon "Icon/Menu Close" at bounding box center [1540, 111] width 37 height 37
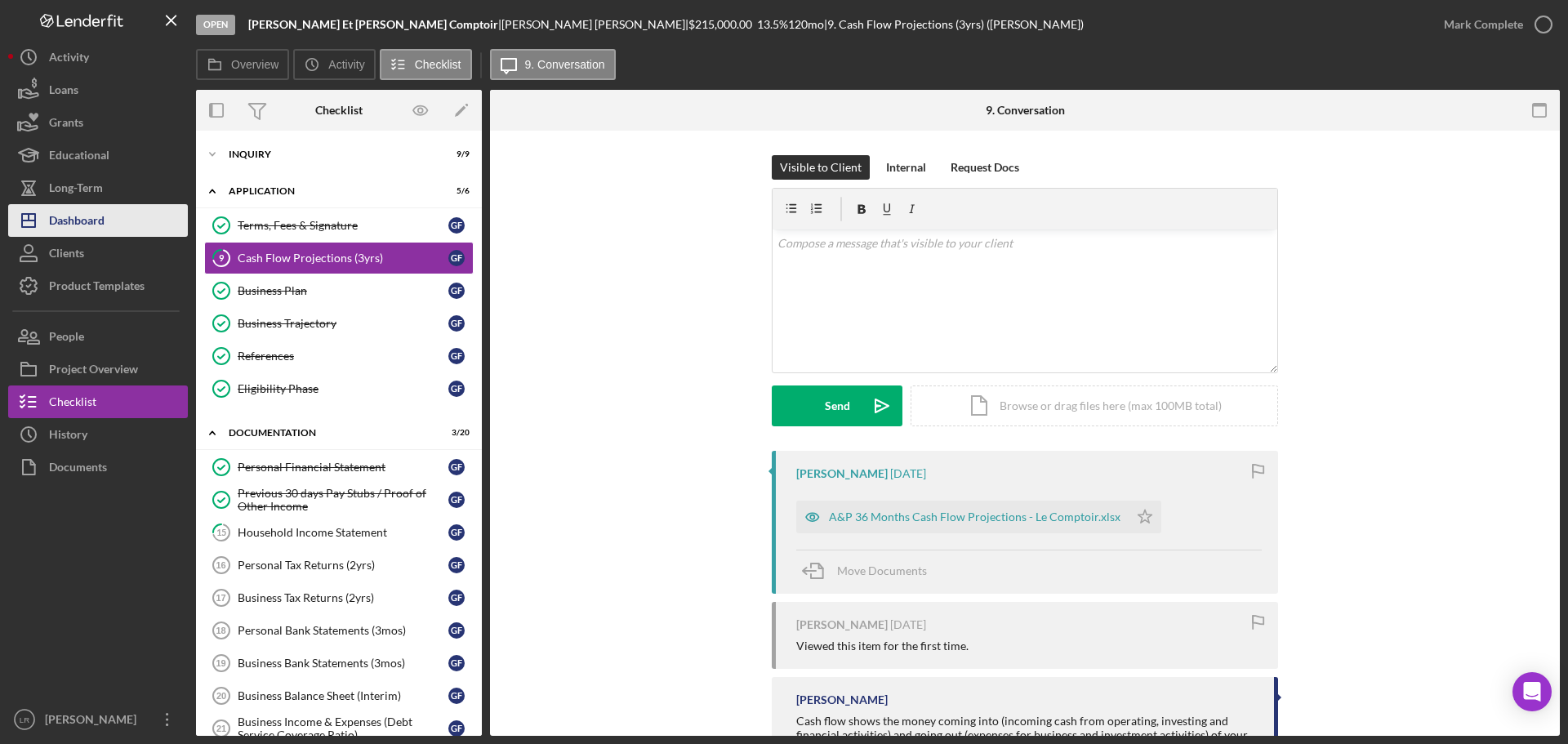
click at [130, 219] on button "Icon/Dashboard Dashboard" at bounding box center [98, 220] width 180 height 33
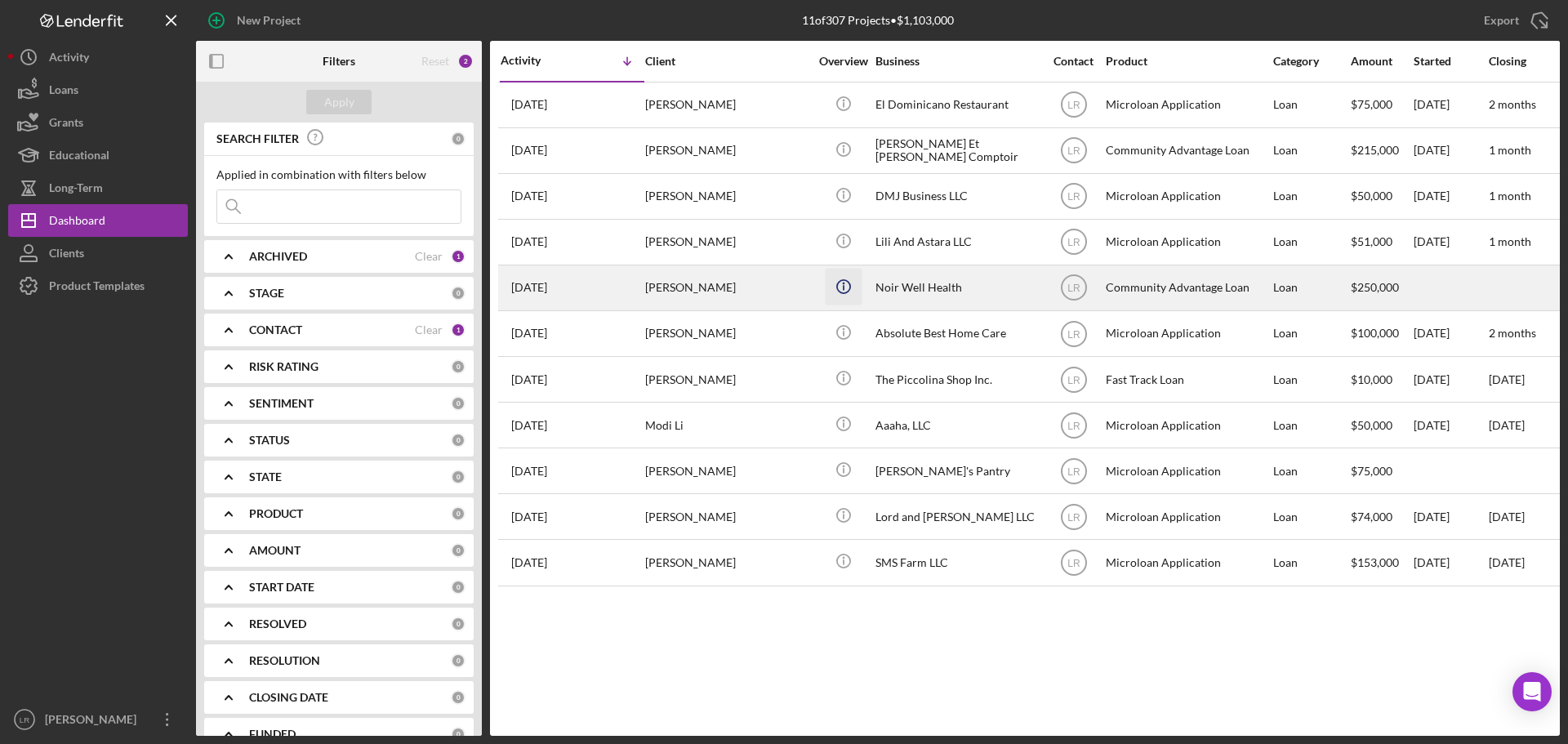
click at [842, 286] on icon "Icon/Info" at bounding box center [843, 286] width 37 height 37
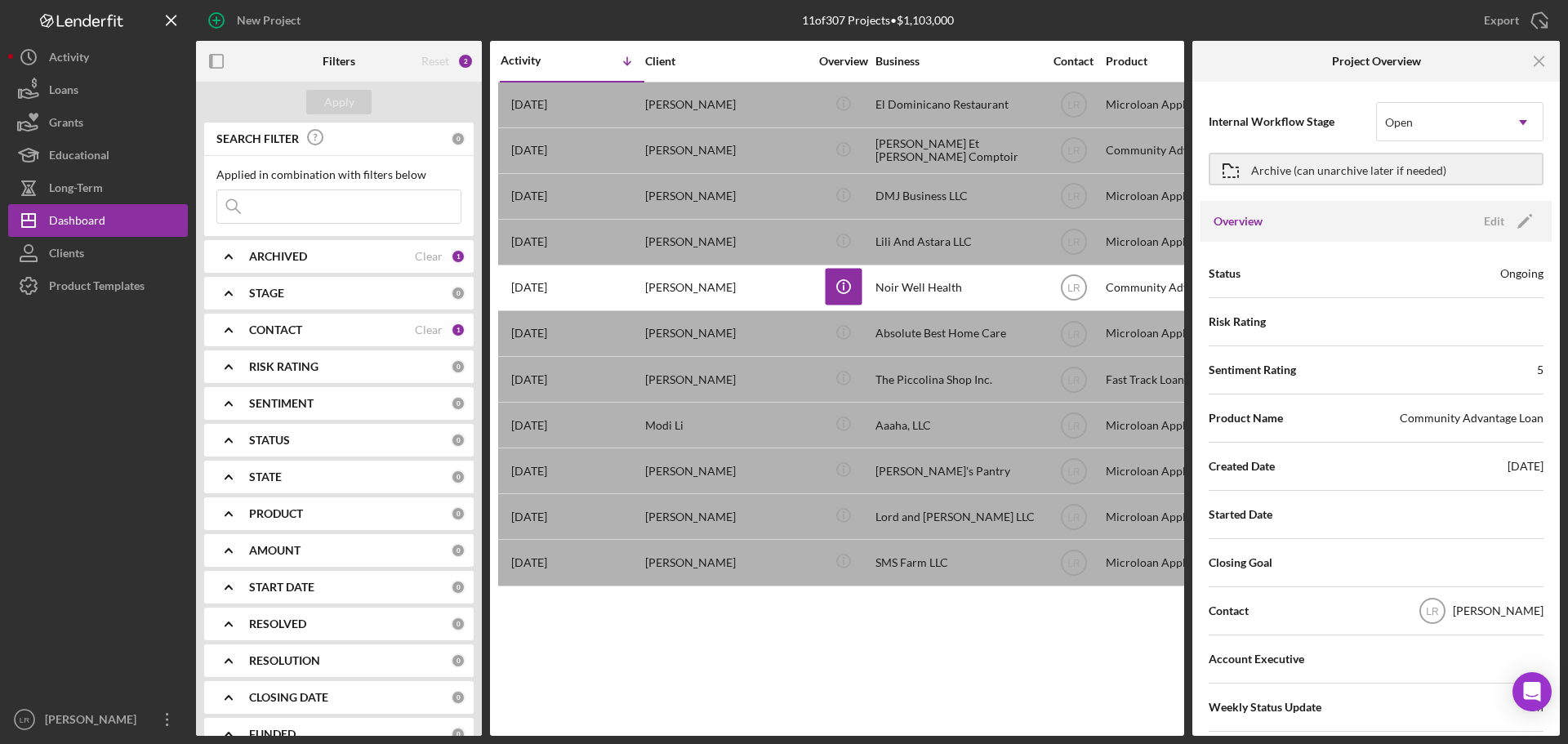
scroll to position [82, 0]
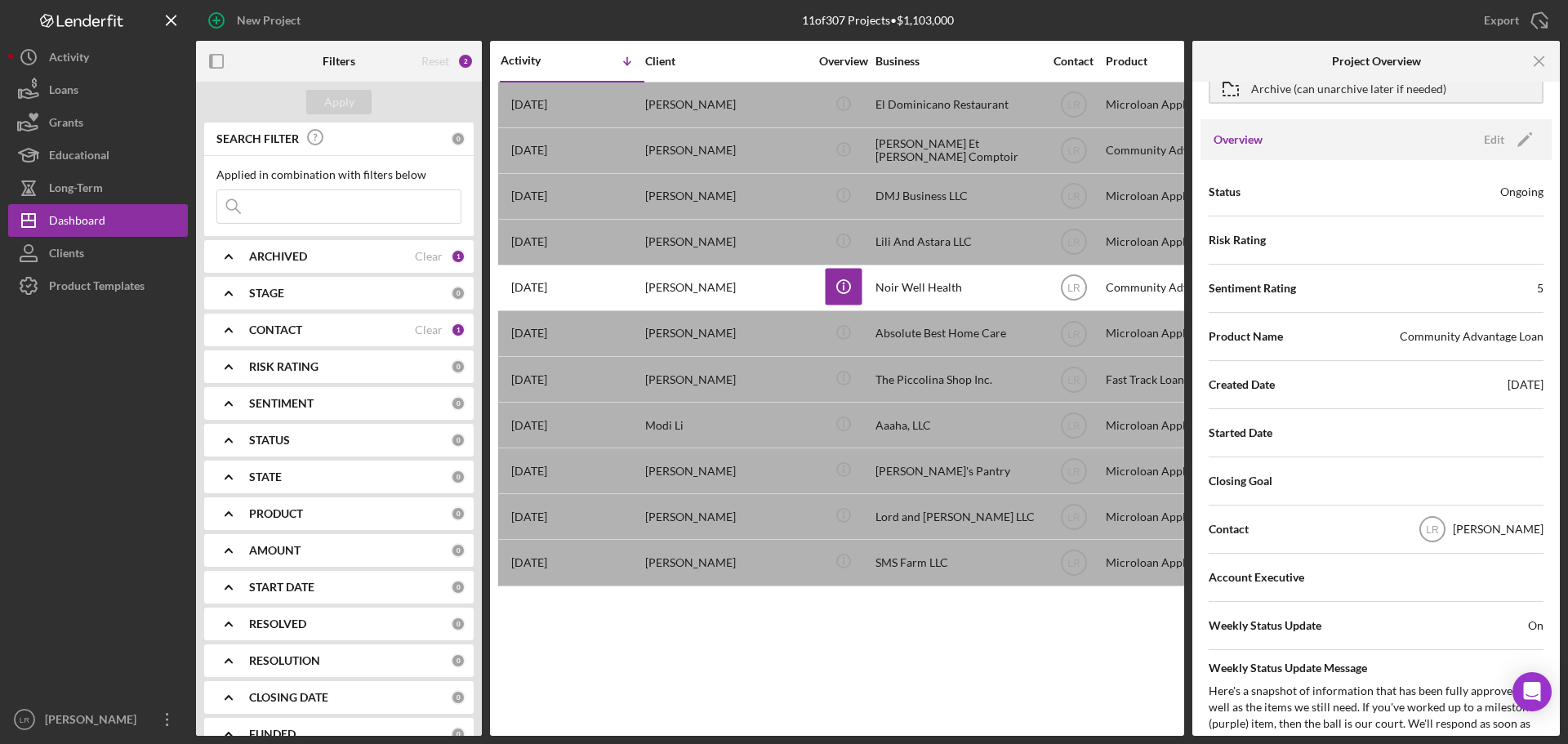
click at [1464, 556] on div "Account Executive" at bounding box center [1376, 578] width 335 height 48
click at [1497, 144] on div "Edit" at bounding box center [1494, 140] width 20 height 25
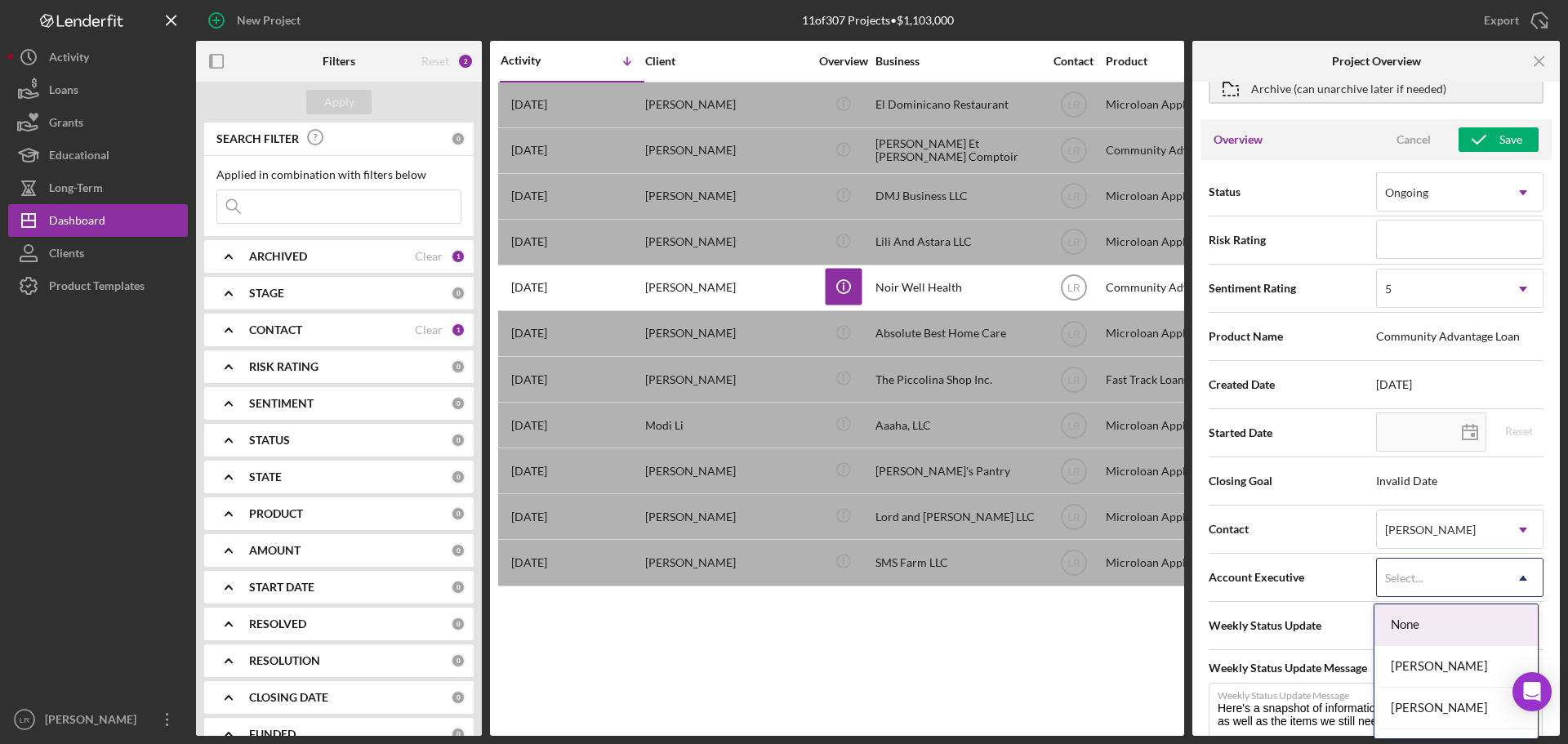
click at [1473, 588] on div "Select..." at bounding box center [1440, 578] width 127 height 38
click at [1455, 632] on div "[PERSON_NAME]" at bounding box center [1456, 628] width 164 height 41
type textarea "Here's a snapshot of information that has been fully approved, as well as the i…"
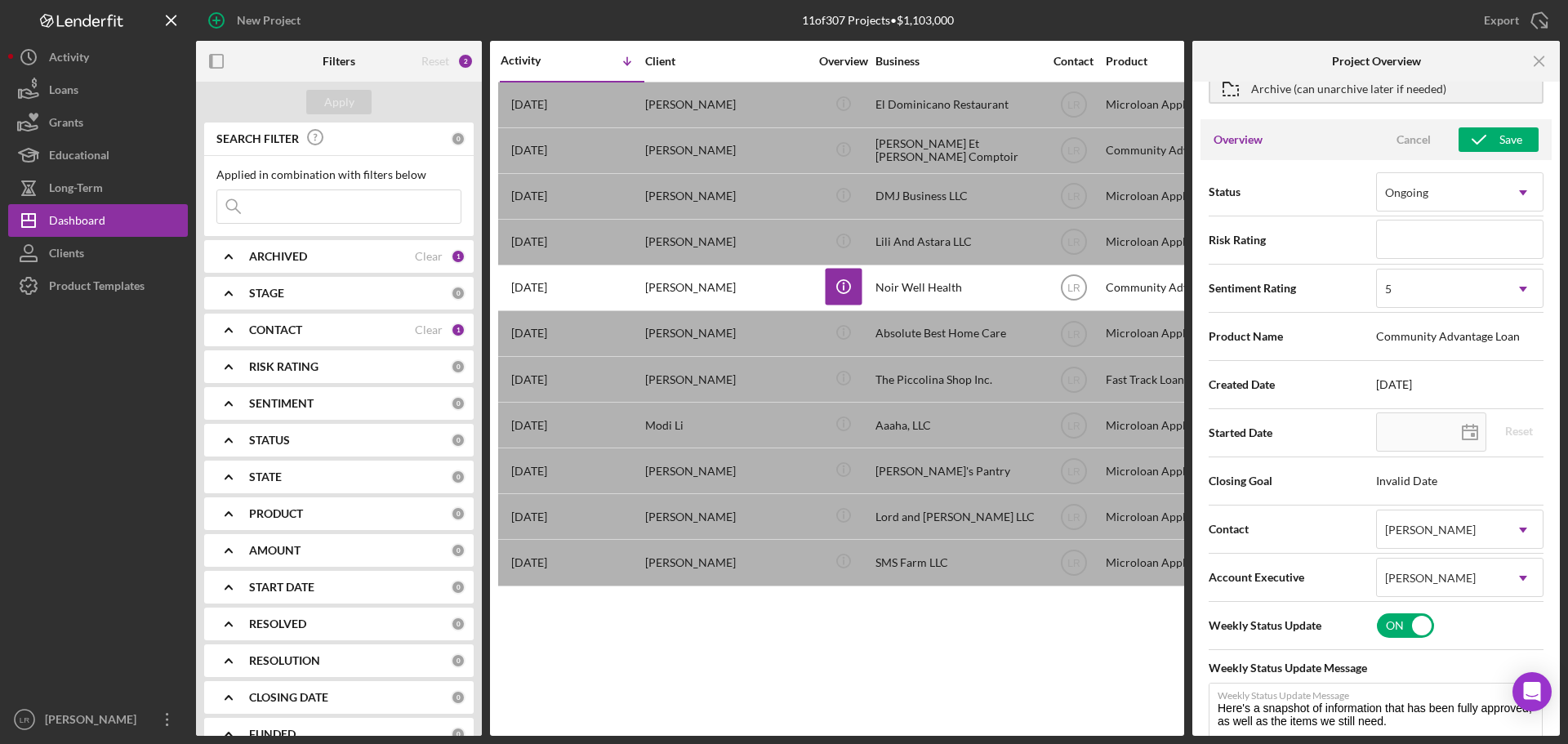
type textarea "Here's a snapshot of information that has been fully approved, as well as the i…"
click at [1263, 682] on div "Weekly Status Update Message Weekly Status Update Message Here's a snapshot of …" at bounding box center [1376, 708] width 335 height 110
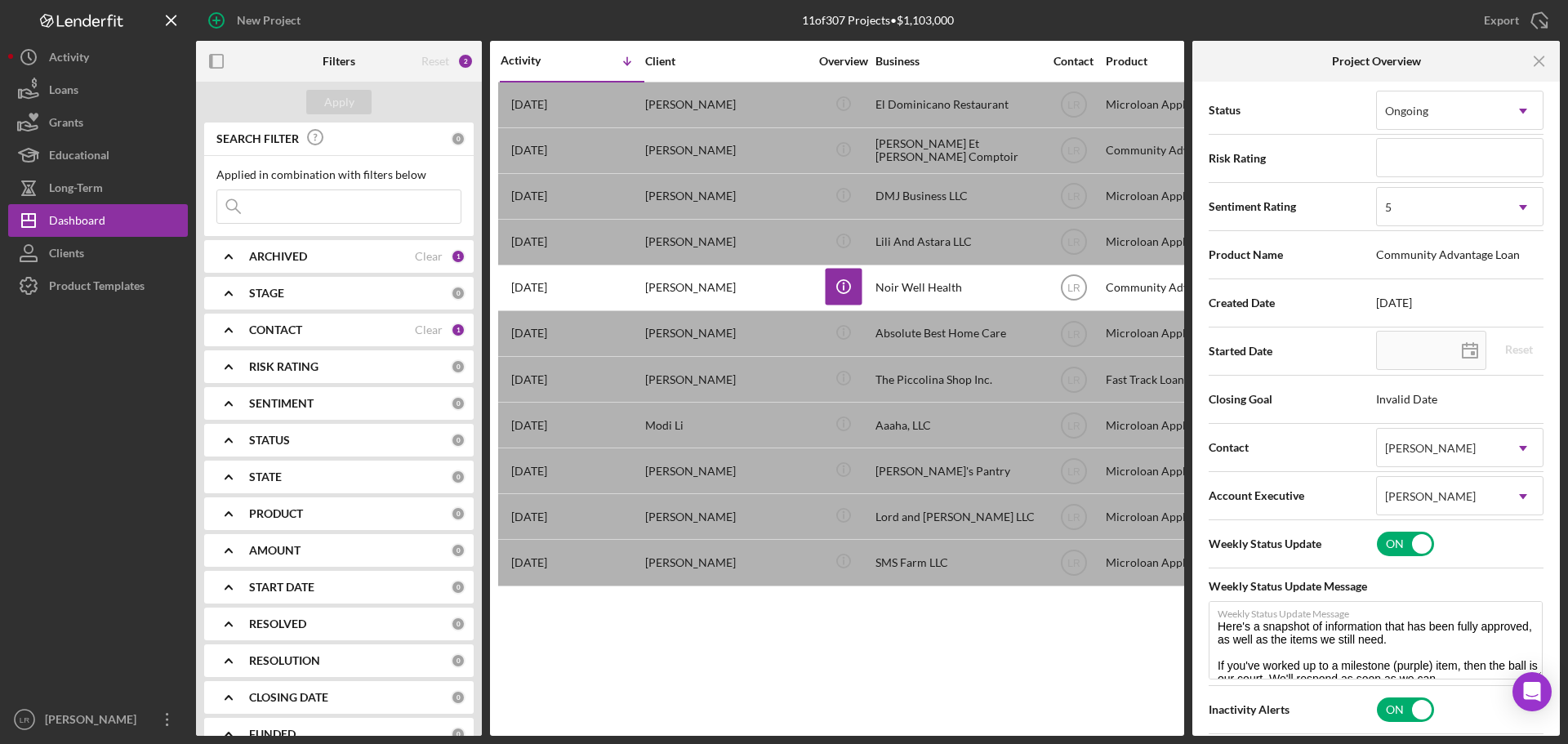
scroll to position [0, 0]
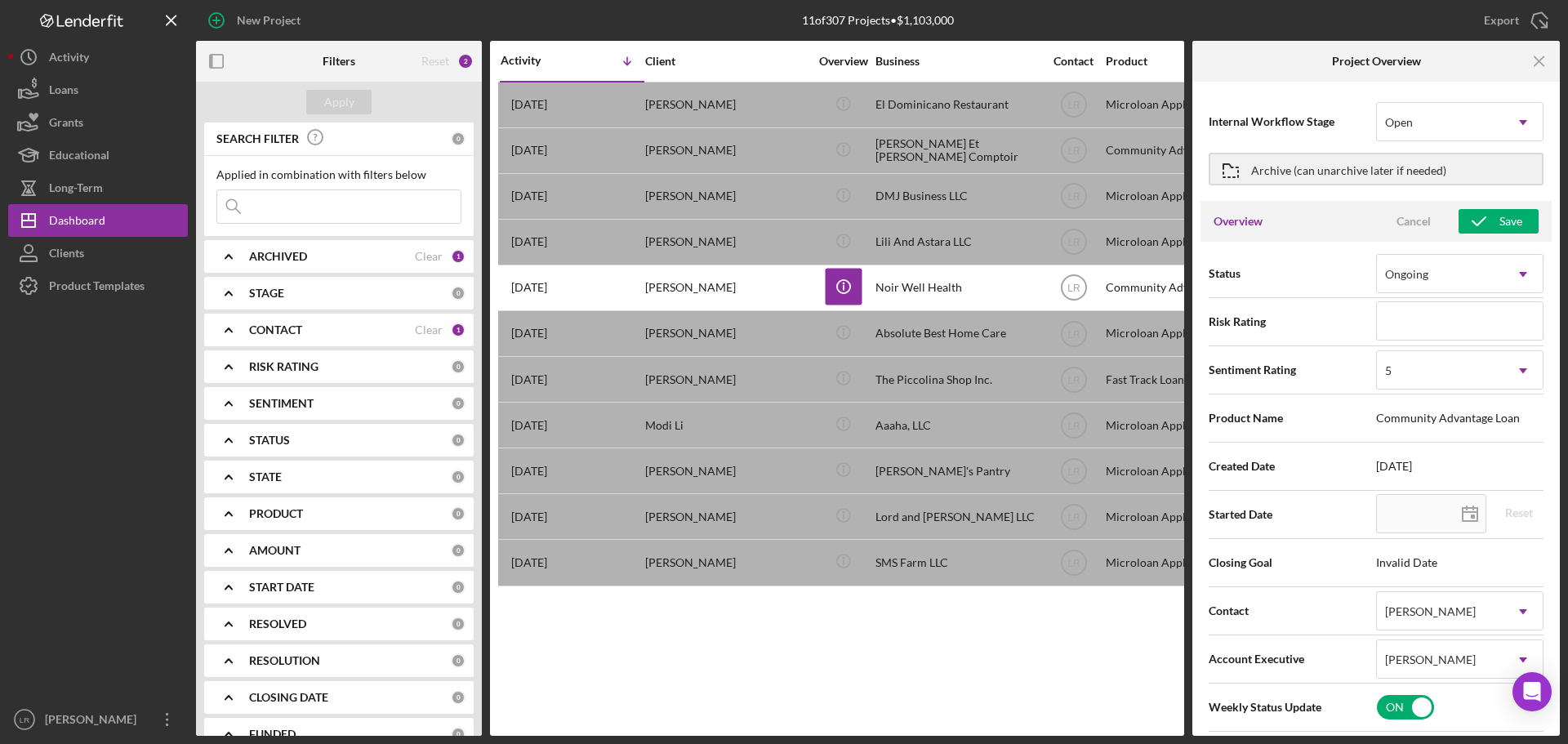
click at [1508, 206] on div "Overview Cancel Save" at bounding box center [1376, 221] width 351 height 41
click at [1508, 222] on div "Save" at bounding box center [1511, 221] width 23 height 25
type textarea "Here's a snapshot of information that has been fully approved, as well as the i…"
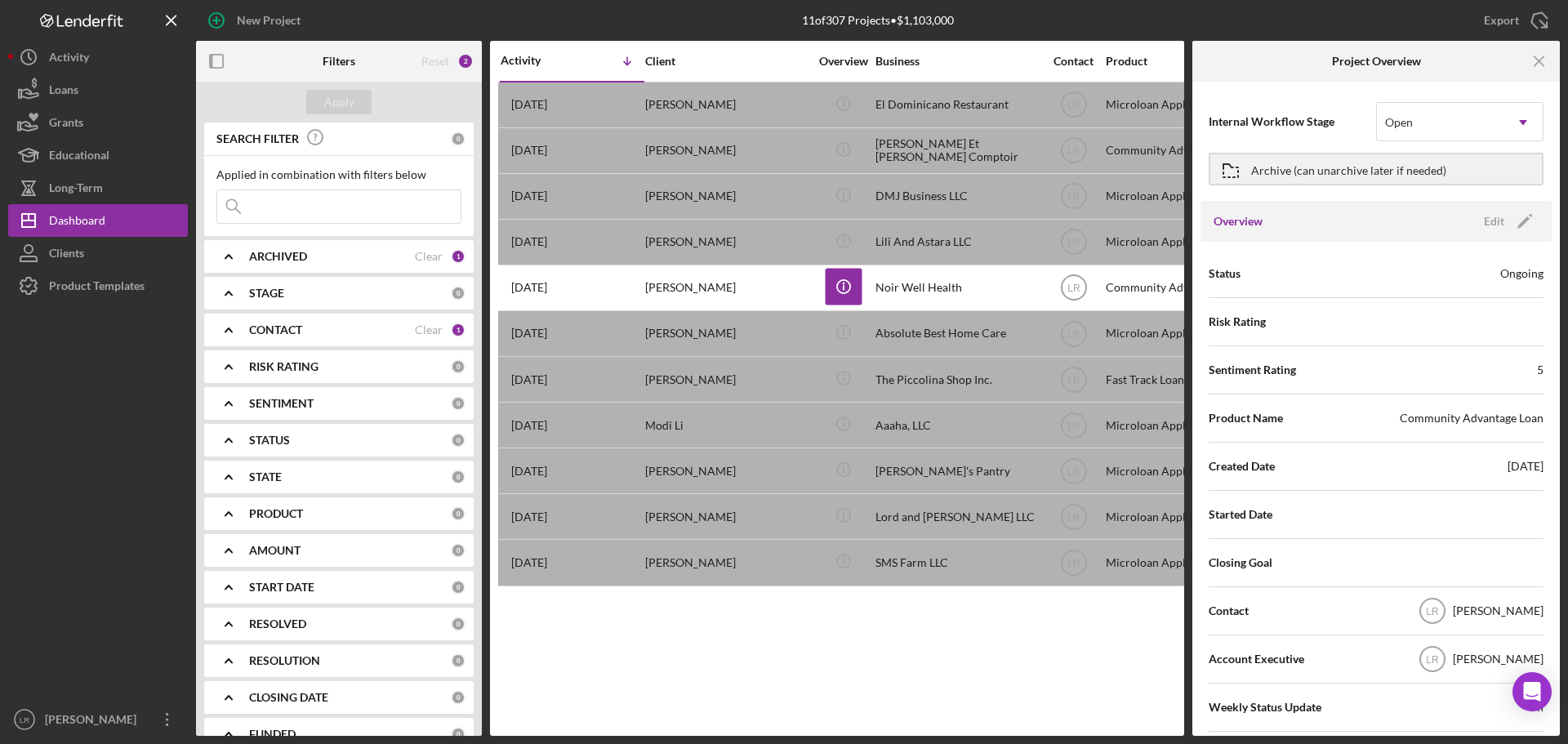
click at [1251, 19] on div "Export Icon/Export" at bounding box center [1332, 20] width 455 height 41
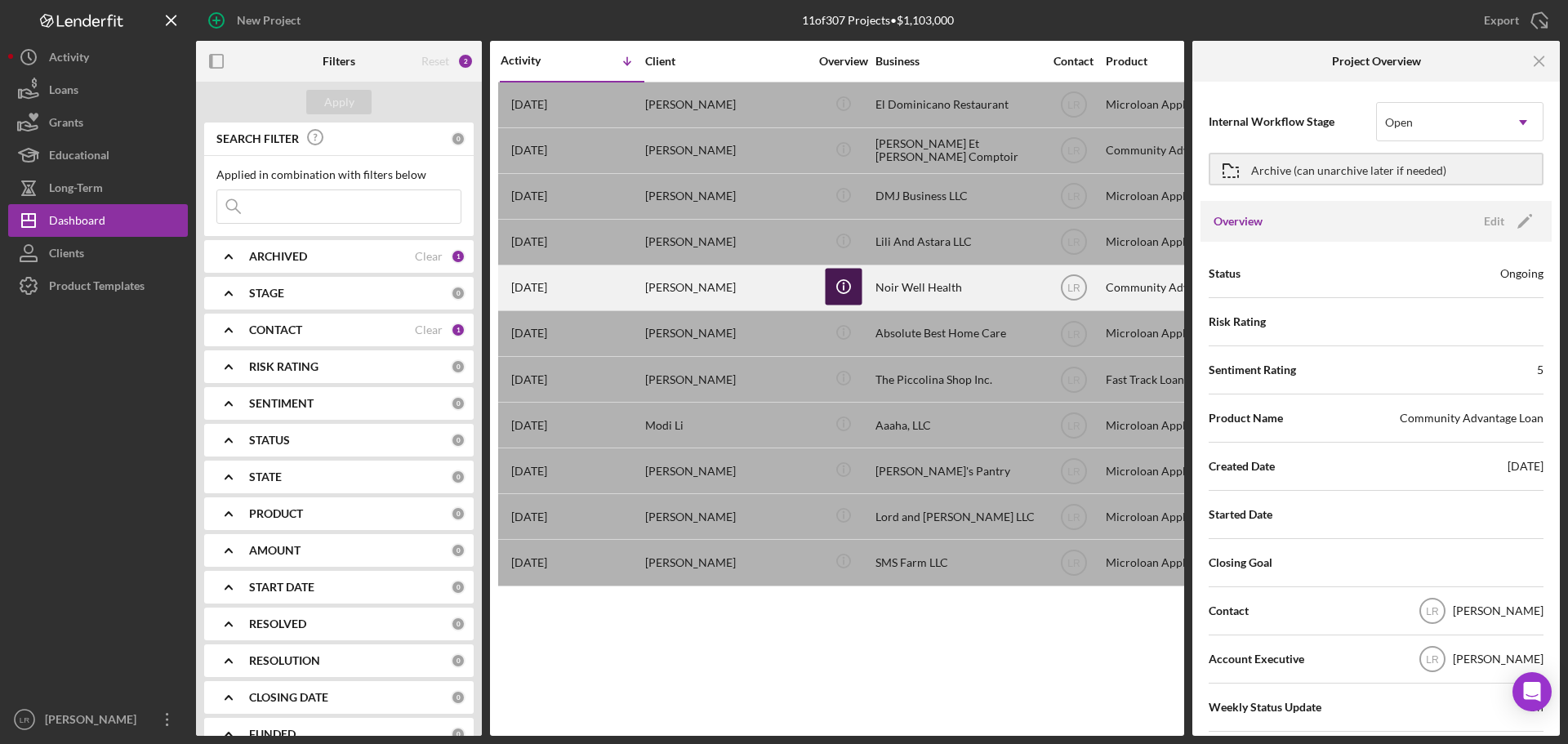
click at [843, 284] on icon "button" at bounding box center [843, 283] width 3 height 3
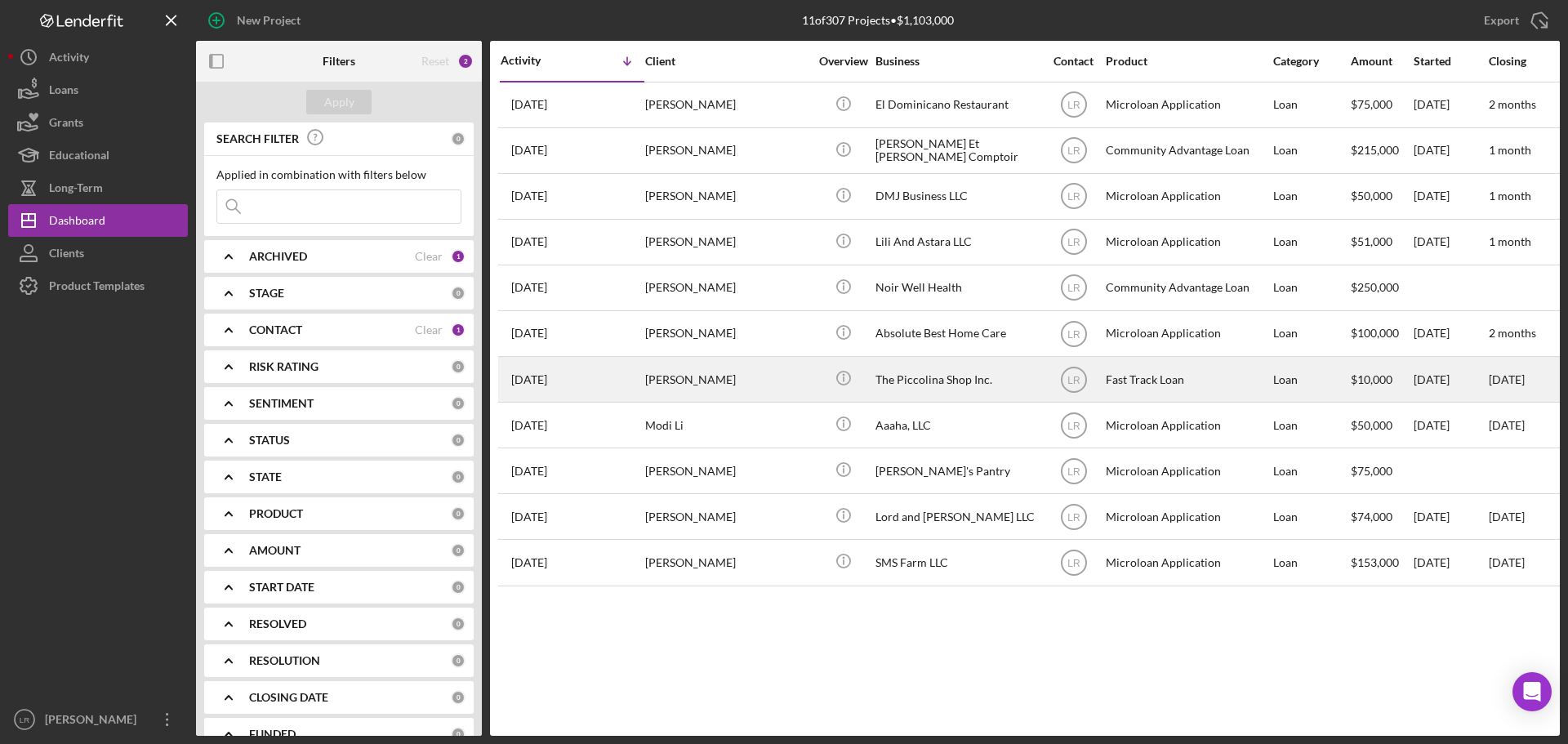
click at [909, 378] on div "The Piccolina Shop Inc." at bounding box center [957, 379] width 164 height 43
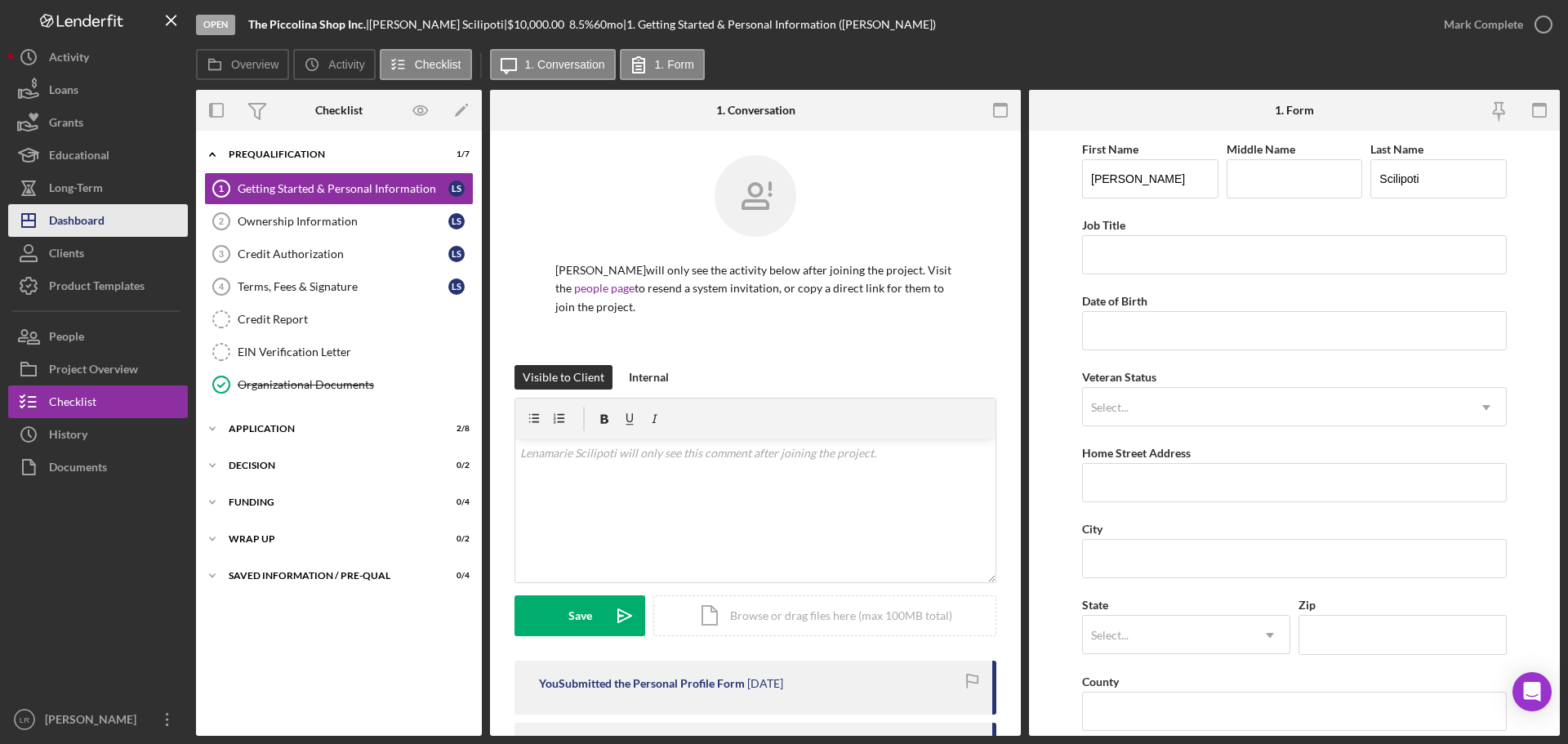
click at [90, 228] on div "Dashboard" at bounding box center [77, 223] width 55 height 37
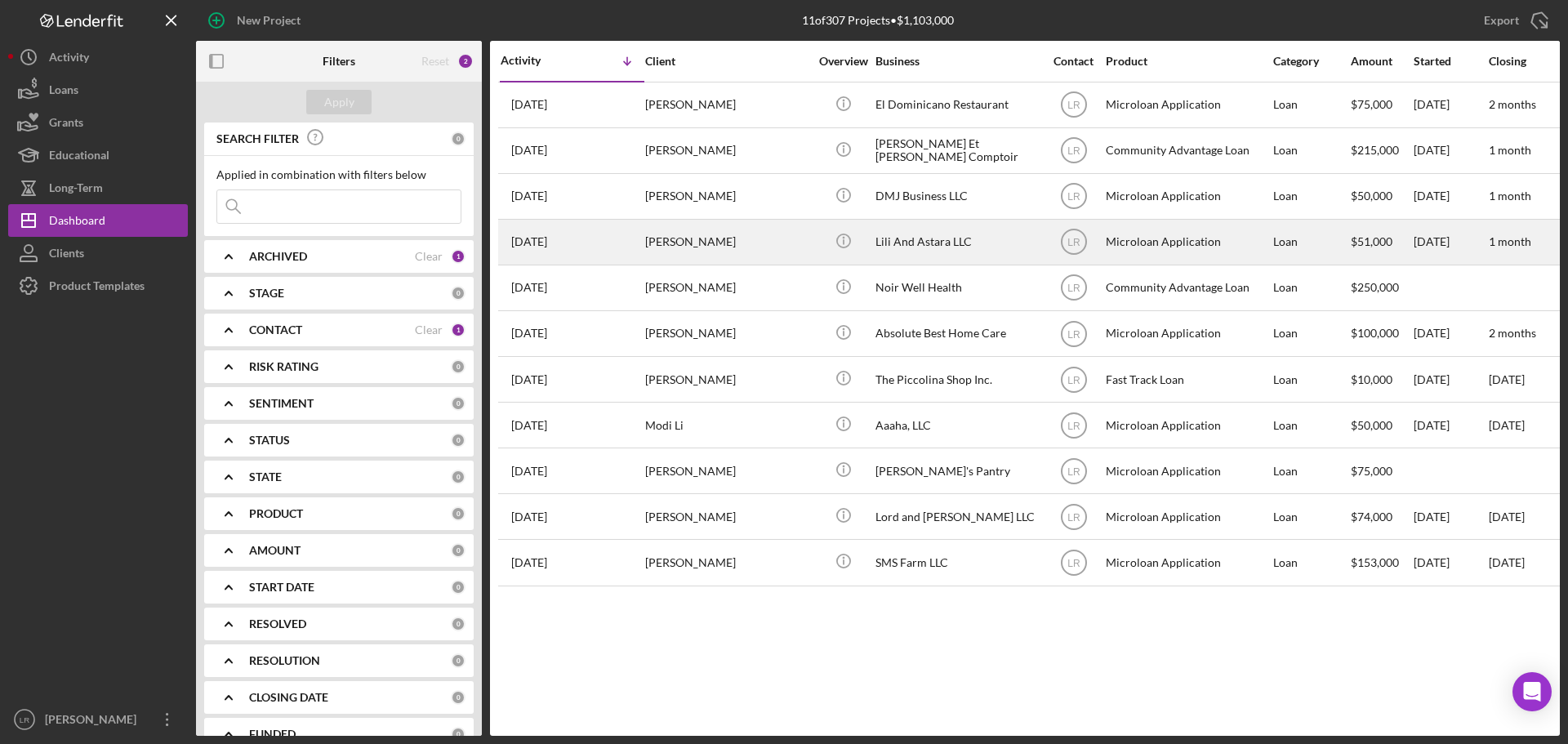
click at [784, 237] on div "[PERSON_NAME]" at bounding box center [727, 241] width 164 height 43
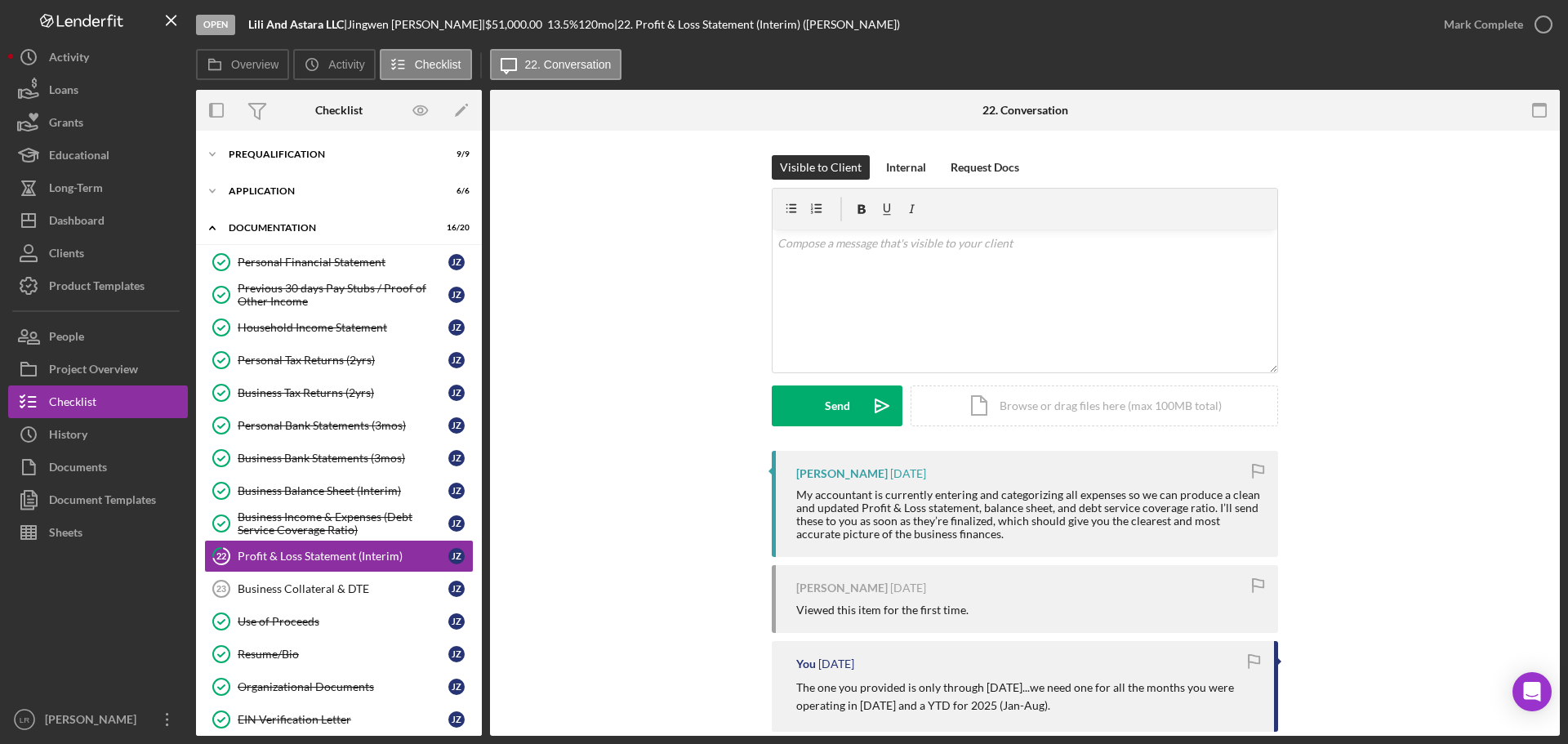
scroll to position [123, 0]
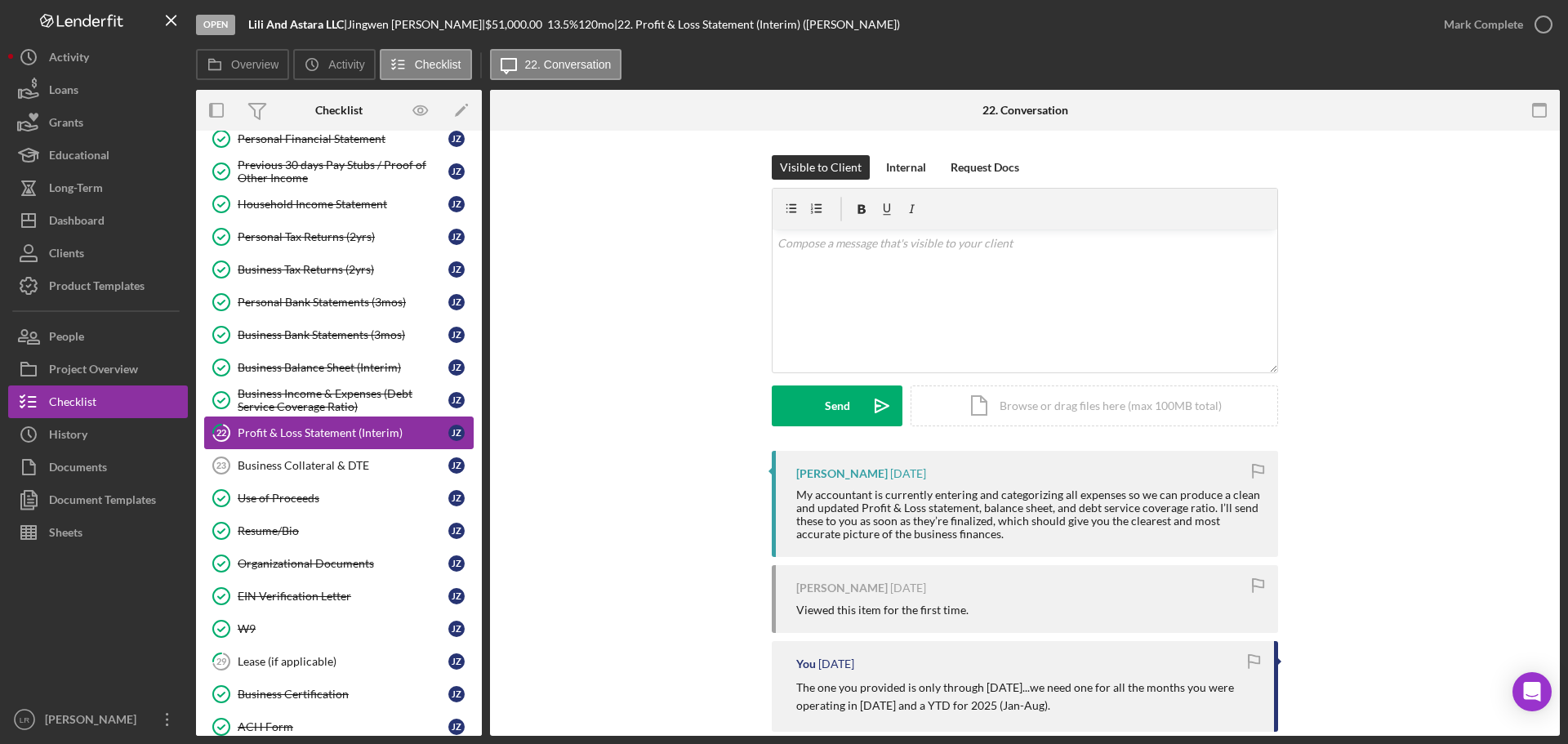
click at [273, 438] on div "Profit & Loss Statement (Interim)" at bounding box center [342, 432] width 210 height 13
click at [276, 460] on div "Business Collateral & DTE" at bounding box center [342, 465] width 210 height 13
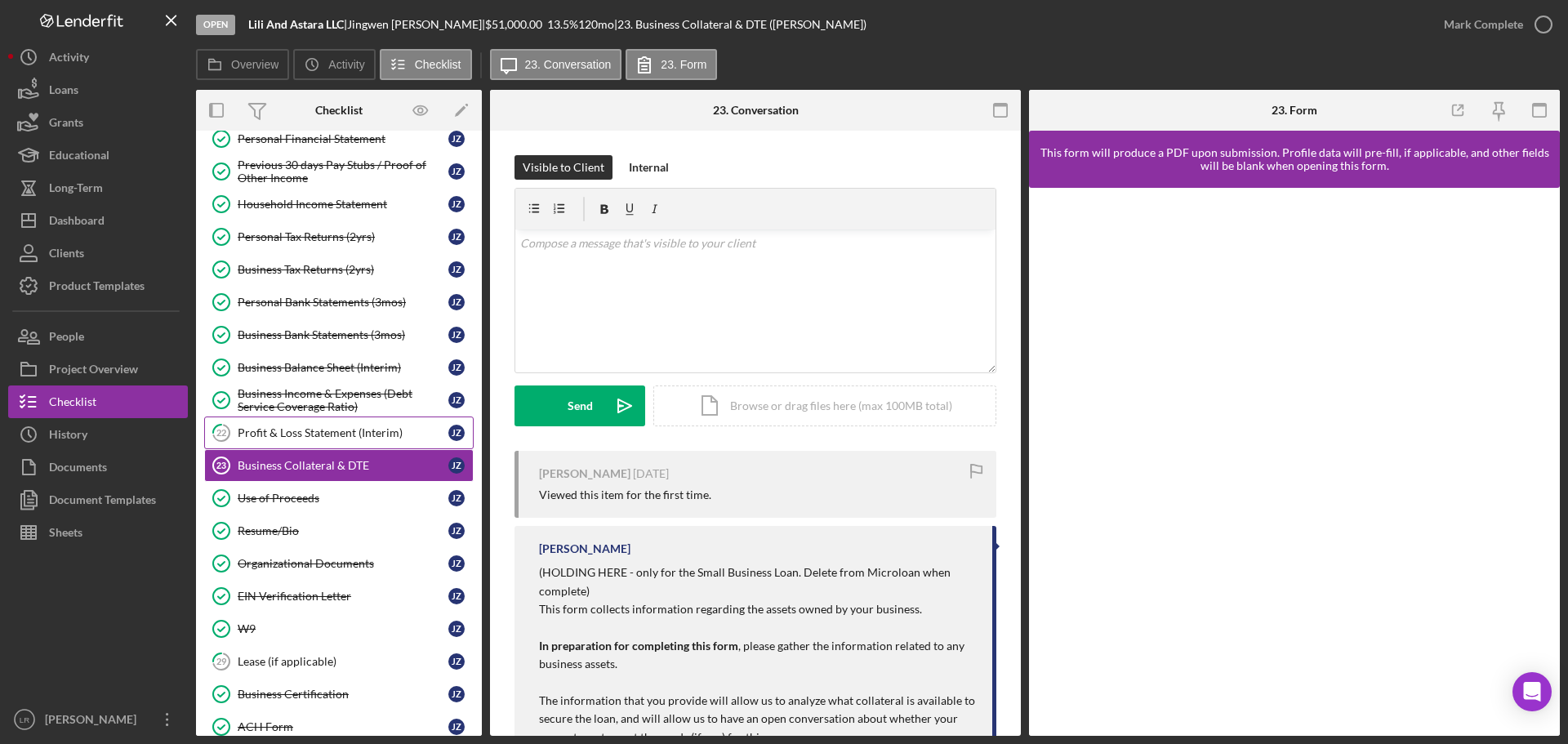
click at [239, 435] on div "Profit & Loss Statement (Interim)" at bounding box center [342, 432] width 210 height 13
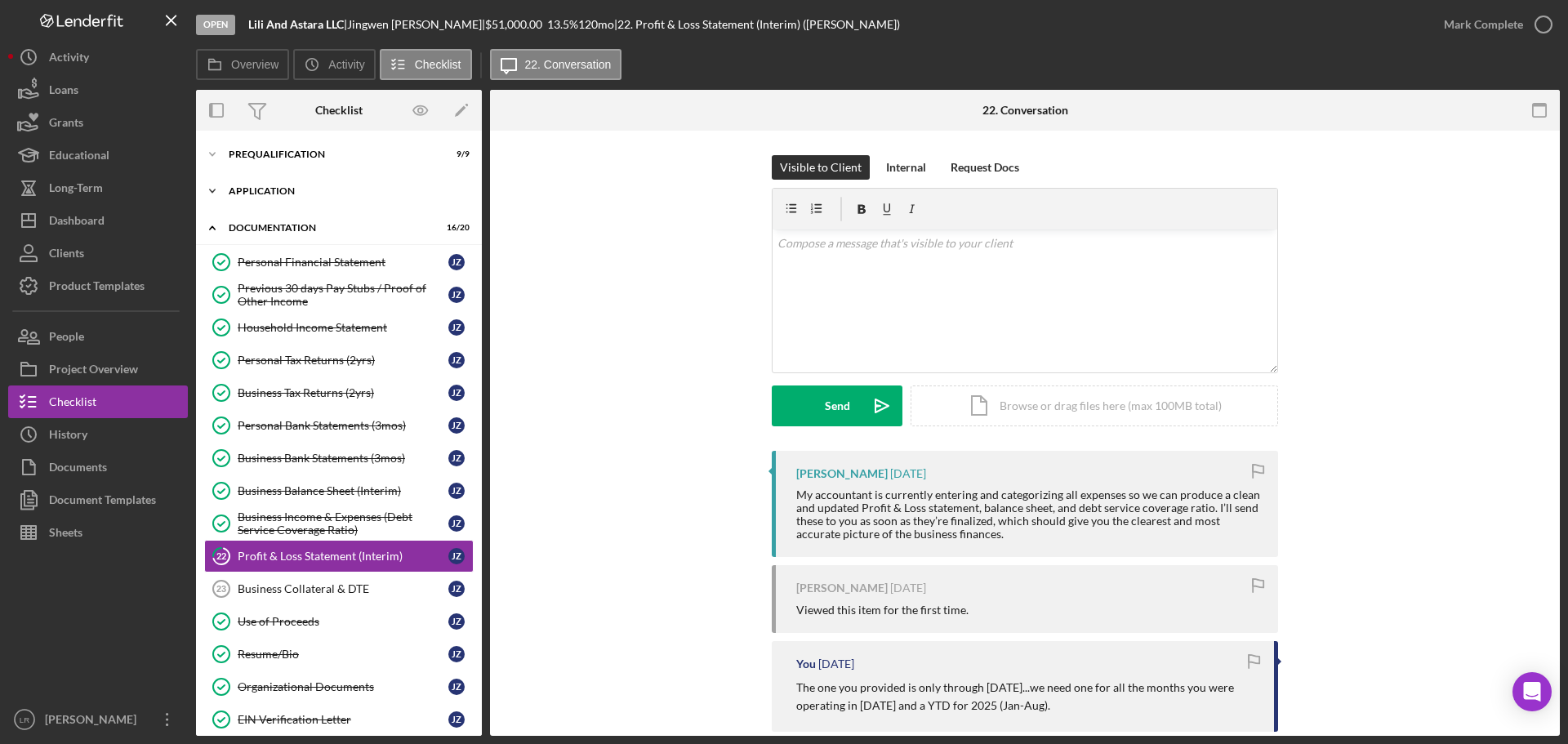
click at [298, 194] on div "Application" at bounding box center [345, 191] width 232 height 10
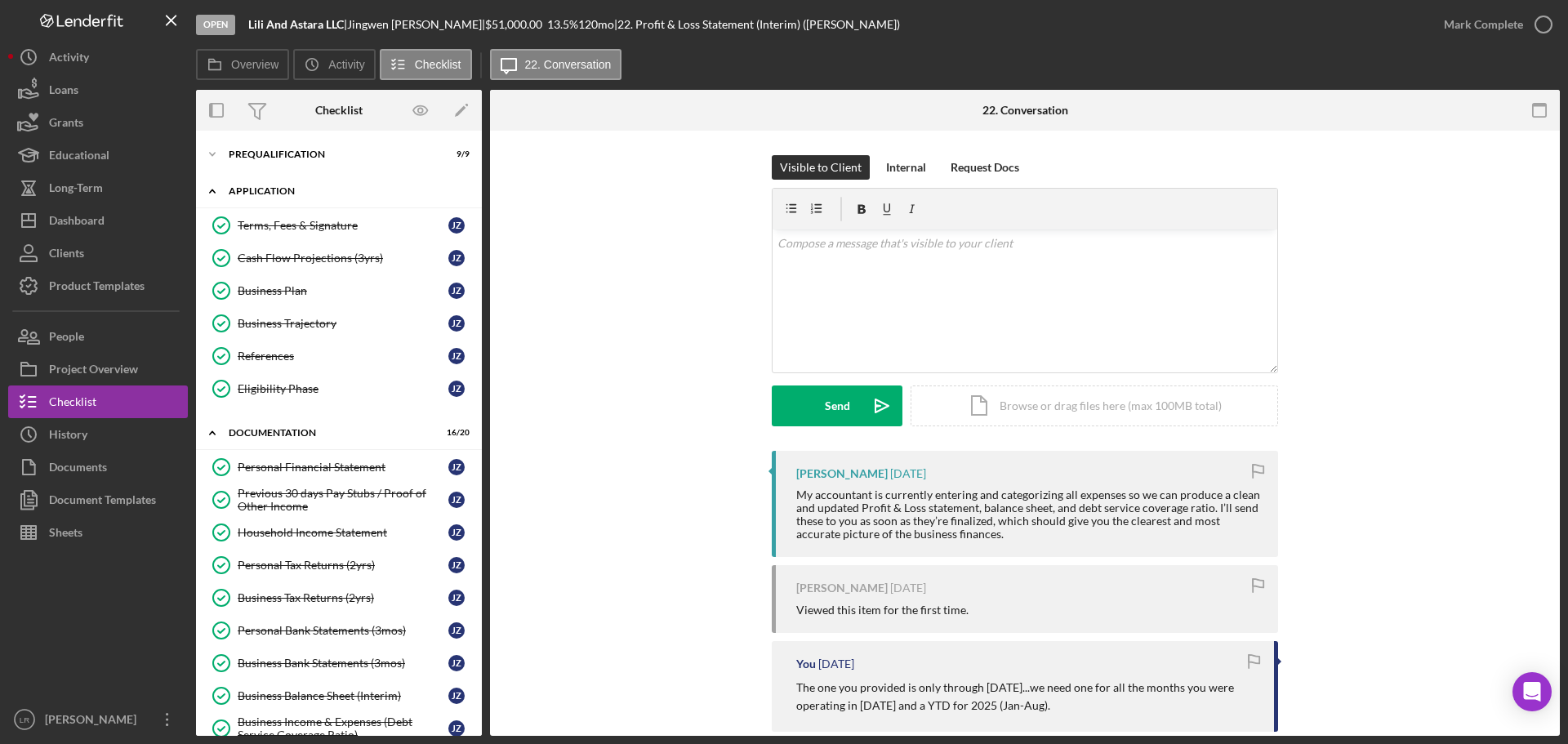
click at [298, 194] on div "Application" at bounding box center [345, 191] width 232 height 10
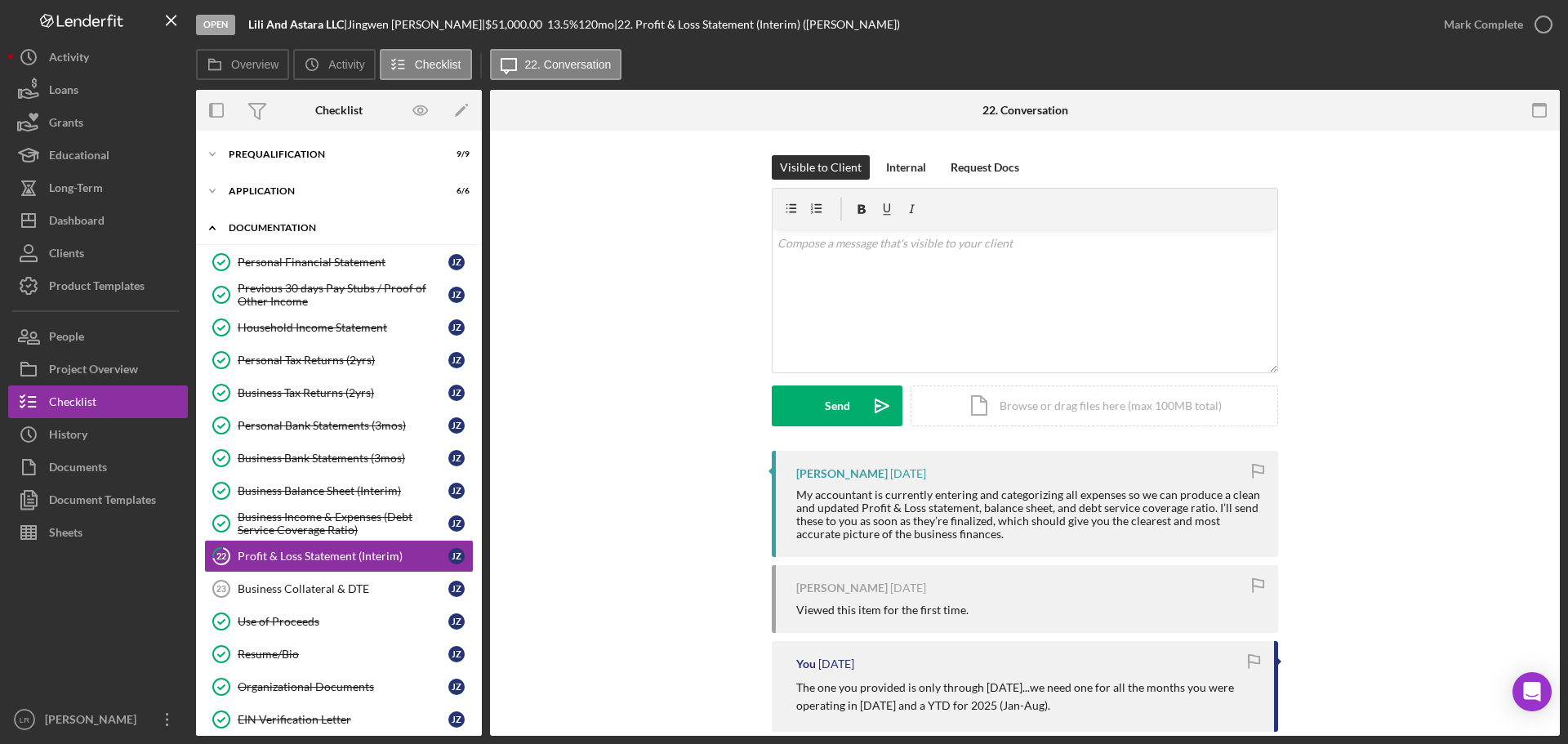
click at [270, 226] on div "Documentation" at bounding box center [345, 227] width 232 height 10
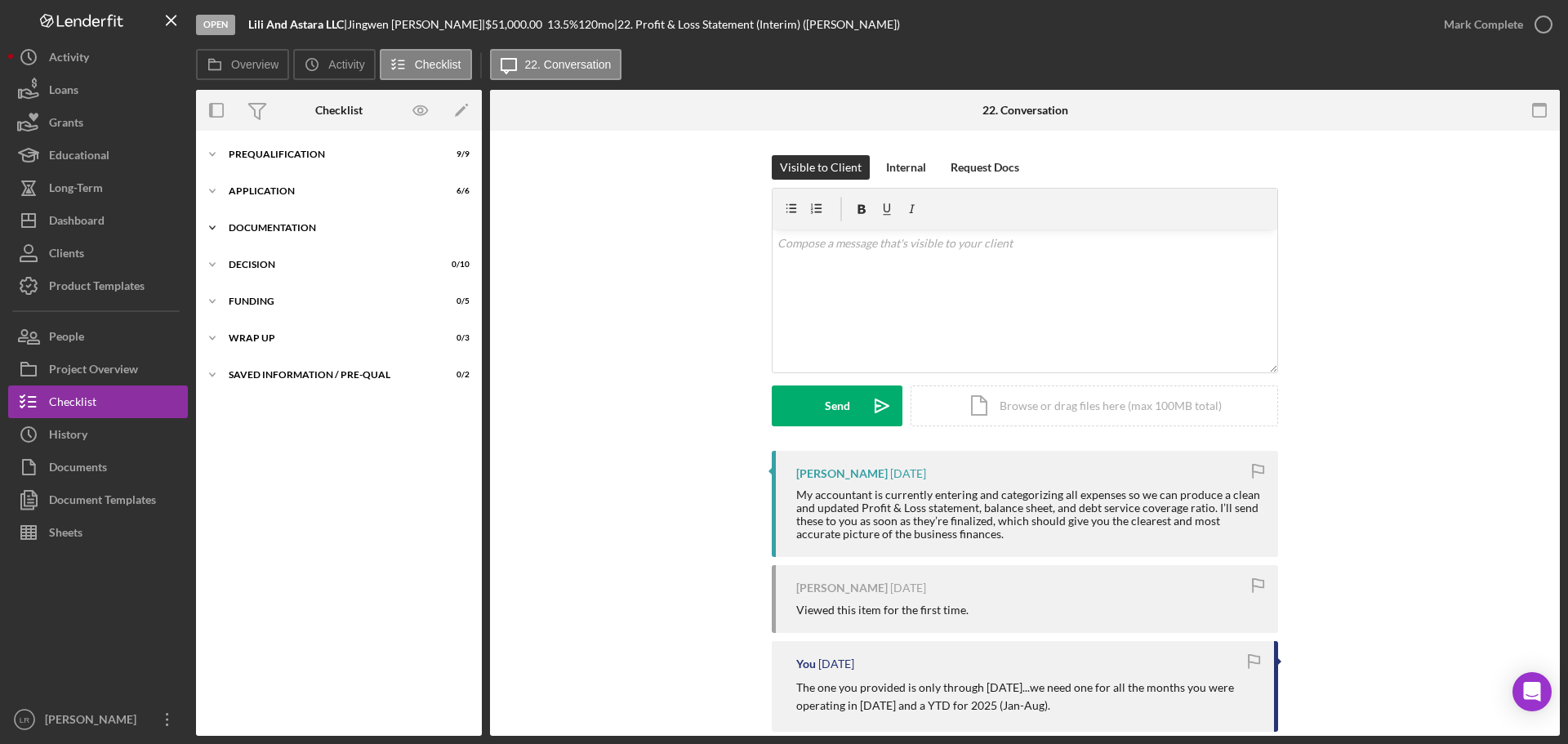
click at [276, 228] on div "Documentation" at bounding box center [345, 227] width 232 height 10
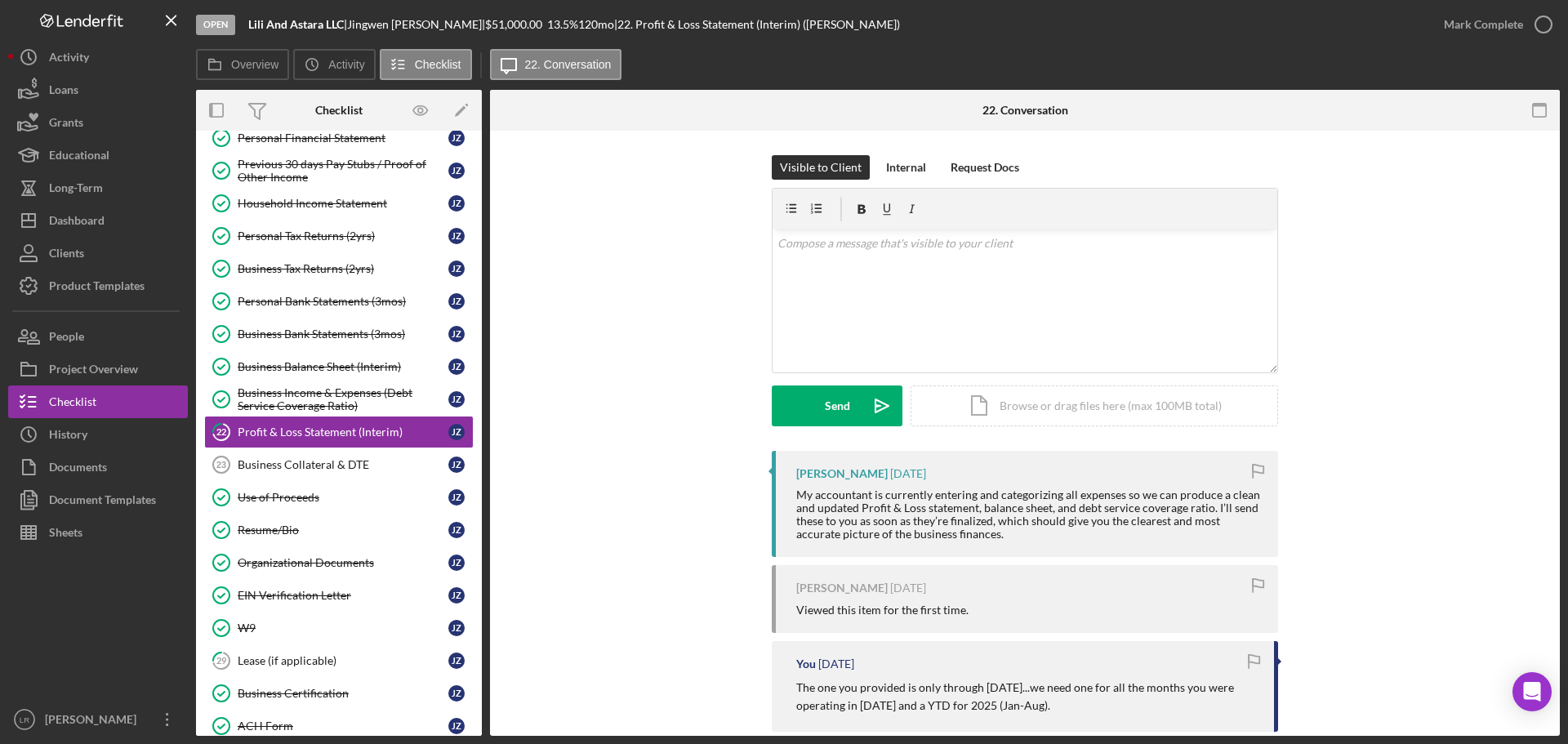
scroll to position [82, 0]
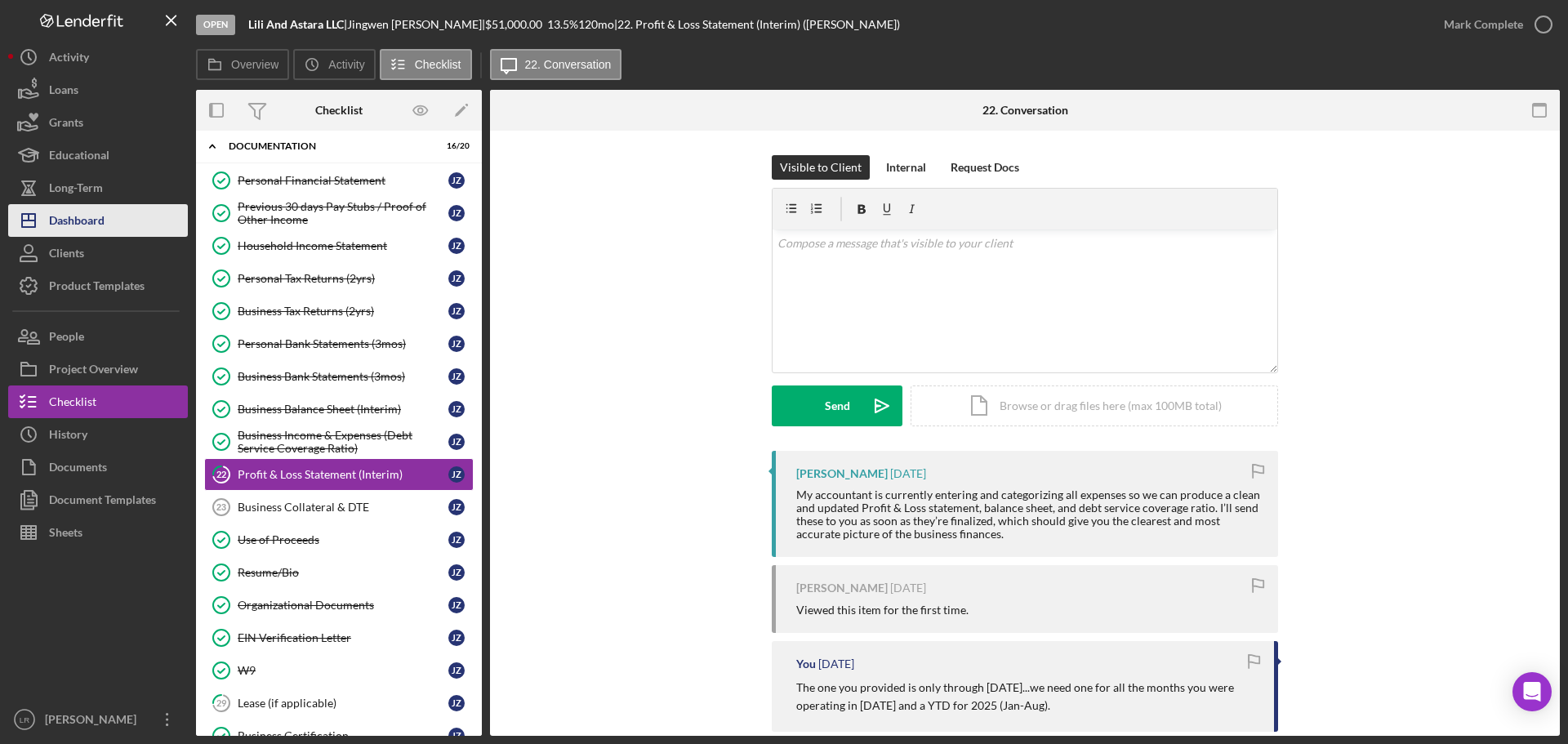
click at [111, 217] on button "Icon/Dashboard Dashboard" at bounding box center [98, 220] width 180 height 33
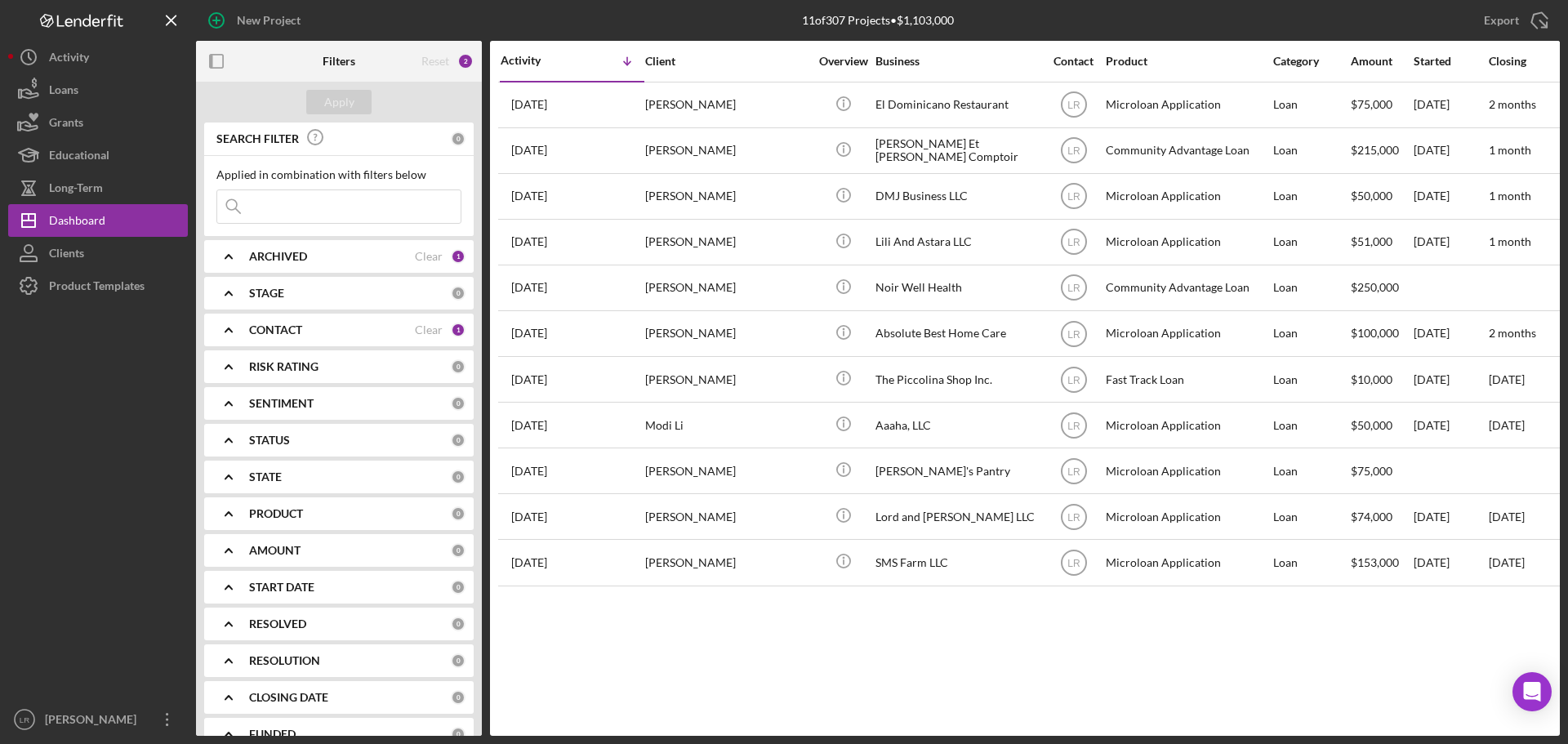
click at [319, 336] on div "CONTACT" at bounding box center [332, 329] width 166 height 13
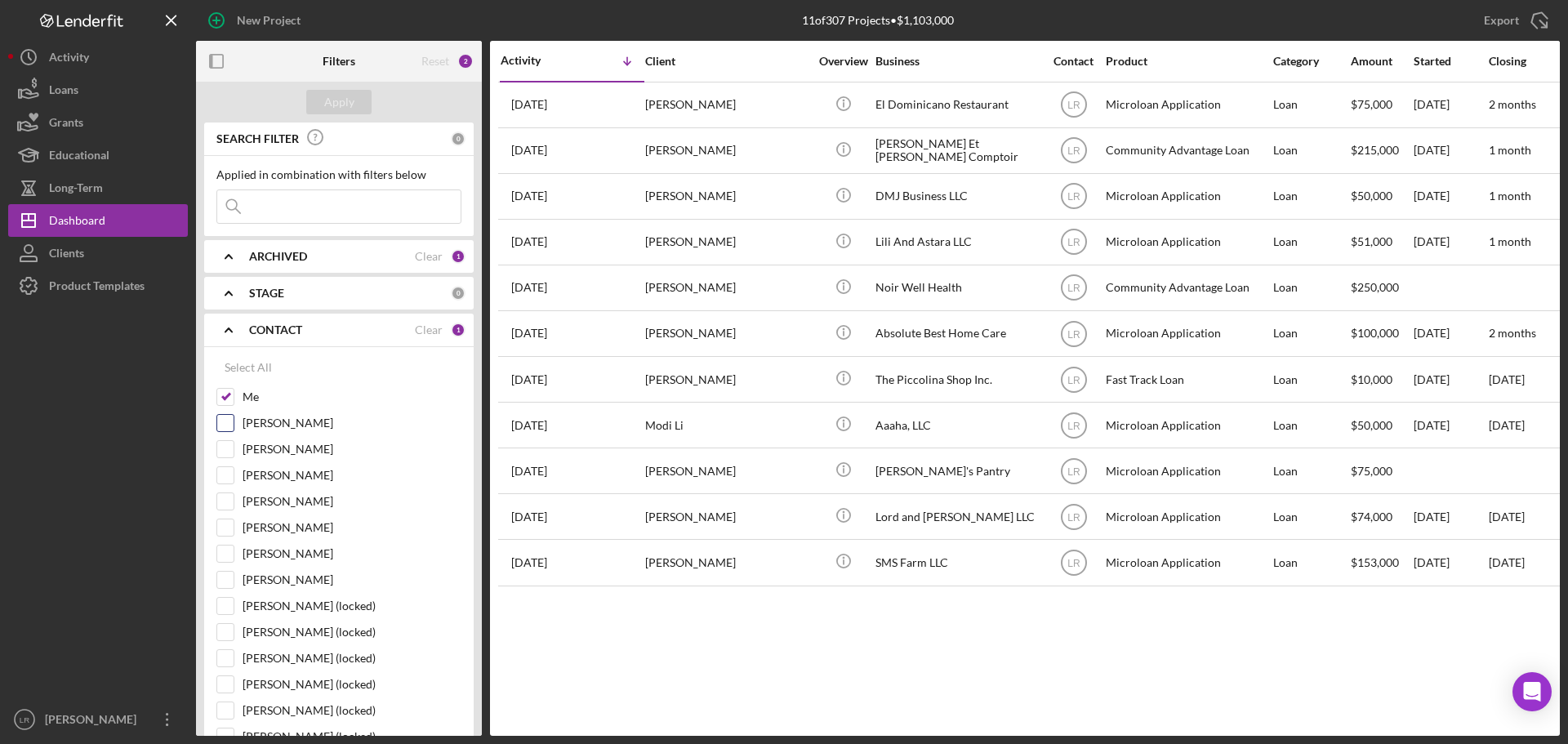
click at [279, 422] on label "[PERSON_NAME]" at bounding box center [352, 423] width 219 height 17
click at [233, 422] on input "[PERSON_NAME]" at bounding box center [225, 423] width 17 height 17
checkbox input "true"
click at [343, 107] on div "Apply" at bounding box center [339, 102] width 30 height 25
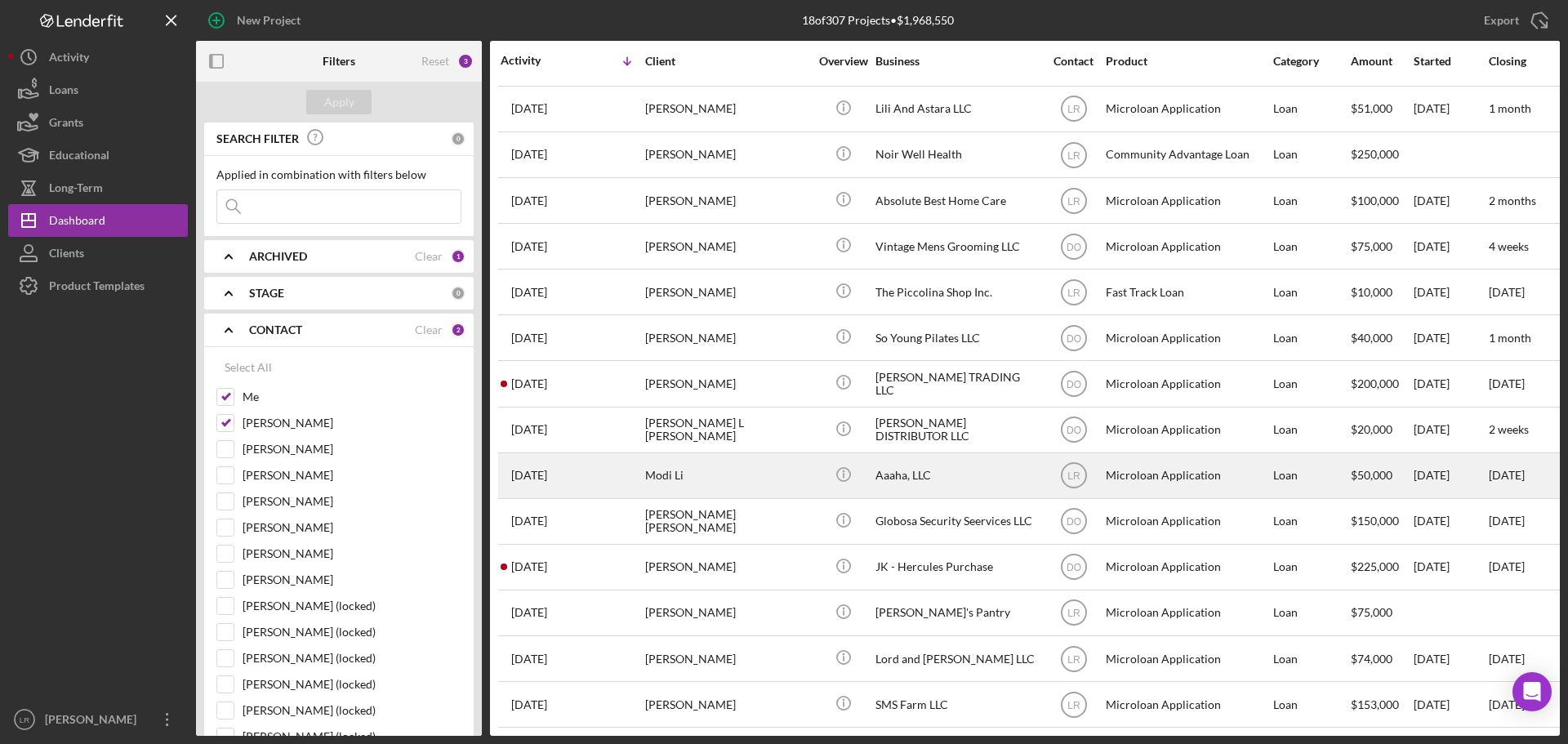
scroll to position [191, 0]
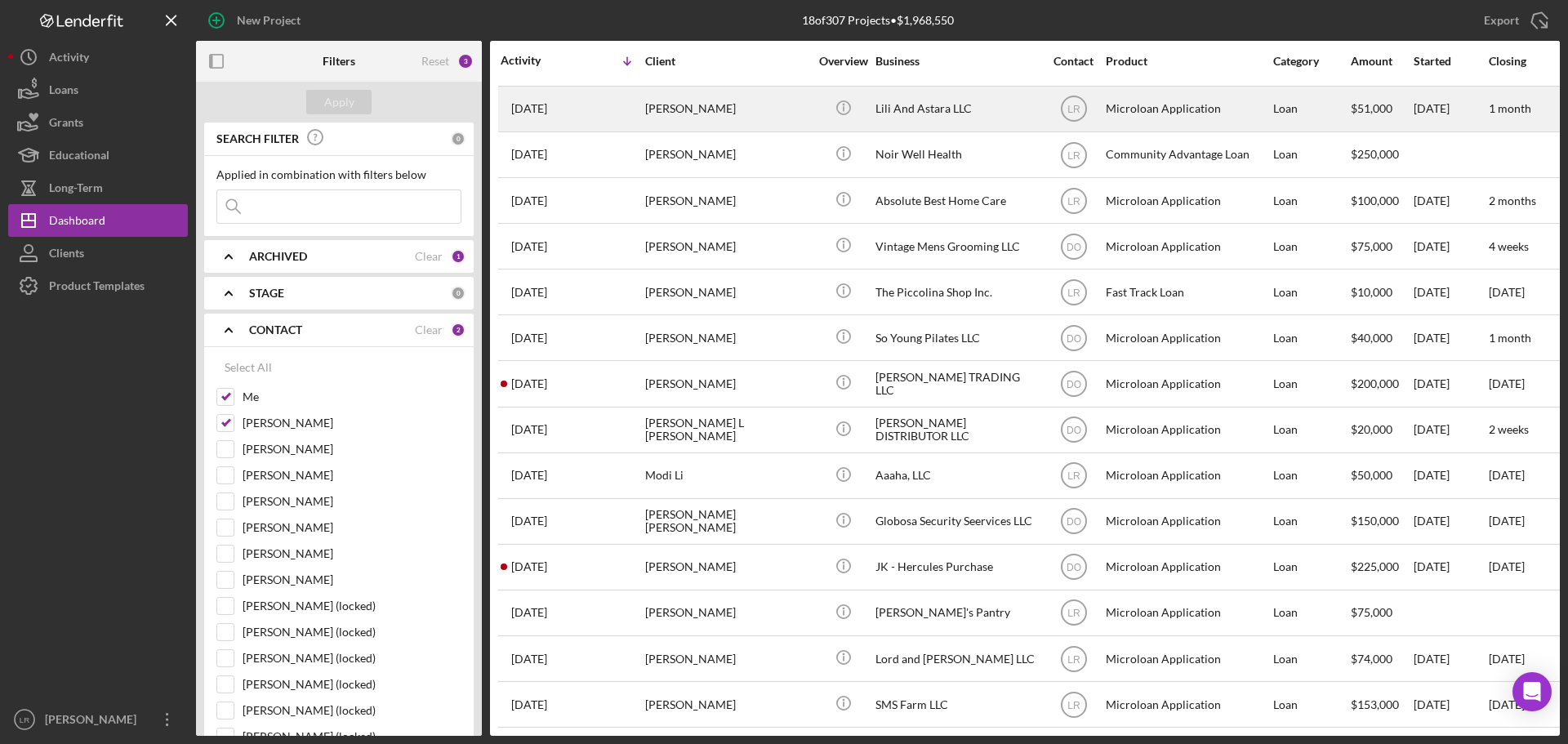
click at [733, 97] on div "[PERSON_NAME]" at bounding box center [727, 108] width 164 height 43
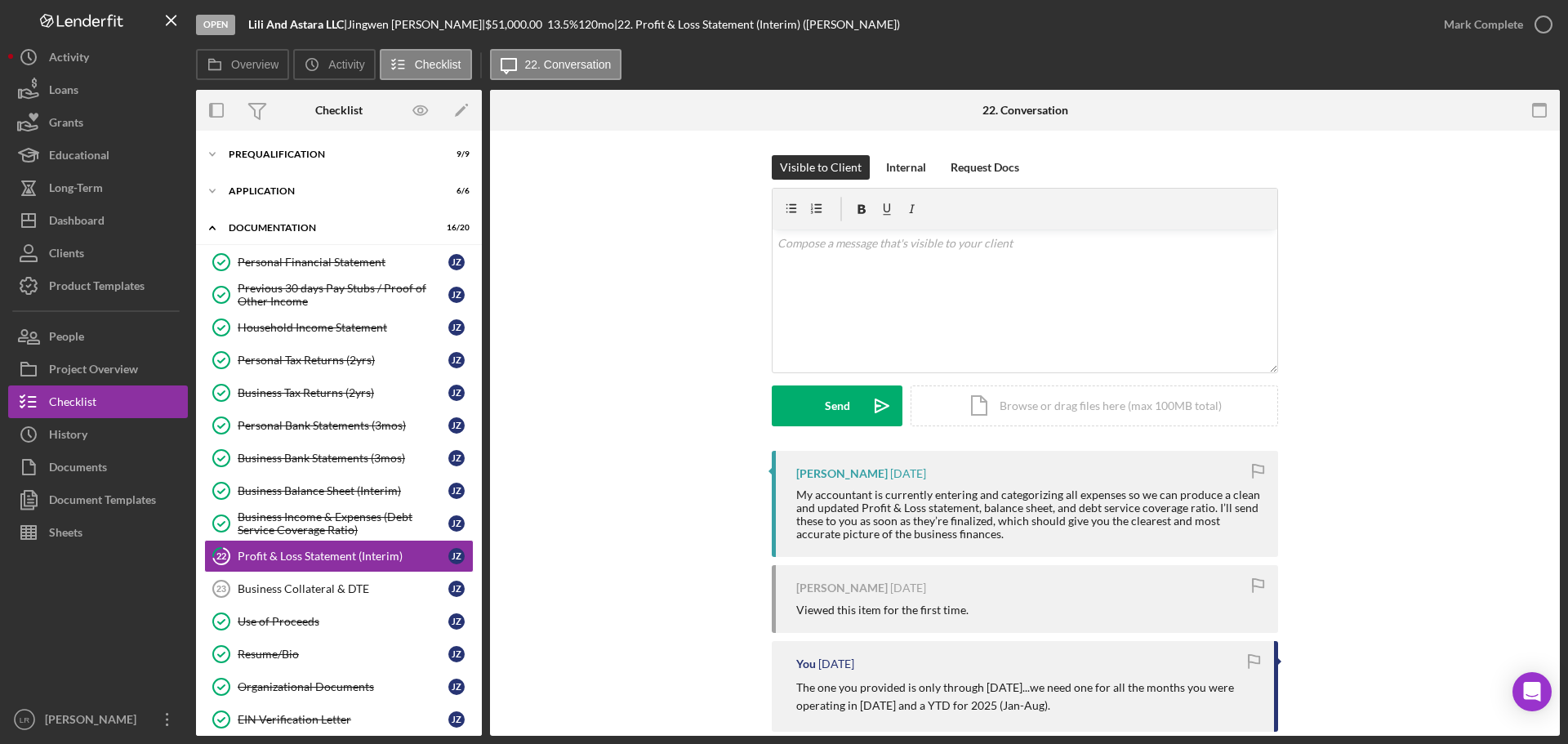
scroll to position [123, 0]
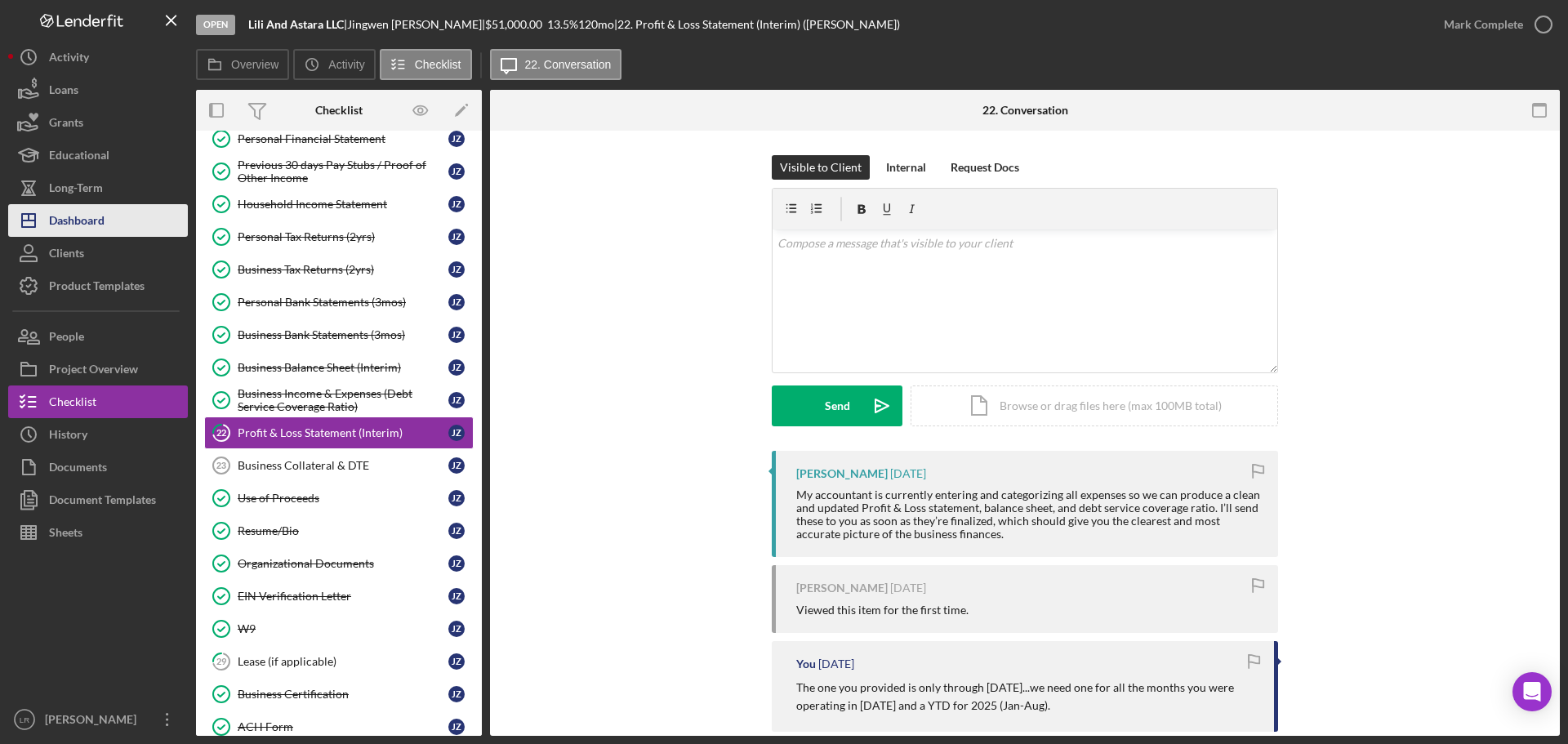
click at [135, 227] on button "Icon/Dashboard Dashboard" at bounding box center [98, 220] width 180 height 33
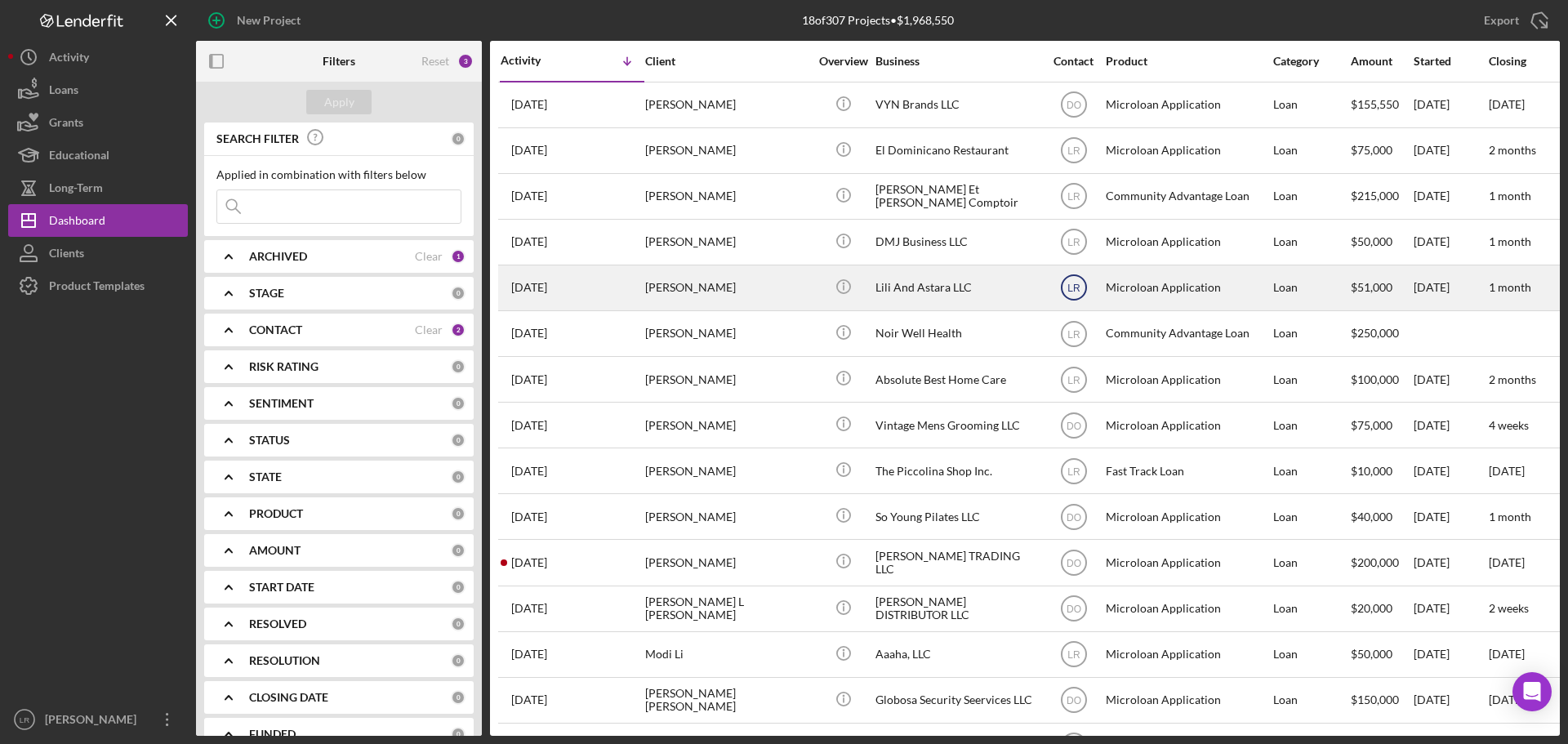
click at [1085, 287] on icon "LR" at bounding box center [1074, 287] width 40 height 41
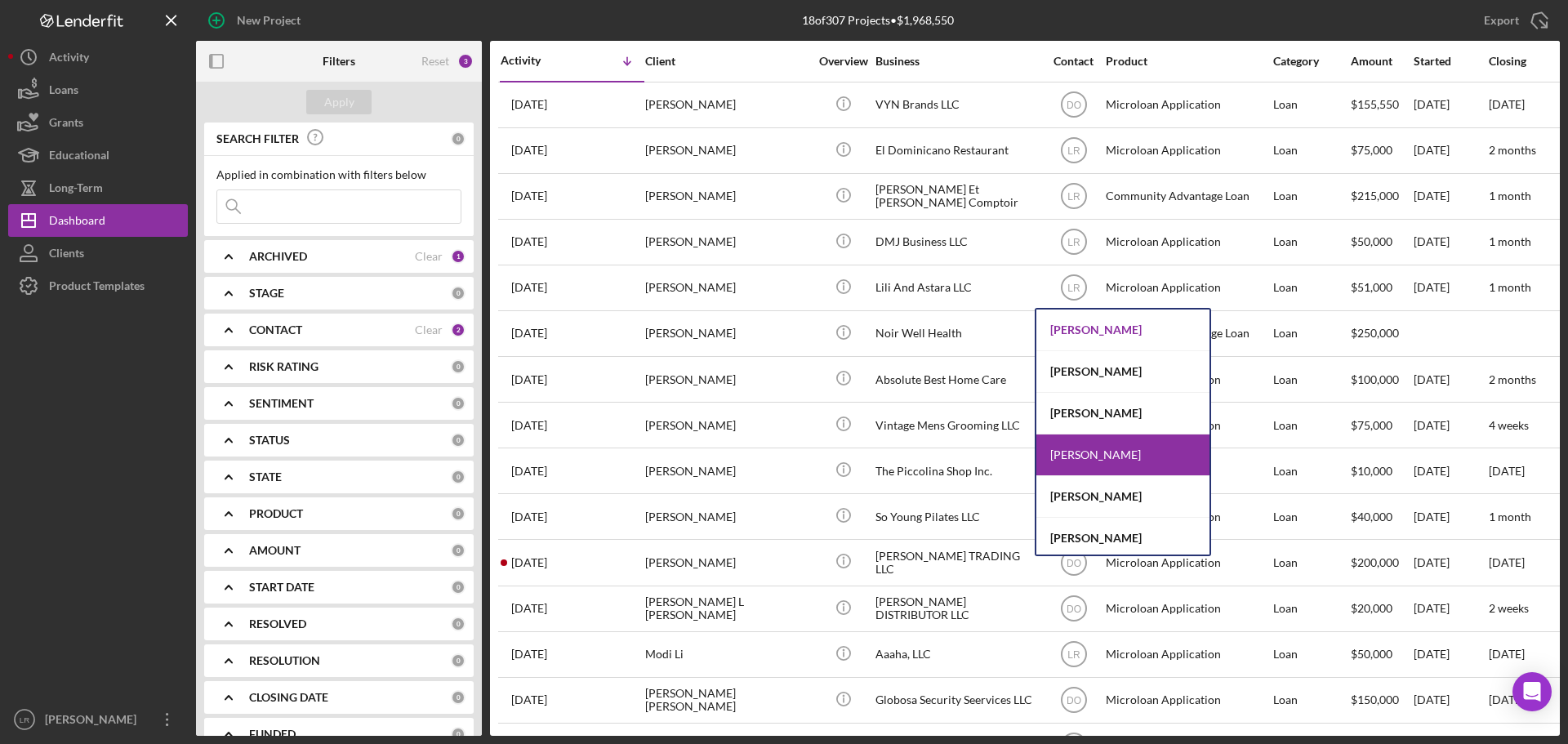
click at [1087, 321] on div "[PERSON_NAME]" at bounding box center [1123, 330] width 173 height 41
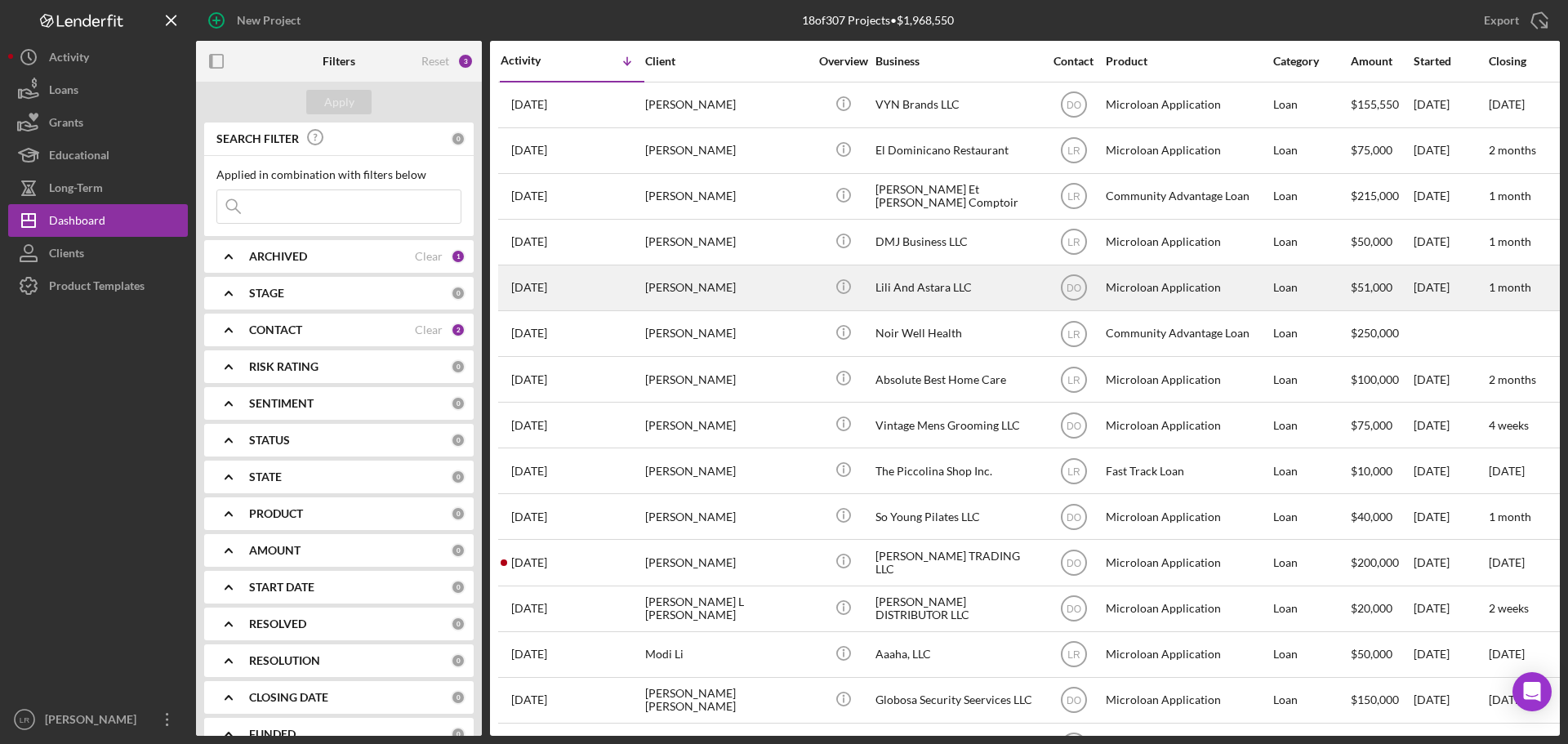
click at [718, 291] on div "[PERSON_NAME]" at bounding box center [727, 287] width 164 height 43
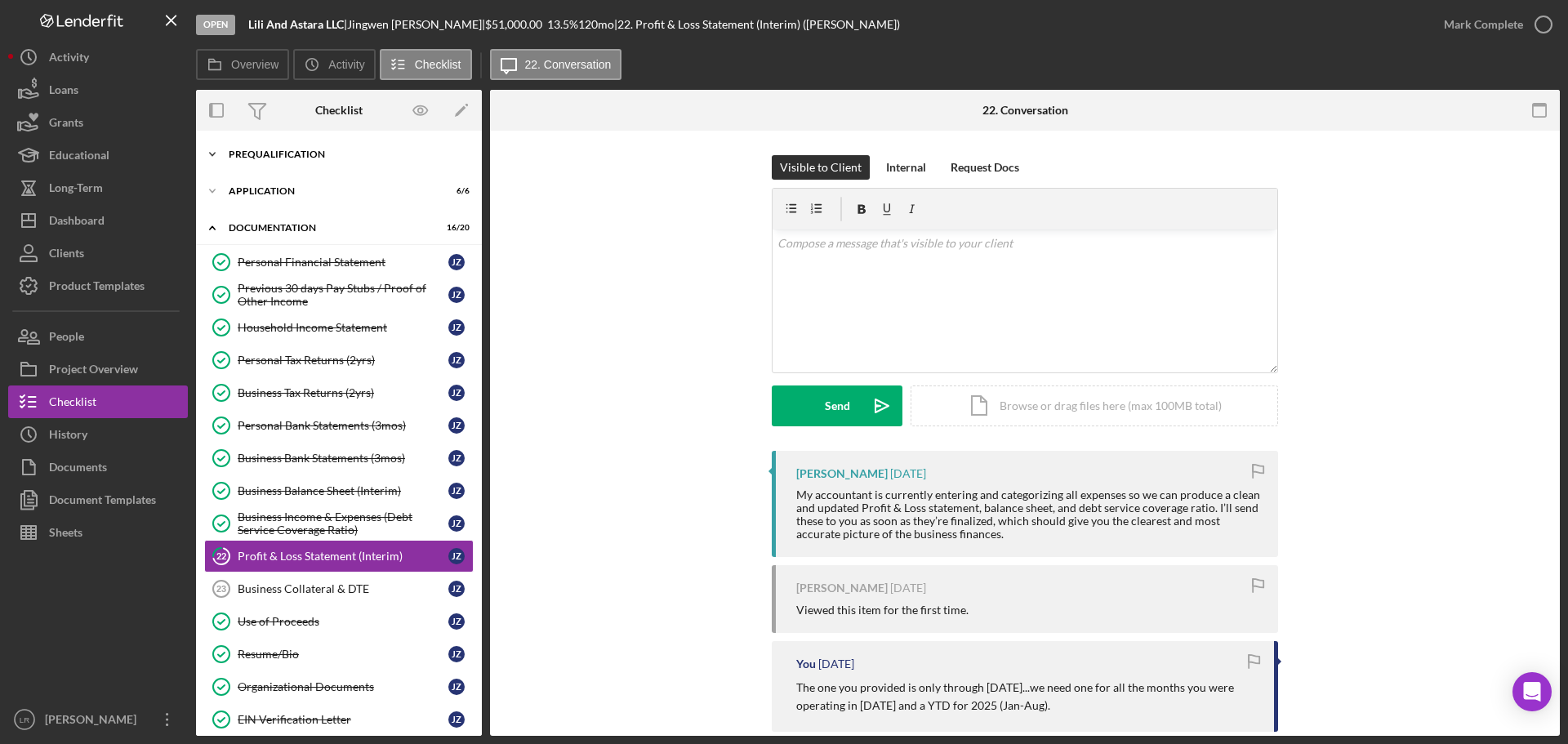
click at [308, 153] on div "Prequalification" at bounding box center [345, 154] width 232 height 10
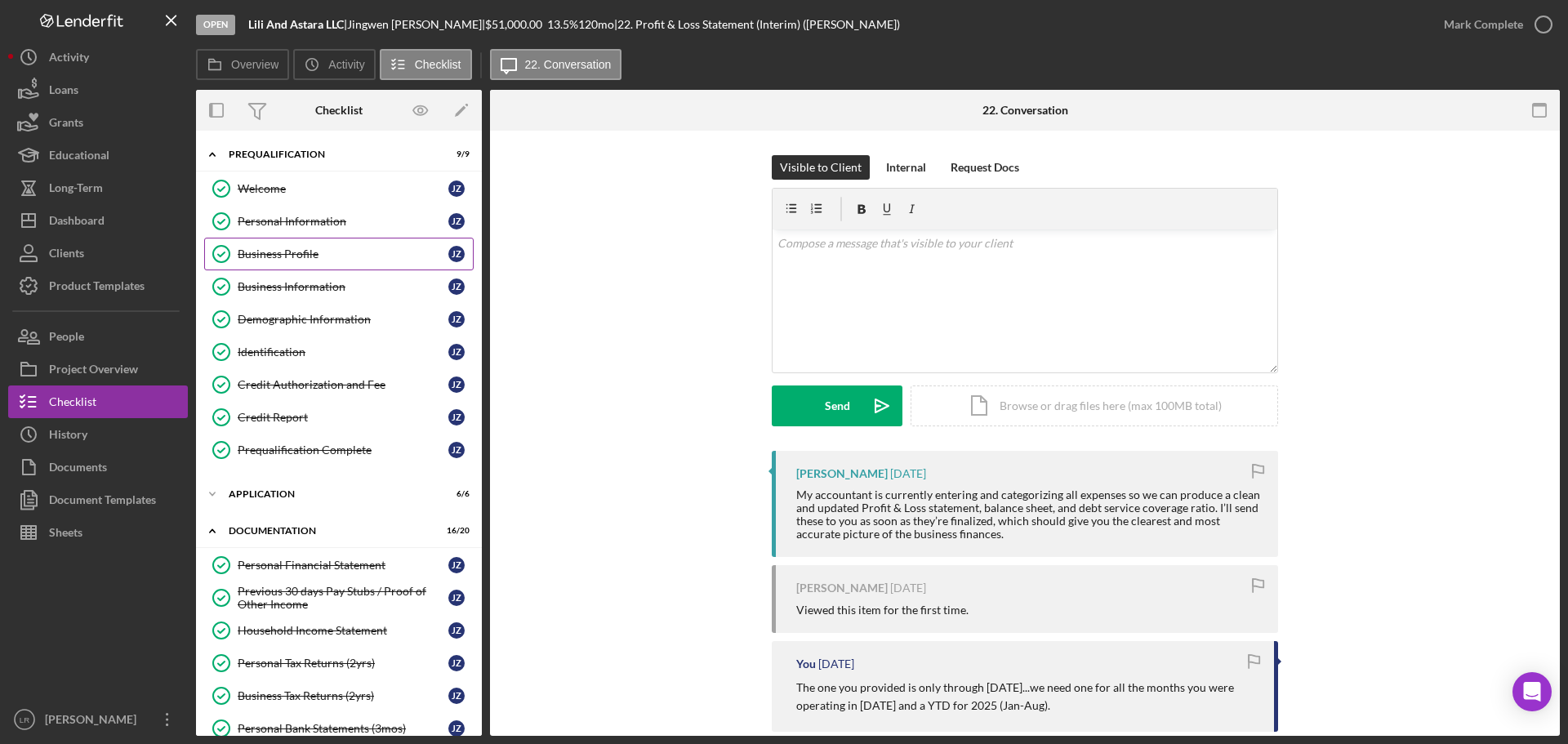
click at [297, 247] on div "Business Profile" at bounding box center [342, 254] width 210 height 13
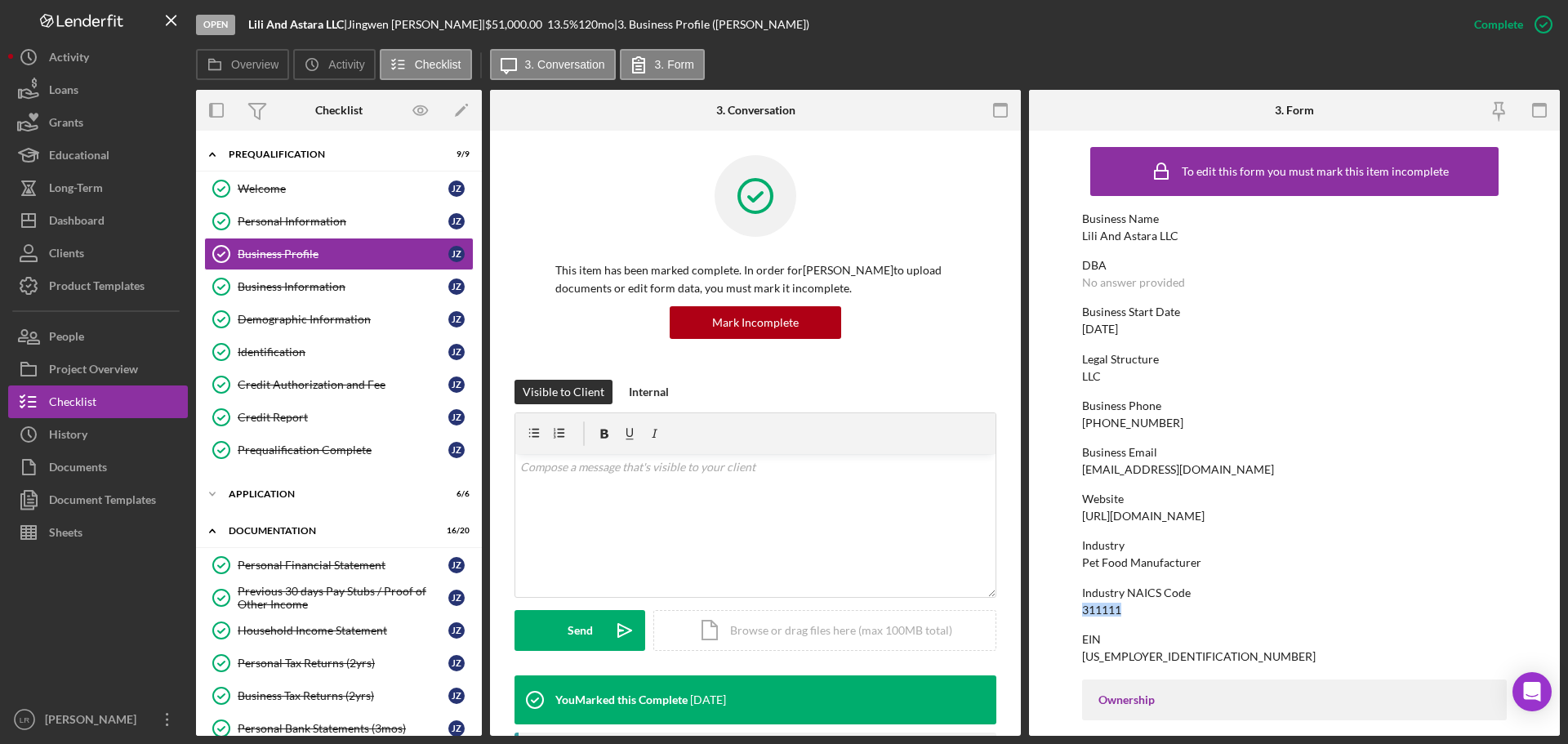
drag, startPoint x: 1128, startPoint y: 608, endPoint x: 1063, endPoint y: 609, distance: 65.0
click at [1063, 609] on form "To edit this form you must mark this item incomplete Business Name [PERSON_NAME…" at bounding box center [1294, 432] width 531 height 605
copy div "311111"
click at [88, 212] on div "Dashboard" at bounding box center [77, 223] width 55 height 37
